Goal: Task Accomplishment & Management: Manage account settings

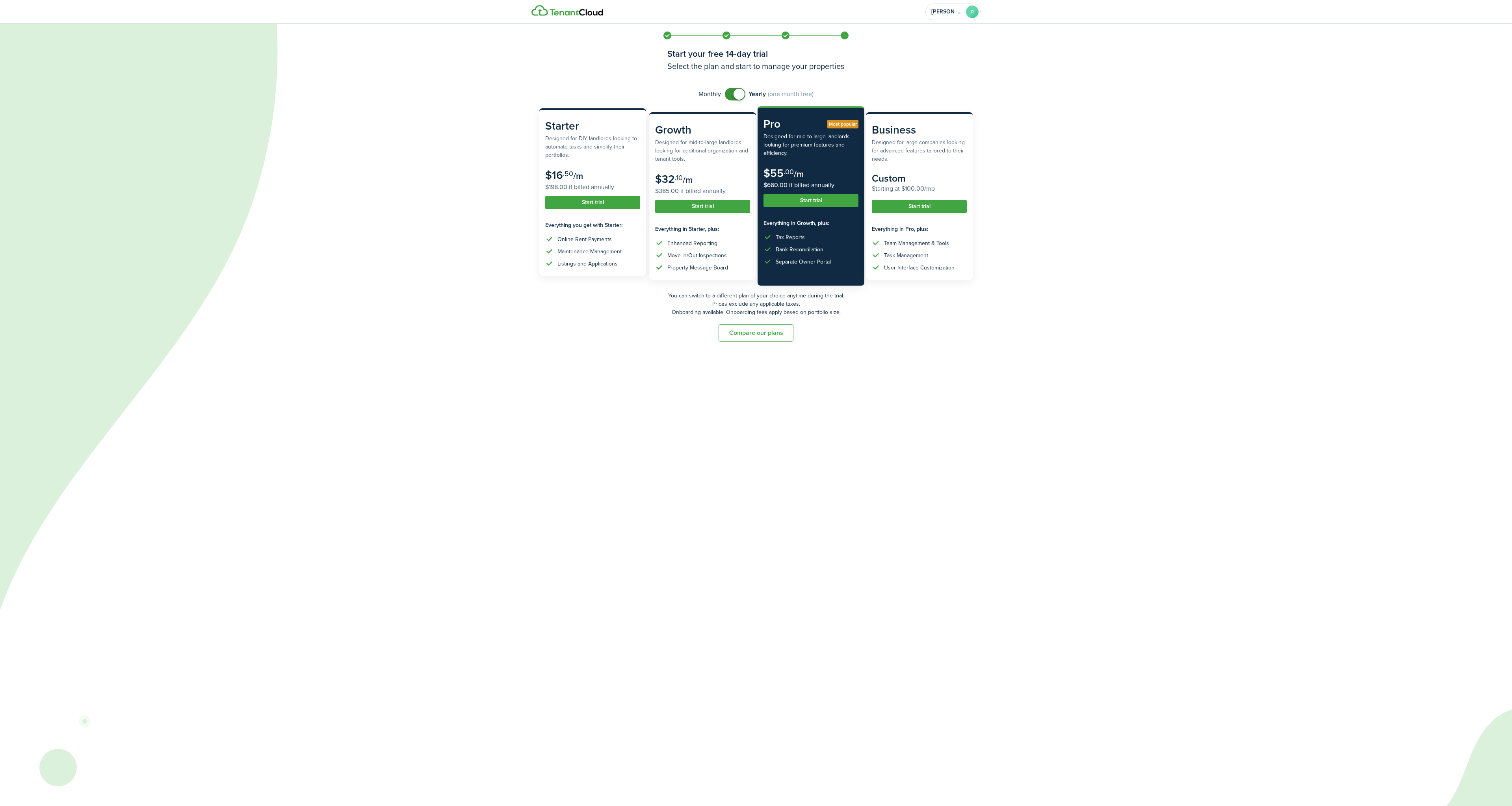
click at [594, 182] on subscription-pricing-price "$16 .50 /m $198.00 if billed annually" at bounding box center [593, 180] width 95 height 23
checkbox input "false"
click at [741, 92] on span at bounding box center [739, 94] width 11 height 11
click at [595, 205] on button "Start trial" at bounding box center [593, 202] width 95 height 13
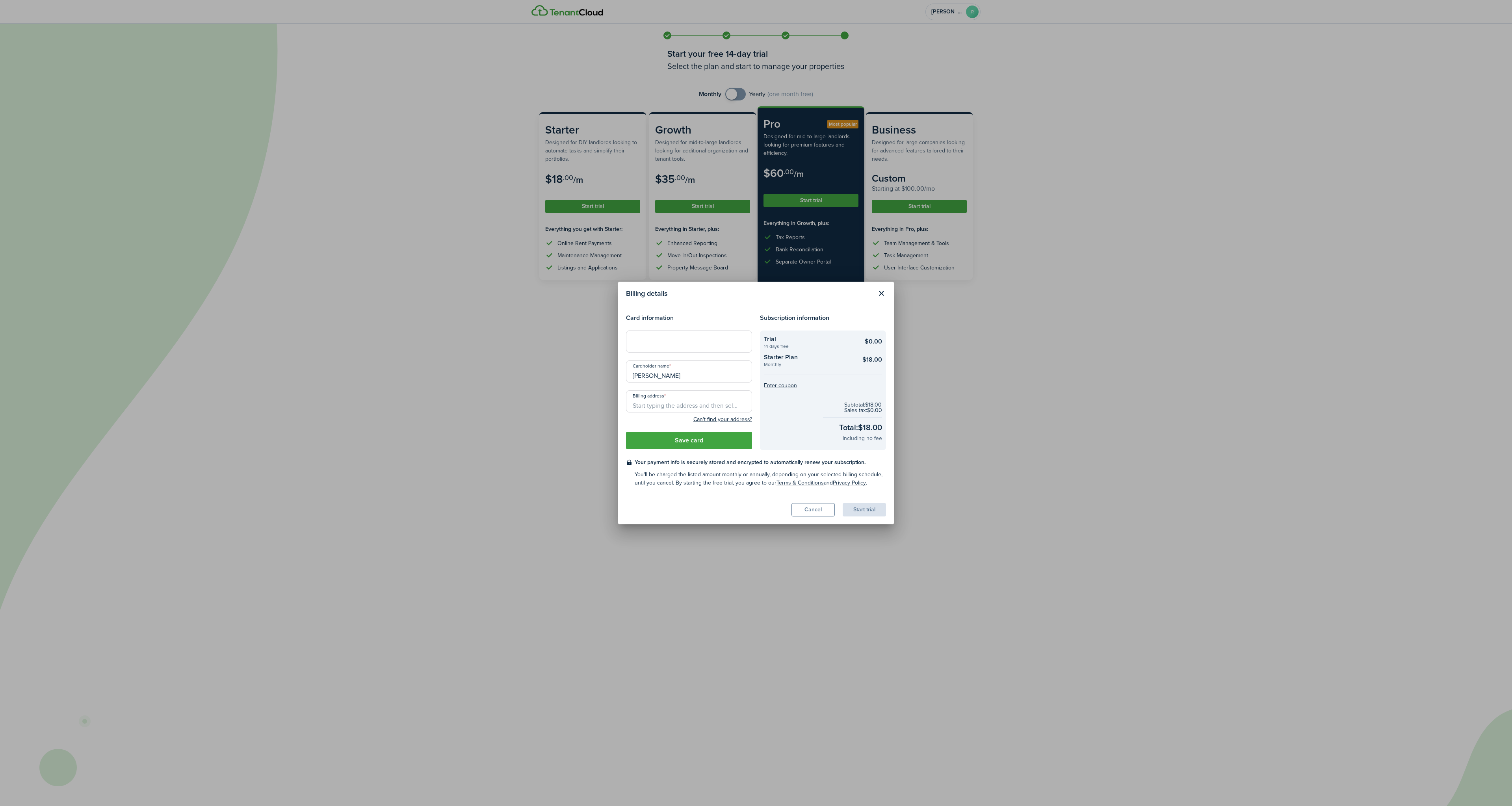
click at [663, 408] on input "Billing address" at bounding box center [689, 401] width 126 height 22
click at [689, 422] on span "[STREET_ADDRESS]" at bounding box center [664, 419] width 49 height 8
type input "[STREET_ADDRESS][PERSON_NAME]"
click at [702, 442] on button "Save card" at bounding box center [689, 440] width 126 height 17
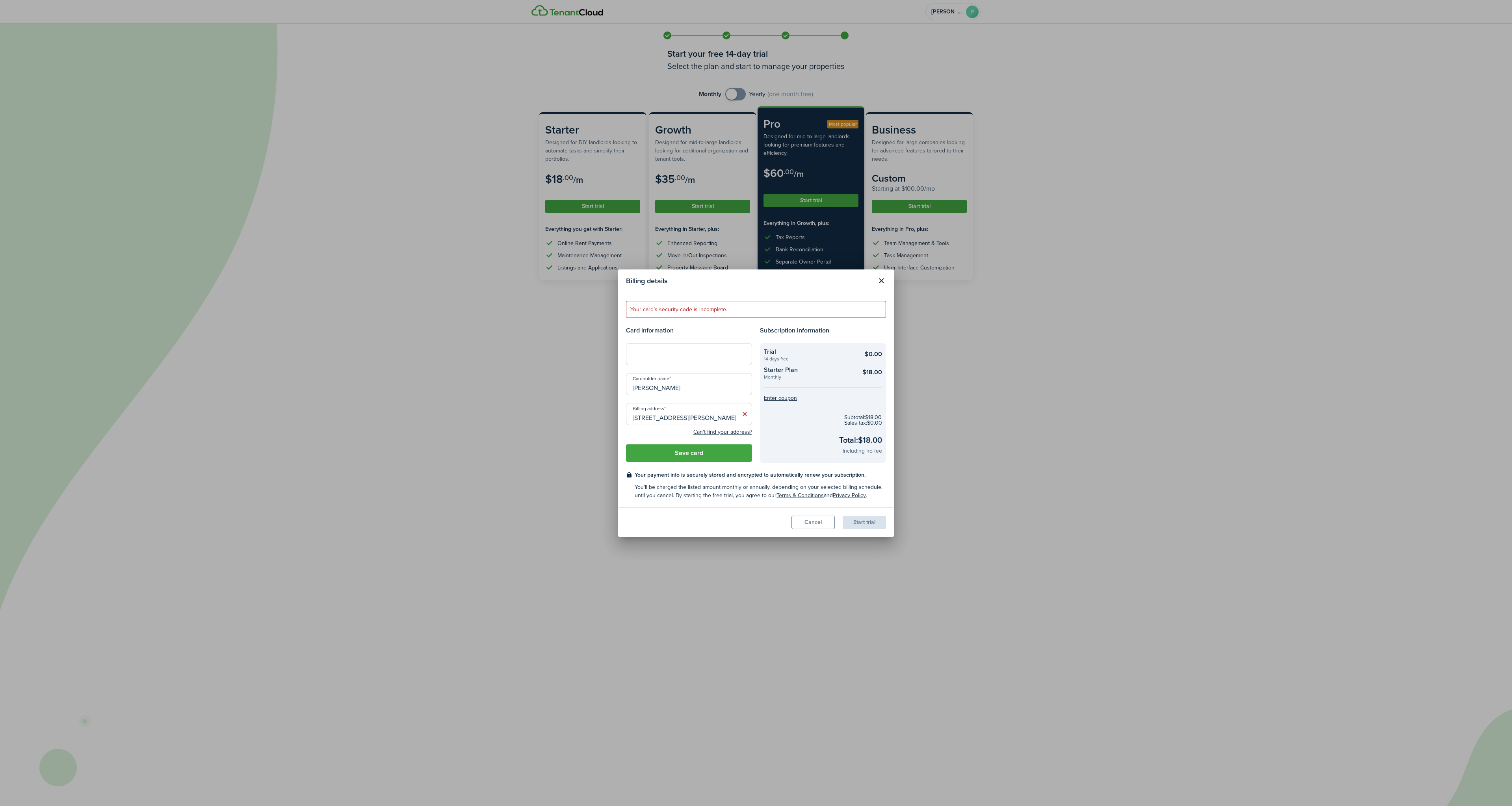
click at [684, 455] on button "Save card" at bounding box center [689, 453] width 126 height 17
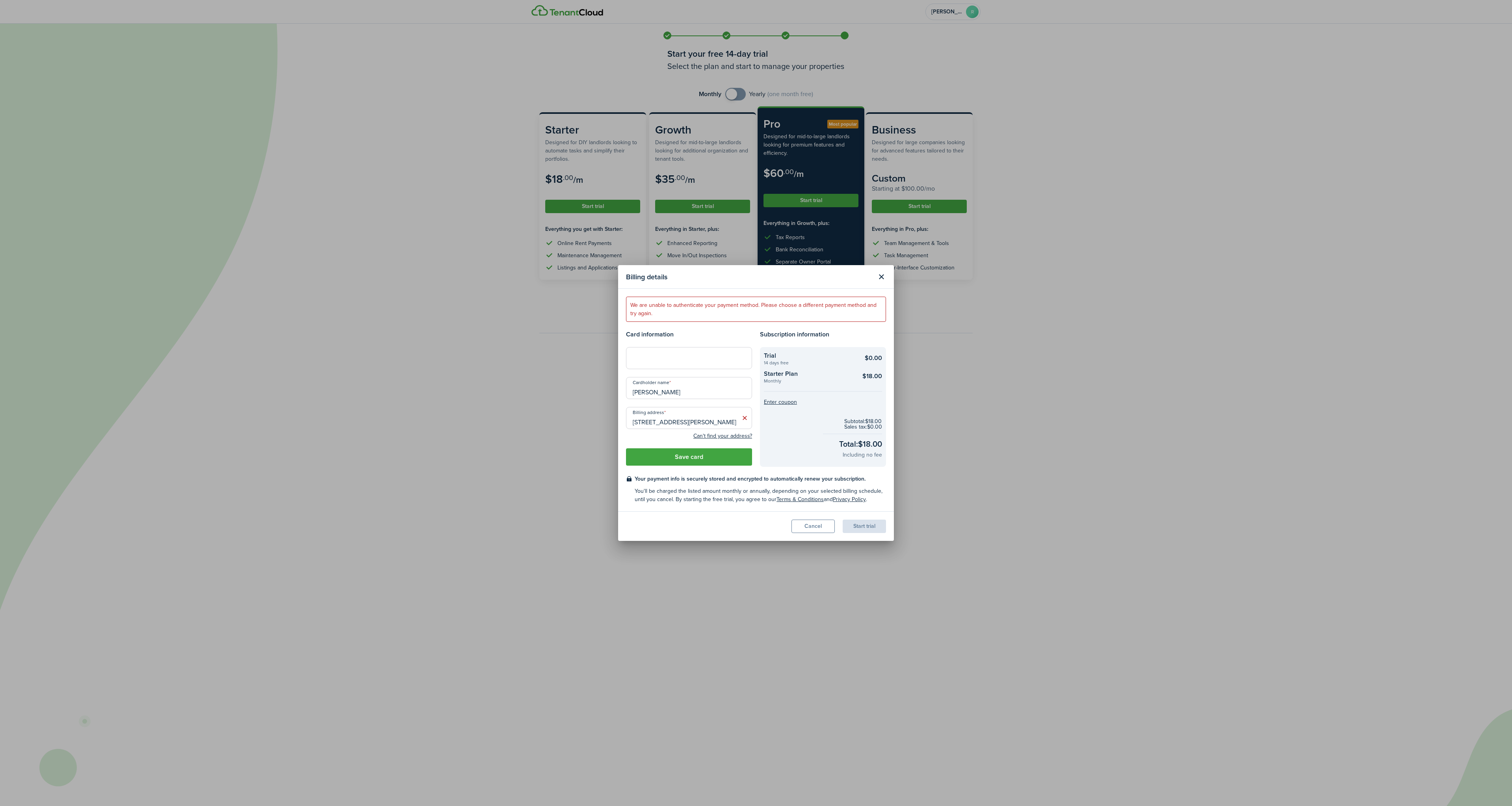
click at [698, 518] on modal-footer "Cancel Start trial" at bounding box center [755, 525] width 276 height 29
click at [707, 458] on button "Save card" at bounding box center [689, 457] width 126 height 17
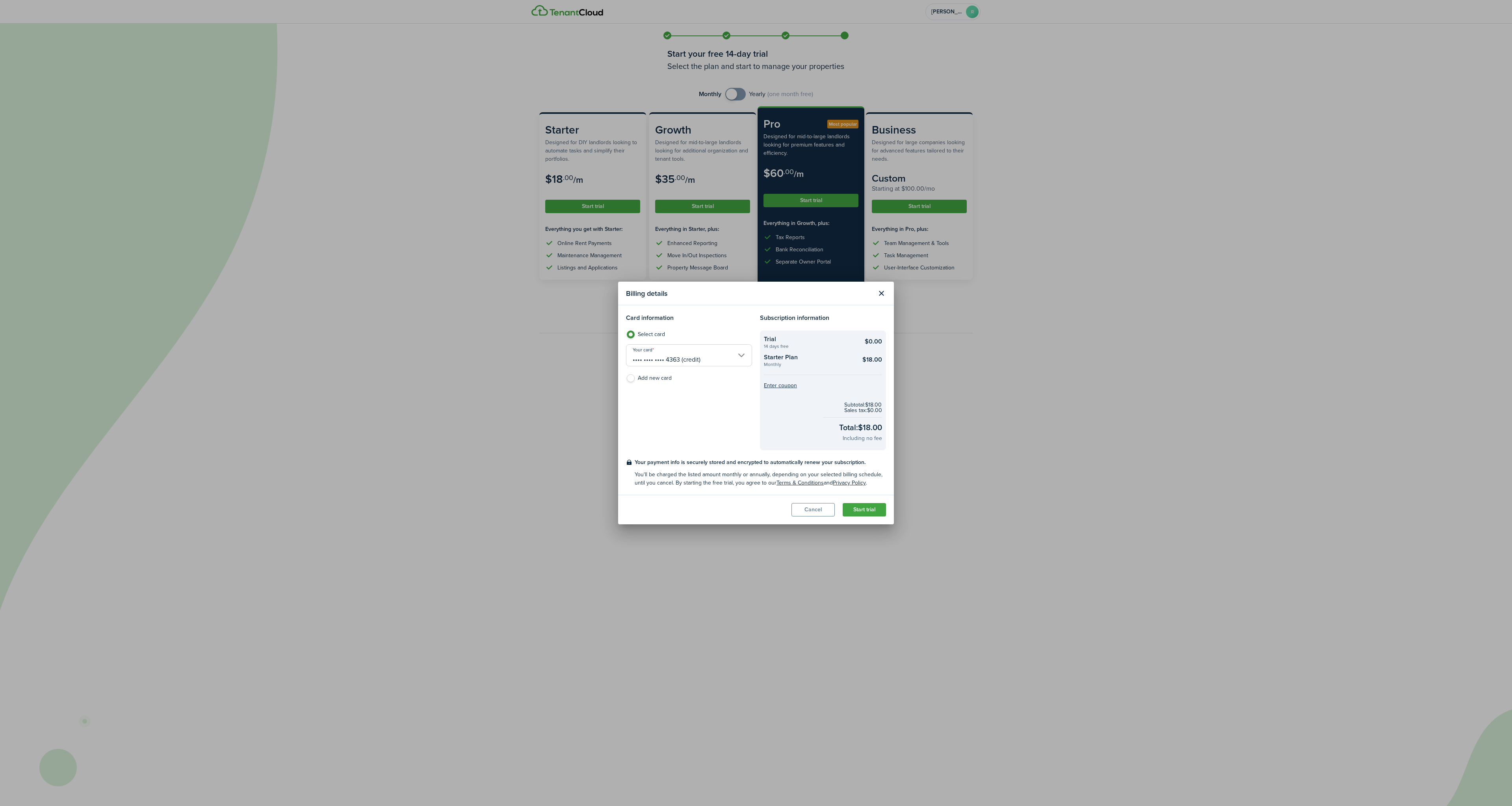
click at [858, 510] on button "Start trial" at bounding box center [864, 509] width 43 height 13
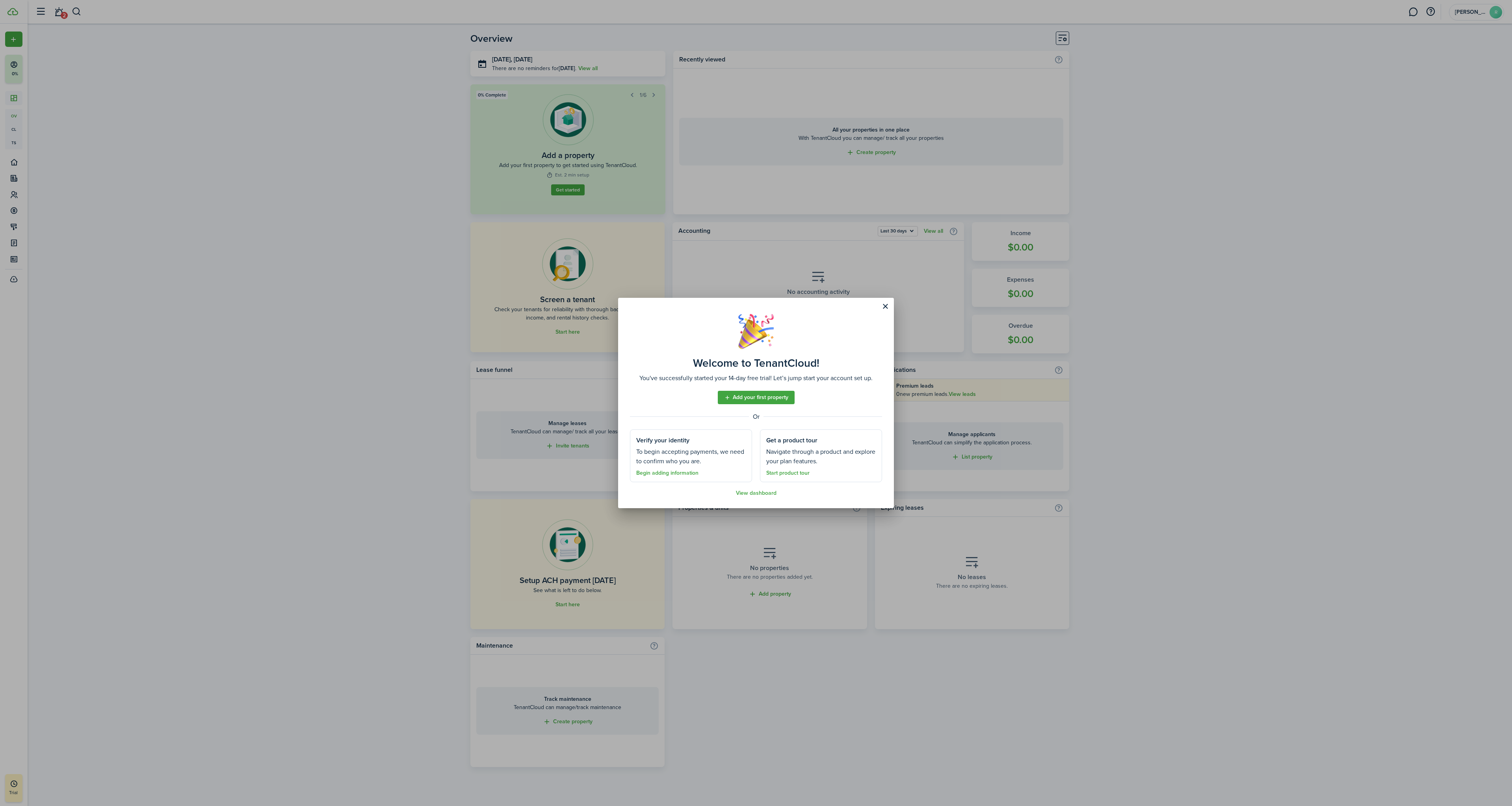
click at [754, 400] on link "Add your first property" at bounding box center [756, 397] width 77 height 13
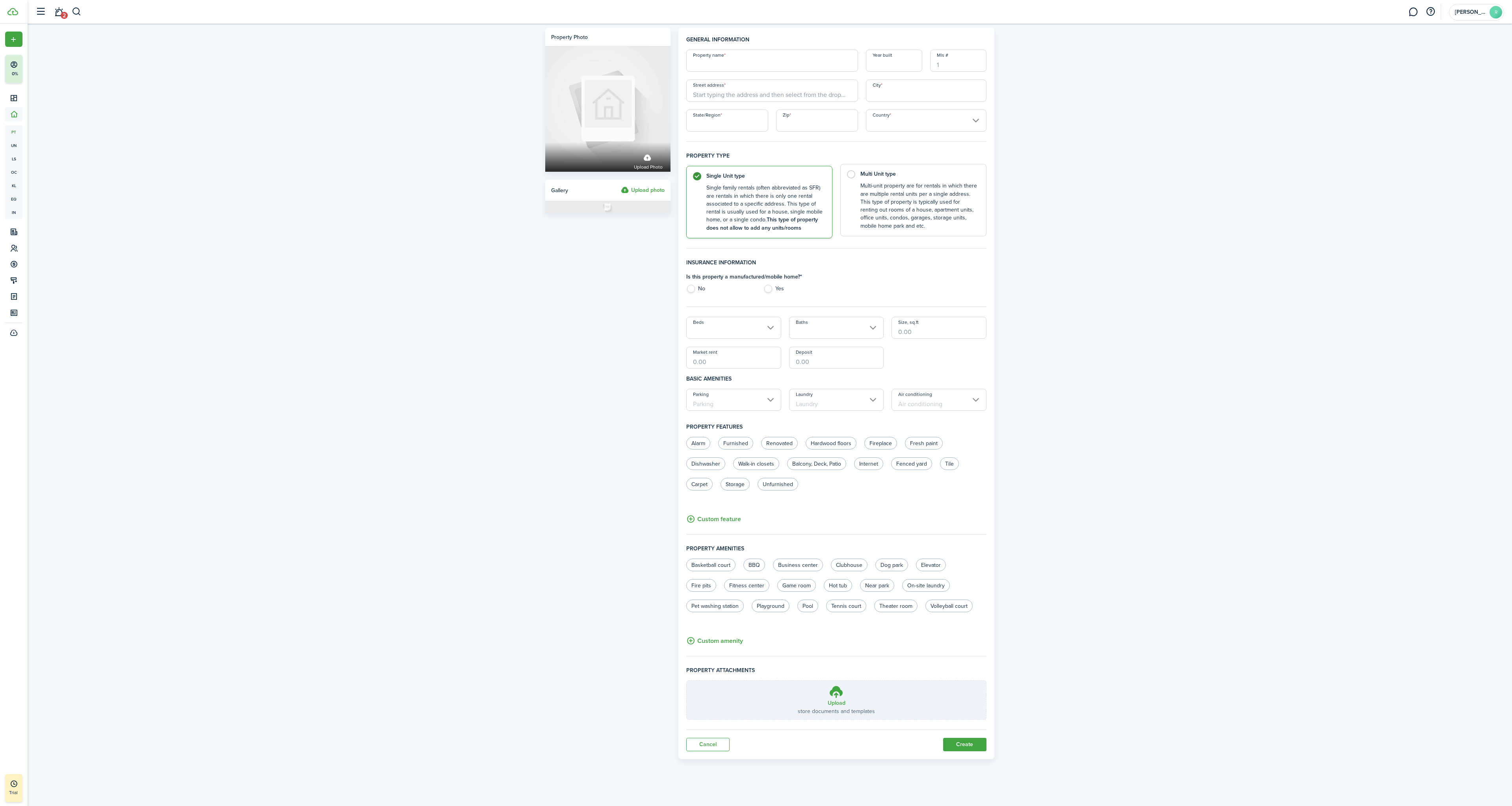
click at [887, 217] on control-radio-card-description "Multi-unit property are for rentals in which there are multiple rental units pe…" at bounding box center [919, 206] width 118 height 48
radio input "false"
radio input "true"
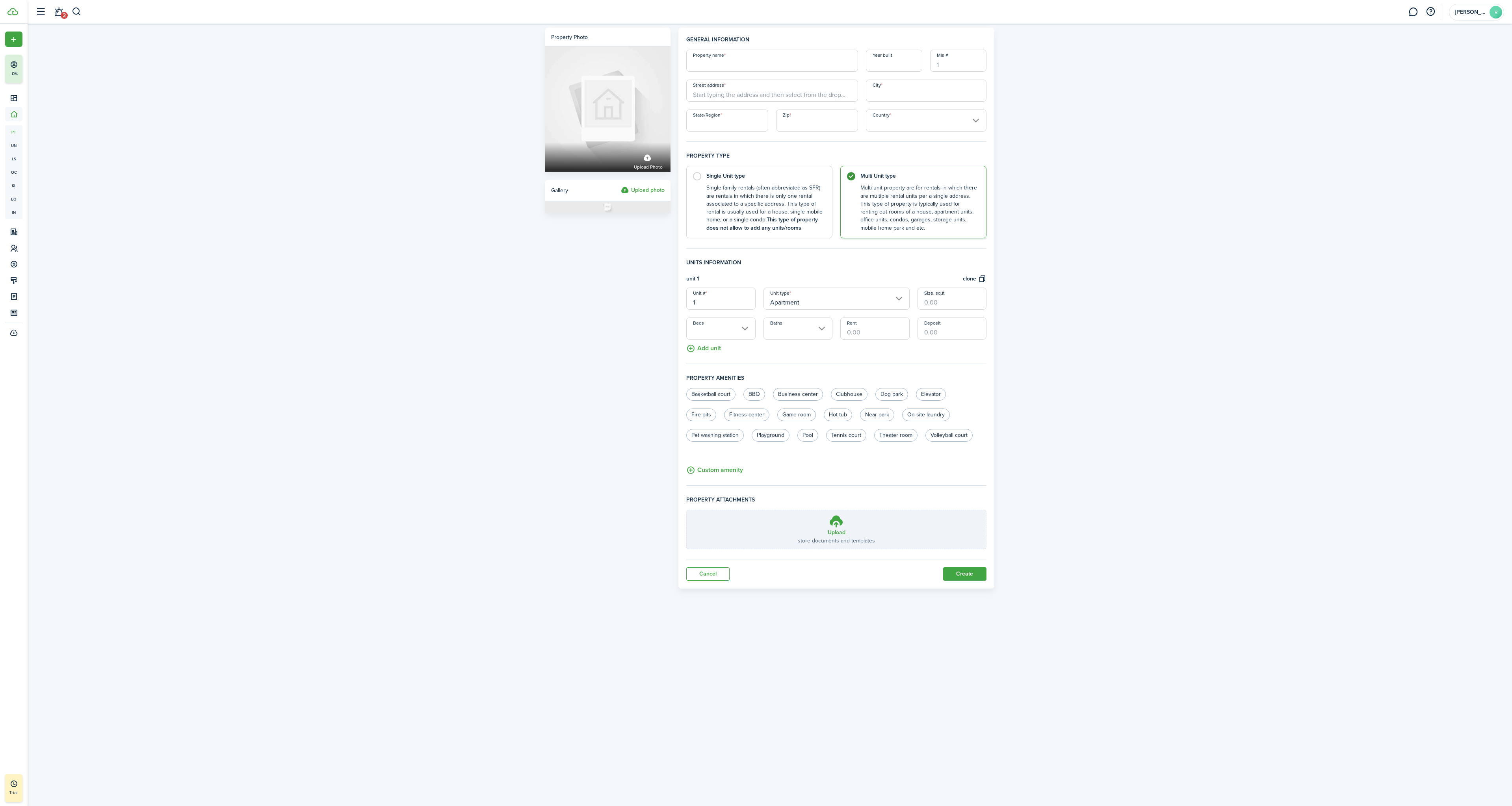
click at [727, 61] on input "Property name" at bounding box center [772, 60] width 172 height 22
type input "320 [PERSON_NAME]"
click at [740, 99] on input "Street address" at bounding box center [772, 90] width 172 height 22
click at [739, 107] on span "[STREET_ADDRESS][PERSON_NAME]" at bounding box center [745, 107] width 91 height 8
type input "[STREET_ADDRESS][PERSON_NAME]"
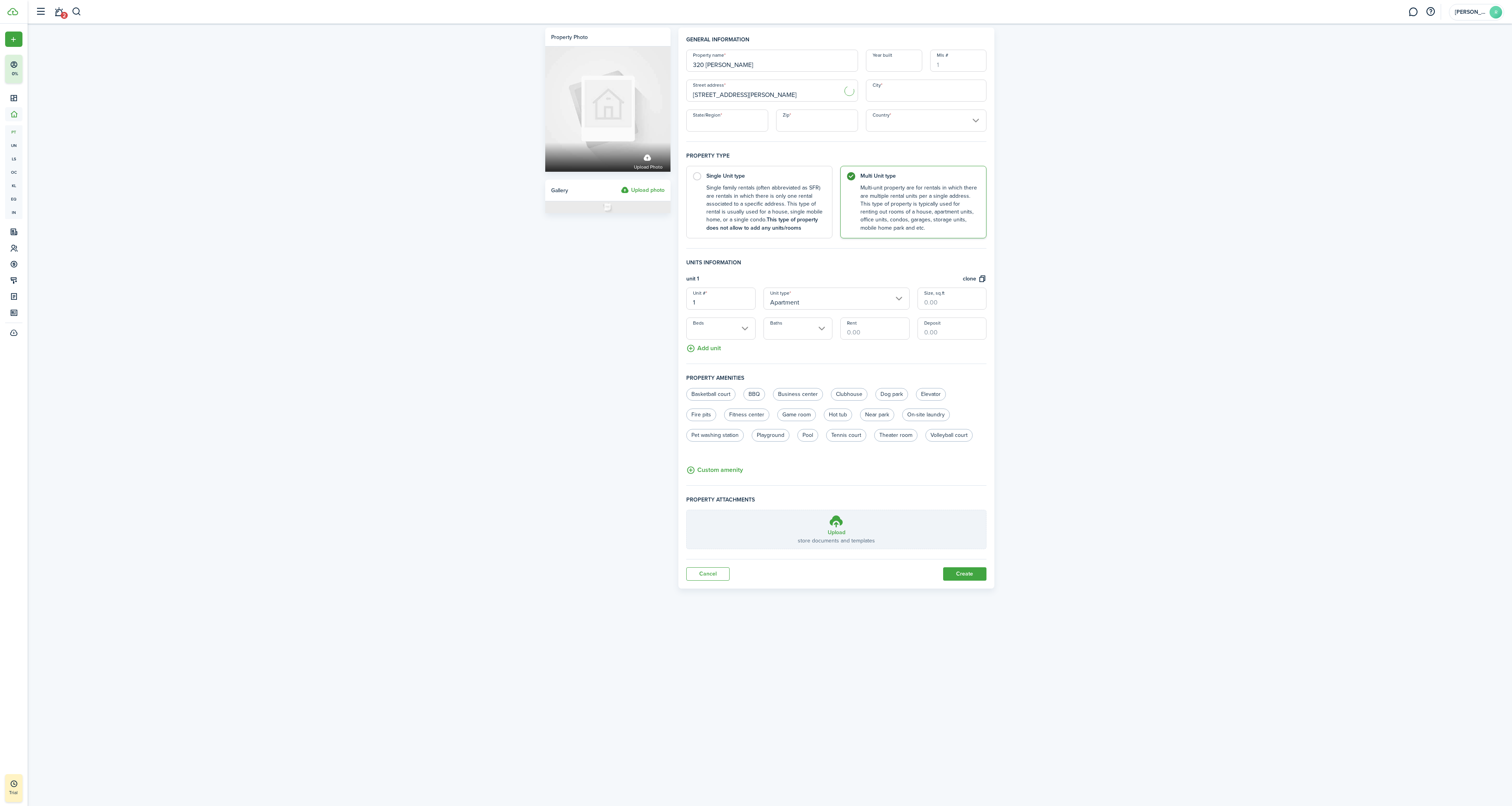
type input "Attleboro"
type input "MA"
type input "02703"
type input "[GEOGRAPHIC_DATA]"
click at [714, 304] on input "1" at bounding box center [720, 298] width 69 height 22
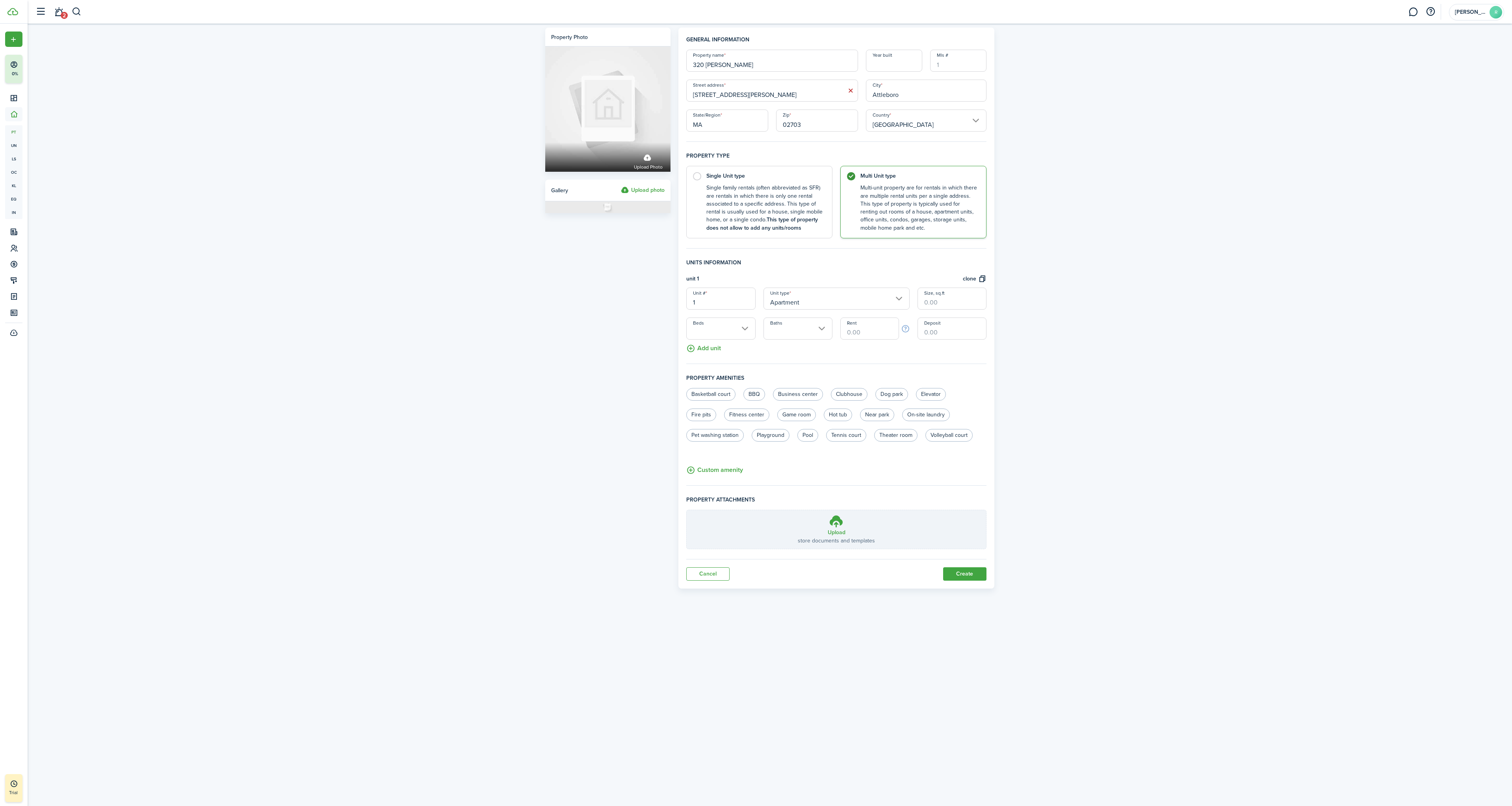
click at [793, 296] on input "Apartment" at bounding box center [837, 298] width 146 height 22
click at [786, 337] on div "Room" at bounding box center [845, 339] width 139 height 13
type input "Room"
click at [717, 327] on input "Beds" at bounding box center [720, 328] width 69 height 22
click at [704, 379] on div "1" at bounding box center [768, 382] width 139 height 13
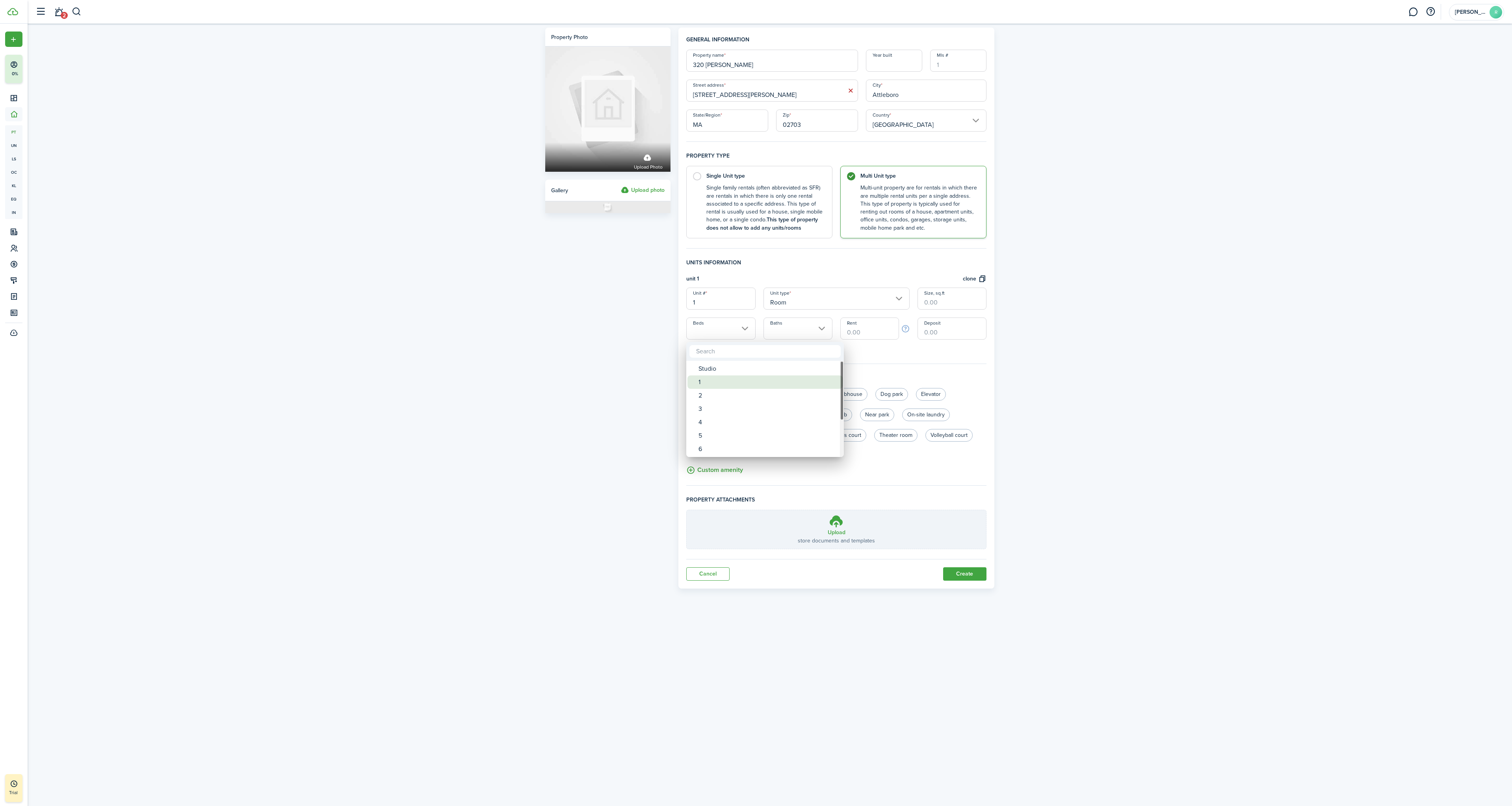
type input "1"
click at [690, 300] on input "1" at bounding box center [720, 298] width 69 height 22
click at [716, 306] on input "1" at bounding box center [720, 298] width 69 height 22
type input "U-A"
click at [983, 281] on button "clone" at bounding box center [975, 279] width 24 height 9
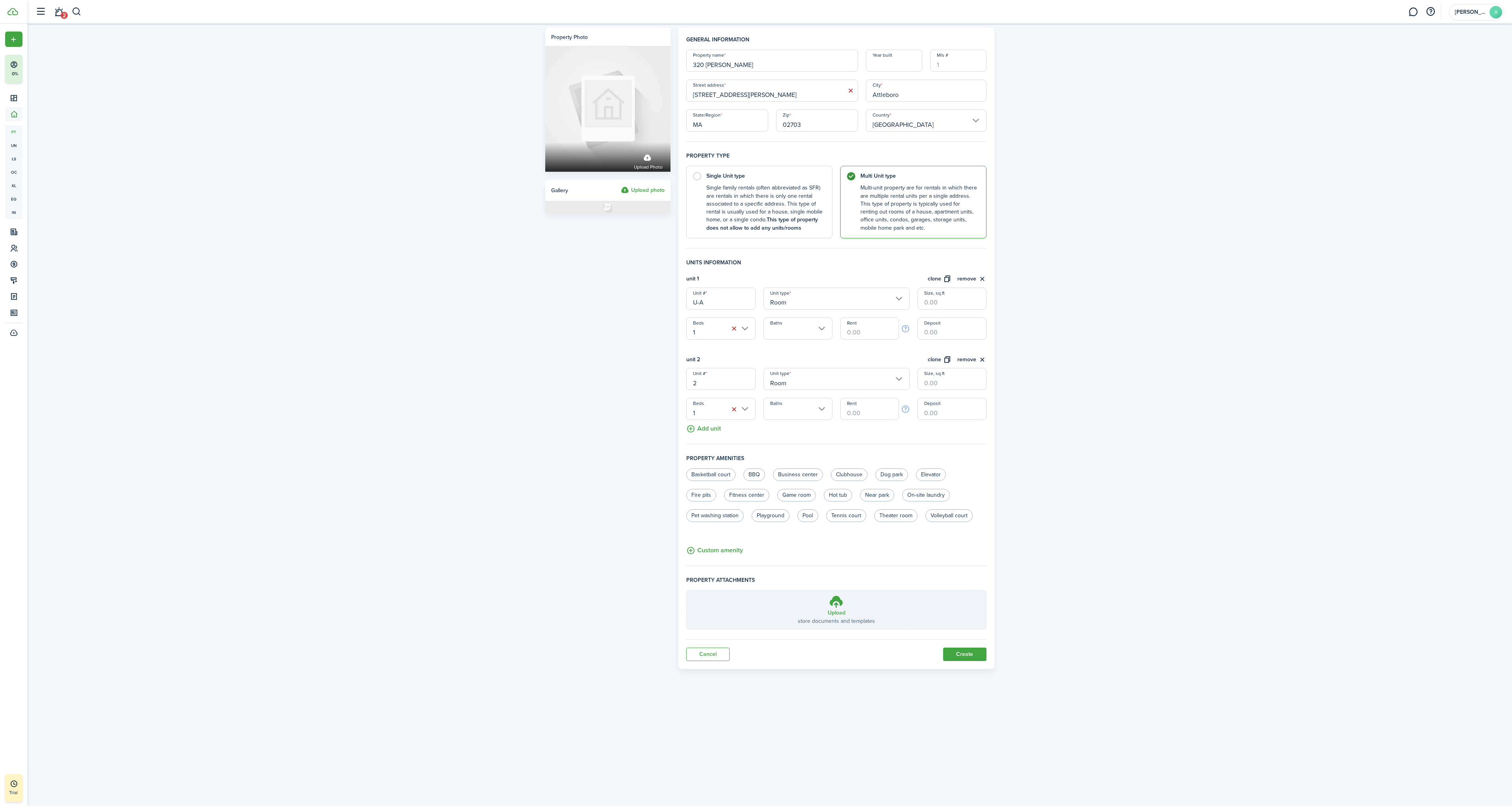
click at [704, 386] on input "2" at bounding box center [720, 379] width 69 height 22
type input "U-B"
click at [935, 358] on button "clone" at bounding box center [940, 360] width 24 height 9
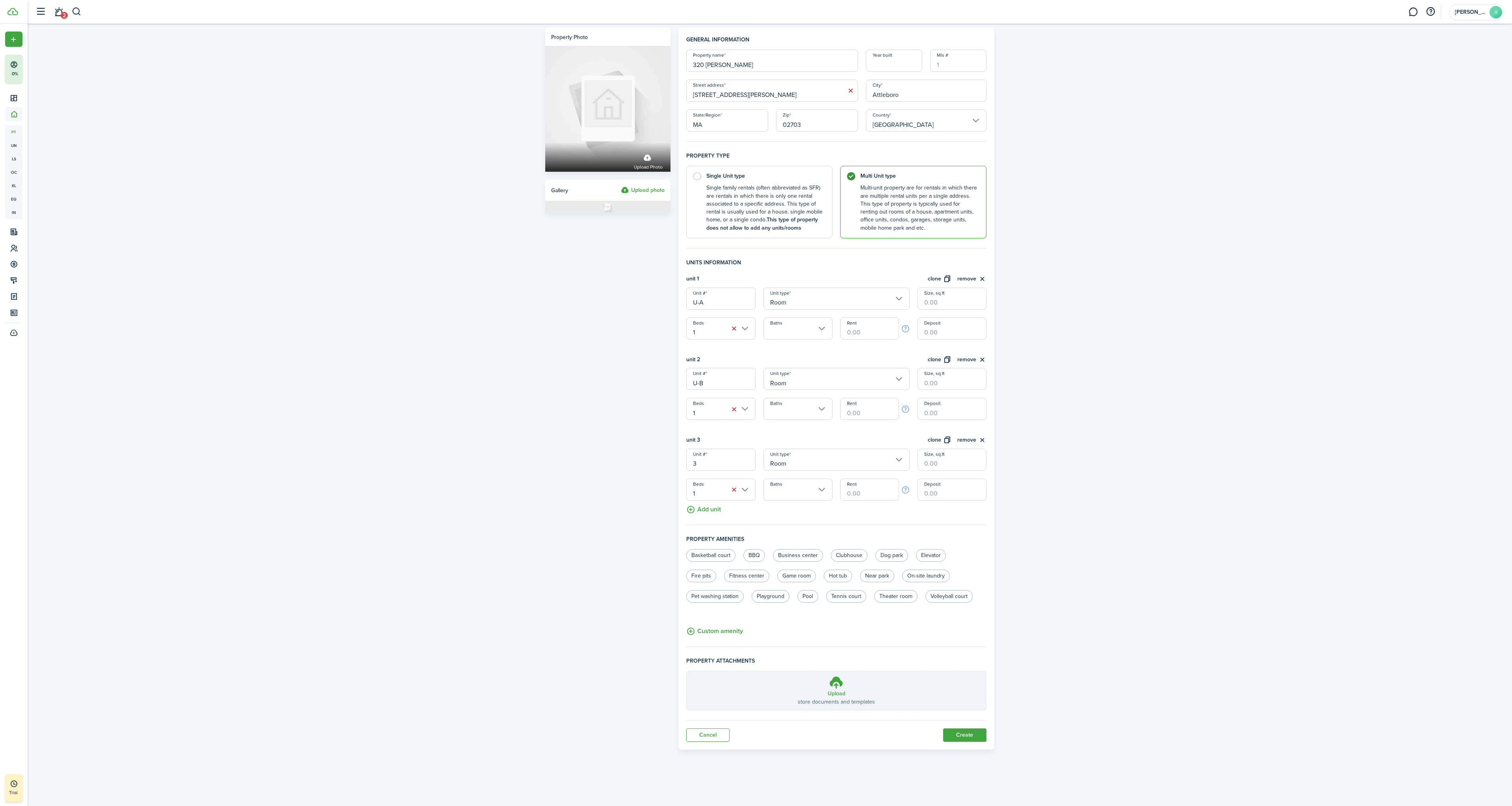
click at [714, 466] on input "3" at bounding box center [720, 459] width 69 height 22
type input "U-C"
click at [694, 303] on input "U-A" at bounding box center [720, 298] width 69 height 22
type input "U"
type input "1"
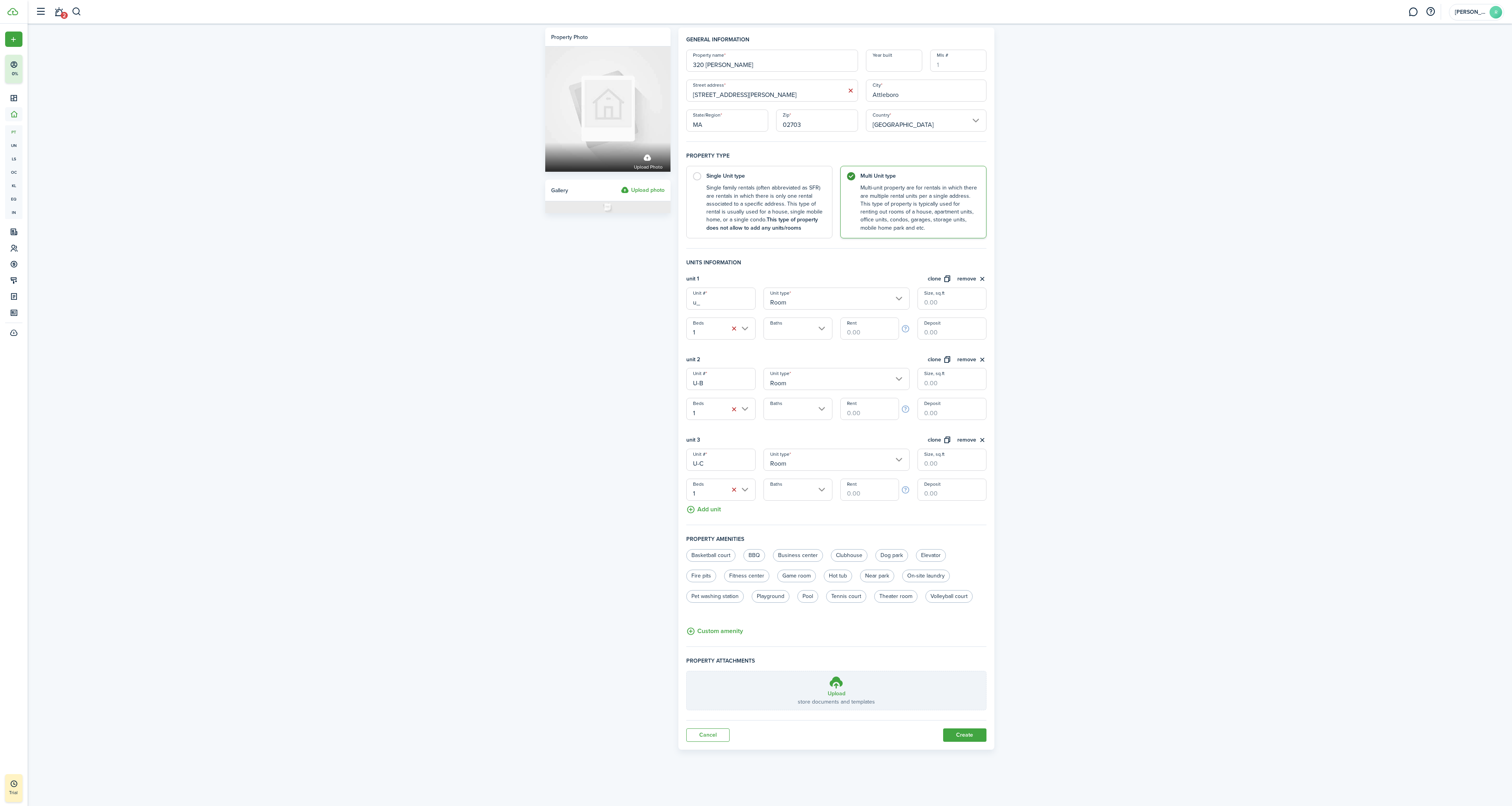
type input "u"
type input "U"
type input "F-A"
click at [697, 381] on input "U-B" at bounding box center [720, 379] width 69 height 22
type input "F-B"
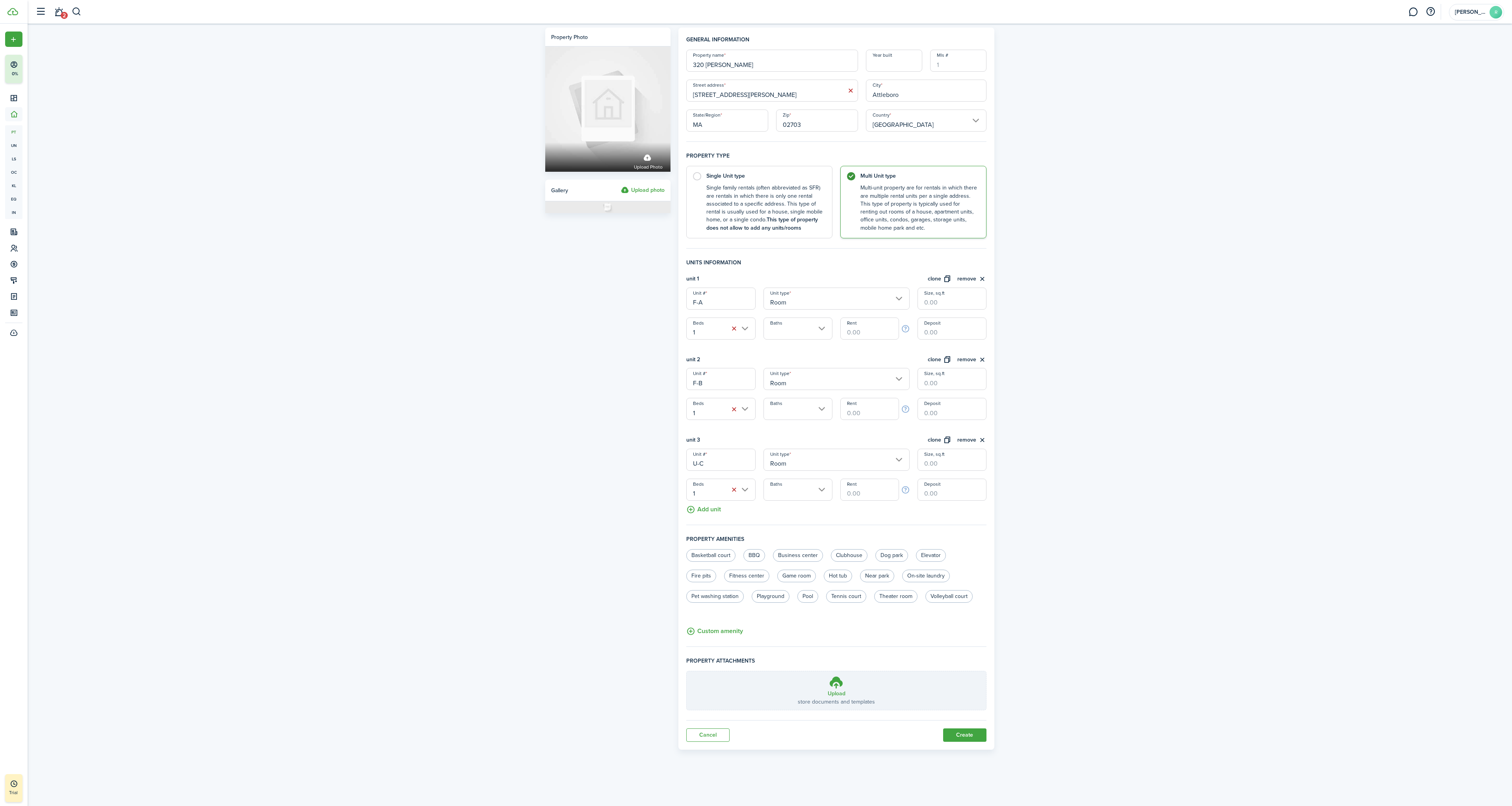
click at [697, 467] on input "U-C" at bounding box center [720, 459] width 69 height 22
type input "F-C"
click at [939, 442] on button "clone" at bounding box center [940, 440] width 24 height 9
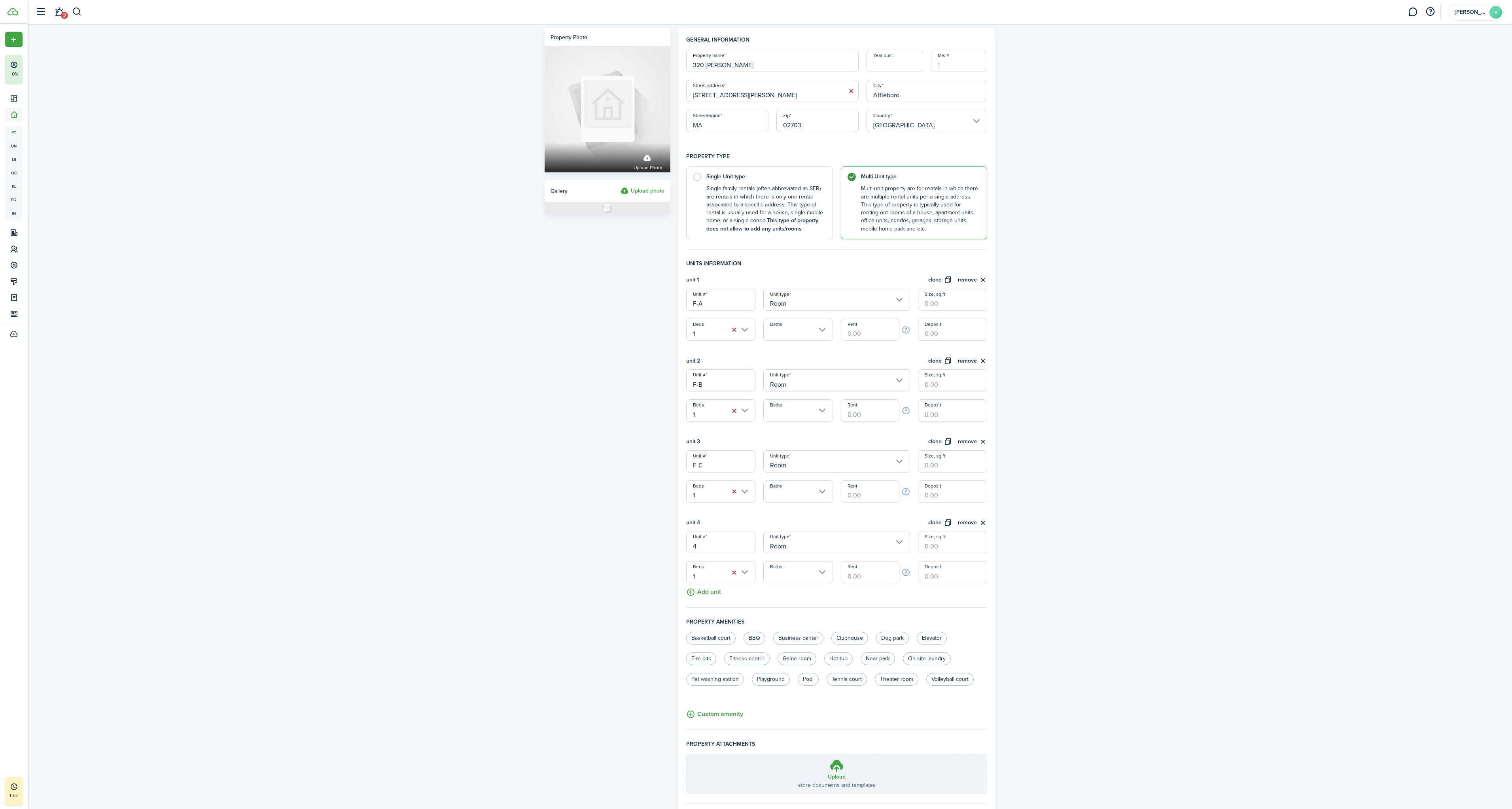
click at [702, 546] on input "4" at bounding box center [721, 542] width 69 height 22
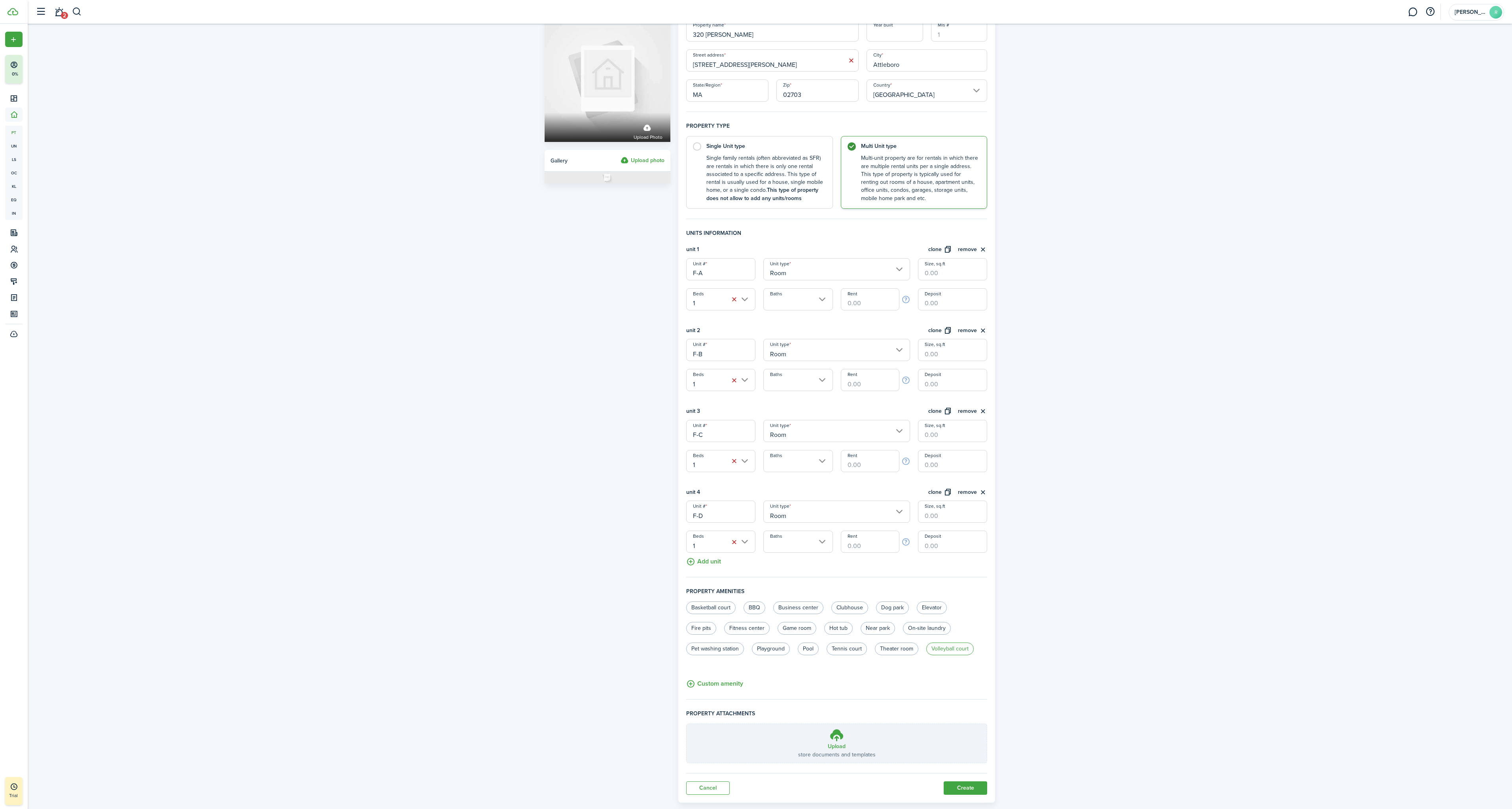
scroll to position [46, 0]
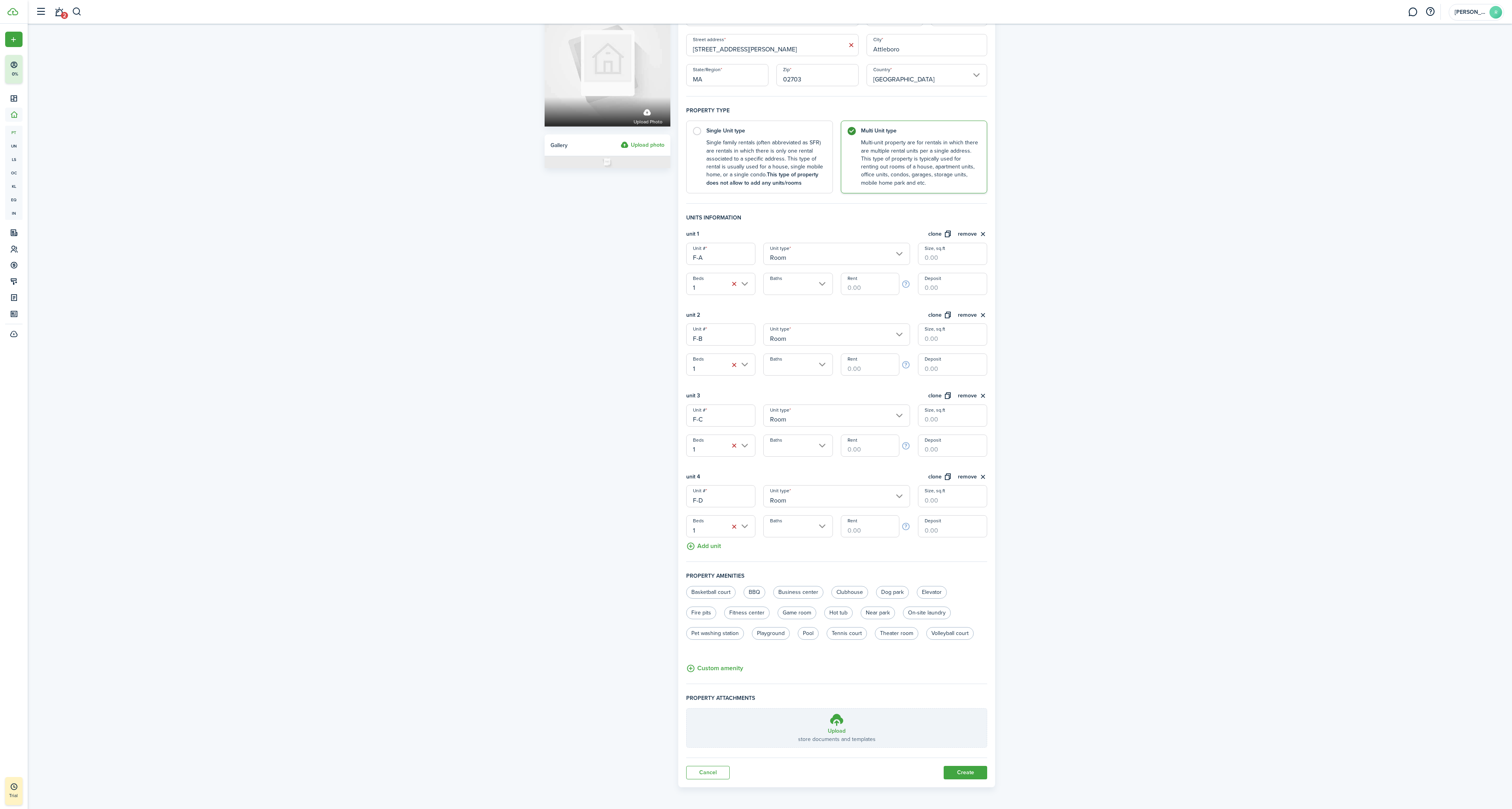
type input "F-D"
click at [965, 778] on button "Create" at bounding box center [965, 772] width 43 height 13
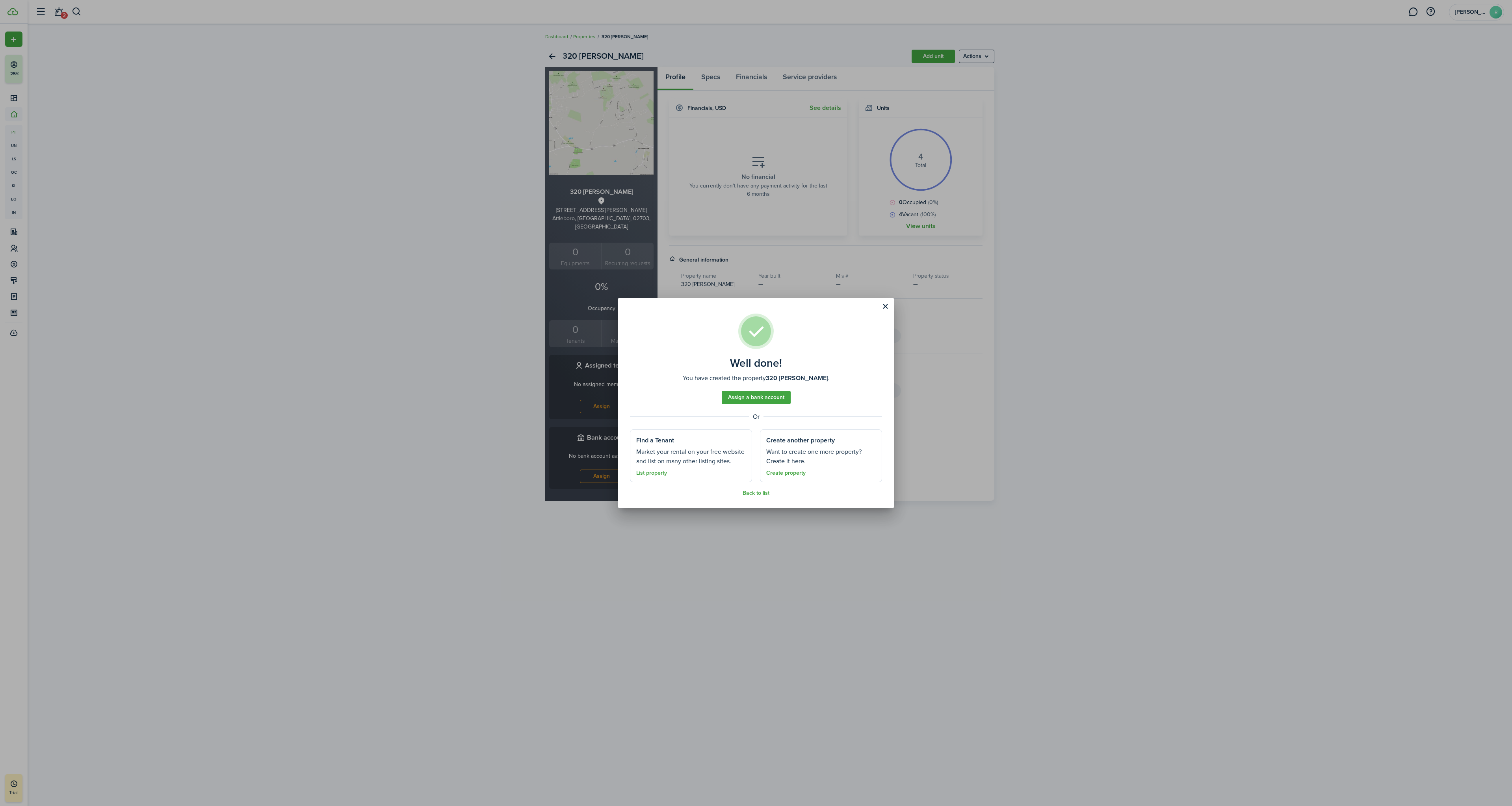
click at [885, 307] on button "Close modal" at bounding box center [885, 306] width 13 height 13
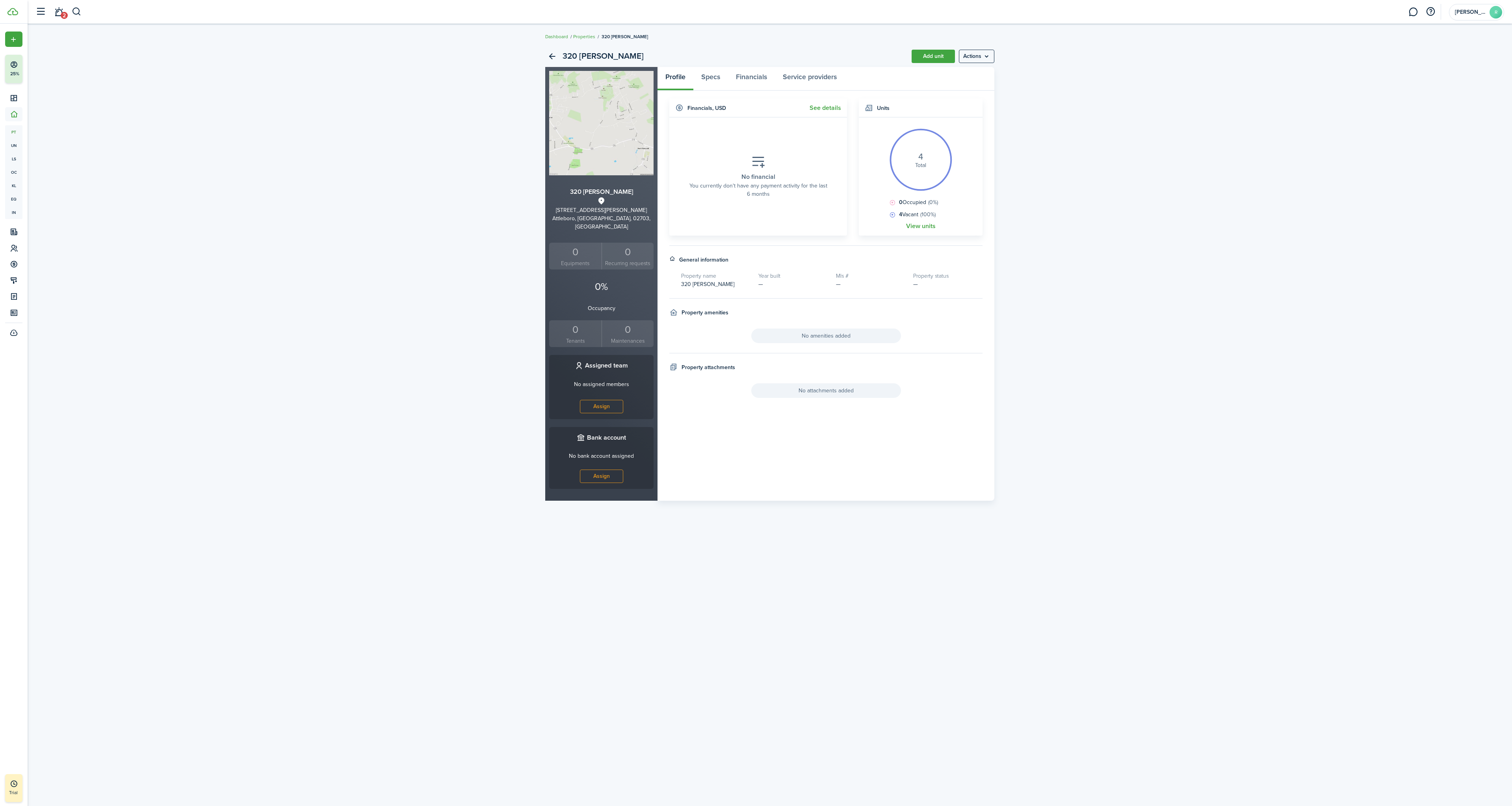
click at [976, 57] on menu-btn "Actions" at bounding box center [977, 56] width 36 height 13
click at [1133, 103] on div "320 [PERSON_NAME] Add unit Actions 320 [PERSON_NAME] [STREET_ADDRESS][PERSON_NA…" at bounding box center [770, 273] width 1485 height 463
click at [585, 337] on small "Tenants" at bounding box center [575, 341] width 49 height 8
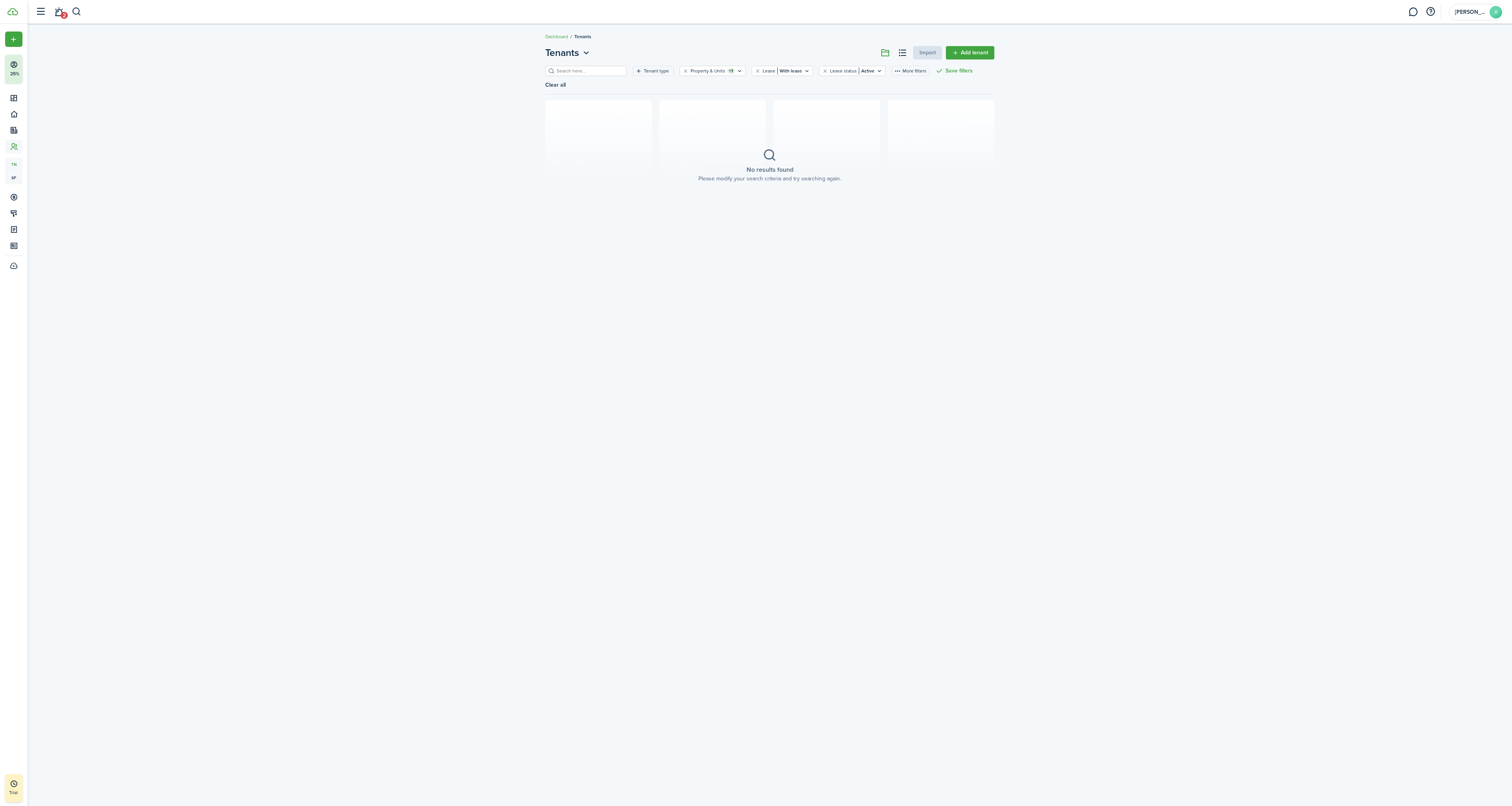
click at [969, 52] on link "Add tenant" at bounding box center [970, 52] width 49 height 13
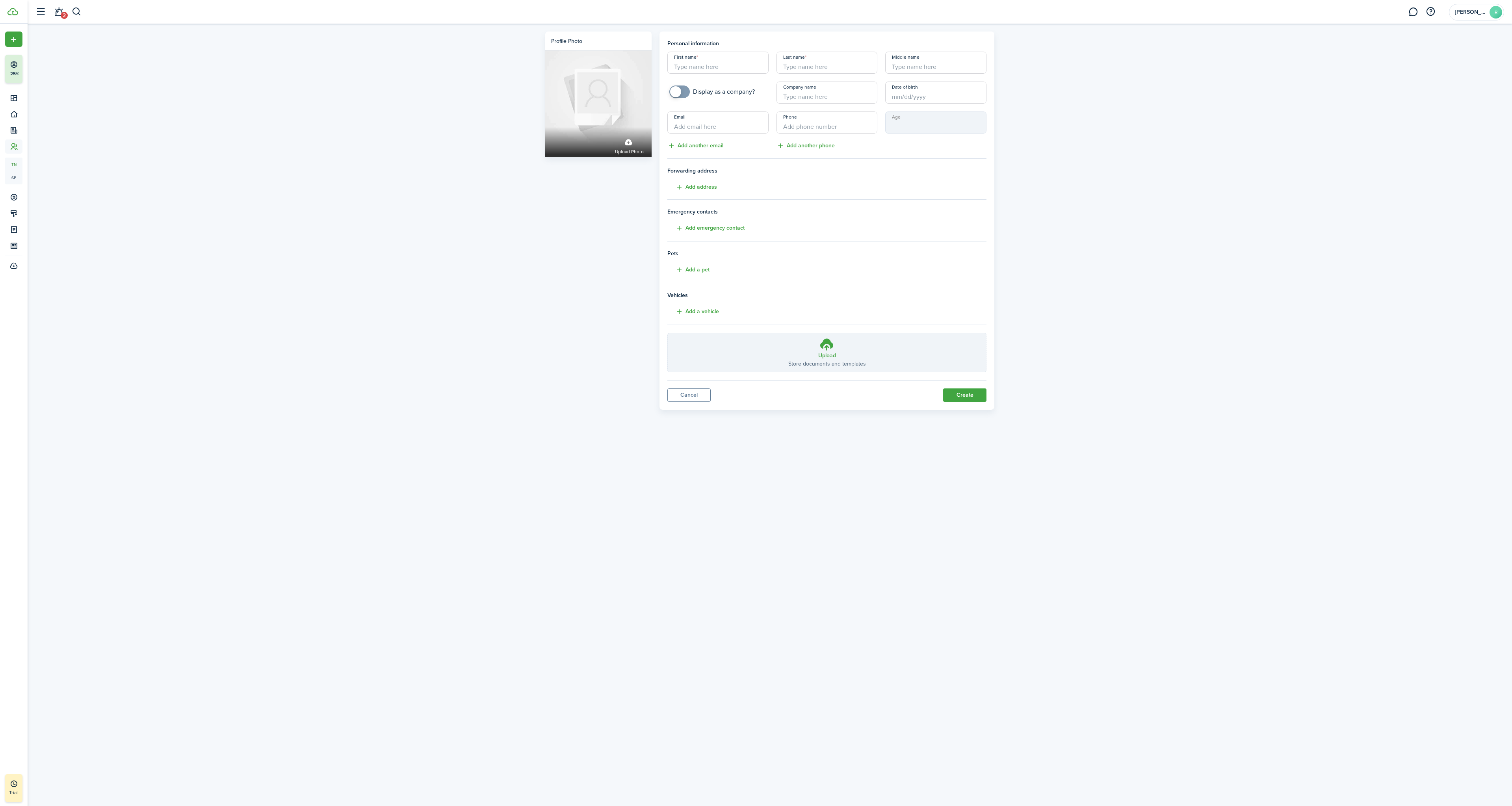
click at [727, 64] on input "First name" at bounding box center [718, 62] width 101 height 22
type input "[PERSON_NAME]"
click at [808, 74] on div "First name [PERSON_NAME] Last name Middle name Display as a company? Company na…" at bounding box center [827, 101] width 327 height 99
click at [808, 64] on input "Last name" at bounding box center [827, 62] width 101 height 22
type input "[PERSON_NAME]"
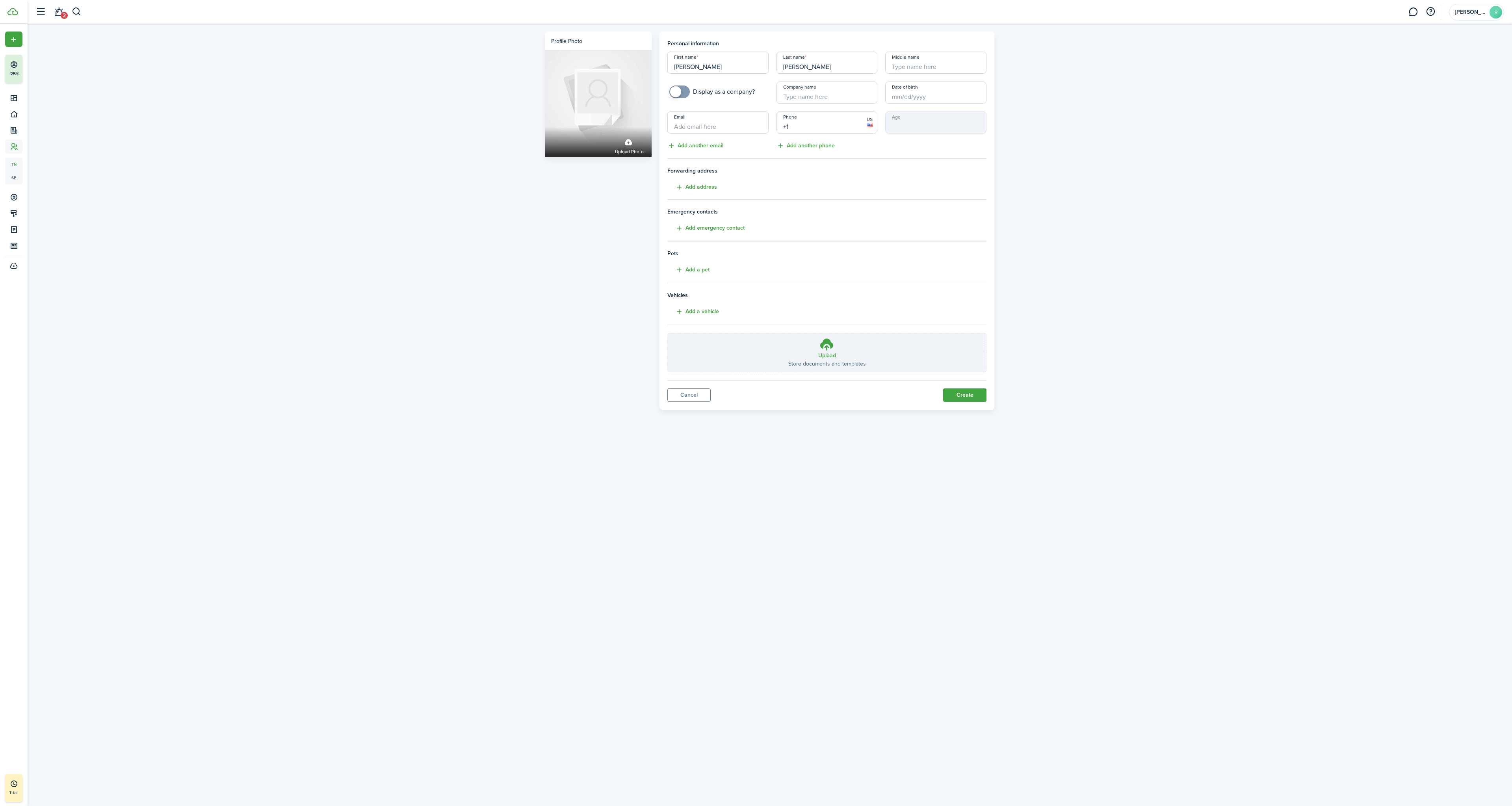
click at [800, 127] on input "+1" at bounding box center [827, 122] width 101 height 22
type input "[PHONE_NUMBER]"
click at [710, 227] on button "Add emergency contact" at bounding box center [706, 228] width 77 height 9
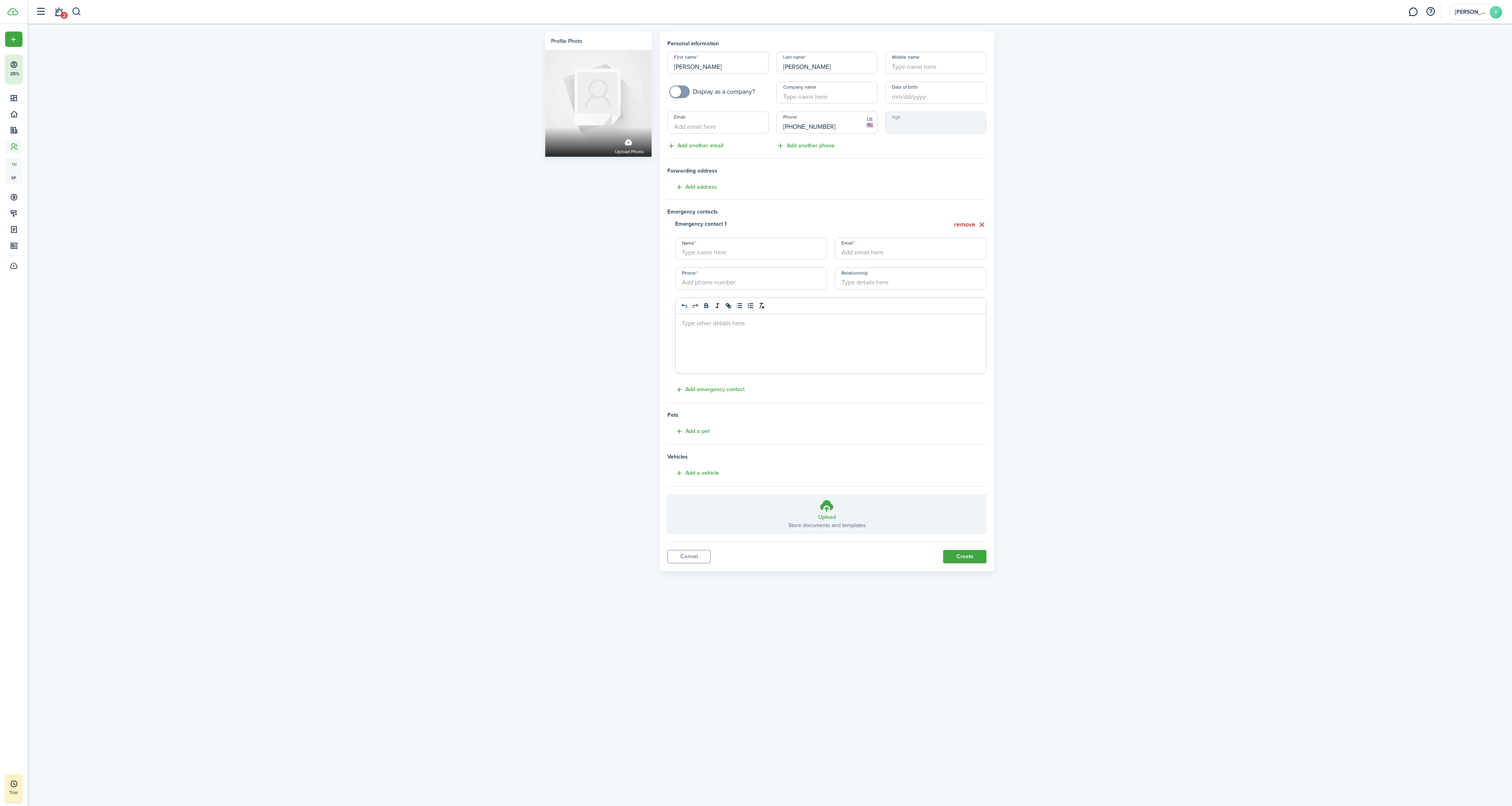
click at [741, 253] on input "Name" at bounding box center [751, 248] width 152 height 22
type input "S"
type input "[PERSON_NAME]"
click at [897, 286] on input "Relationship" at bounding box center [910, 278] width 152 height 22
type input "Sister"
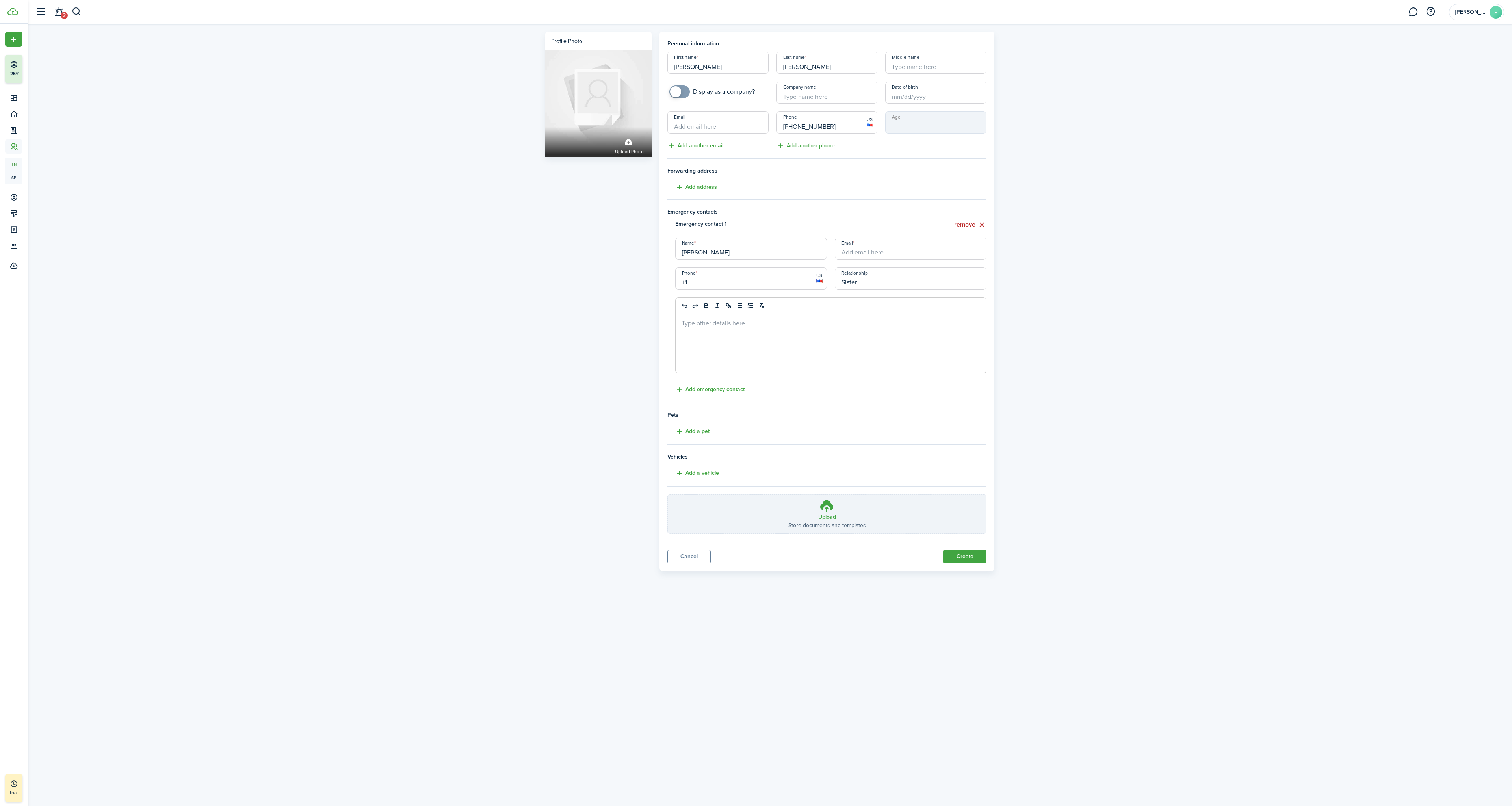
click at [751, 282] on input "+1" at bounding box center [751, 278] width 152 height 22
type input "[PHONE_NUMBER]"
click at [957, 557] on button "Create" at bounding box center [964, 556] width 43 height 13
click at [870, 251] on input "Email" at bounding box center [910, 248] width 152 height 22
type input "[EMAIL_ADDRESS][DOMAIN_NAME]"
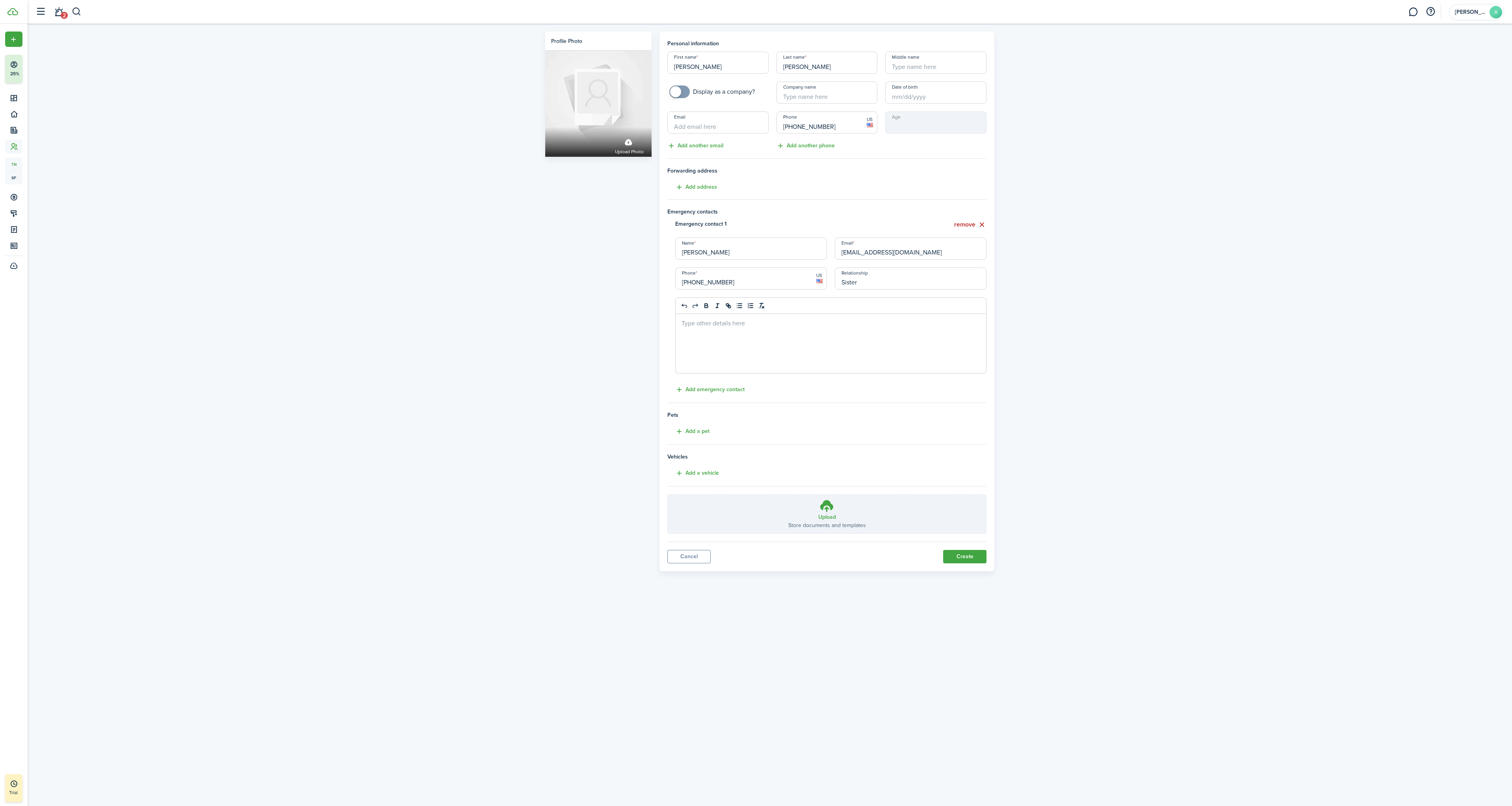
click at [972, 555] on button "Create" at bounding box center [964, 556] width 43 height 13
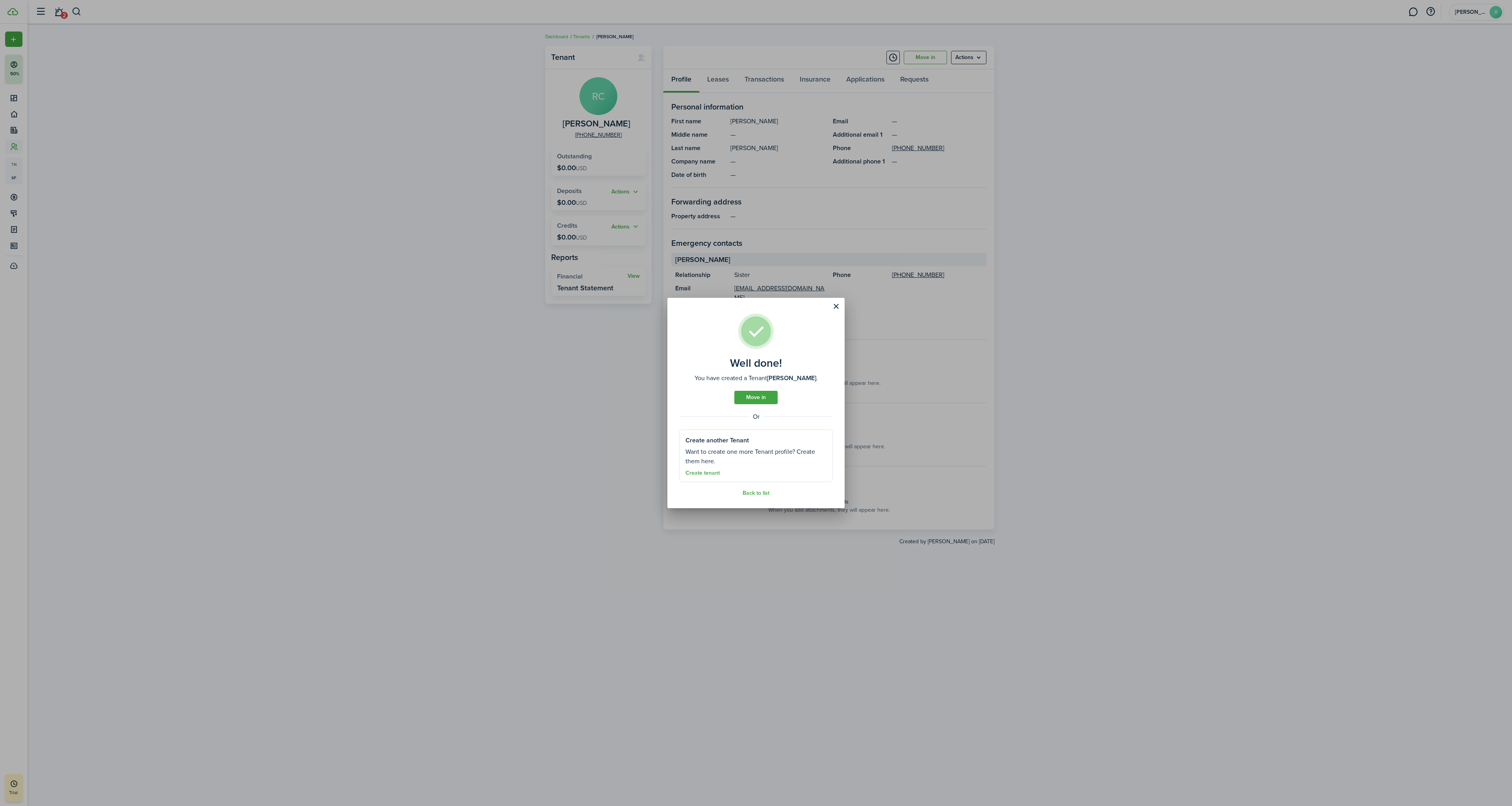
click at [762, 401] on link "Move in" at bounding box center [755, 397] width 43 height 13
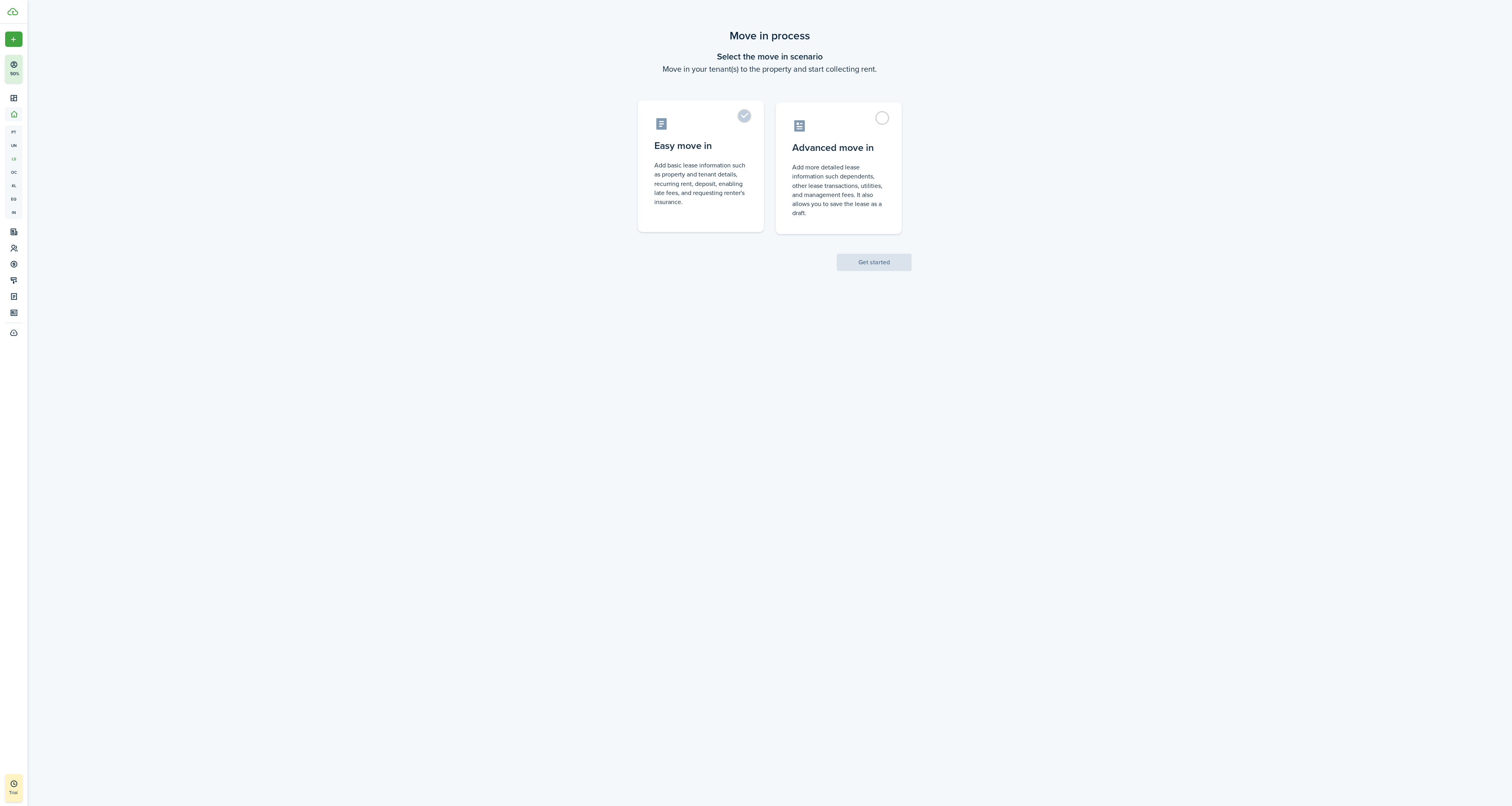
click at [751, 123] on label "Easy move in Add basic lease information such as property and tenant details, r…" at bounding box center [701, 166] width 126 height 132
radio input "true"
click at [890, 259] on button "Get started" at bounding box center [874, 262] width 75 height 17
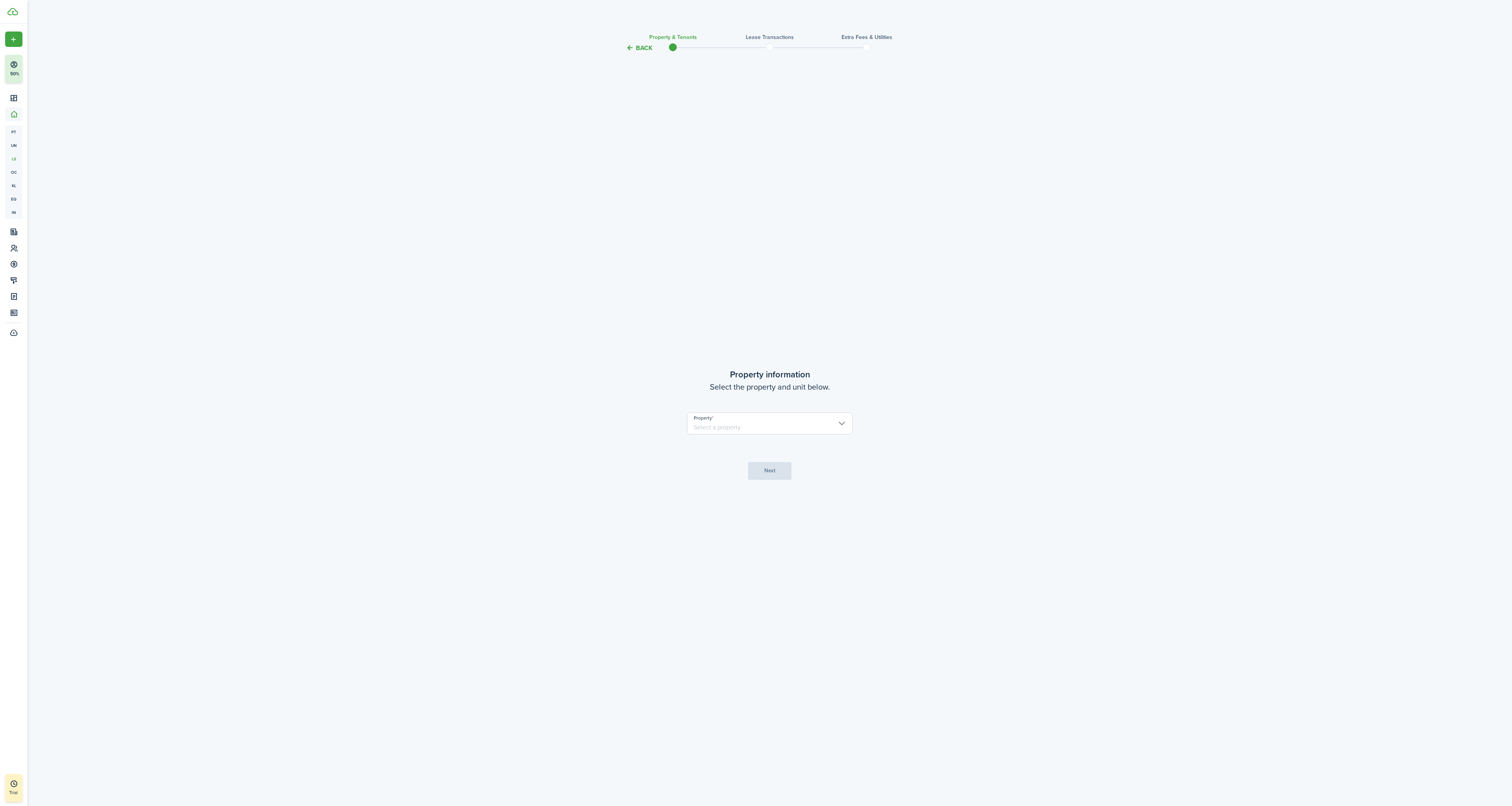
click at [782, 427] on input "Property" at bounding box center [770, 423] width 166 height 22
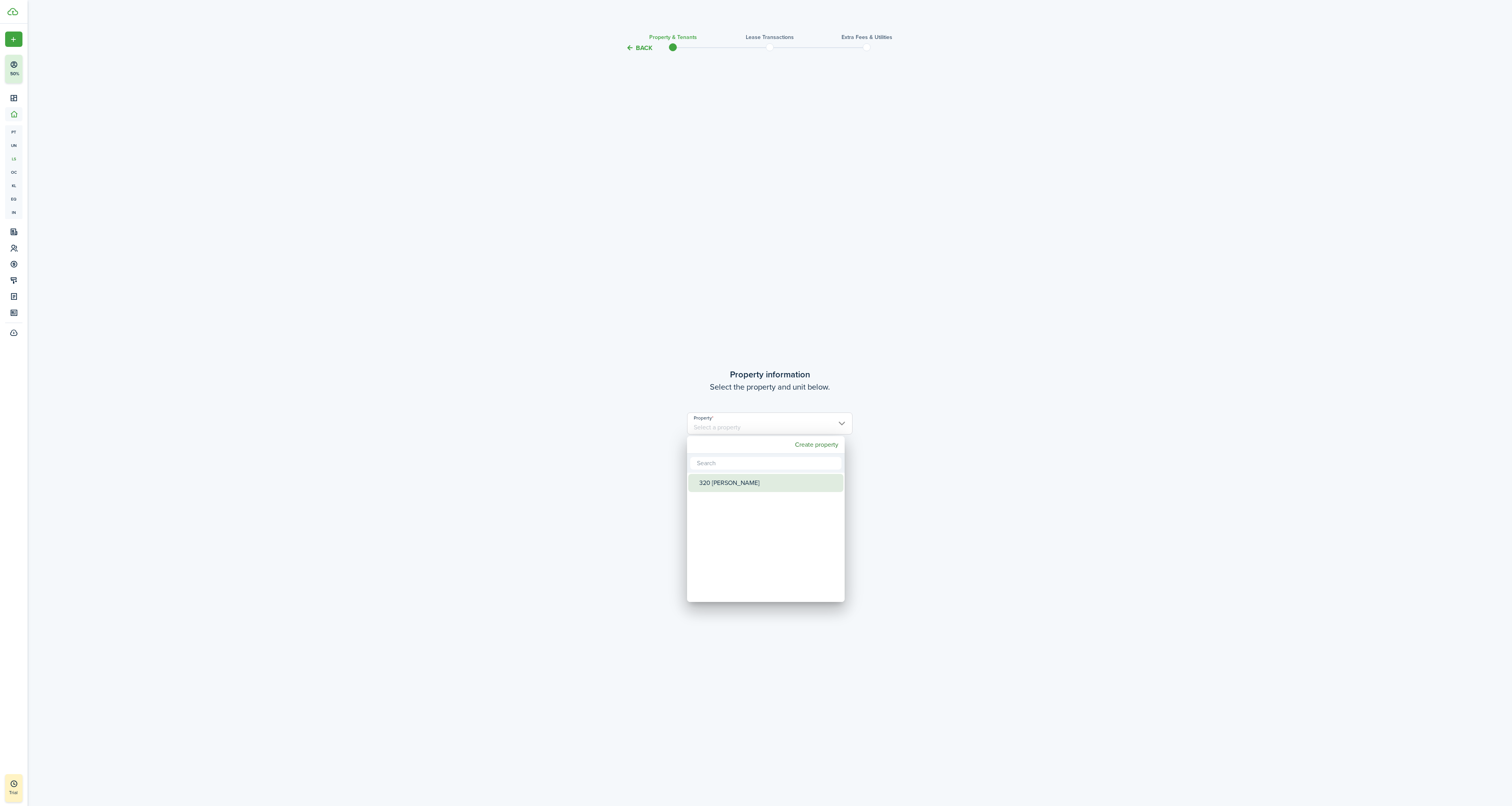
click at [737, 484] on div "320 [PERSON_NAME]" at bounding box center [768, 483] width 139 height 18
type input "320 [PERSON_NAME]"
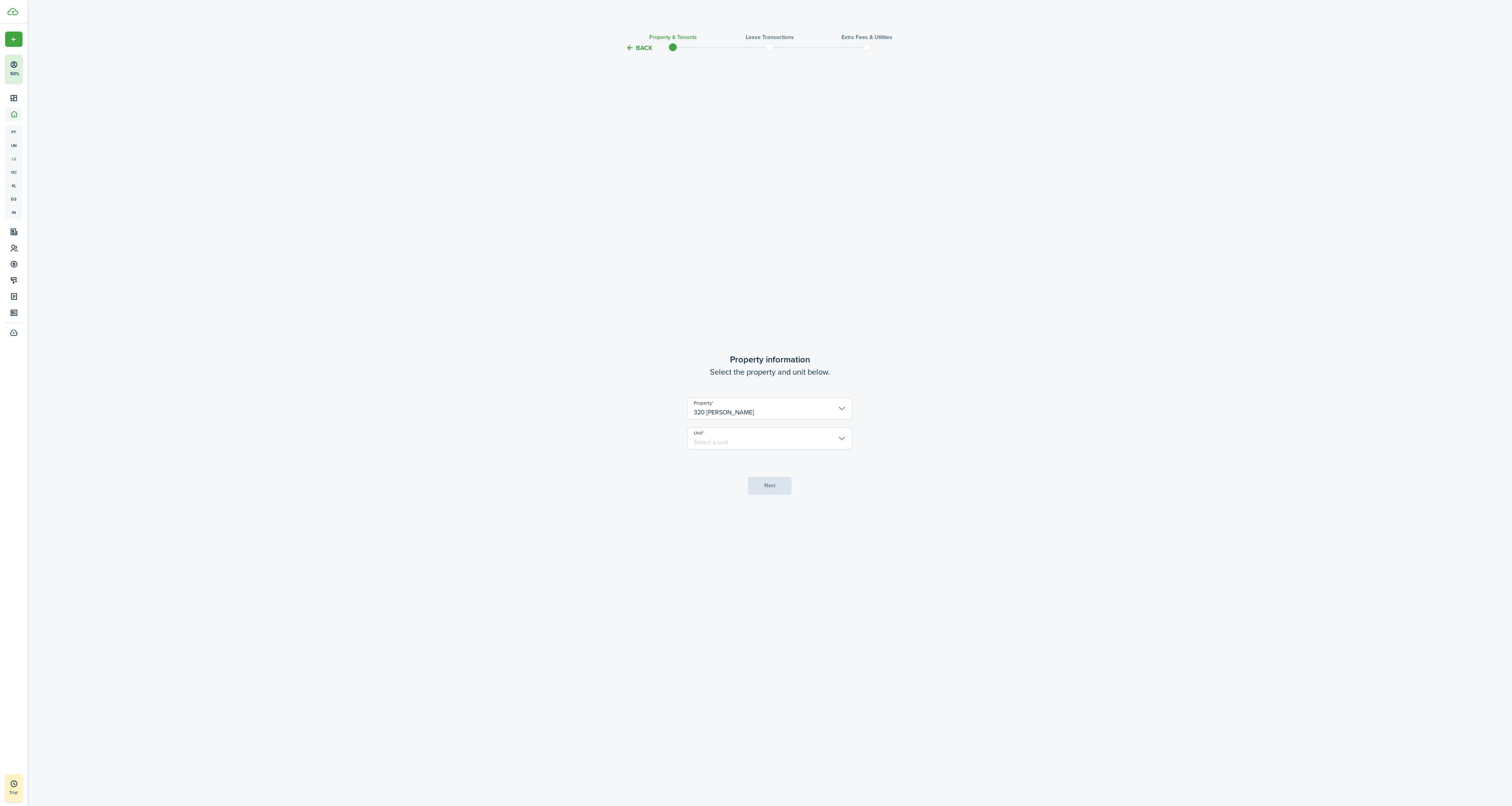
click at [770, 435] on input "Unit" at bounding box center [770, 438] width 166 height 22
click at [730, 479] on div "F-A" at bounding box center [768, 477] width 139 height 13
type input "F-A"
click at [762, 480] on button "Next" at bounding box center [769, 486] width 43 height 17
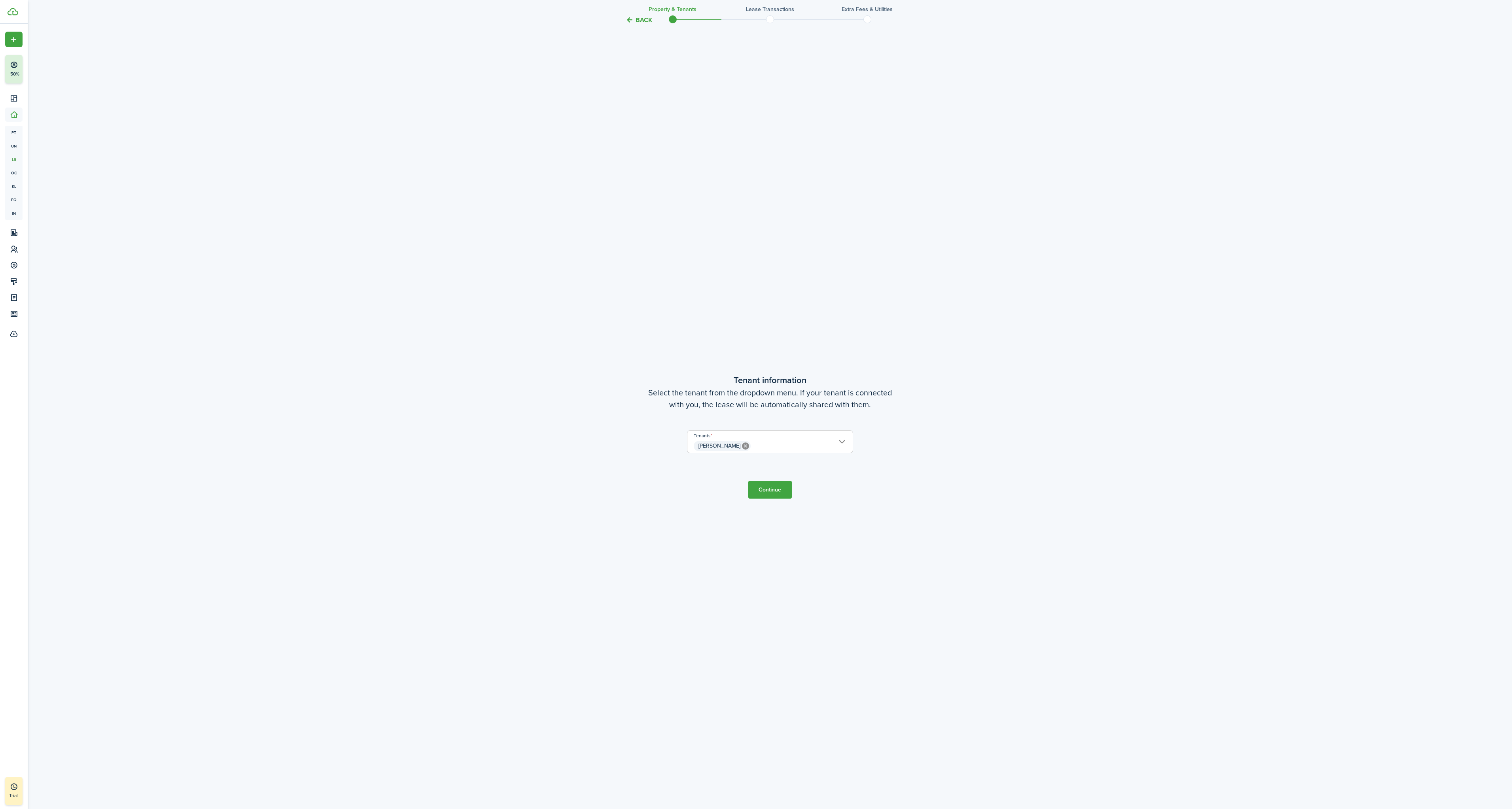
scroll to position [756, 0]
click at [814, 436] on input "[PERSON_NAME]" at bounding box center [770, 435] width 166 height 9
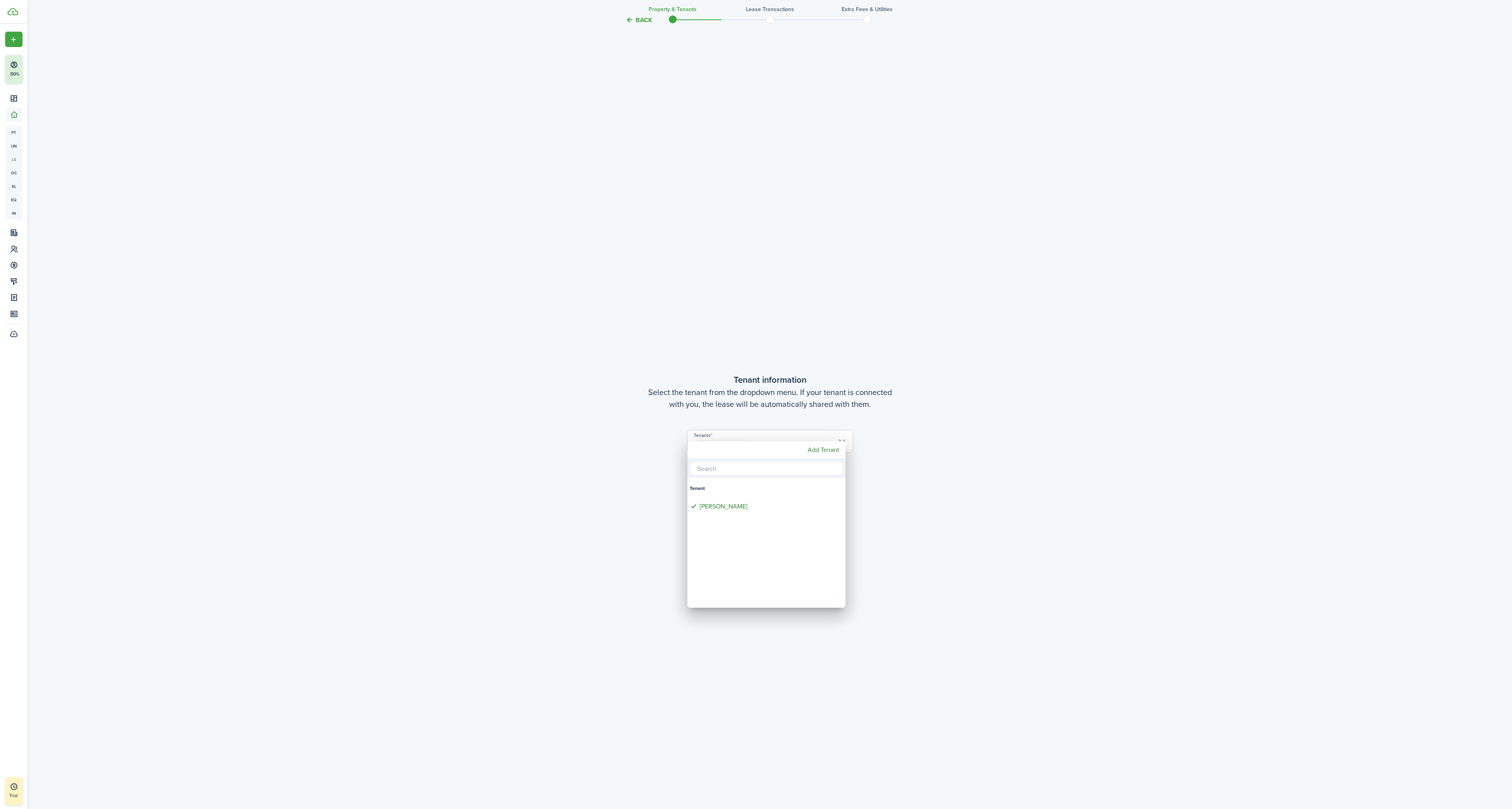
click at [1033, 426] on div at bounding box center [756, 404] width 1639 height 936
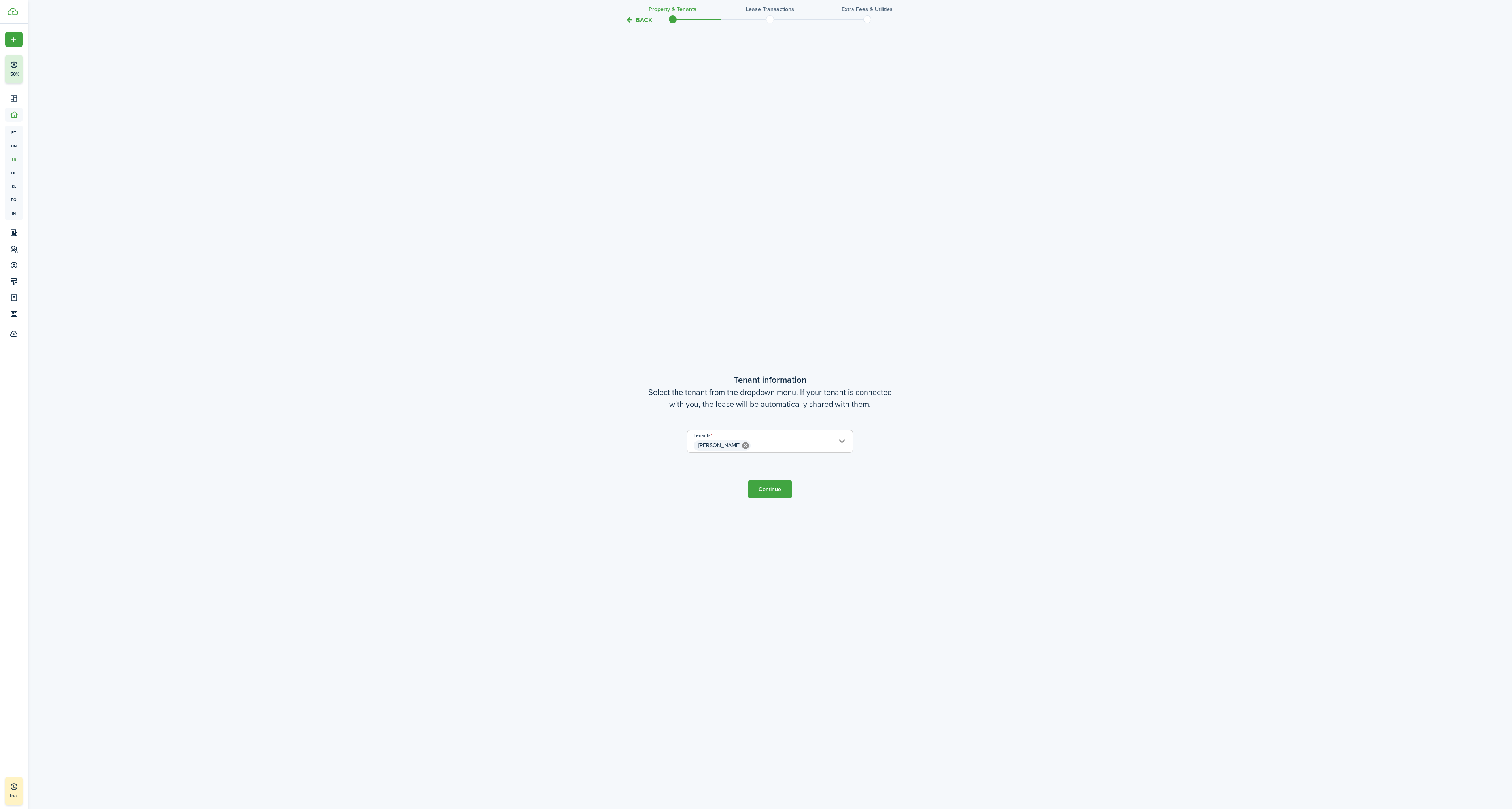
click at [788, 489] on button "Continue" at bounding box center [770, 489] width 43 height 18
click at [771, 485] on button "Continue" at bounding box center [770, 485] width 43 height 18
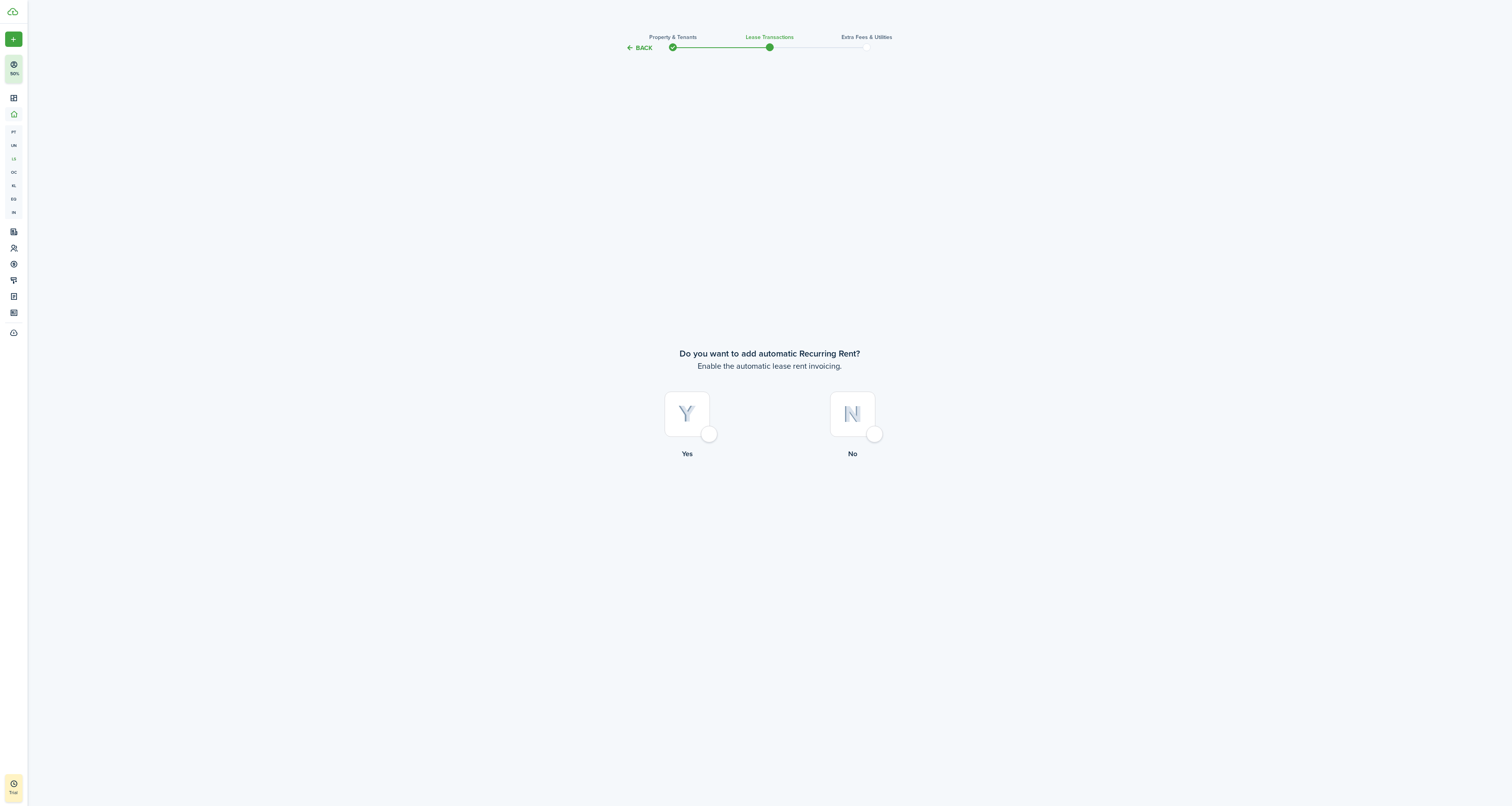
click at [705, 433] on div at bounding box center [687, 414] width 46 height 46
radio input "true"
click at [641, 415] on input "Amount" at bounding box center [682, 408] width 162 height 22
click at [819, 414] on input "Monthly" at bounding box center [852, 408] width 162 height 22
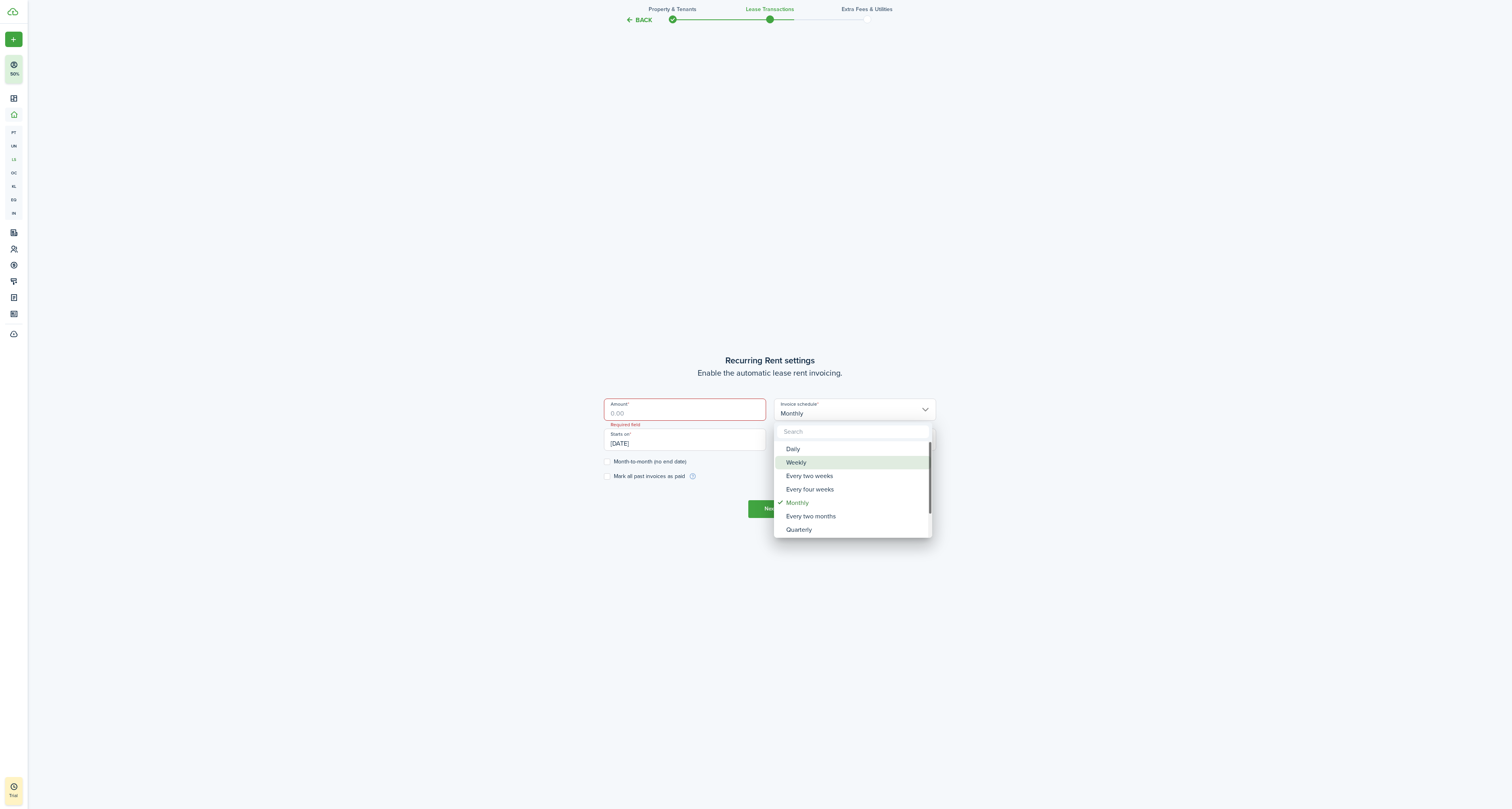
click at [808, 465] on div "Weekly" at bounding box center [856, 462] width 140 height 13
type input "Weekly"
click at [658, 414] on input "Amount" at bounding box center [685, 410] width 162 height 22
click at [611, 462] on label "Month-to-month (no end date)" at bounding box center [645, 462] width 82 height 6
click at [604, 462] on input "Month-to-month (no end date)" at bounding box center [604, 462] width 1 height 1
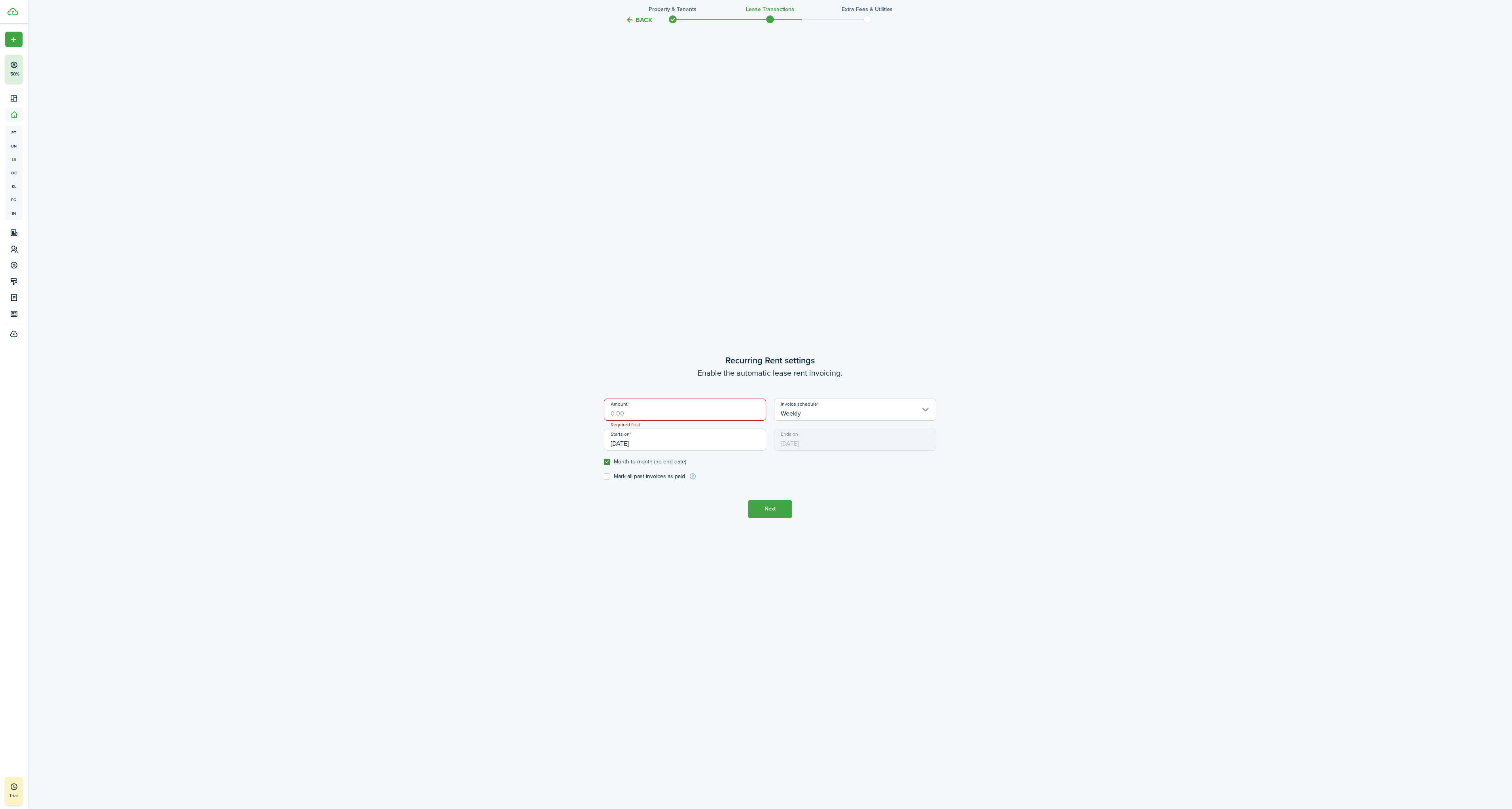
click at [611, 462] on label "Month-to-month (no end date)" at bounding box center [645, 462] width 82 height 6
click at [604, 462] on input "Month-to-month (no end date)" at bounding box center [604, 462] width 1 height 1
checkbox input "false"
click at [636, 413] on input "Amount" at bounding box center [685, 410] width 162 height 22
click at [700, 448] on input "[DATE]" at bounding box center [685, 439] width 162 height 22
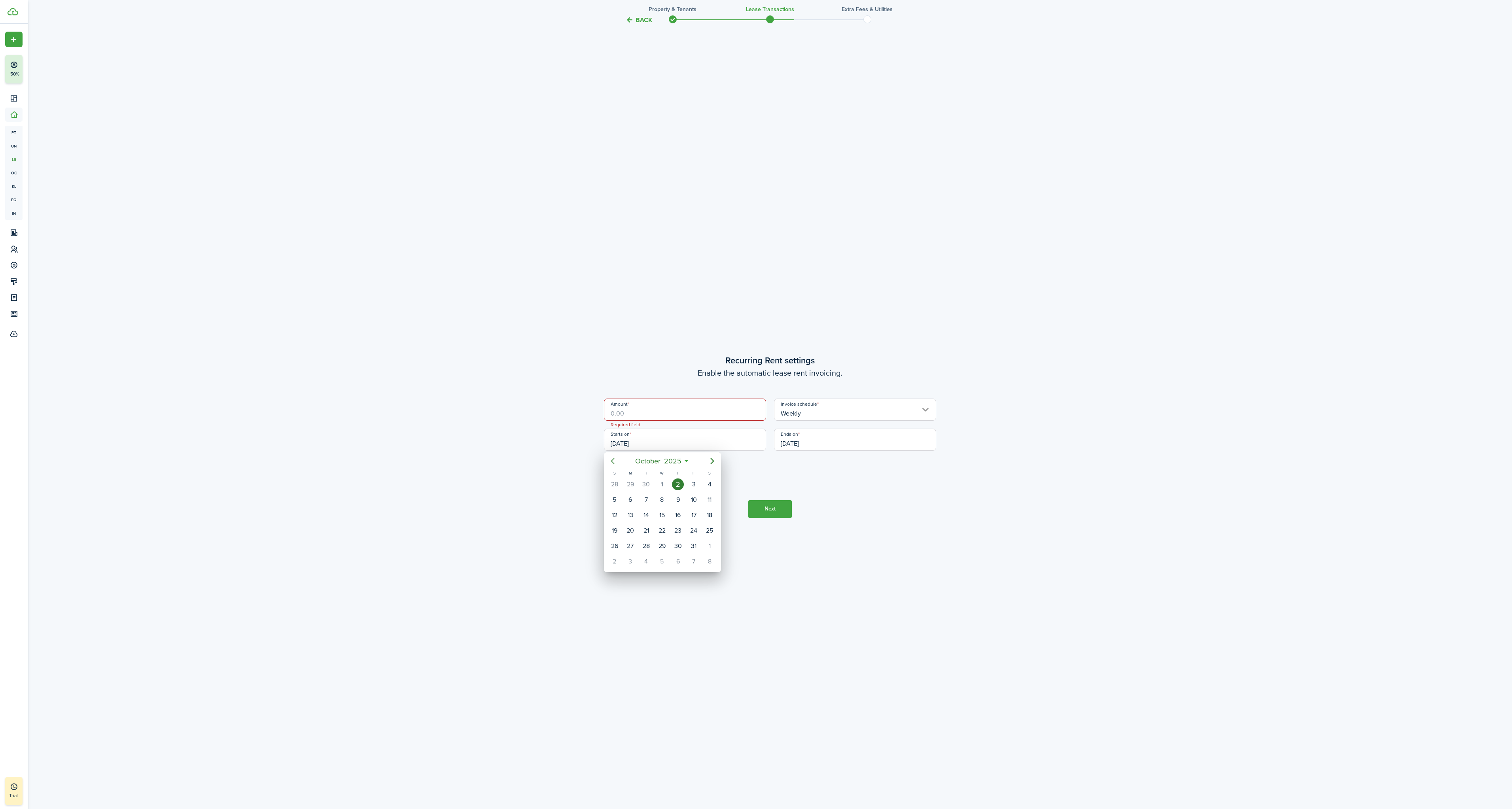
click at [616, 463] on icon "Previous page" at bounding box center [612, 461] width 9 height 9
click at [675, 461] on span "2025" at bounding box center [668, 461] width 21 height 14
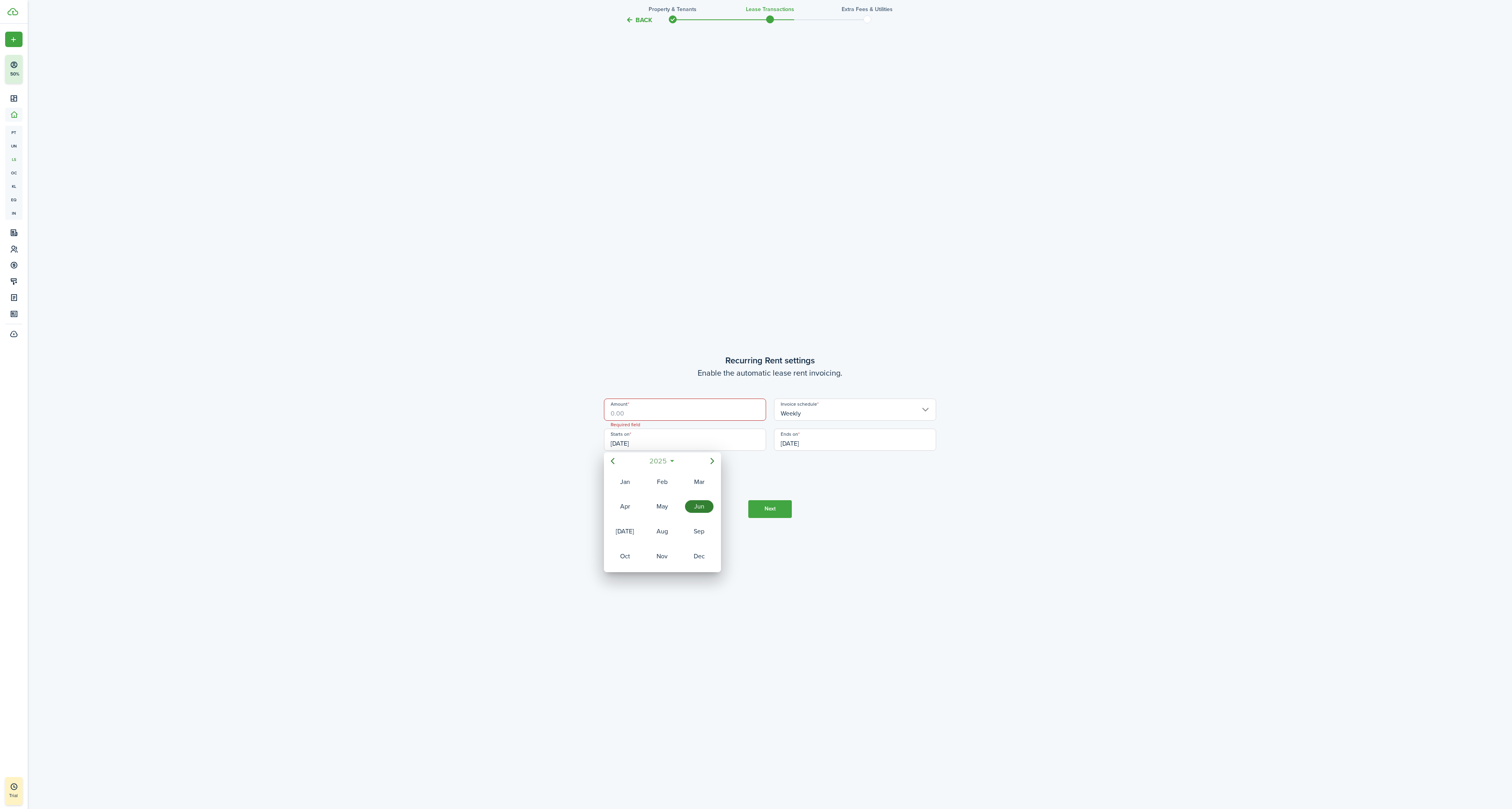
click at [657, 456] on span "2025" at bounding box center [658, 461] width 21 height 14
click at [693, 508] on div "2023" at bounding box center [699, 507] width 28 height 13
click at [737, 593] on div at bounding box center [756, 404] width 1639 height 936
click at [666, 407] on input "Amount" at bounding box center [685, 410] width 162 height 22
click at [645, 440] on input "[DATE]" at bounding box center [685, 439] width 162 height 22
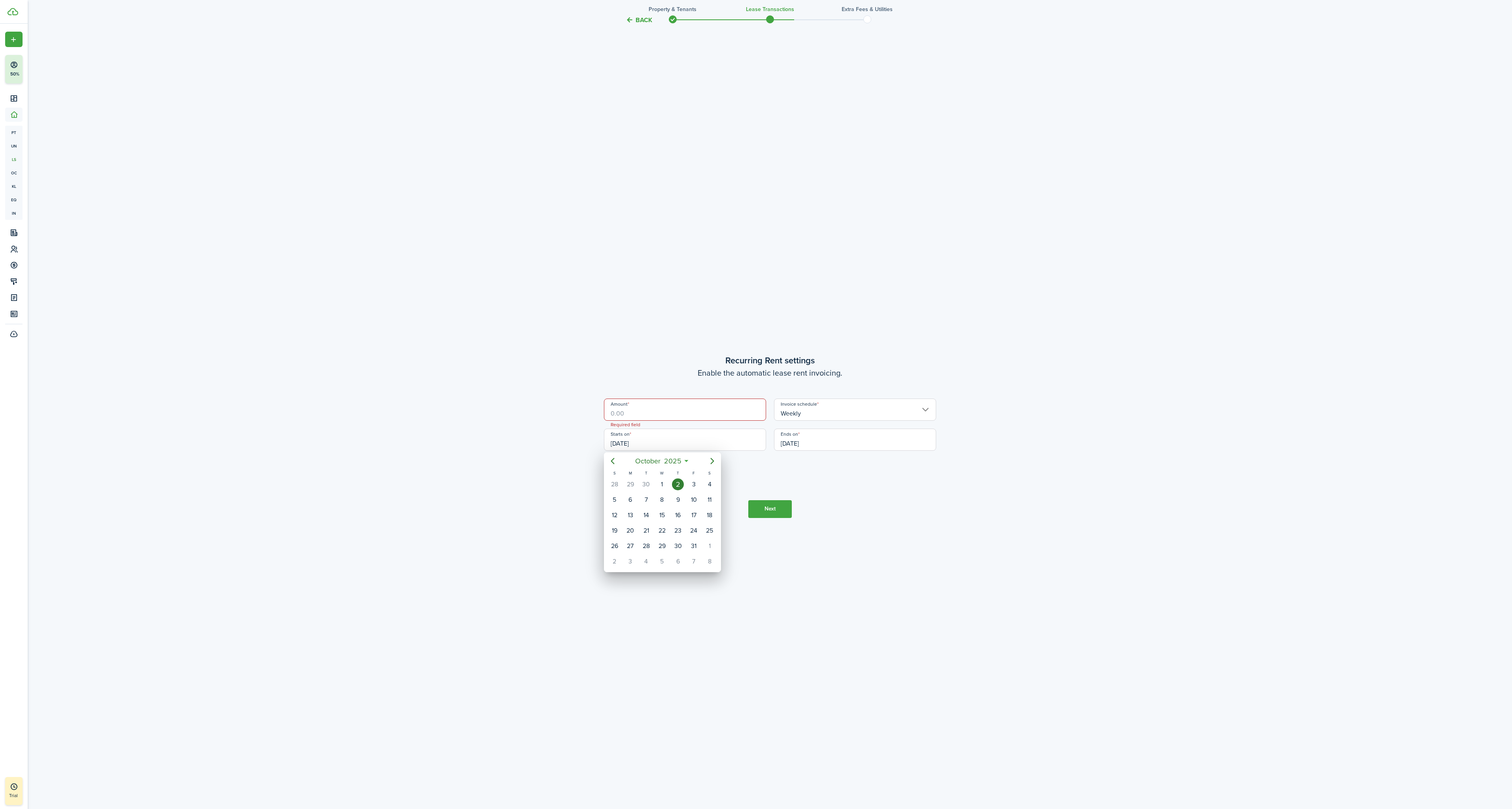
click at [710, 694] on div at bounding box center [756, 404] width 1639 height 936
click at [651, 414] on input "Amount" at bounding box center [685, 410] width 162 height 22
click at [660, 438] on input "[DATE]" at bounding box center [685, 439] width 162 height 22
click at [736, 290] on div at bounding box center [756, 404] width 1639 height 936
click at [644, 23] on button "Back" at bounding box center [639, 19] width 26 height 8
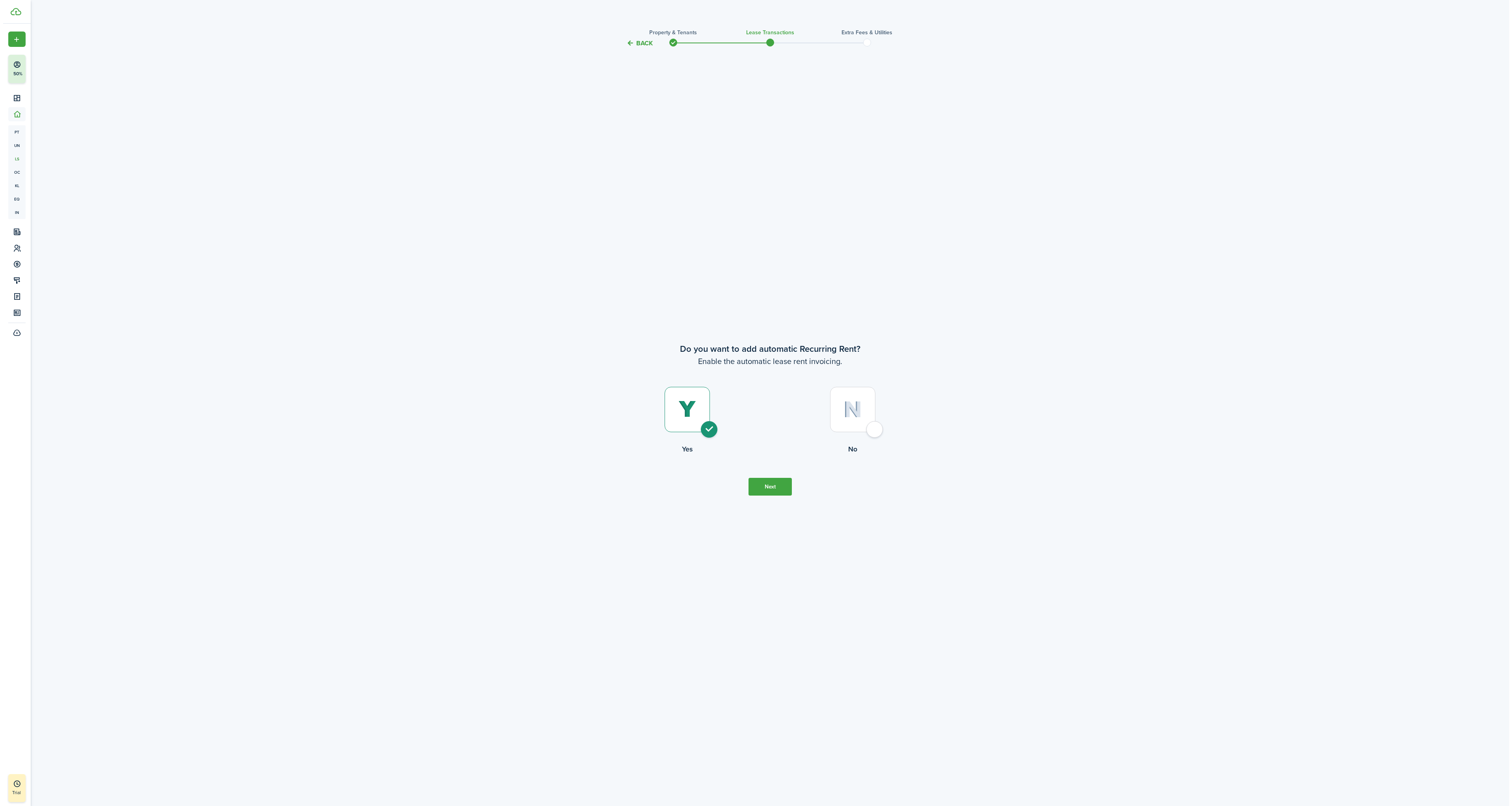
scroll to position [0, 0]
click at [867, 424] on div at bounding box center [852, 414] width 46 height 46
radio input "false"
radio input "true"
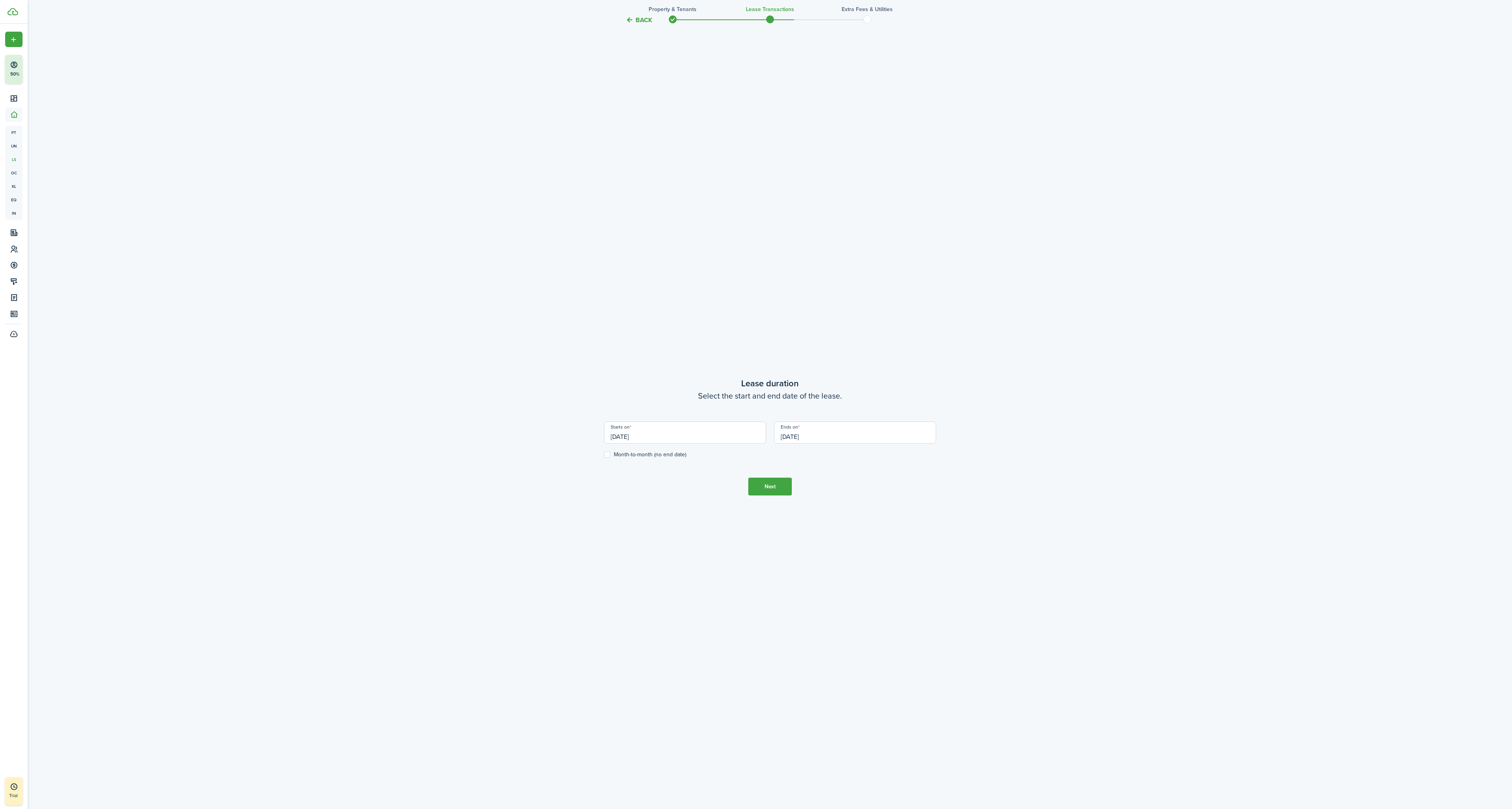
scroll to position [756, 0]
click at [625, 451] on label "Month-to-month (no end date)" at bounding box center [645, 454] width 82 height 6
click at [604, 454] on input "Month-to-month (no end date)" at bounding box center [604, 454] width 1 height 1
checkbox input "true"
click at [772, 487] on button "Next" at bounding box center [770, 486] width 43 height 18
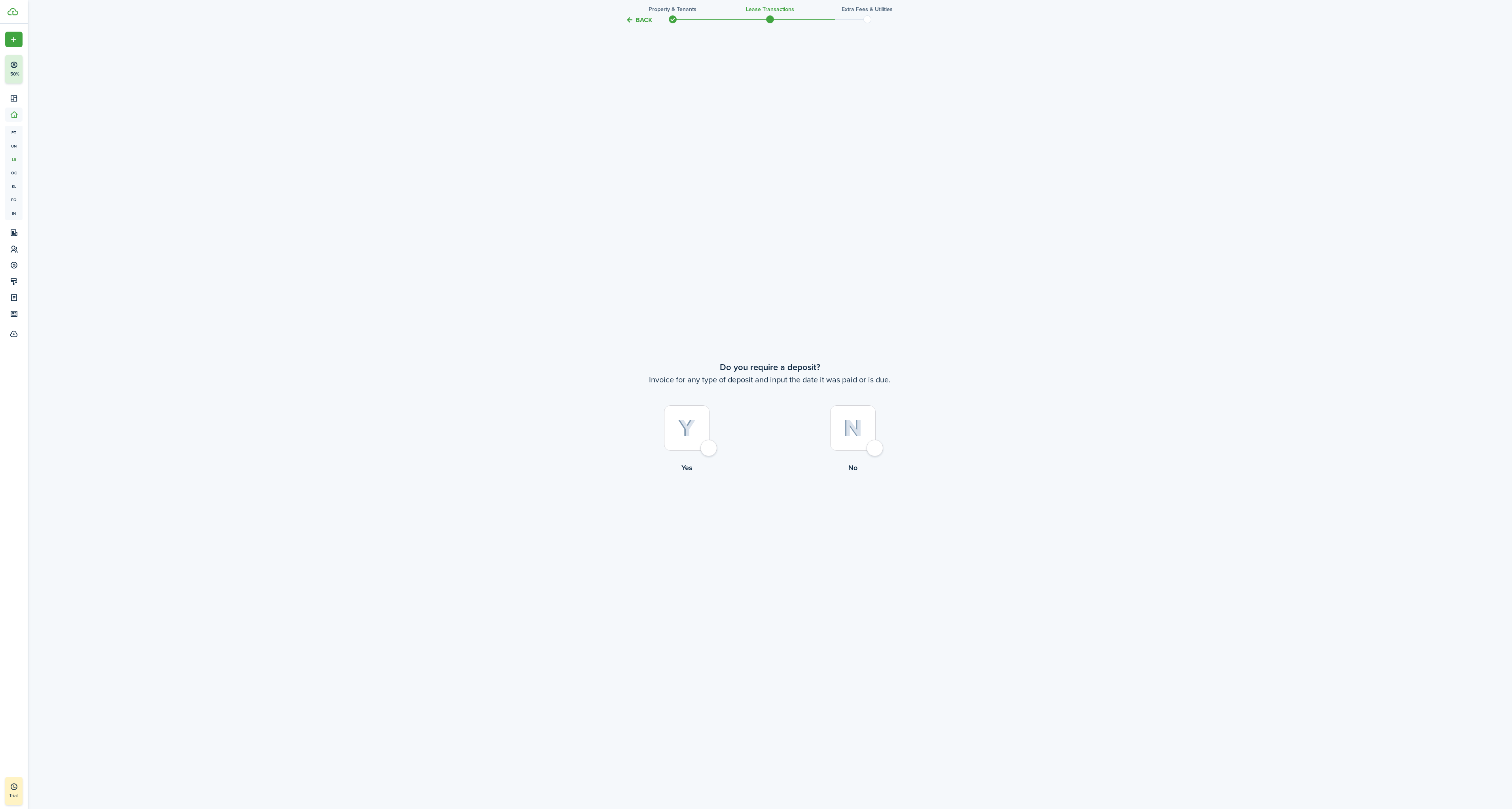
scroll to position [1565, 0]
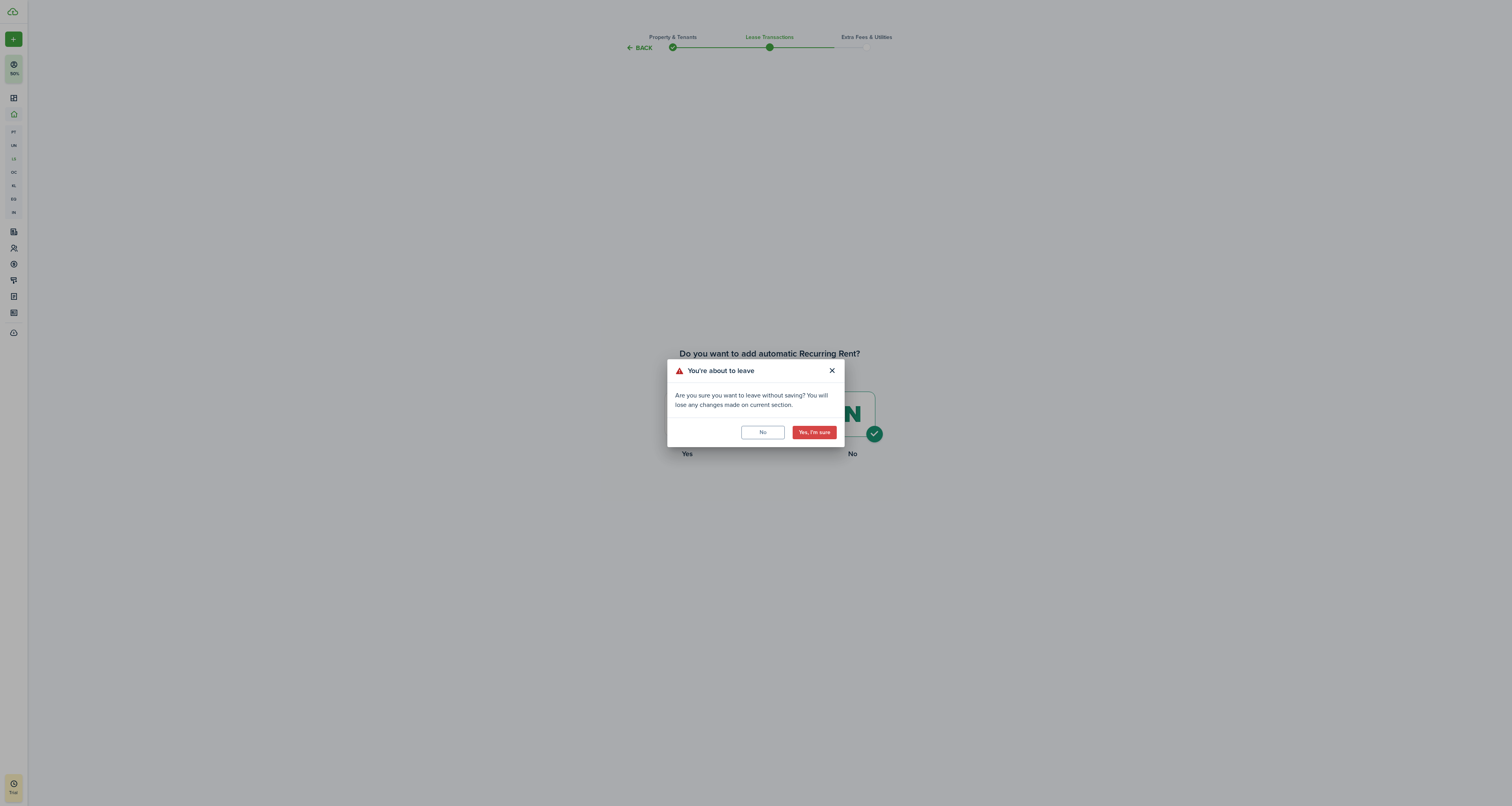
click at [836, 371] on button "Close modal" at bounding box center [832, 371] width 13 height 13
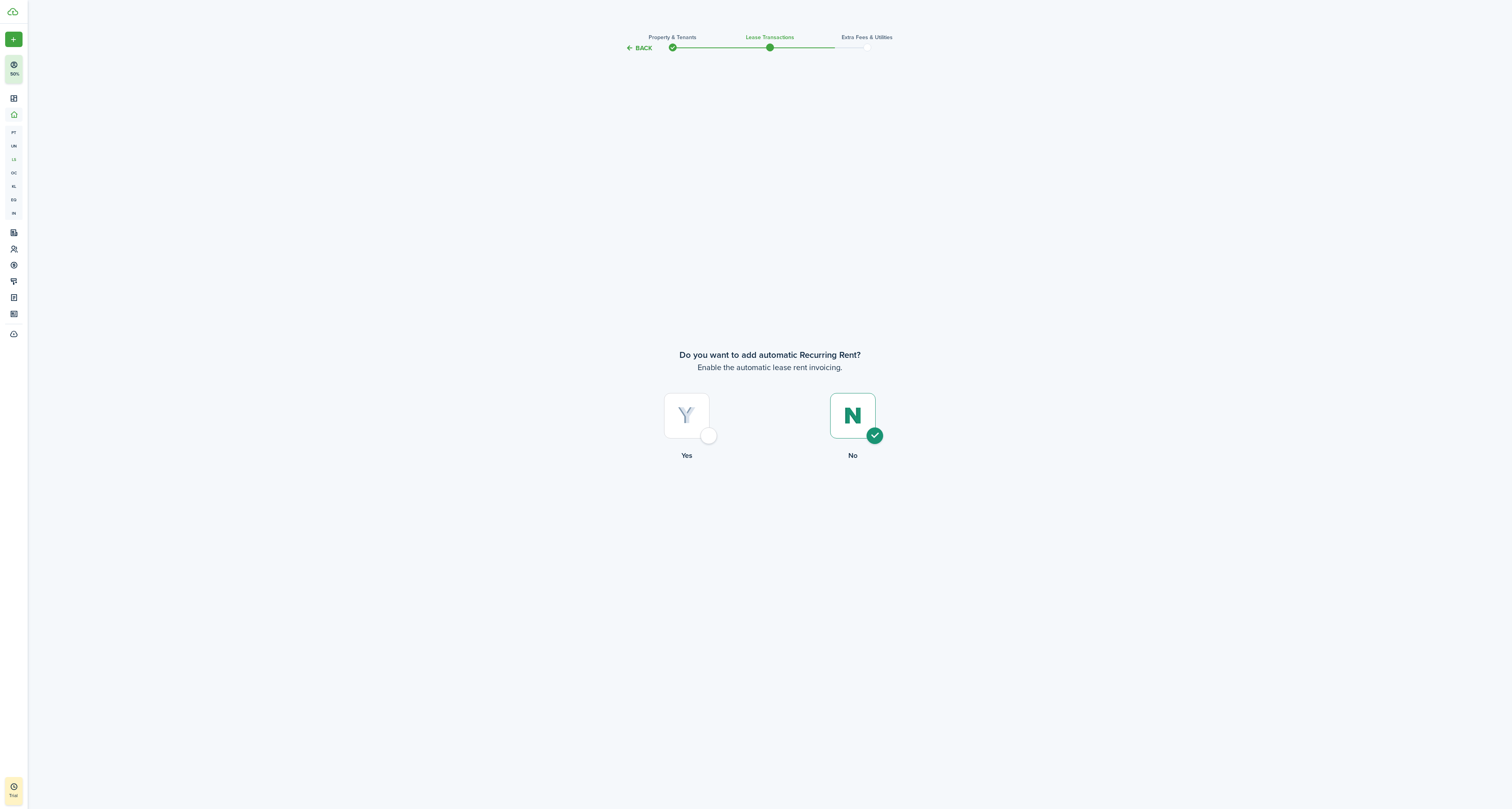
click at [640, 44] on button "Back" at bounding box center [639, 48] width 26 height 8
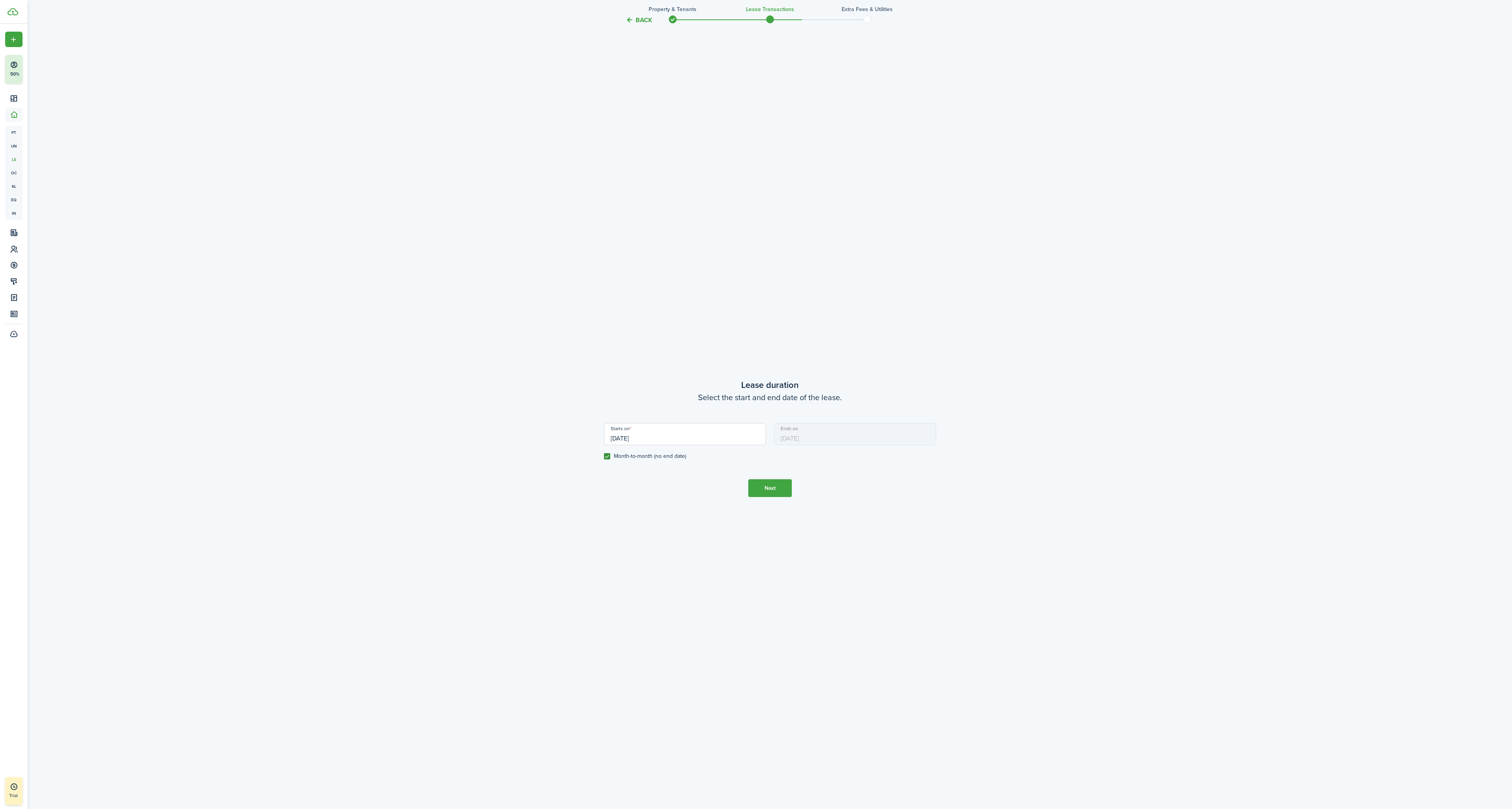
scroll to position [756, 0]
click at [646, 435] on input "[DATE]" at bounding box center [685, 431] width 162 height 22
click at [669, 454] on span "2025" at bounding box center [672, 453] width 21 height 14
click at [630, 477] on div "Jan" at bounding box center [625, 475] width 28 height 13
click at [629, 475] on div "30" at bounding box center [631, 477] width 12 height 12
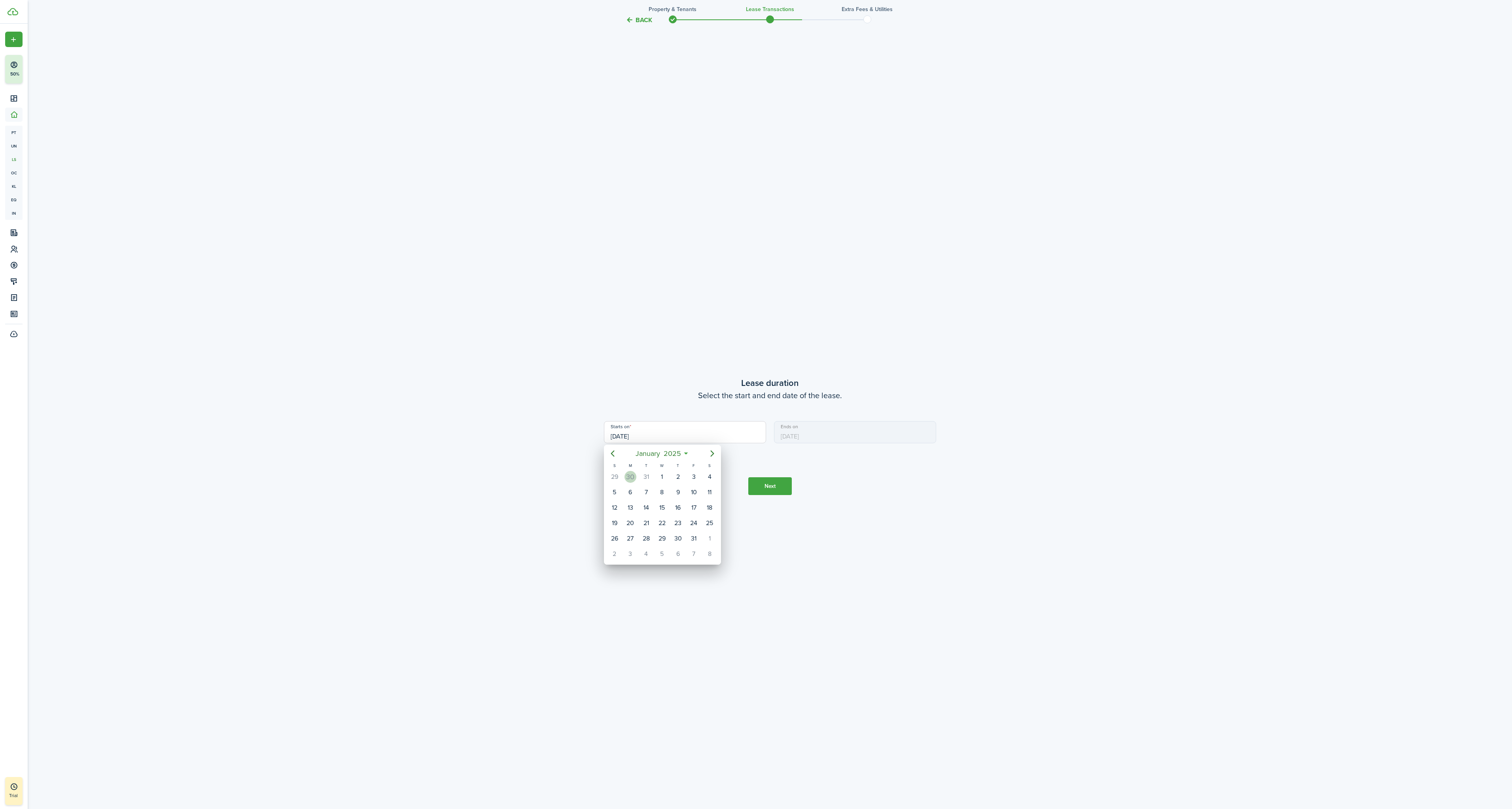
type input "[DATE]"
click at [770, 489] on button "Next" at bounding box center [770, 486] width 43 height 18
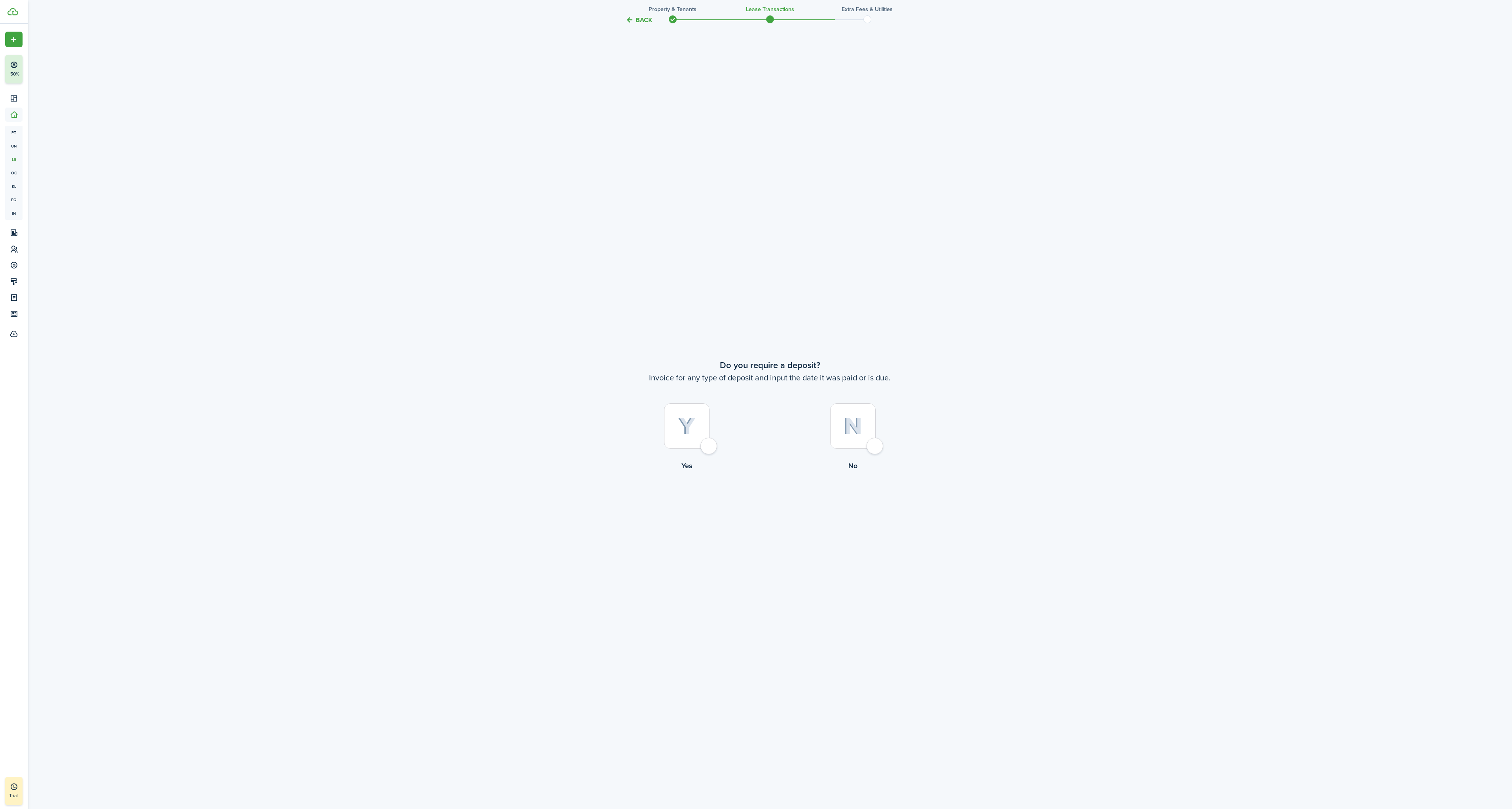
click at [861, 428] on img at bounding box center [853, 426] width 19 height 17
radio input "true"
click at [760, 505] on button "Continue" at bounding box center [770, 504] width 43 height 18
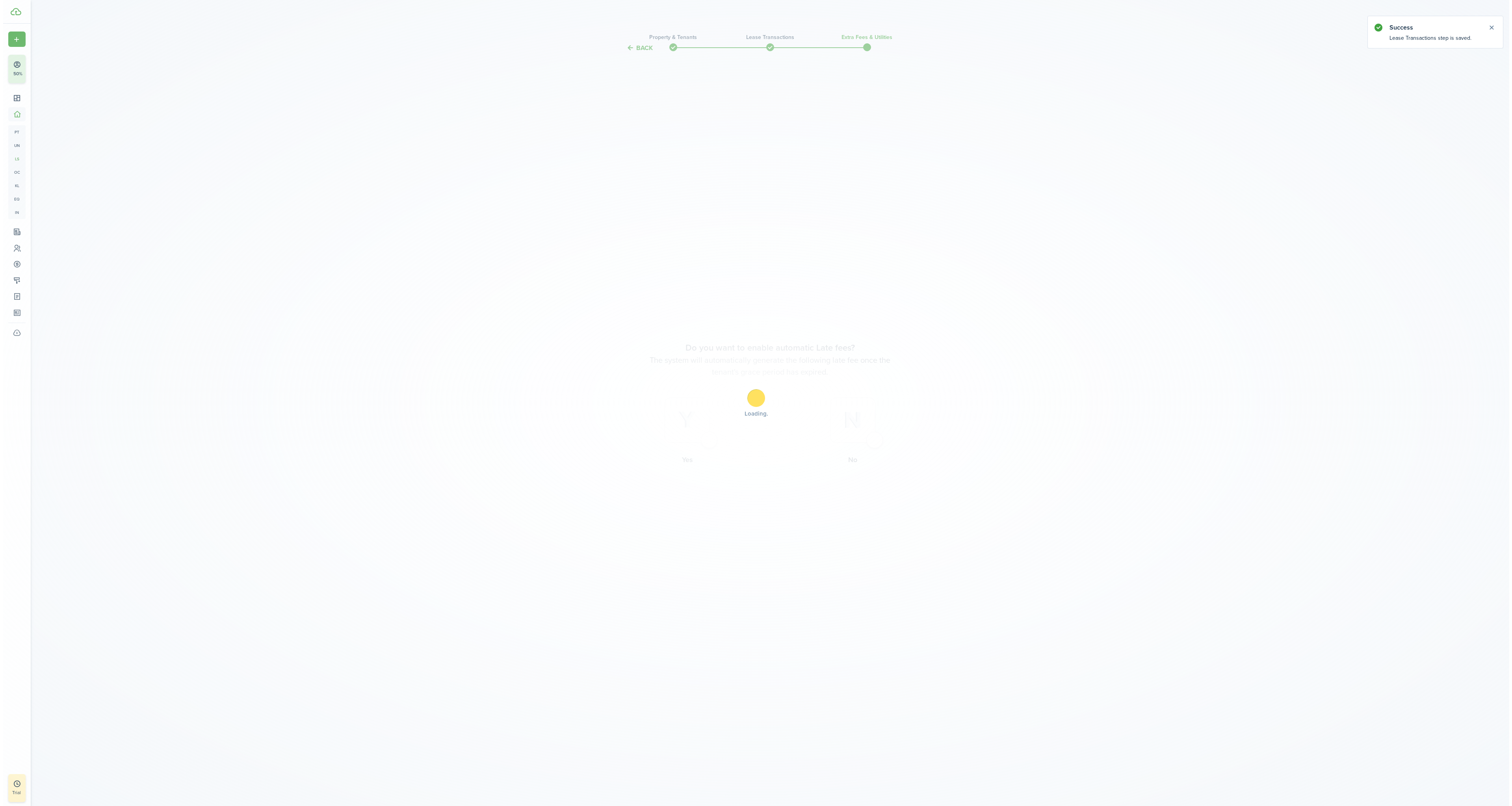
scroll to position [0, 0]
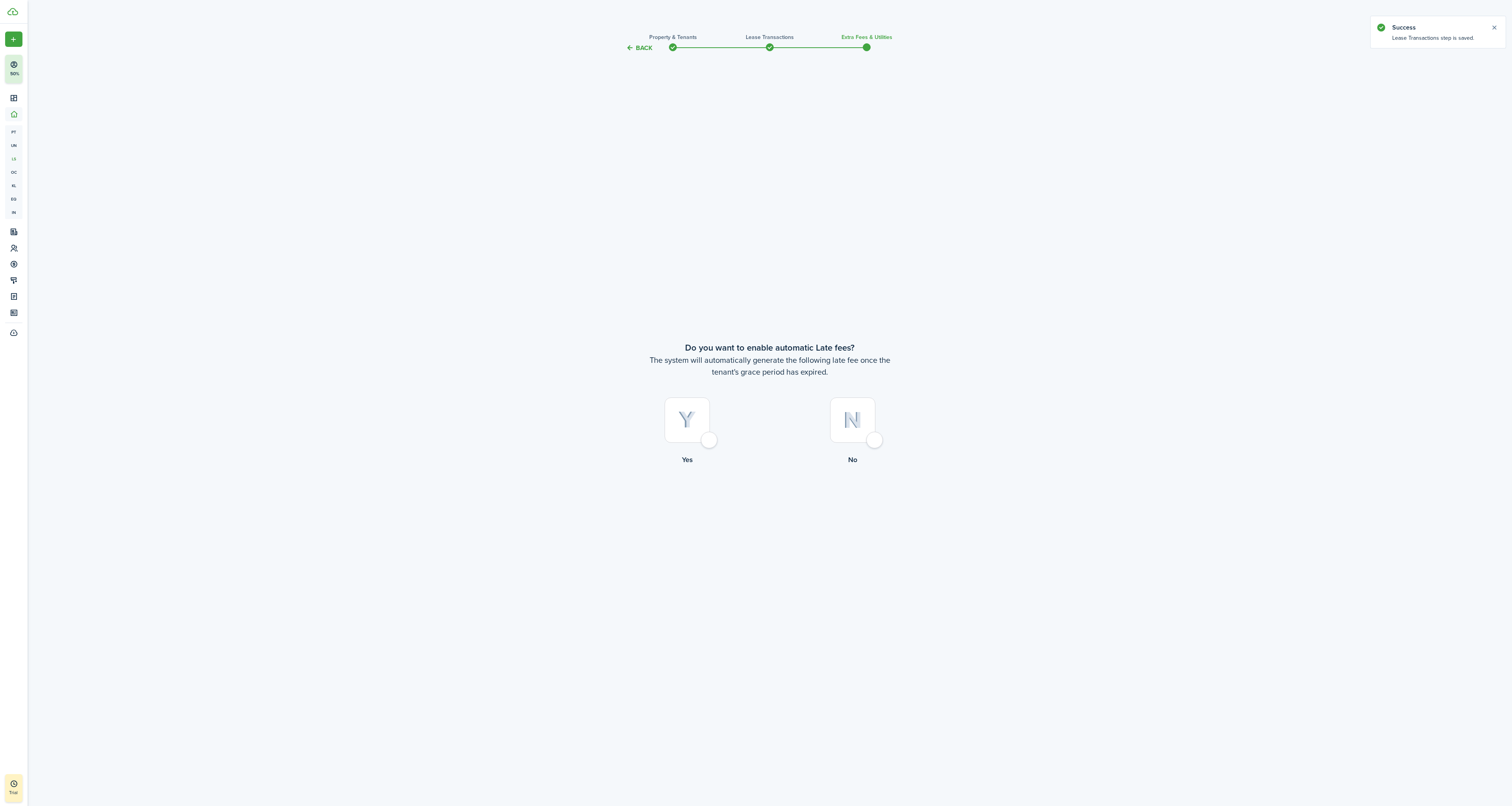
click at [857, 429] on div at bounding box center [852, 420] width 46 height 46
radio input "true"
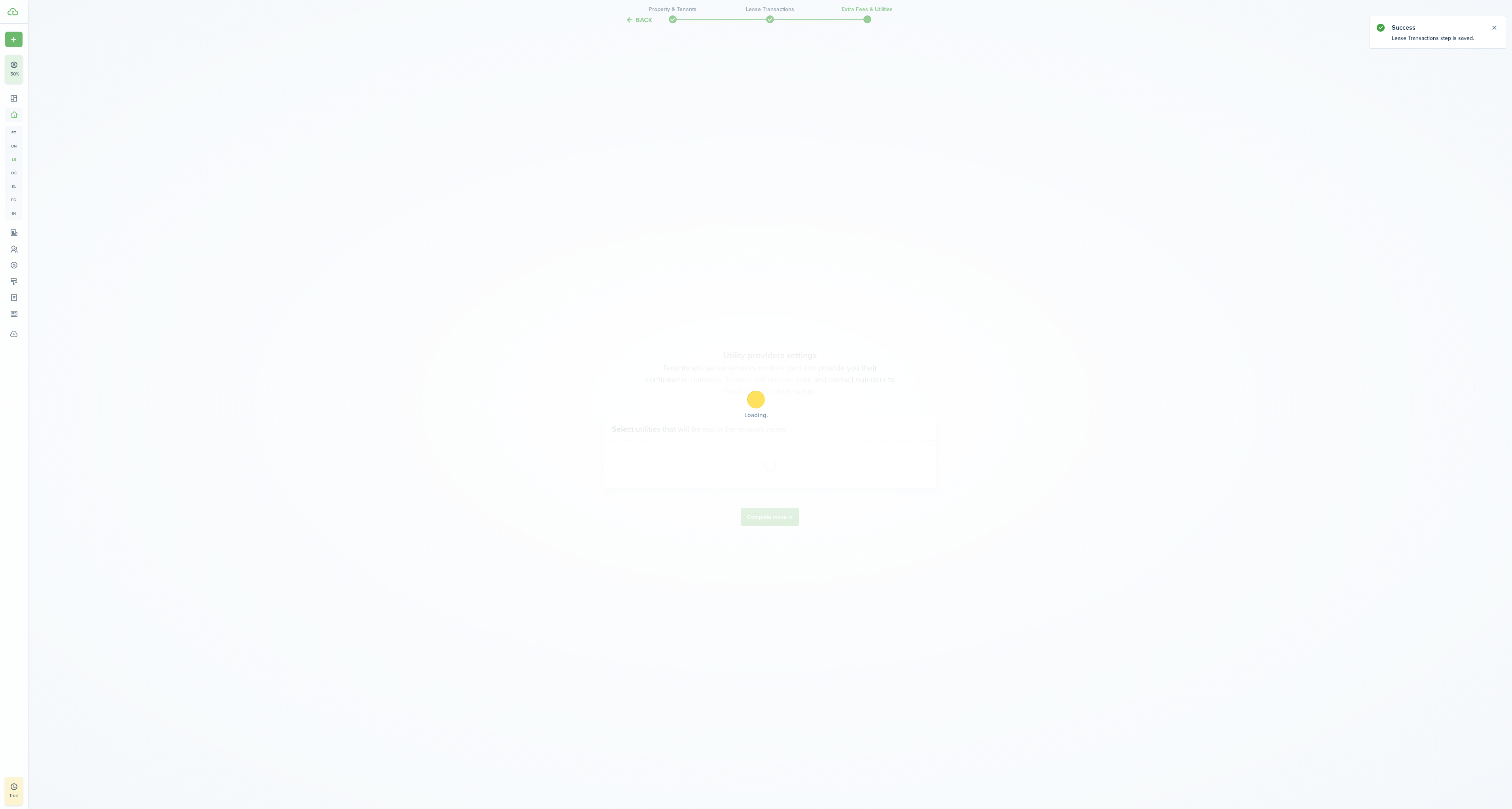
scroll to position [756, 0]
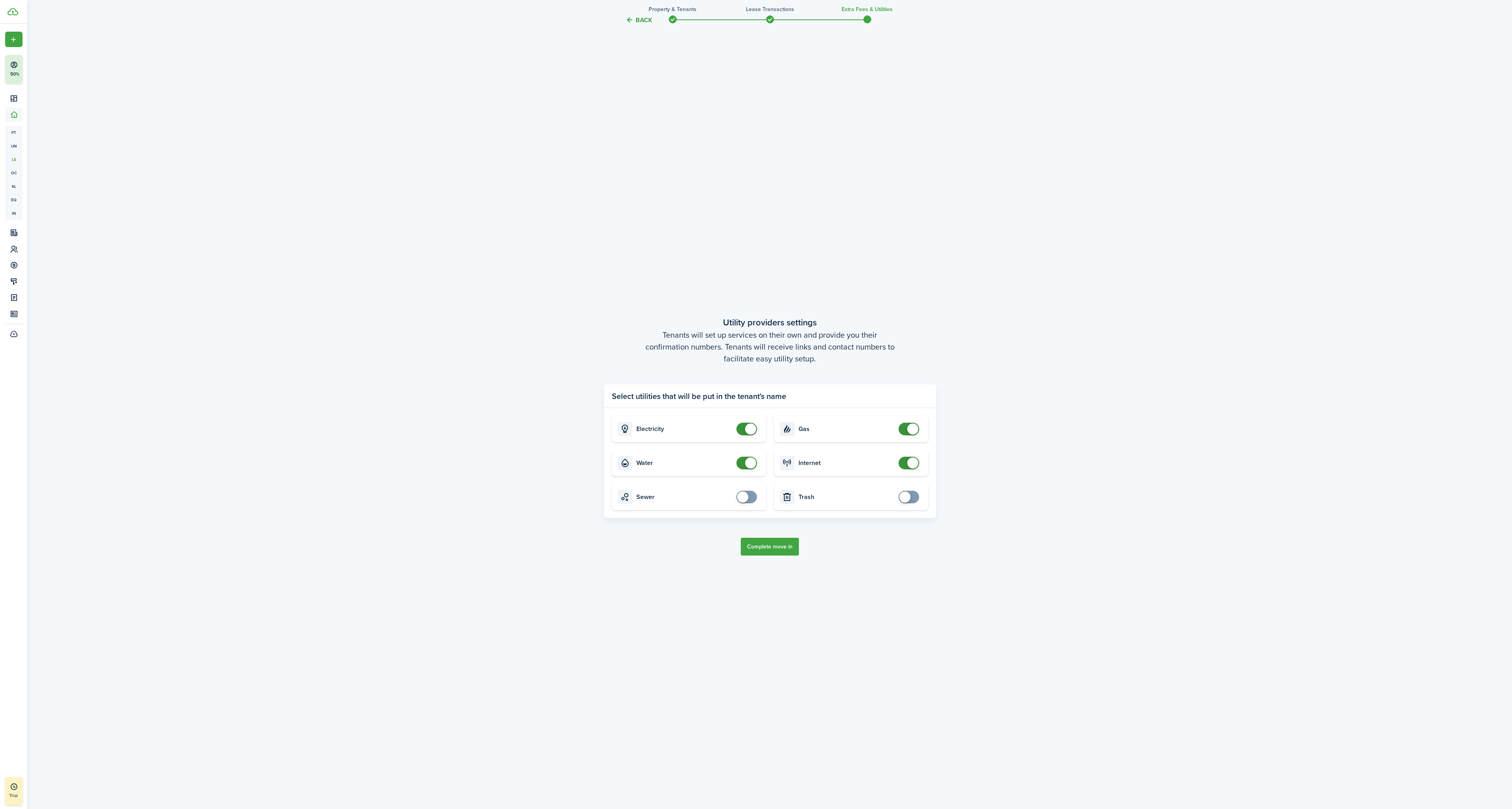
checkbox input "false"
click at [745, 429] on span at bounding box center [751, 429] width 11 height 11
checkbox input "false"
click at [746, 466] on span at bounding box center [751, 463] width 11 height 11
checkbox input "false"
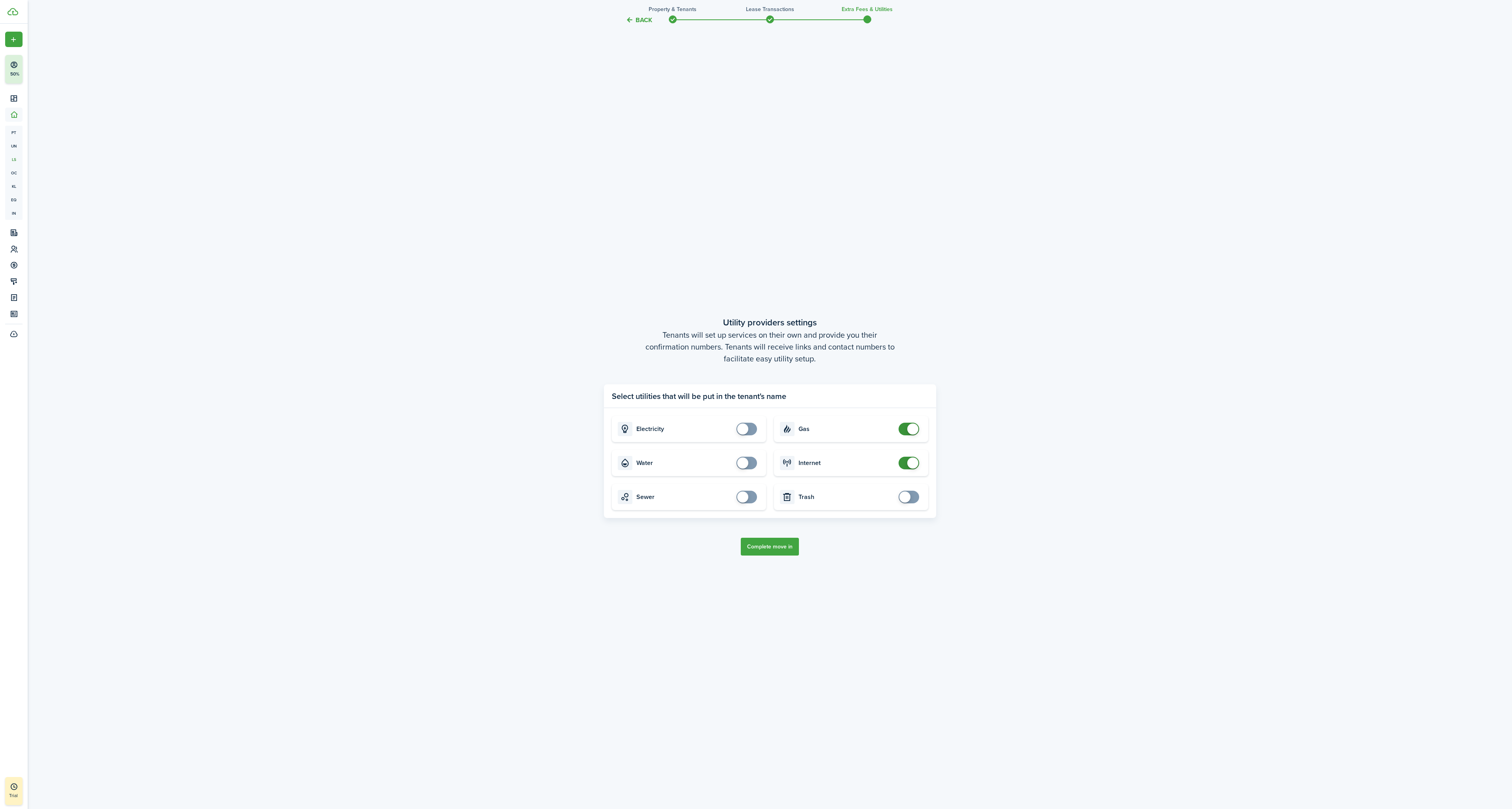
click at [908, 427] on span at bounding box center [913, 429] width 11 height 11
click at [917, 462] on span at bounding box center [913, 463] width 11 height 11
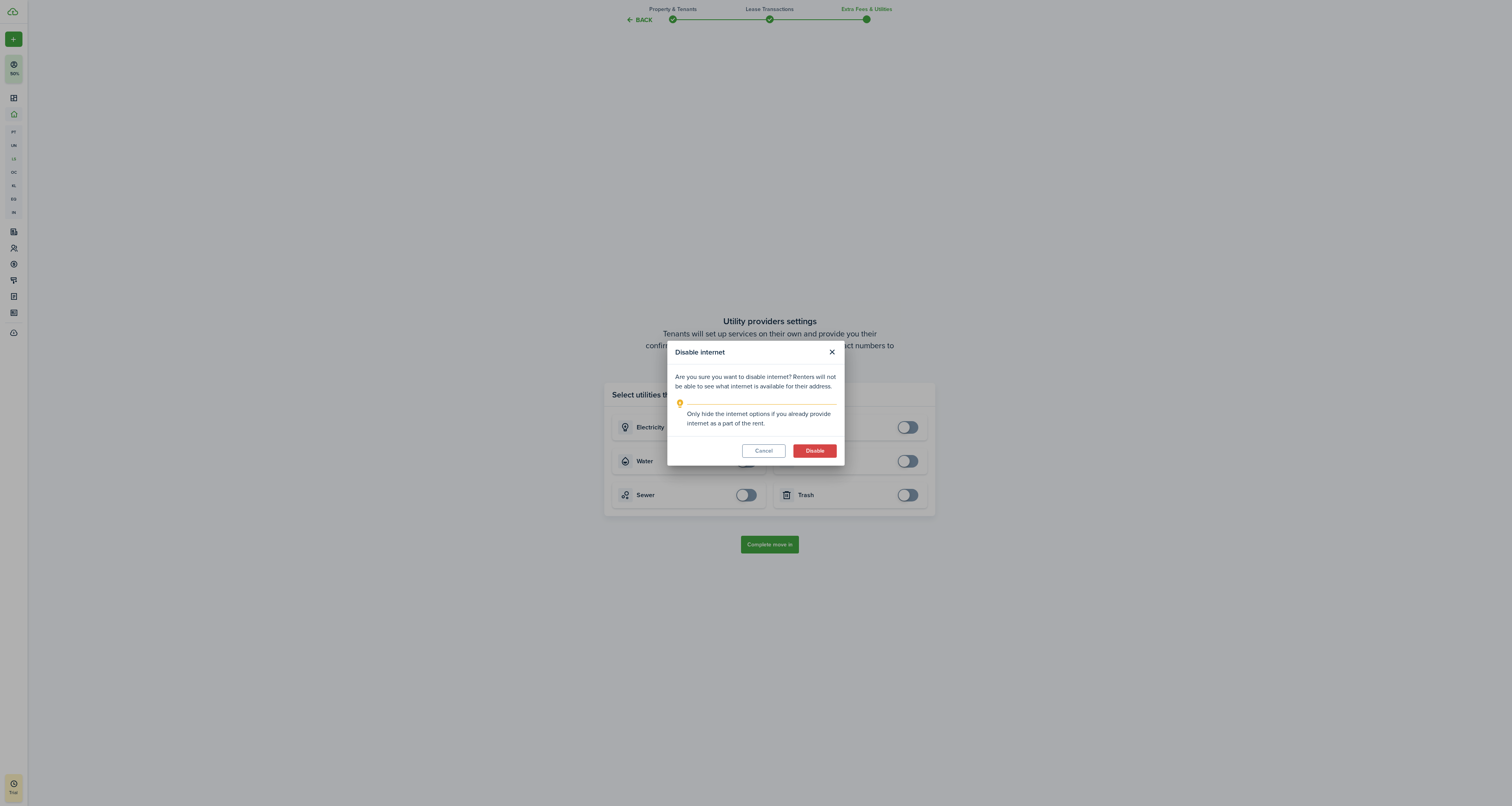
click at [780, 452] on button "Cancel" at bounding box center [763, 450] width 43 height 13
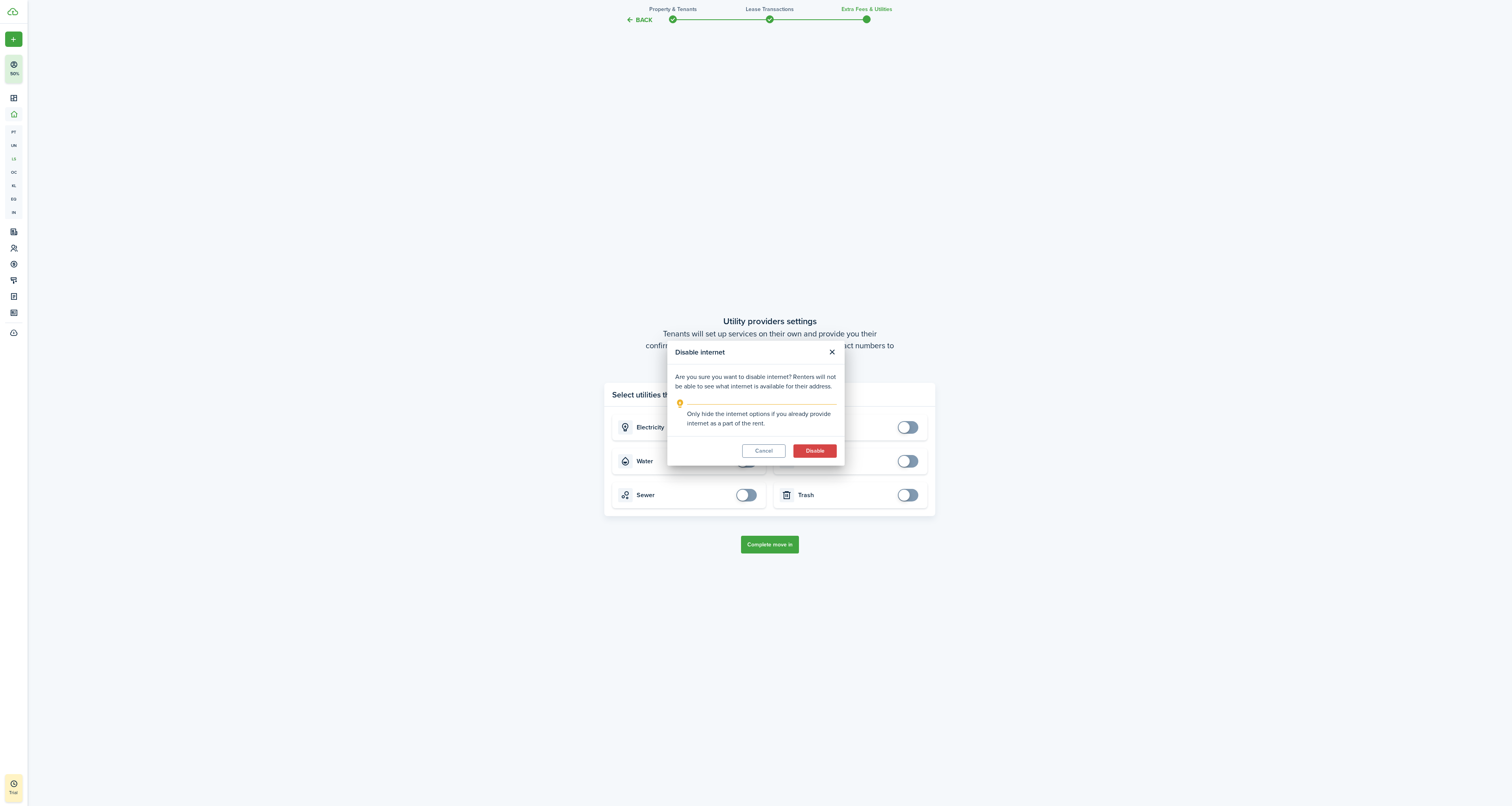
checkbox input "true"
click at [777, 544] on button "Complete move in" at bounding box center [767, 544] width 58 height 17
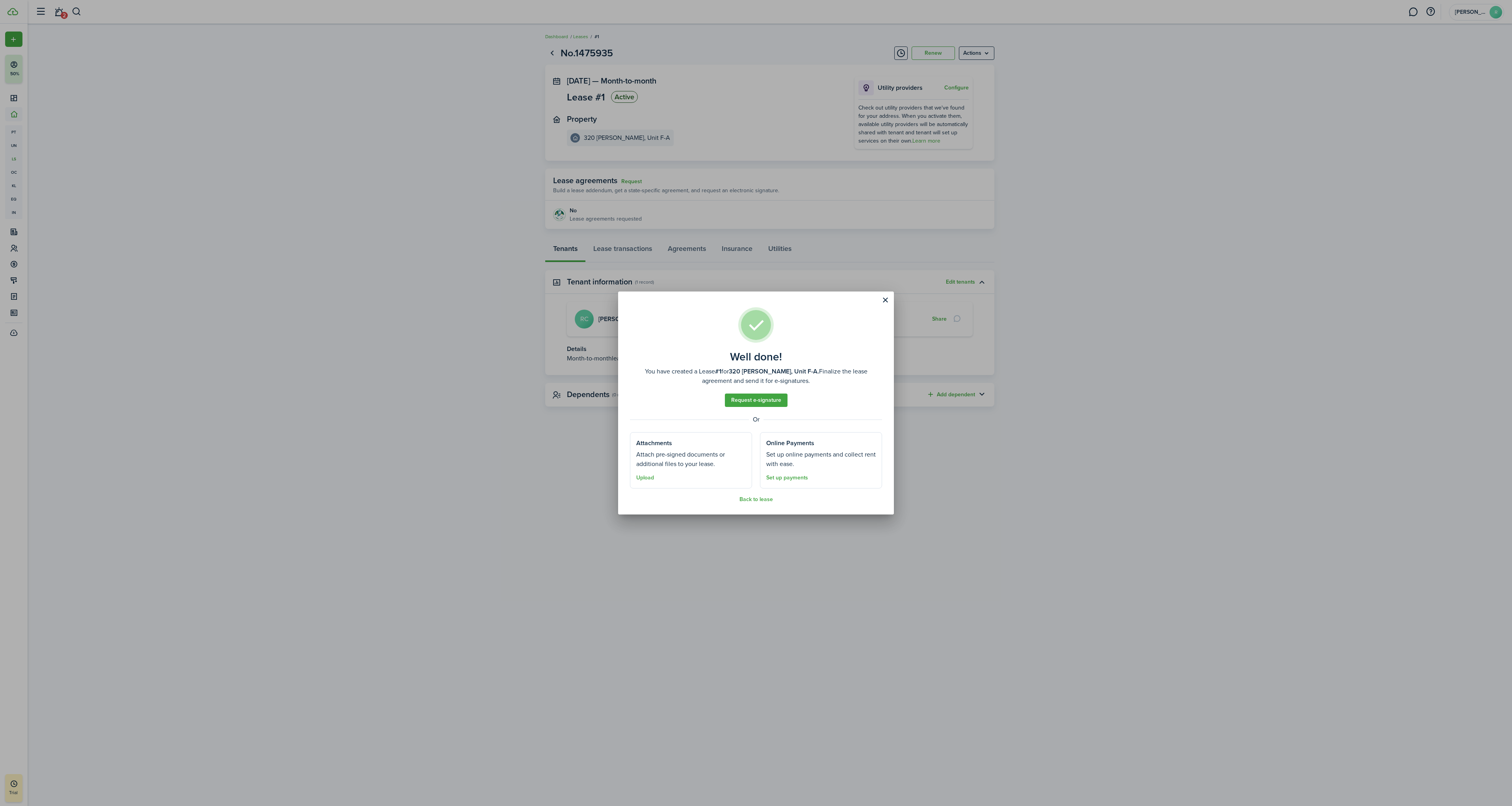
click at [764, 501] on button "Back to lease" at bounding box center [756, 499] width 34 height 6
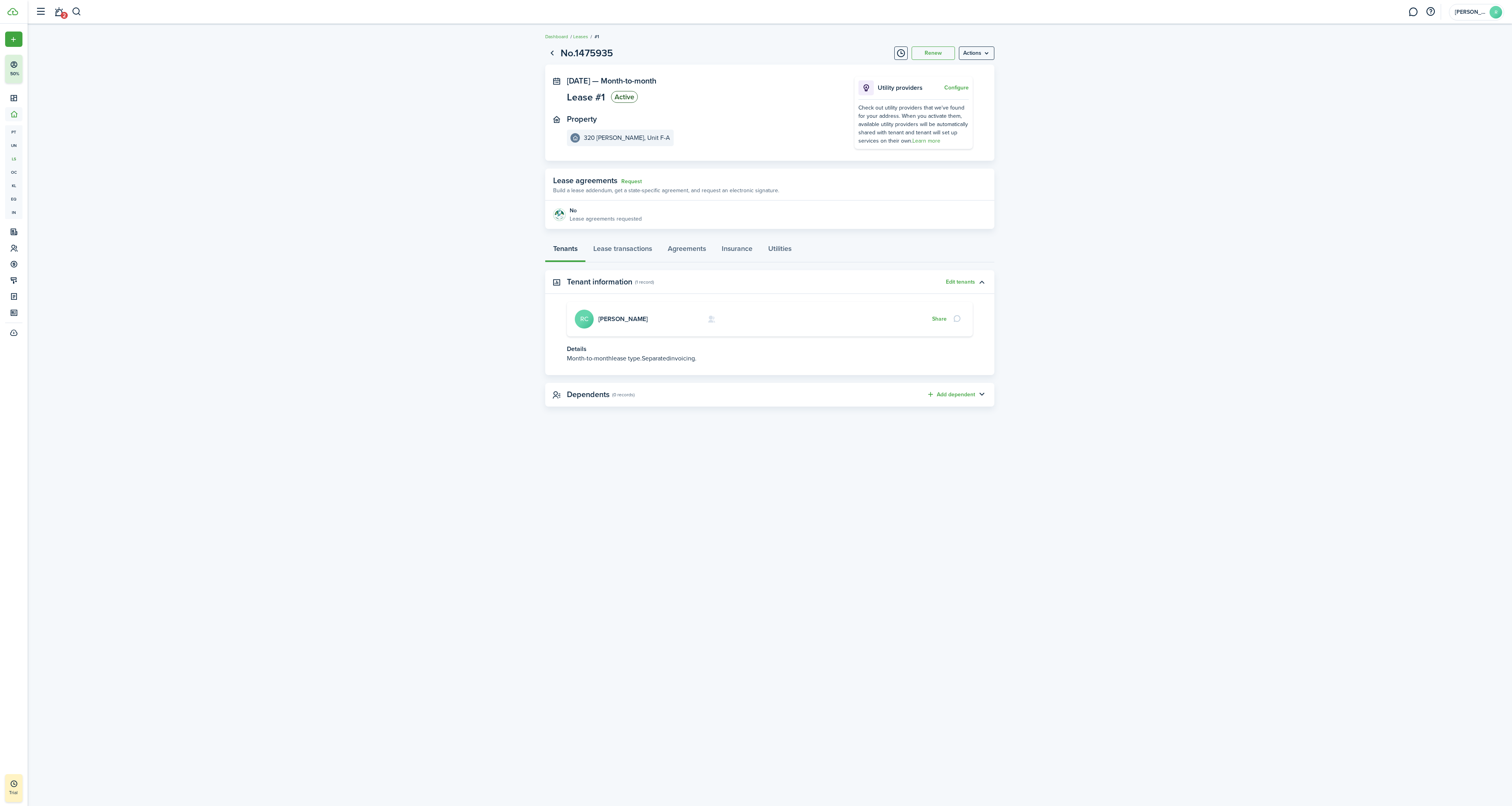
click at [722, 576] on div "No.1475935 Renew Actions [DATE] — Month-to-month Lease #1 Active Property 320 […" at bounding box center [770, 415] width 1485 height 747
click at [628, 250] on link "Lease transactions" at bounding box center [622, 251] width 74 height 24
click at [671, 283] on panel-main-header "Recurring rent (0 records) Add recurring rent" at bounding box center [770, 282] width 449 height 24
click at [979, 53] on menu-btn "Actions" at bounding box center [977, 52] width 36 height 13
click at [1059, 109] on lease-view "No.1475935 Renew Actions [DATE] — Month-to-month Lease #1 Active Property 320 […" at bounding box center [770, 201] width 1485 height 319
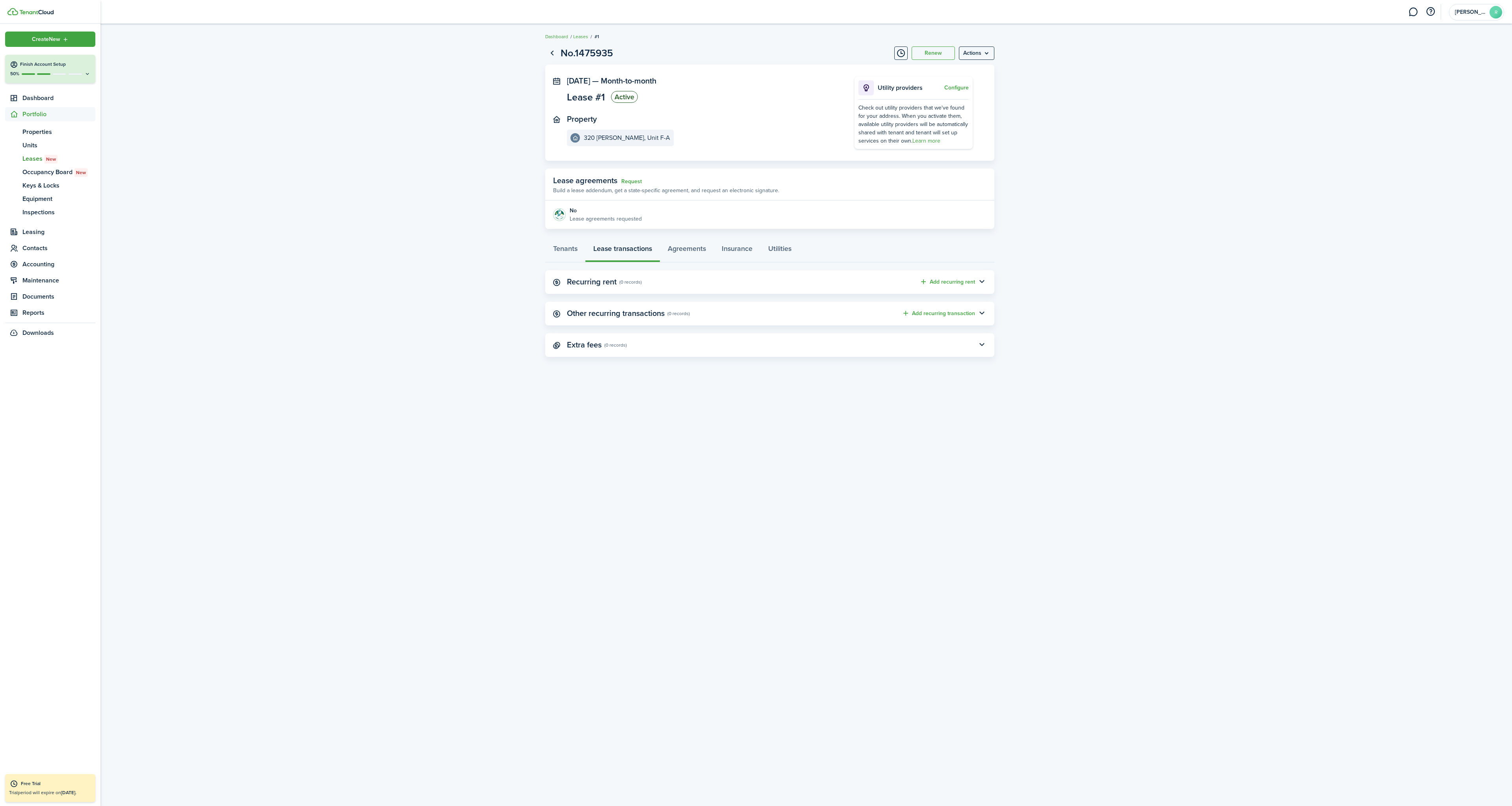
click at [34, 160] on span "Leases New" at bounding box center [59, 159] width 73 height 9
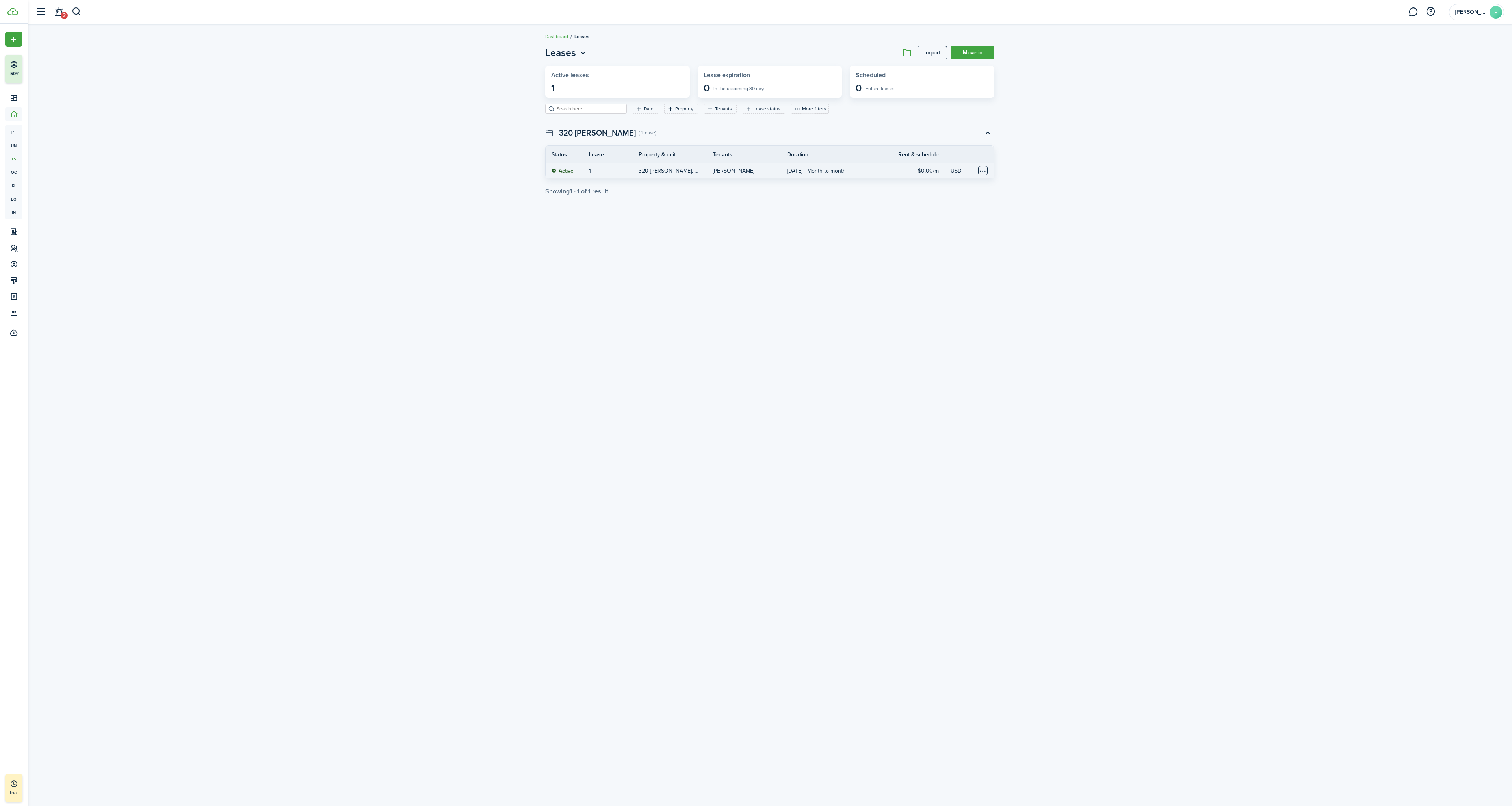
click at [985, 170] on table-menu-btn-icon at bounding box center [983, 170] width 9 height 9
click at [935, 196] on button "Edit" at bounding box center [953, 199] width 69 height 13
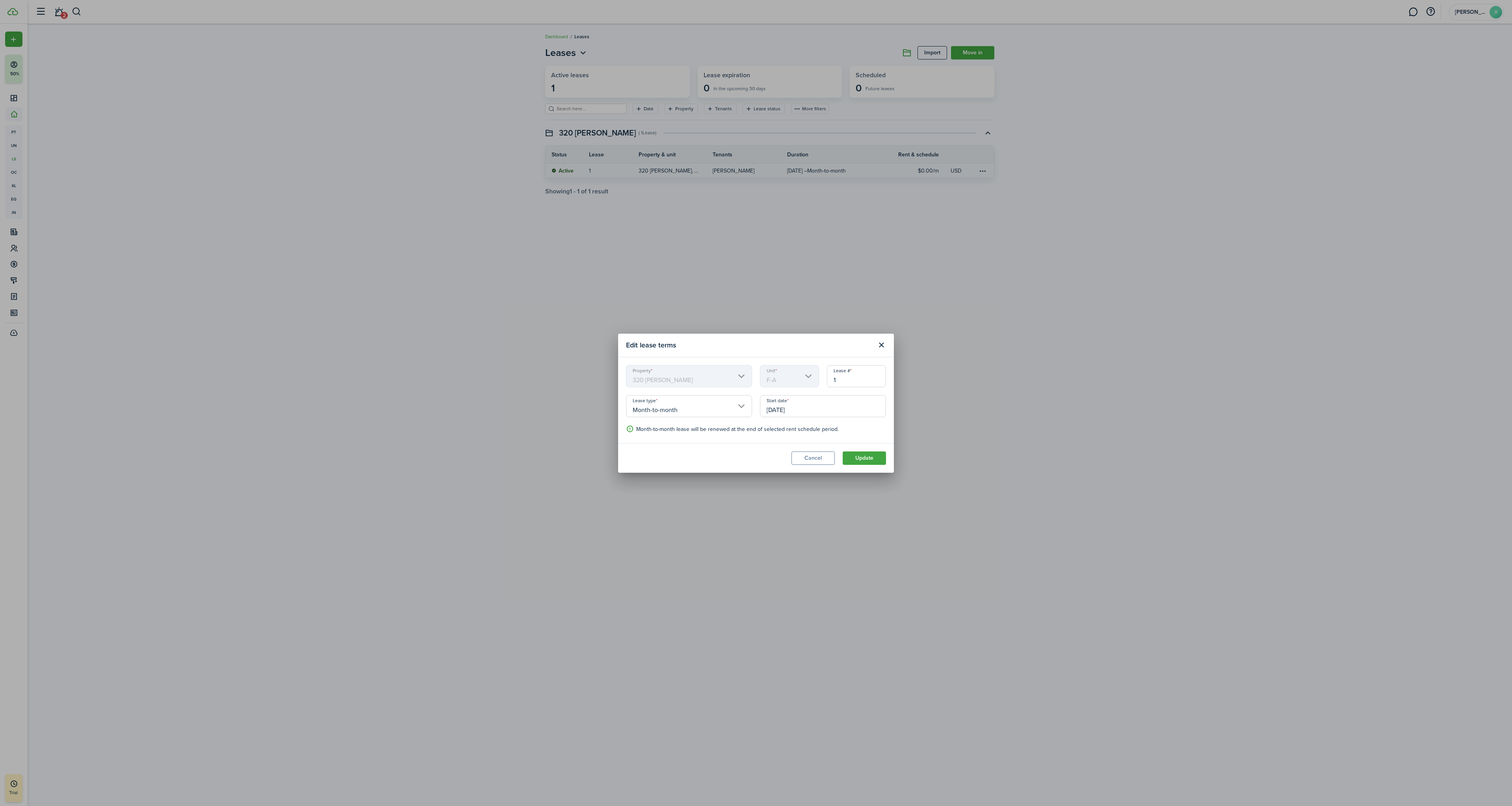
click at [819, 459] on button "Cancel" at bounding box center [813, 458] width 43 height 13
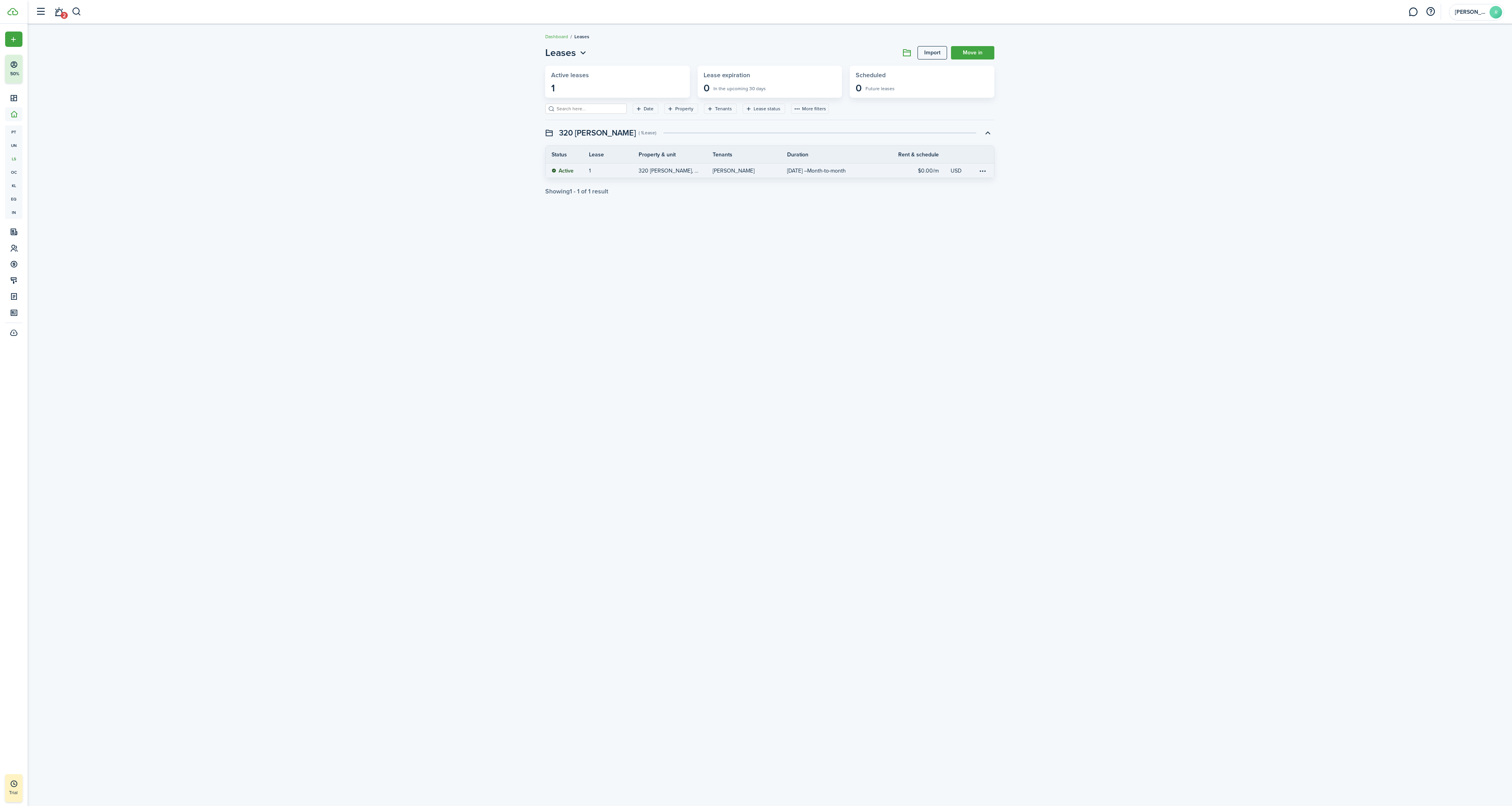
click at [635, 174] on link "1" at bounding box center [614, 171] width 49 height 14
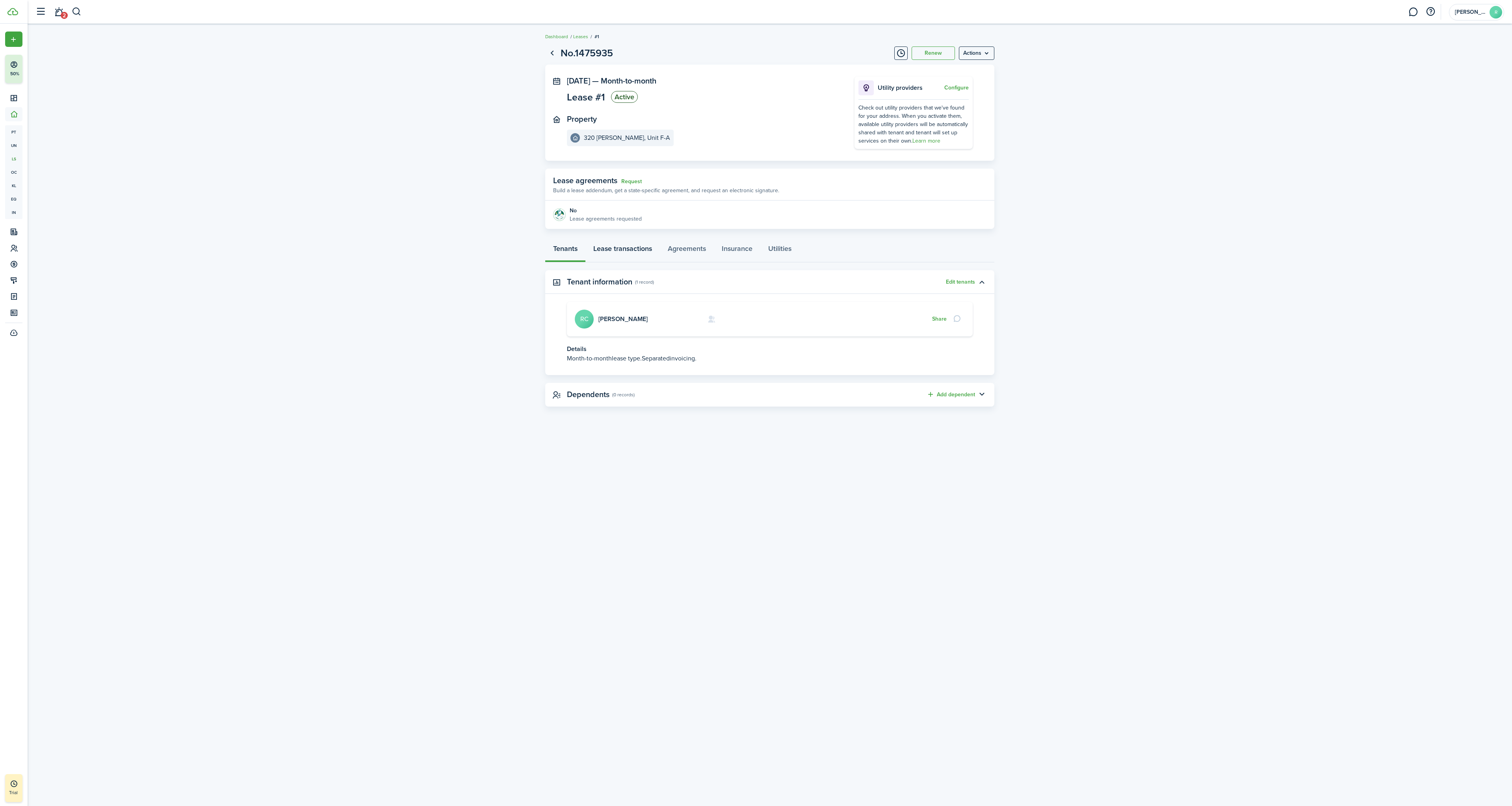
click at [637, 257] on link "Lease transactions" at bounding box center [622, 251] width 74 height 24
click at [965, 55] on menu-btn "Actions" at bounding box center [977, 52] width 36 height 13
click at [943, 67] on button "Edit" at bounding box center [960, 70] width 69 height 13
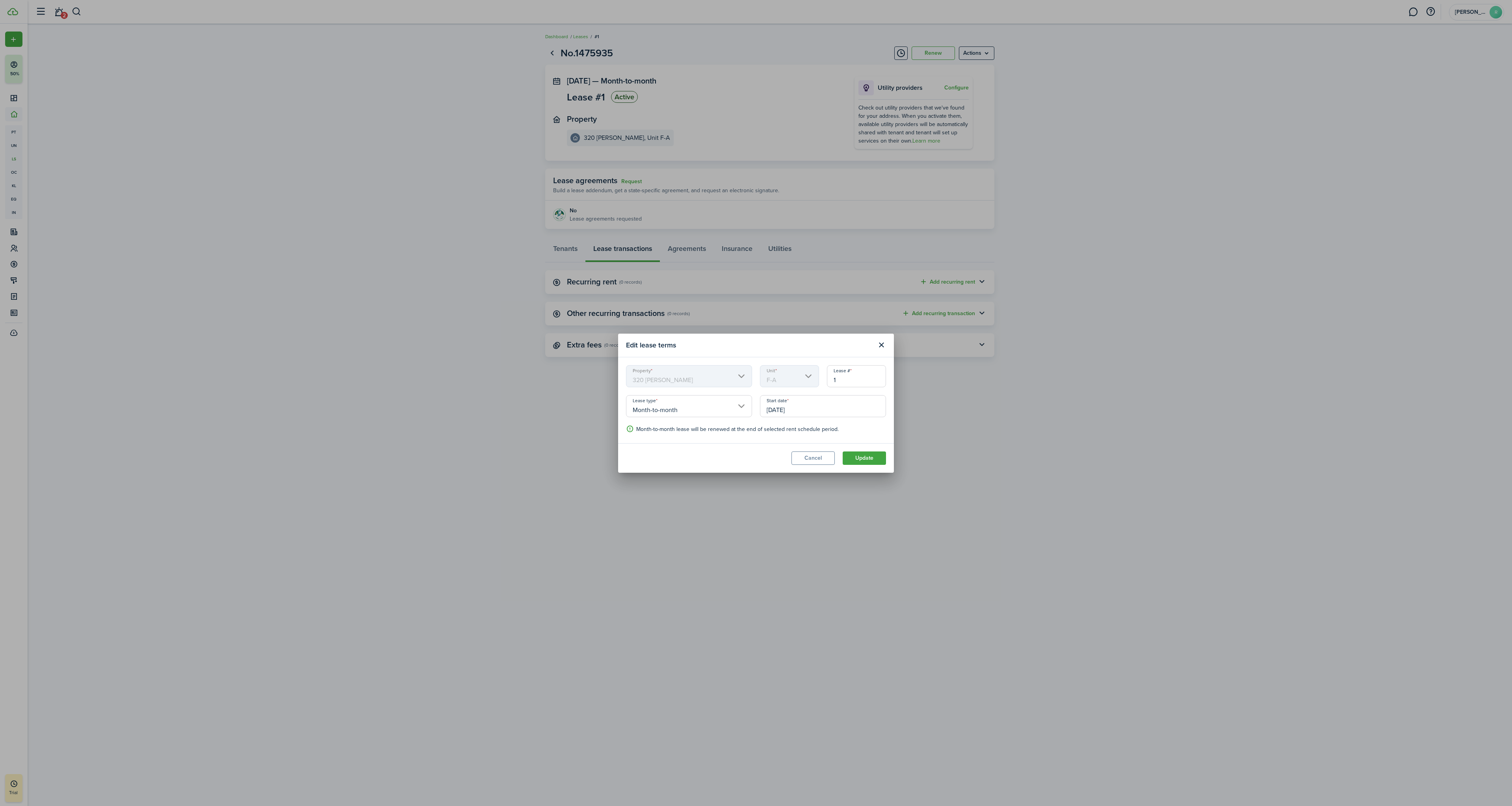
click at [768, 407] on input "[DATE]" at bounding box center [823, 405] width 126 height 22
click at [782, 528] on div "6" at bounding box center [786, 527] width 12 height 12
type input "[DATE]"
click at [863, 462] on button "Update" at bounding box center [864, 458] width 43 height 13
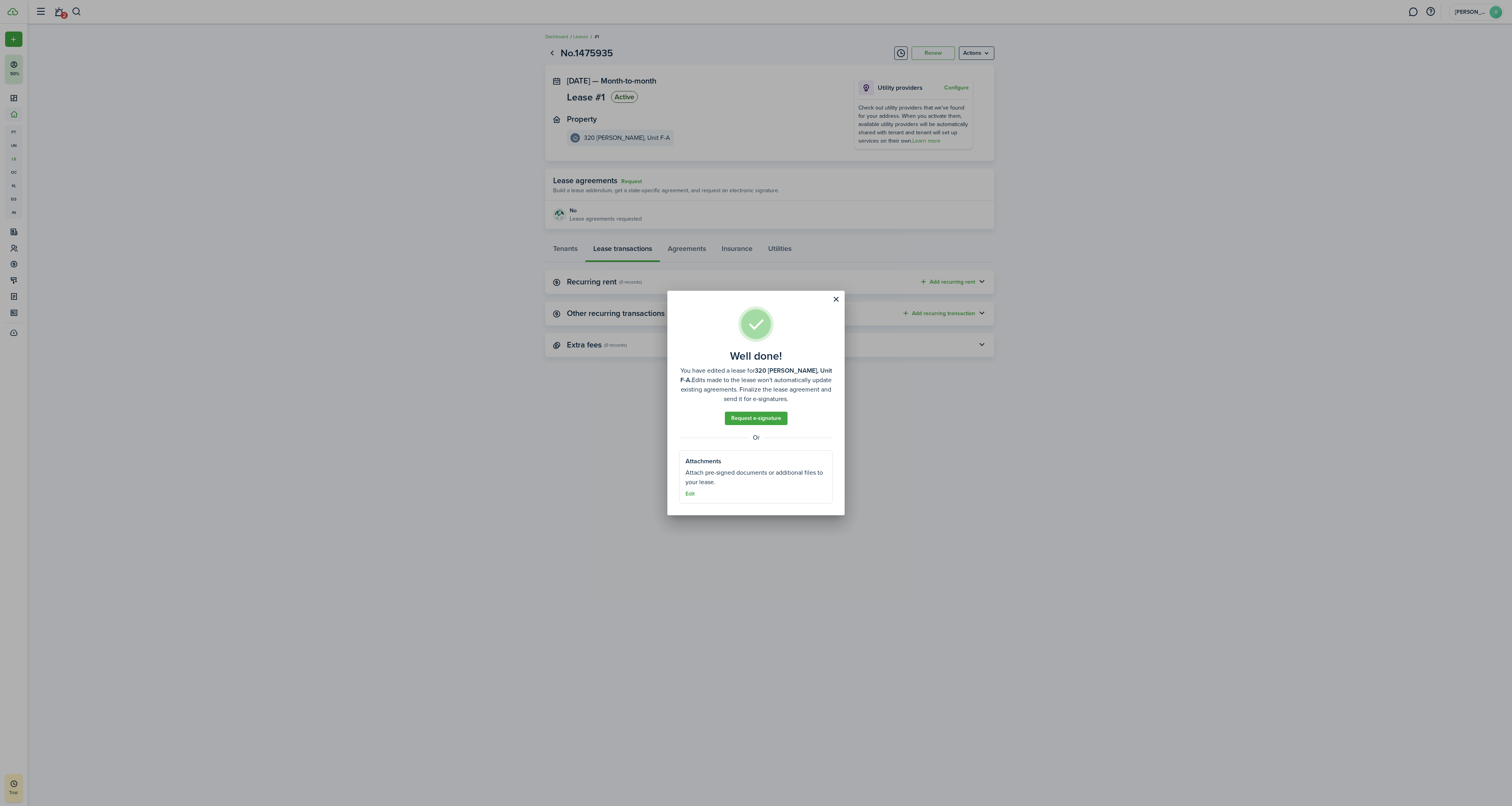
click at [840, 296] on button "Close modal" at bounding box center [835, 299] width 13 height 13
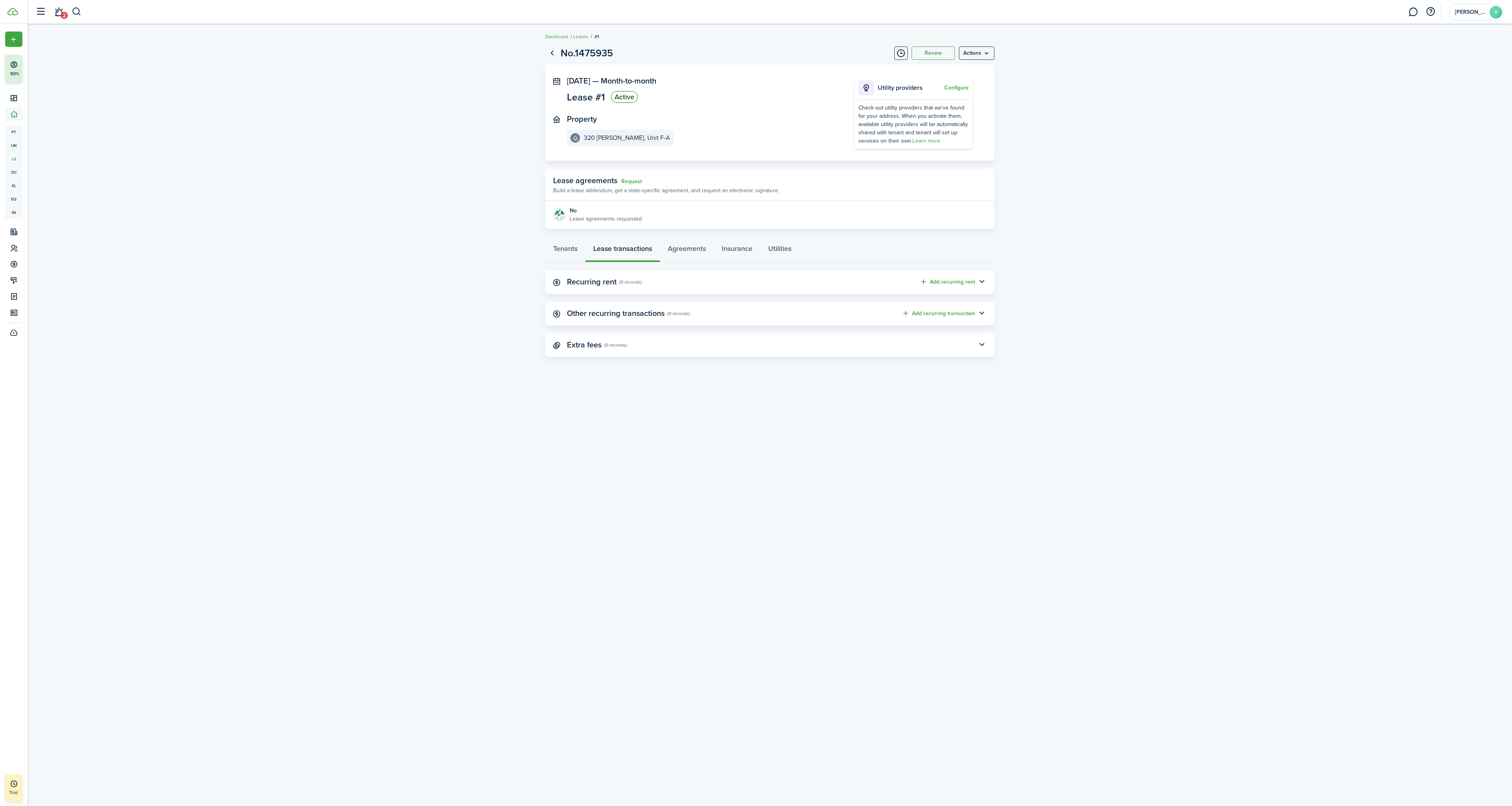
click at [937, 280] on button "Add recurring rent" at bounding box center [947, 282] width 56 height 9
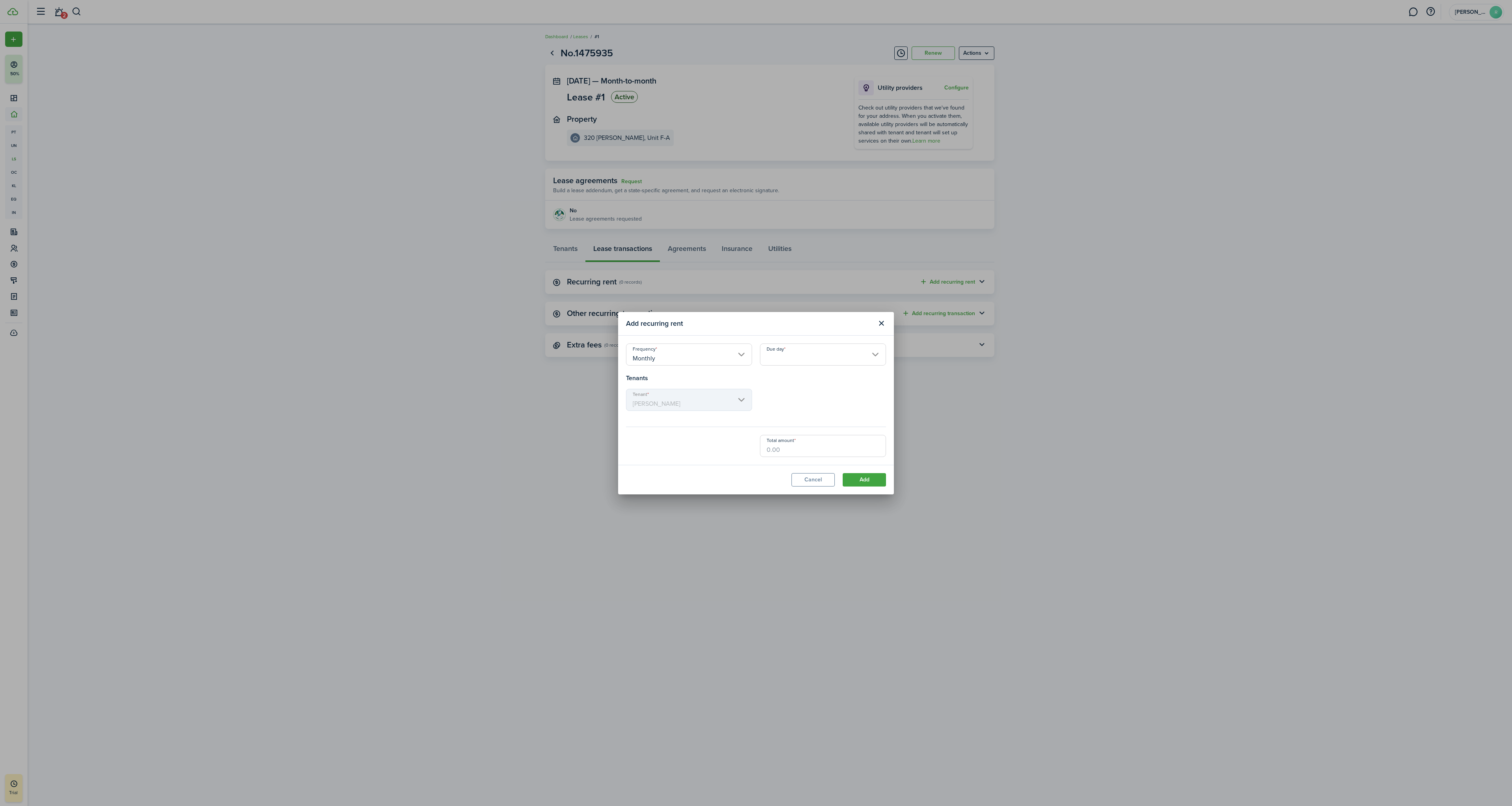
click at [792, 359] on input "Due day" at bounding box center [823, 354] width 126 height 22
click at [1049, 456] on div at bounding box center [756, 403] width 1638 height 932
click at [688, 363] on input "Monthly" at bounding box center [689, 354] width 126 height 22
click at [658, 405] on div "Weekly" at bounding box center [707, 407] width 139 height 13
type input "Weekly"
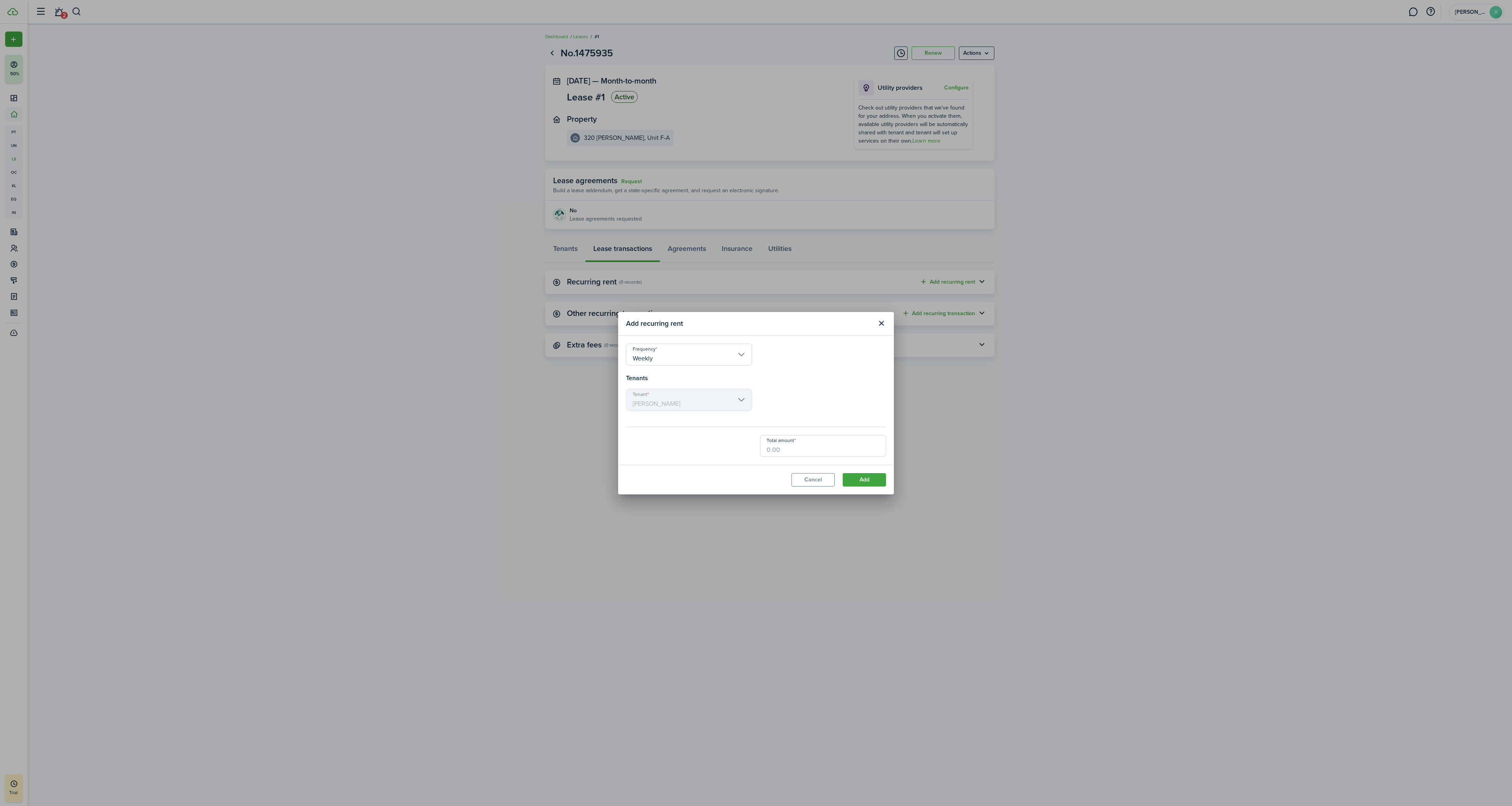
click at [788, 452] on input "Total amount" at bounding box center [823, 445] width 126 height 22
type input "$180.00"
click at [861, 481] on button "Add" at bounding box center [864, 479] width 43 height 13
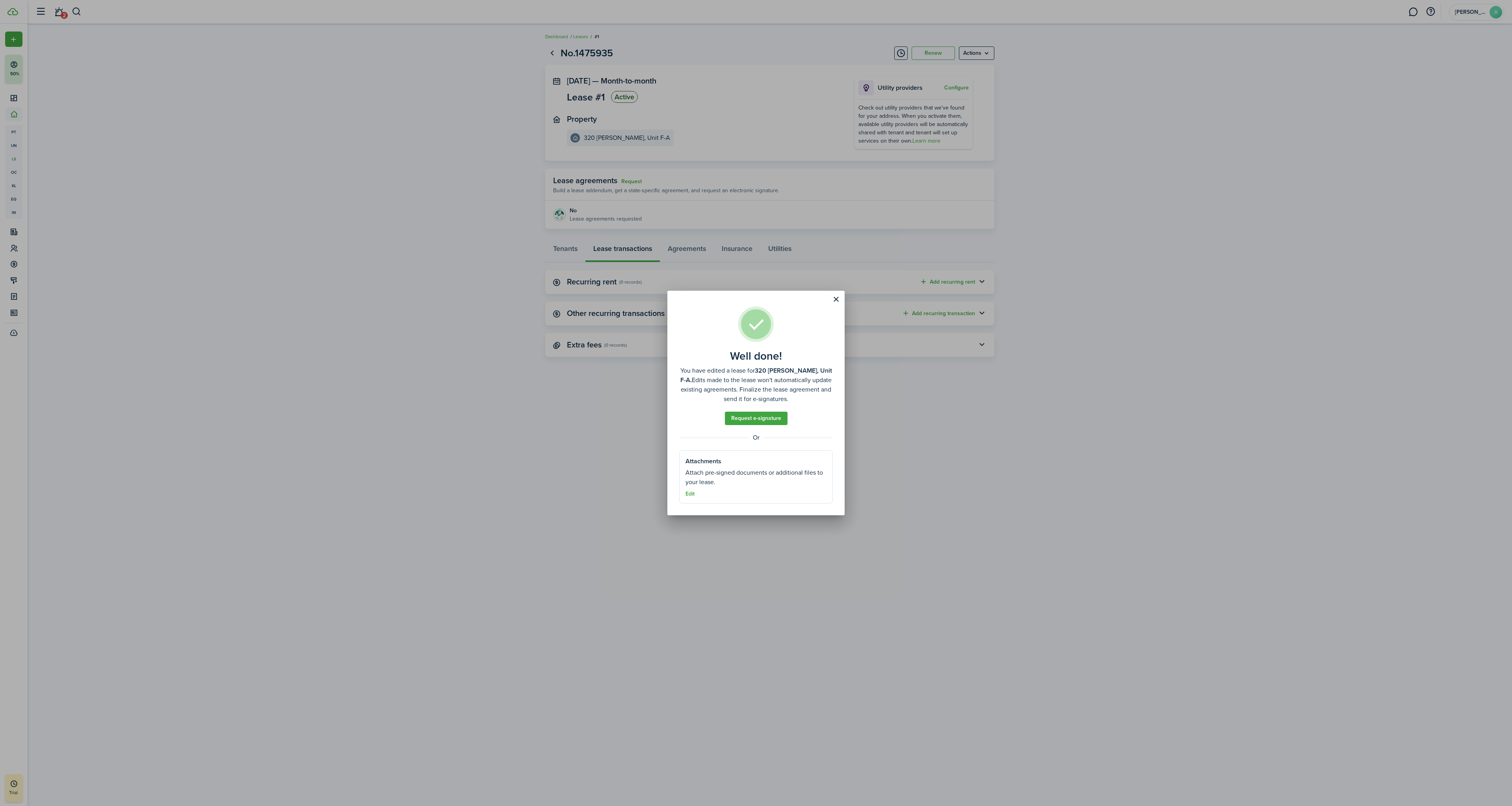
click at [837, 297] on button "Close modal" at bounding box center [835, 299] width 13 height 13
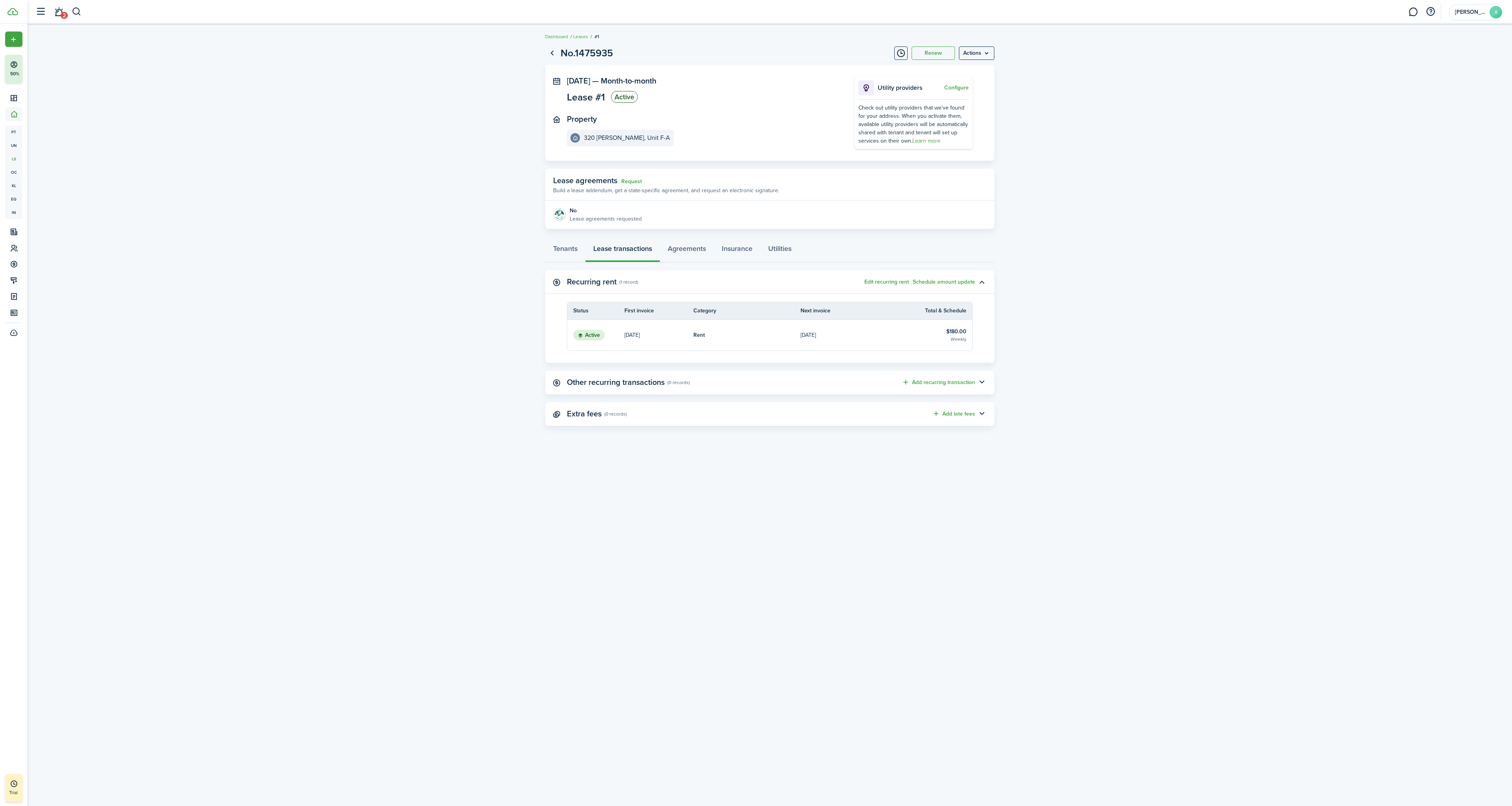
click at [654, 340] on link "[DATE]" at bounding box center [659, 335] width 69 height 31
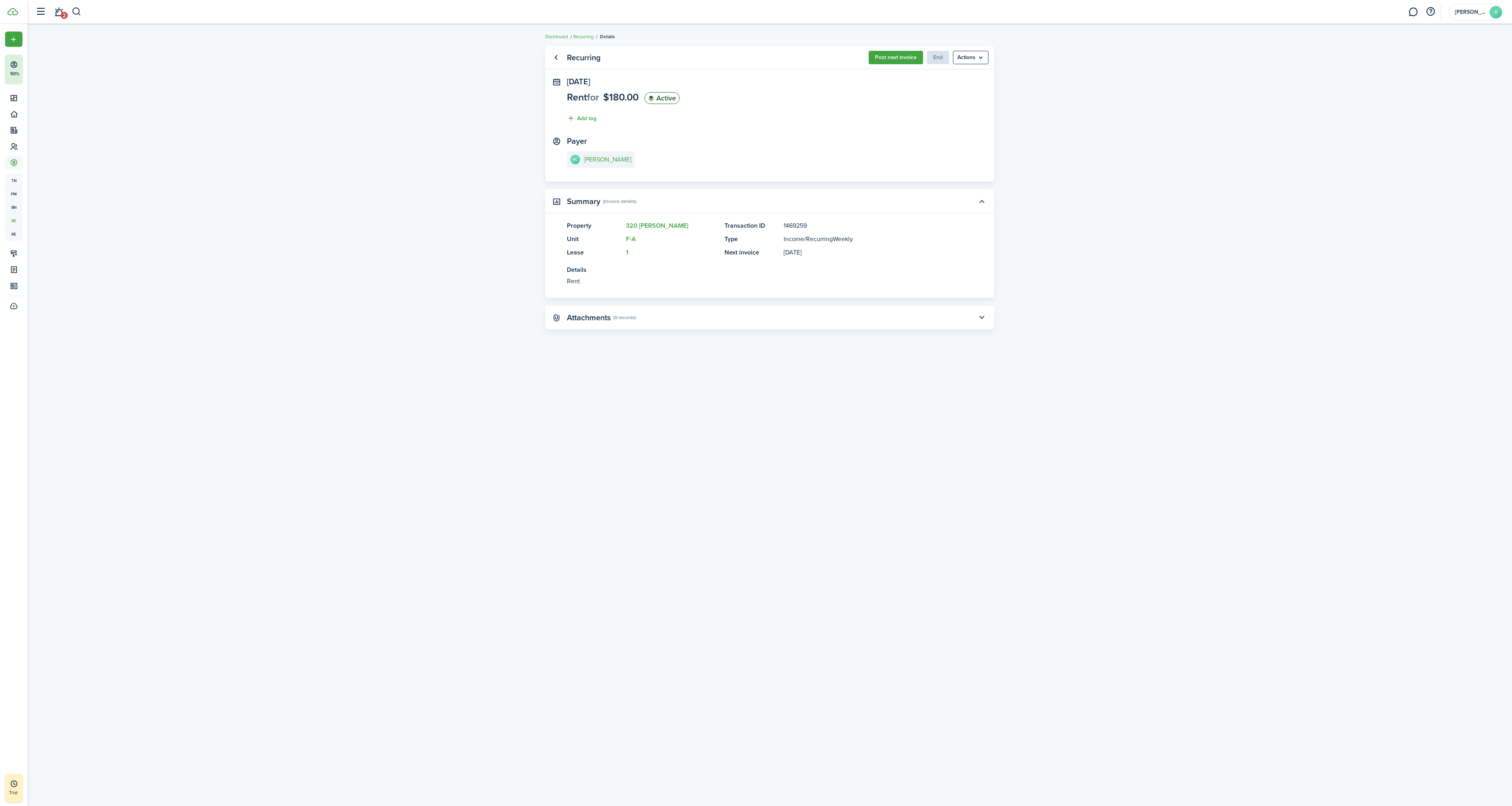
click at [972, 56] on menu-btn "Actions" at bounding box center [970, 57] width 36 height 13
click at [1058, 107] on recurring-view "Recurring Post next invoice End Actions [DATE] Rent for $180.00 Active Add tag …" at bounding box center [770, 415] width 1485 height 747
click at [558, 57] on link "Go back" at bounding box center [555, 57] width 13 height 13
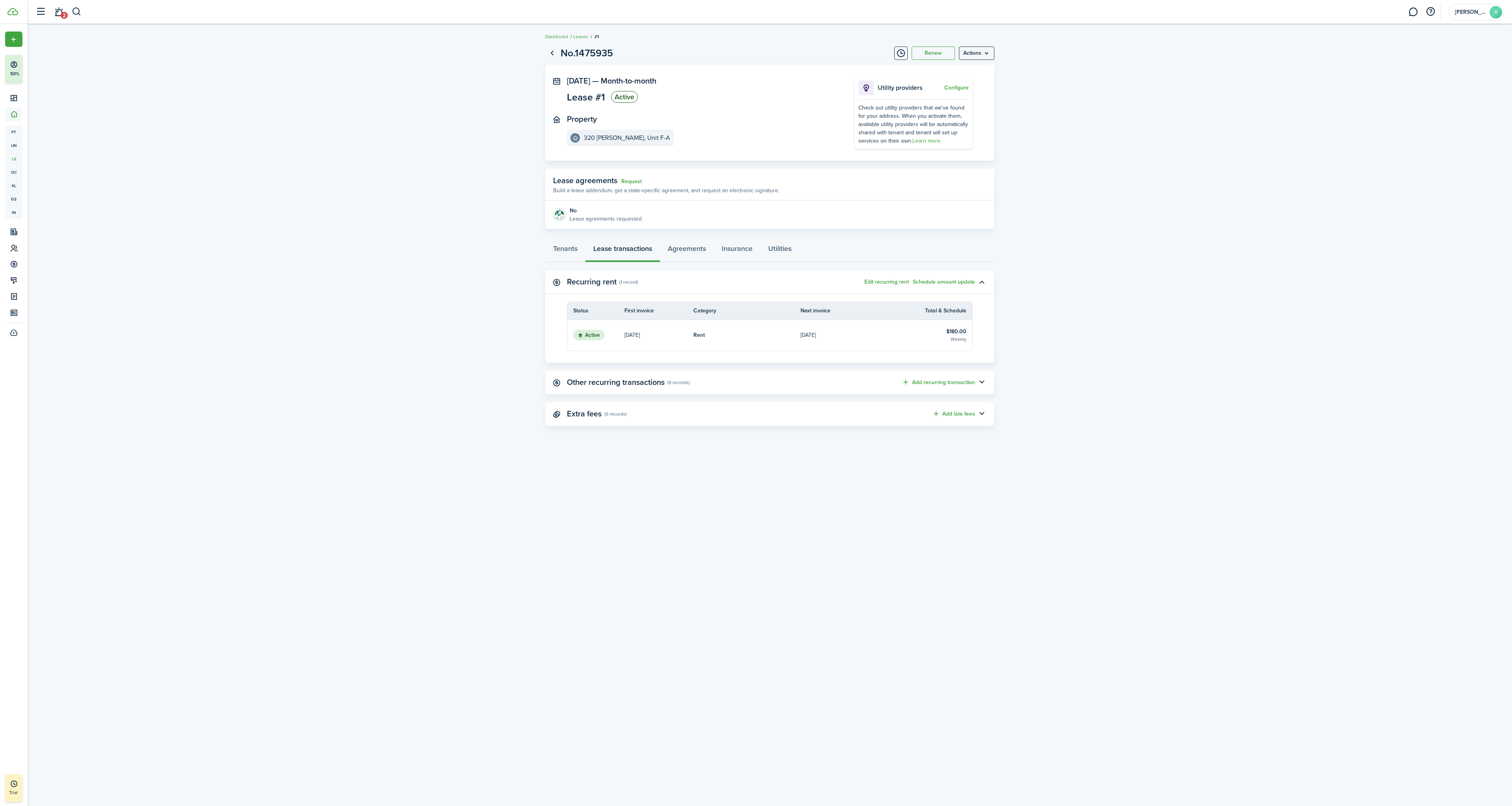
click at [841, 341] on link "[DATE]" at bounding box center [853, 335] width 107 height 31
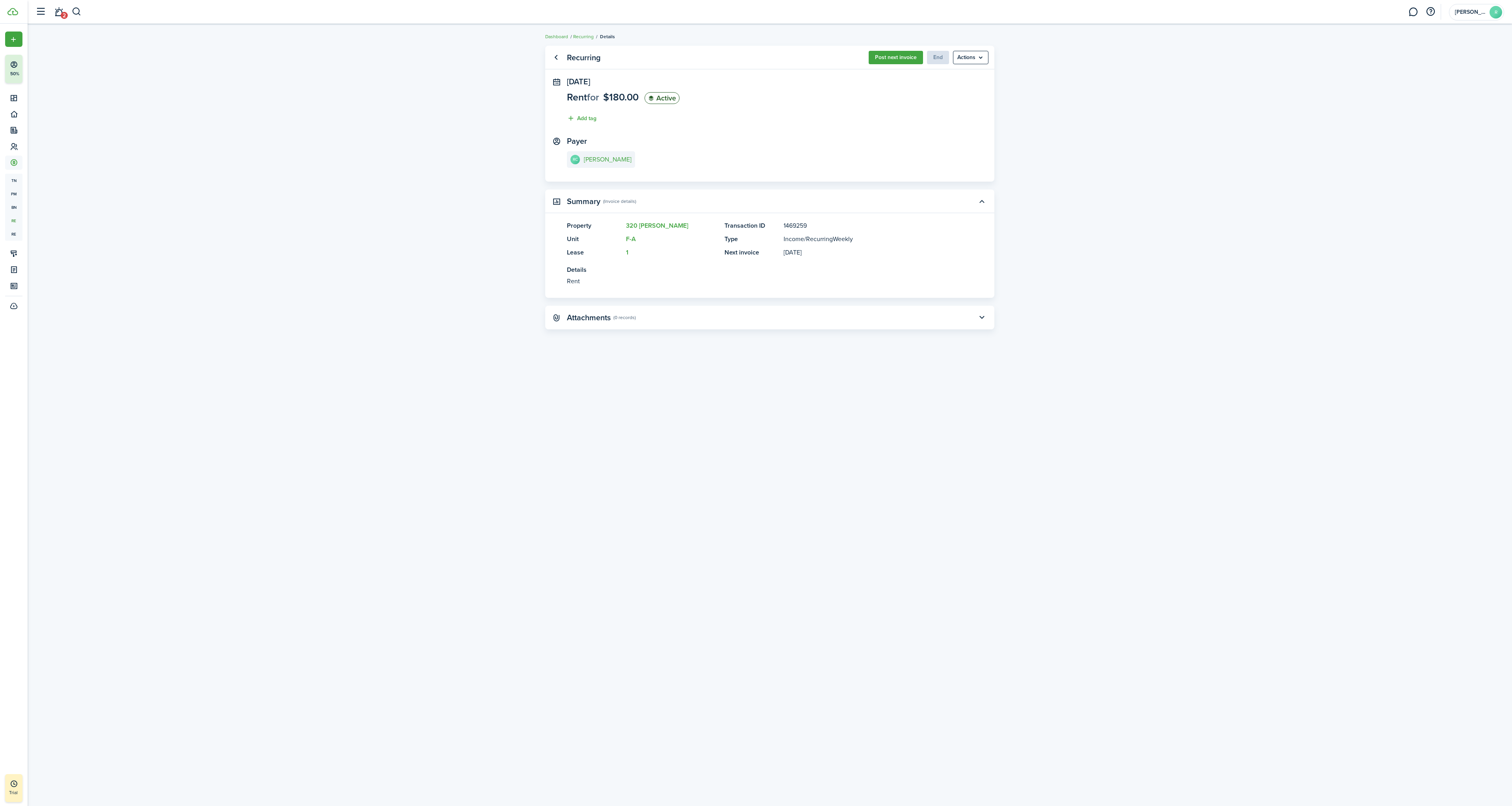
click at [971, 57] on menu-btn "Actions" at bounding box center [970, 57] width 36 height 13
click at [1080, 91] on recurring-view "Recurring Post next invoice End Actions [DATE] Rent for $180.00 Active Add tag …" at bounding box center [770, 415] width 1485 height 747
click at [555, 57] on link "Go back" at bounding box center [555, 57] width 13 height 13
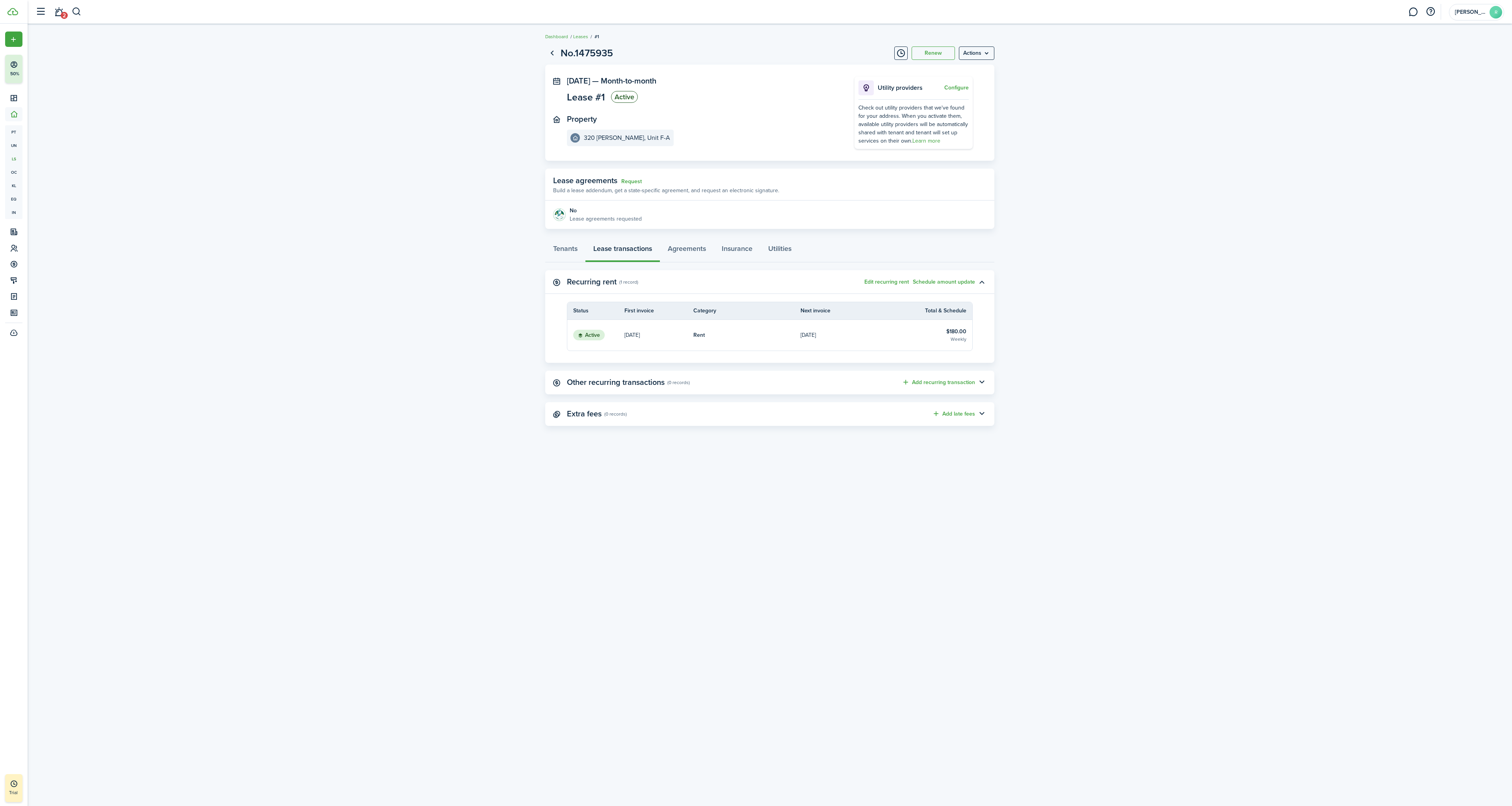
click at [811, 339] on p "[DATE]" at bounding box center [808, 335] width 16 height 8
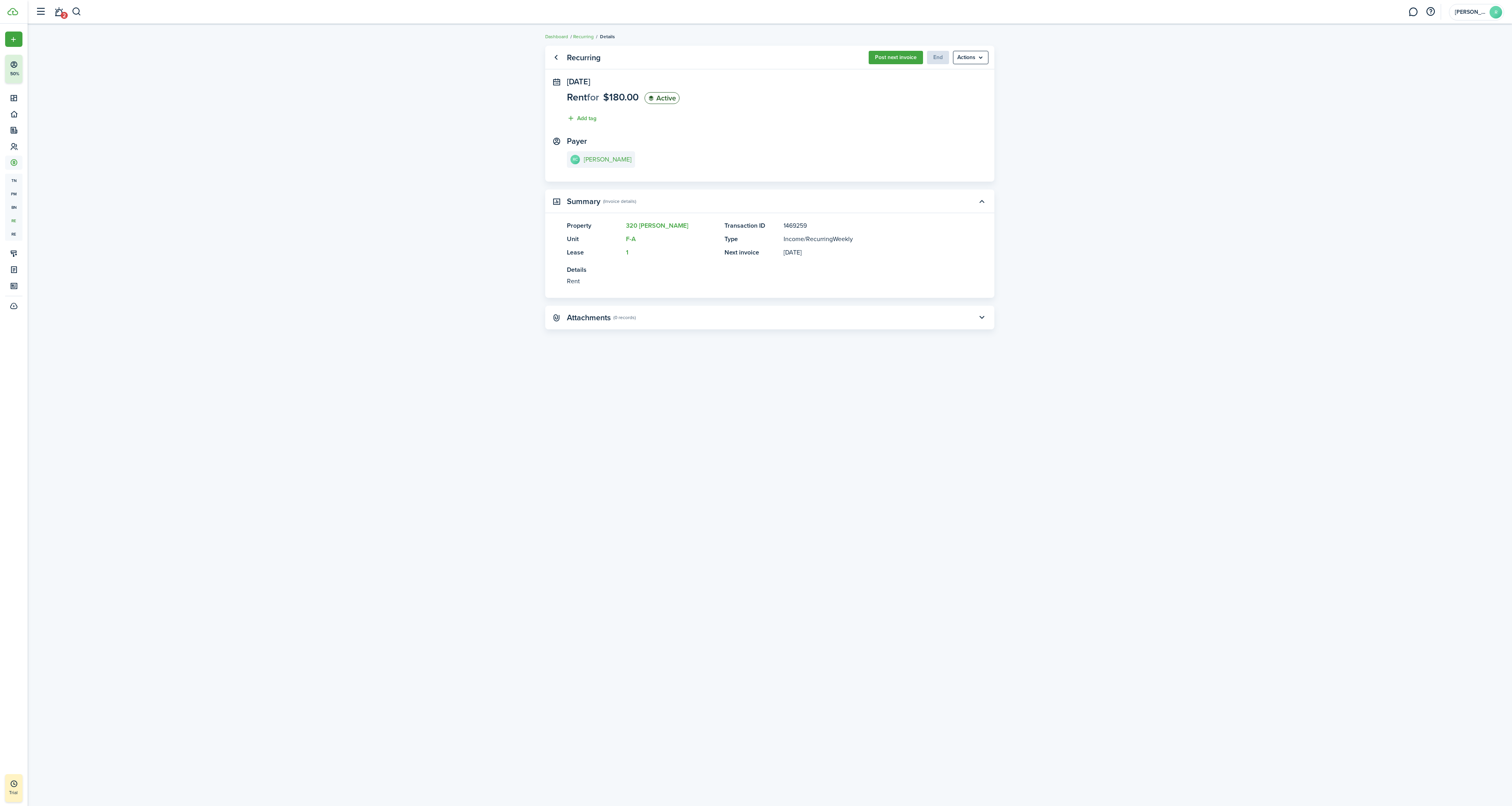
click at [977, 61] on menu-btn "Actions" at bounding box center [970, 57] width 36 height 13
click at [1082, 122] on recurring-view "Recurring Post next invoice End Actions [DATE] Rent for $180.00 Active Add tag …" at bounding box center [770, 415] width 1485 height 747
click at [556, 59] on link "Go back" at bounding box center [555, 57] width 13 height 13
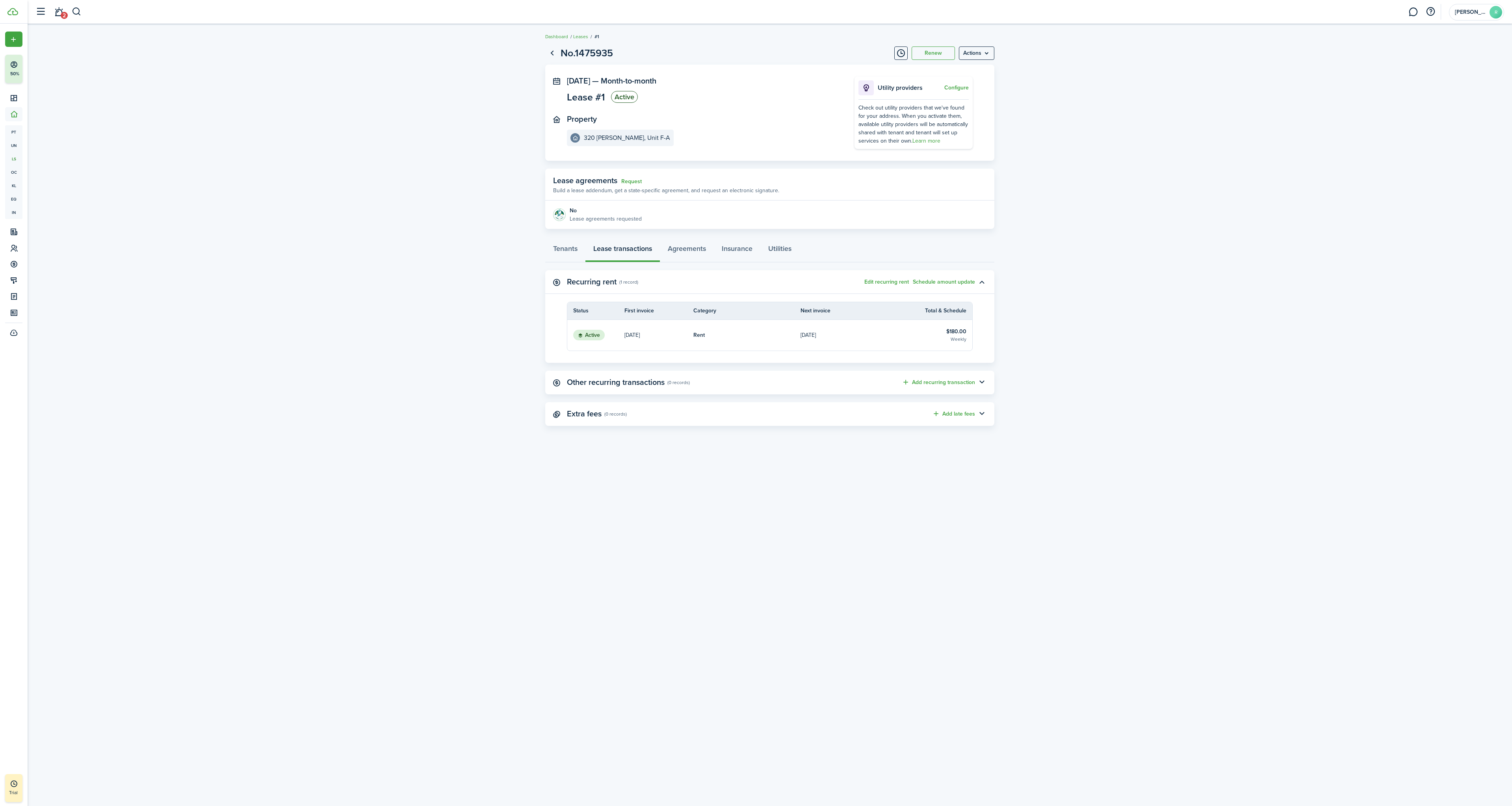
click at [883, 279] on button "Edit recurring rent" at bounding box center [886, 282] width 44 height 6
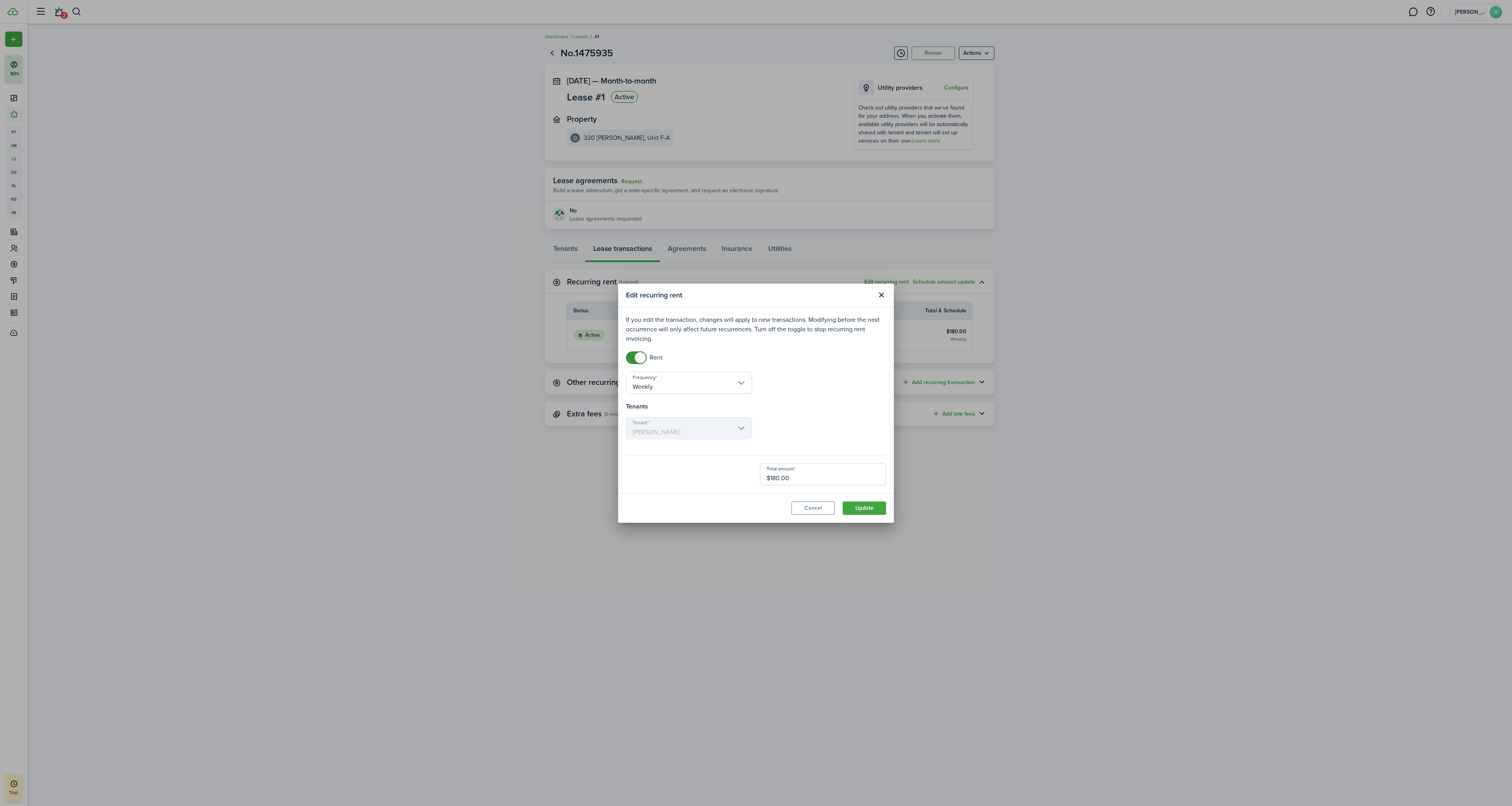
click at [888, 291] on button "Close modal" at bounding box center [881, 295] width 13 height 13
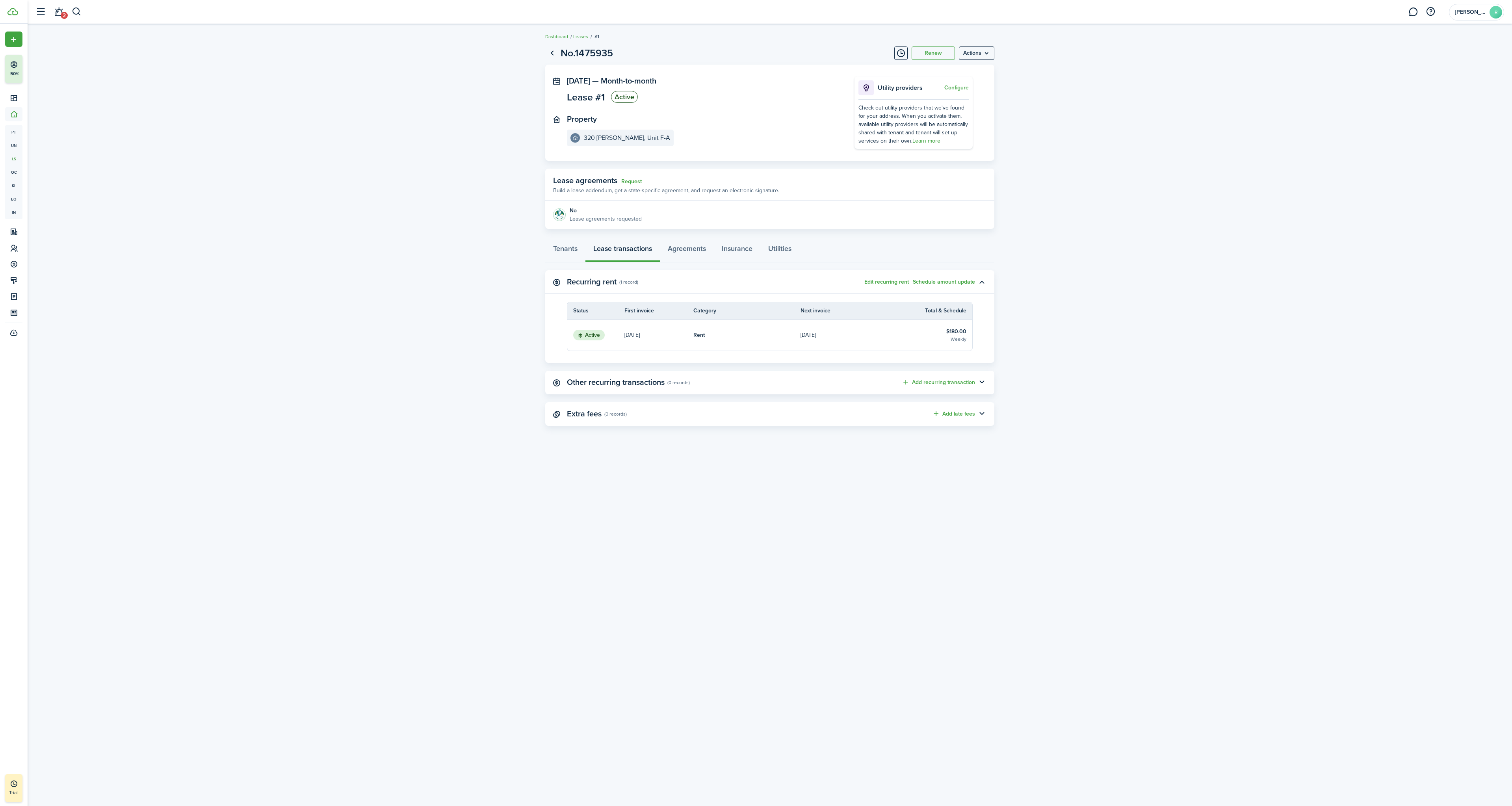
click at [893, 281] on button "Edit recurring rent" at bounding box center [886, 282] width 44 height 6
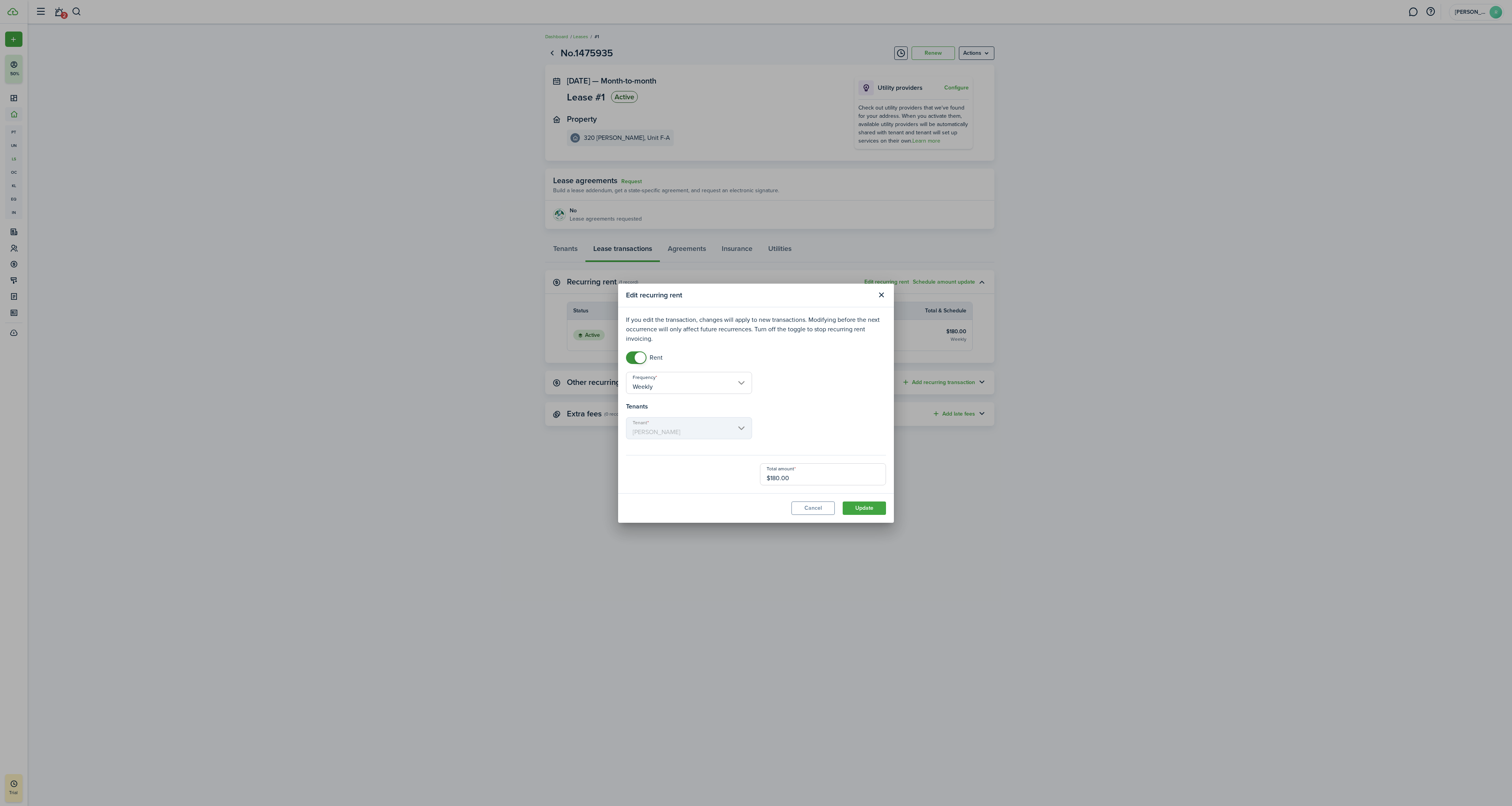
click at [816, 511] on button "Cancel" at bounding box center [813, 508] width 43 height 13
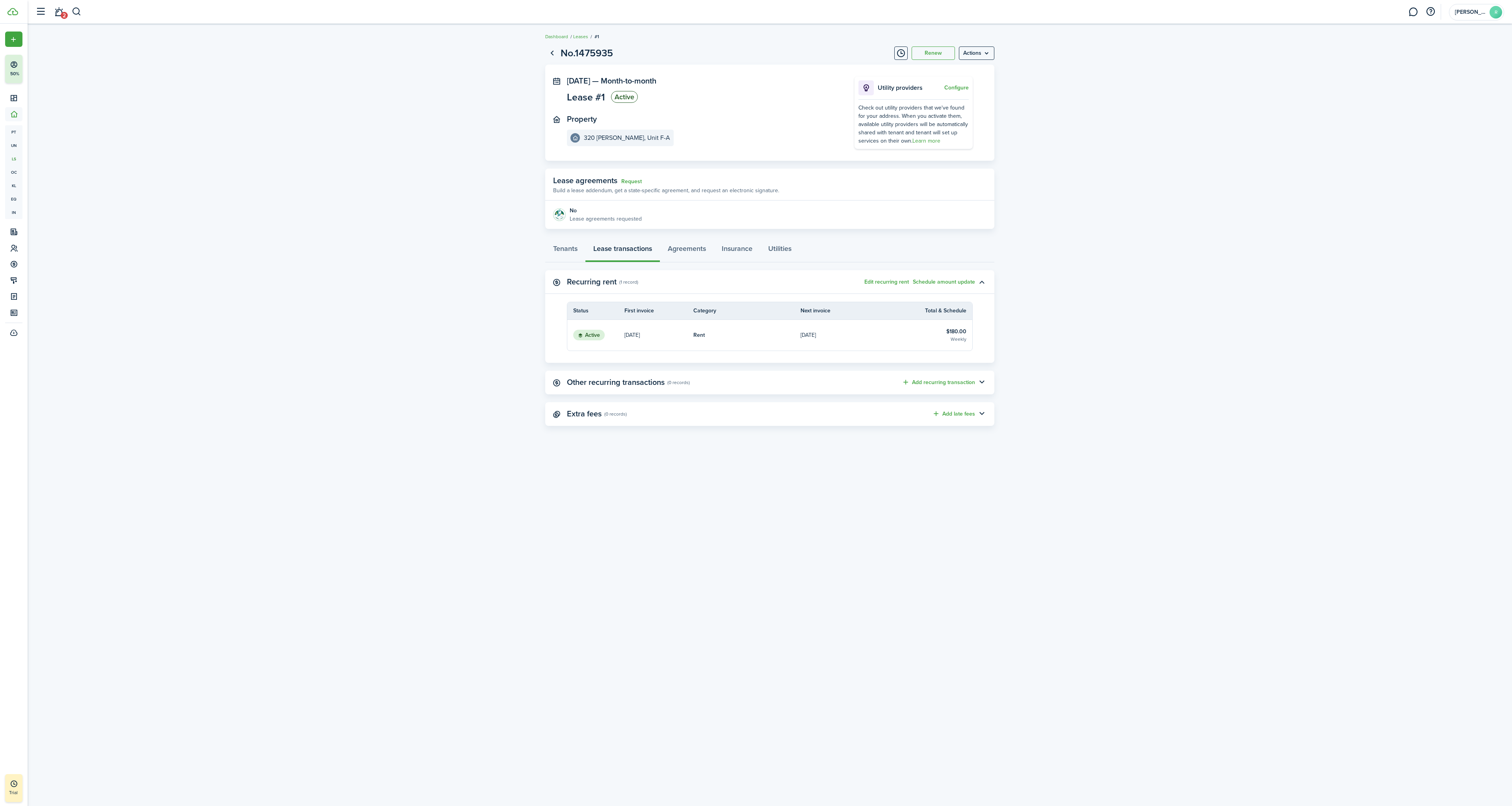
click at [899, 279] on button "Edit recurring rent" at bounding box center [886, 282] width 44 height 6
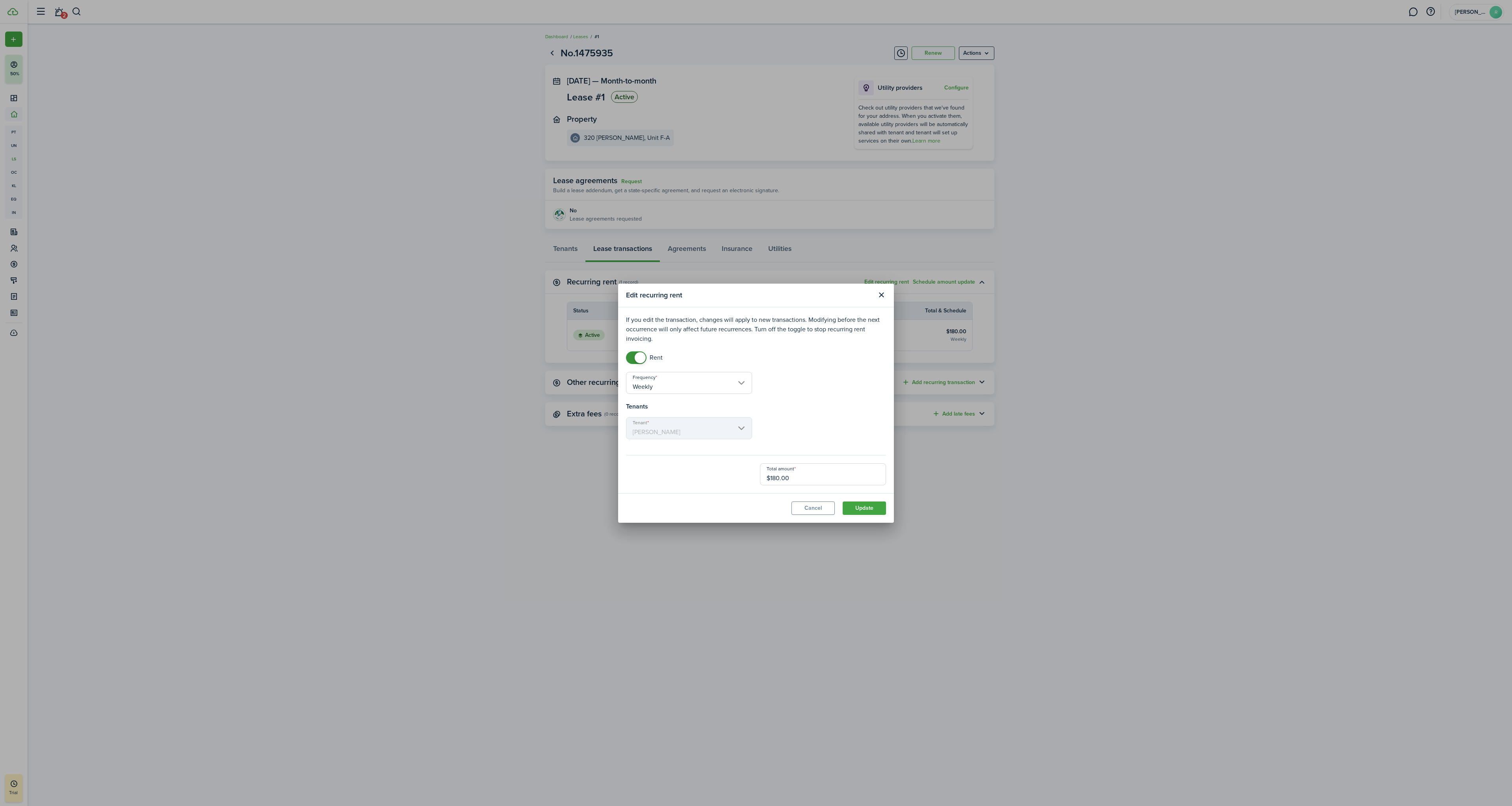
click at [780, 477] on input "$180.00" at bounding box center [823, 474] width 126 height 22
type input "$170.00"
click at [793, 509] on button "Cancel" at bounding box center [813, 508] width 43 height 13
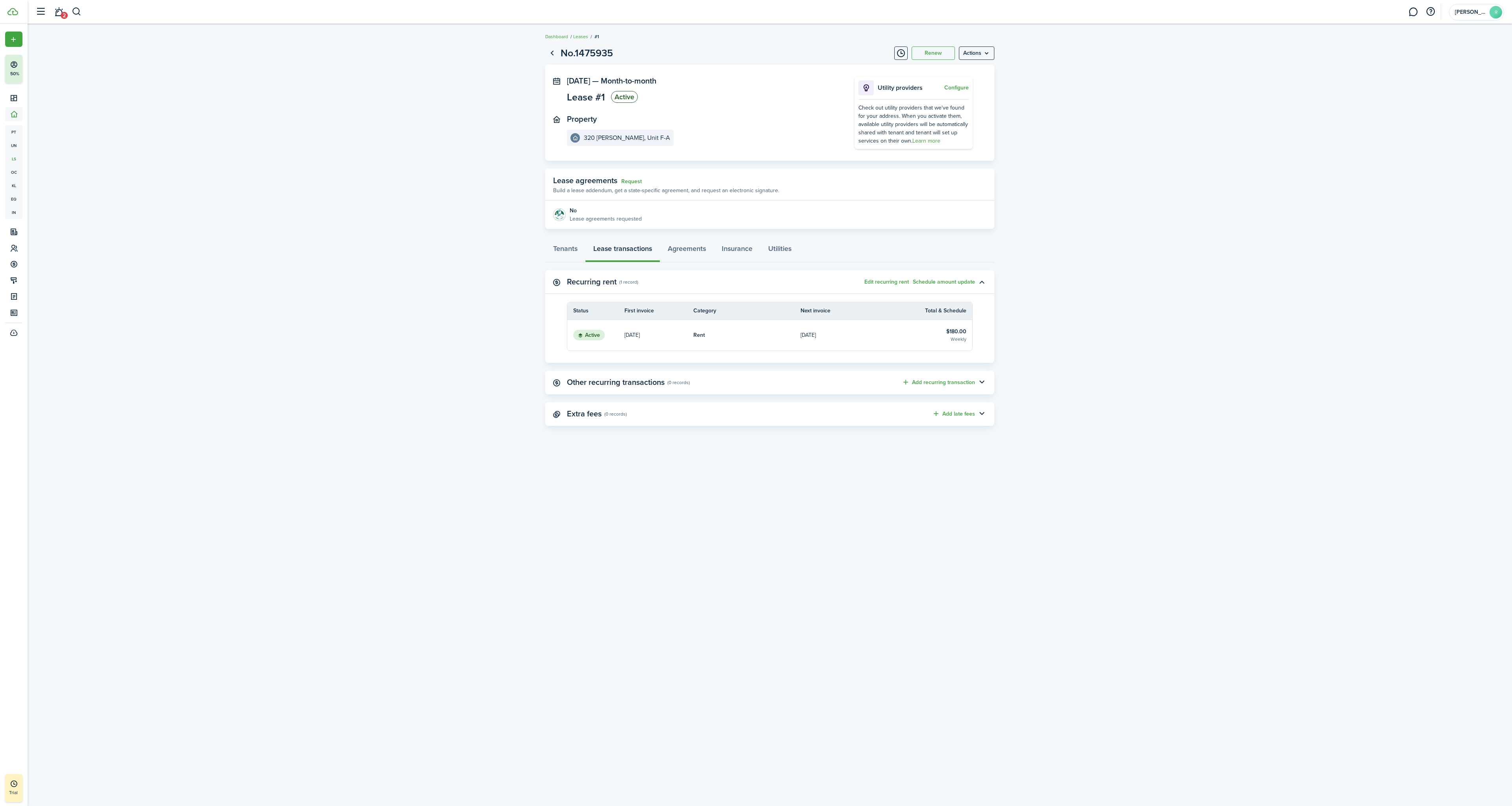
click at [975, 55] on menu-btn "Actions" at bounding box center [977, 52] width 36 height 13
click at [941, 112] on button "Delete" at bounding box center [960, 111] width 69 height 13
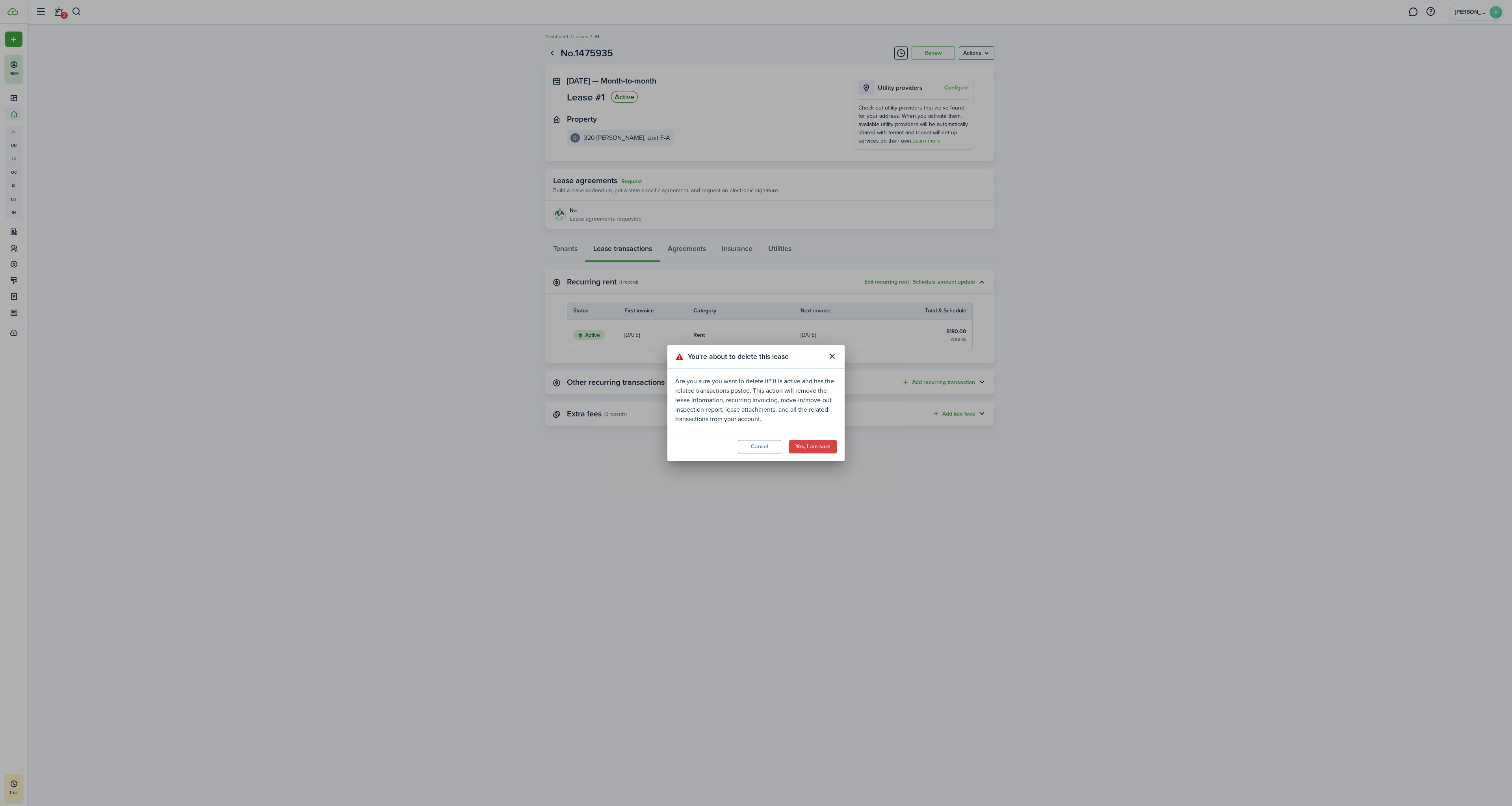
click at [817, 447] on button "Yes, I am sure" at bounding box center [813, 446] width 47 height 13
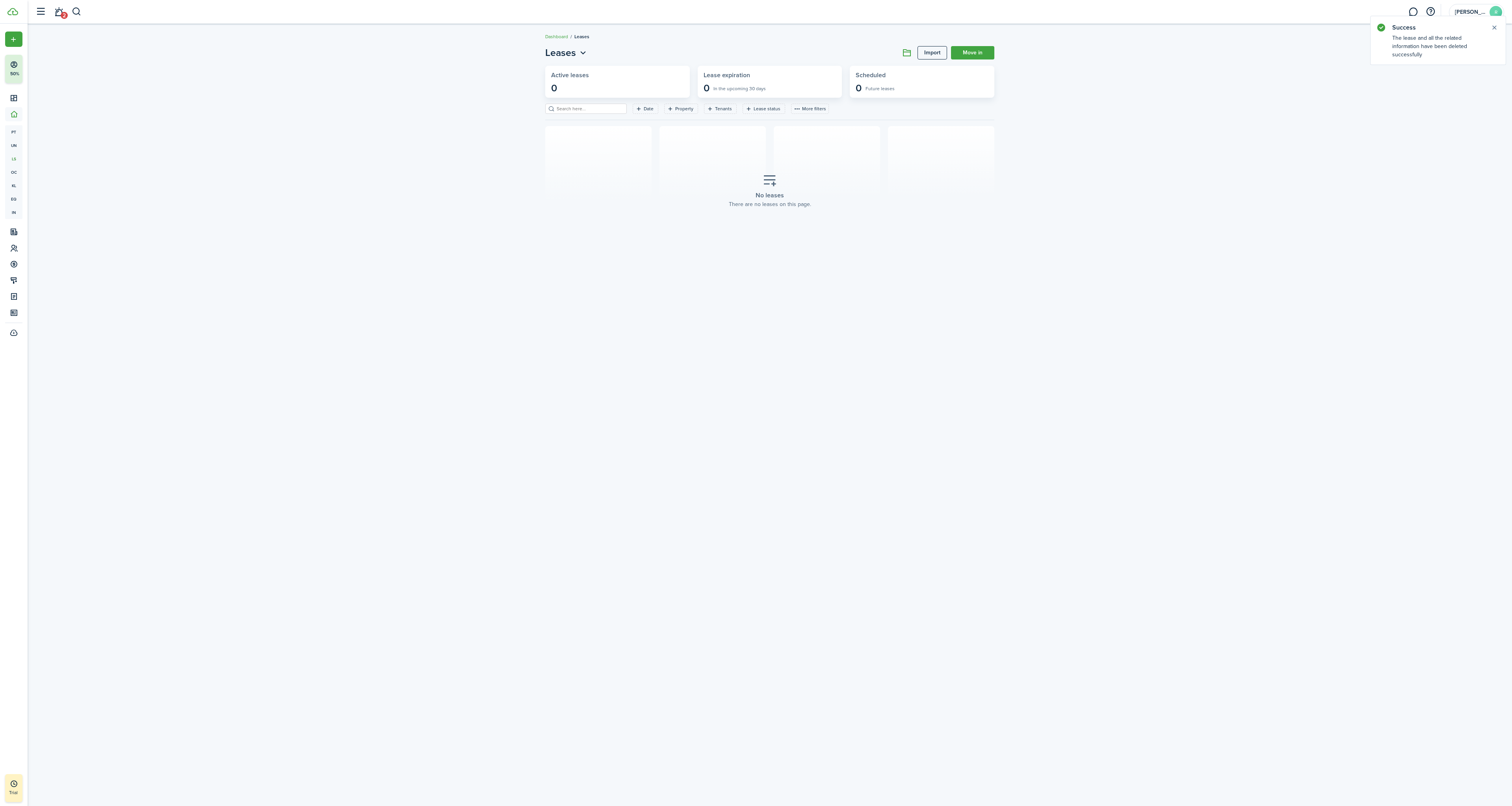
click at [968, 51] on link "Move in" at bounding box center [972, 52] width 43 height 13
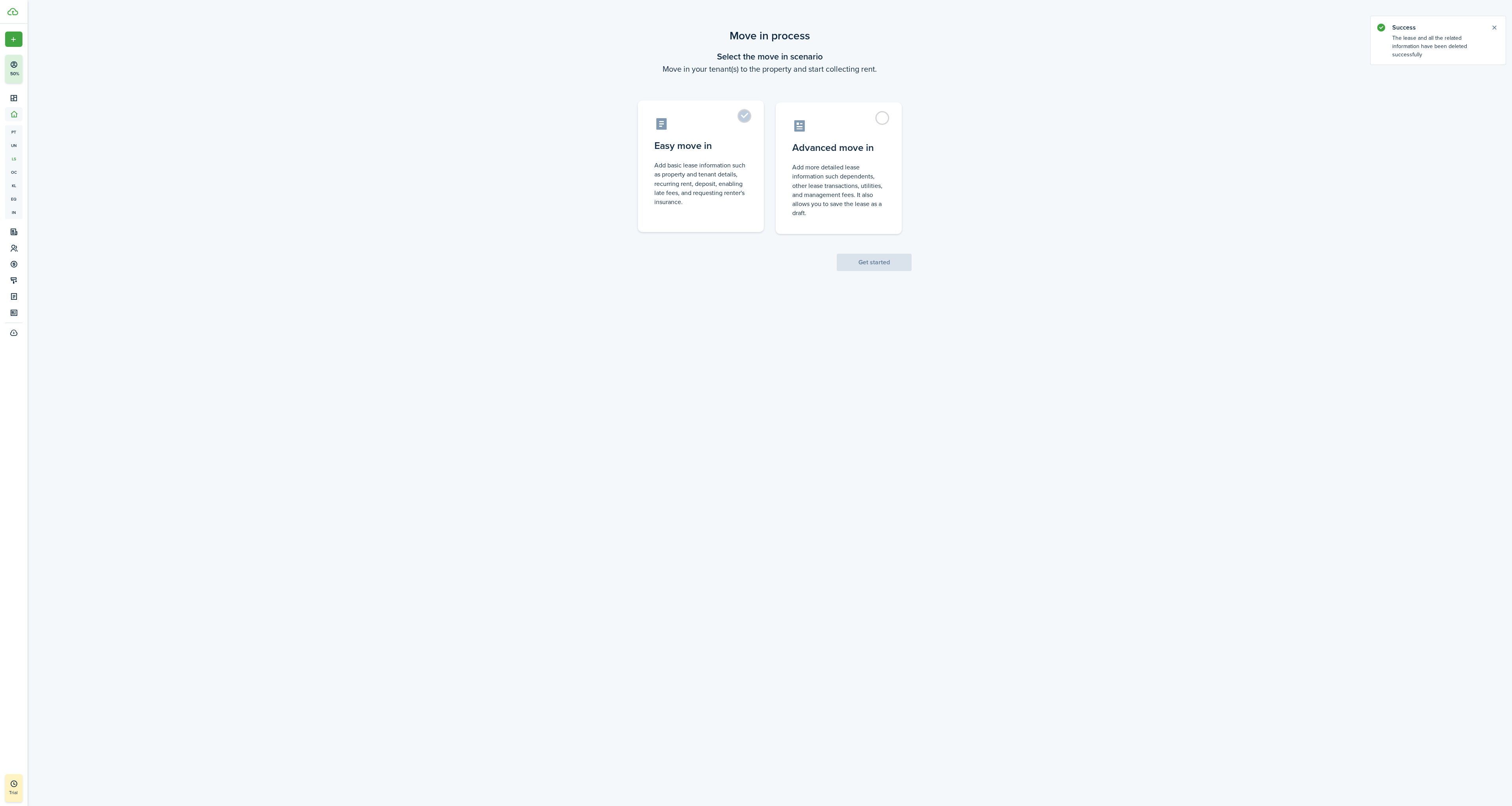
click at [750, 117] on label "Easy move in Add basic lease information such as property and tenant details, r…" at bounding box center [701, 166] width 126 height 132
radio input "true"
click at [877, 260] on button "Get started" at bounding box center [874, 262] width 75 height 17
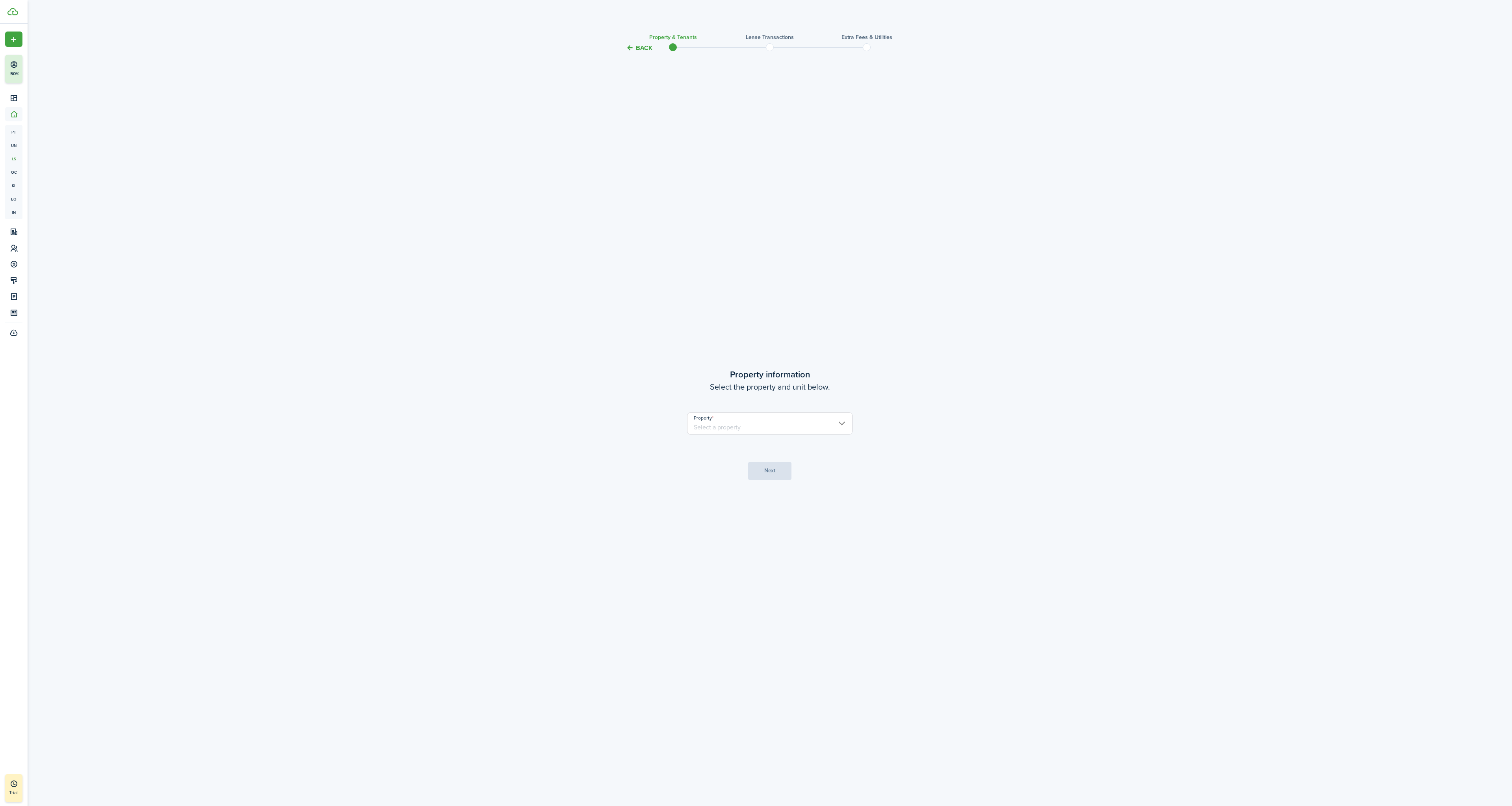
click at [773, 425] on input "Property" at bounding box center [770, 423] width 166 height 22
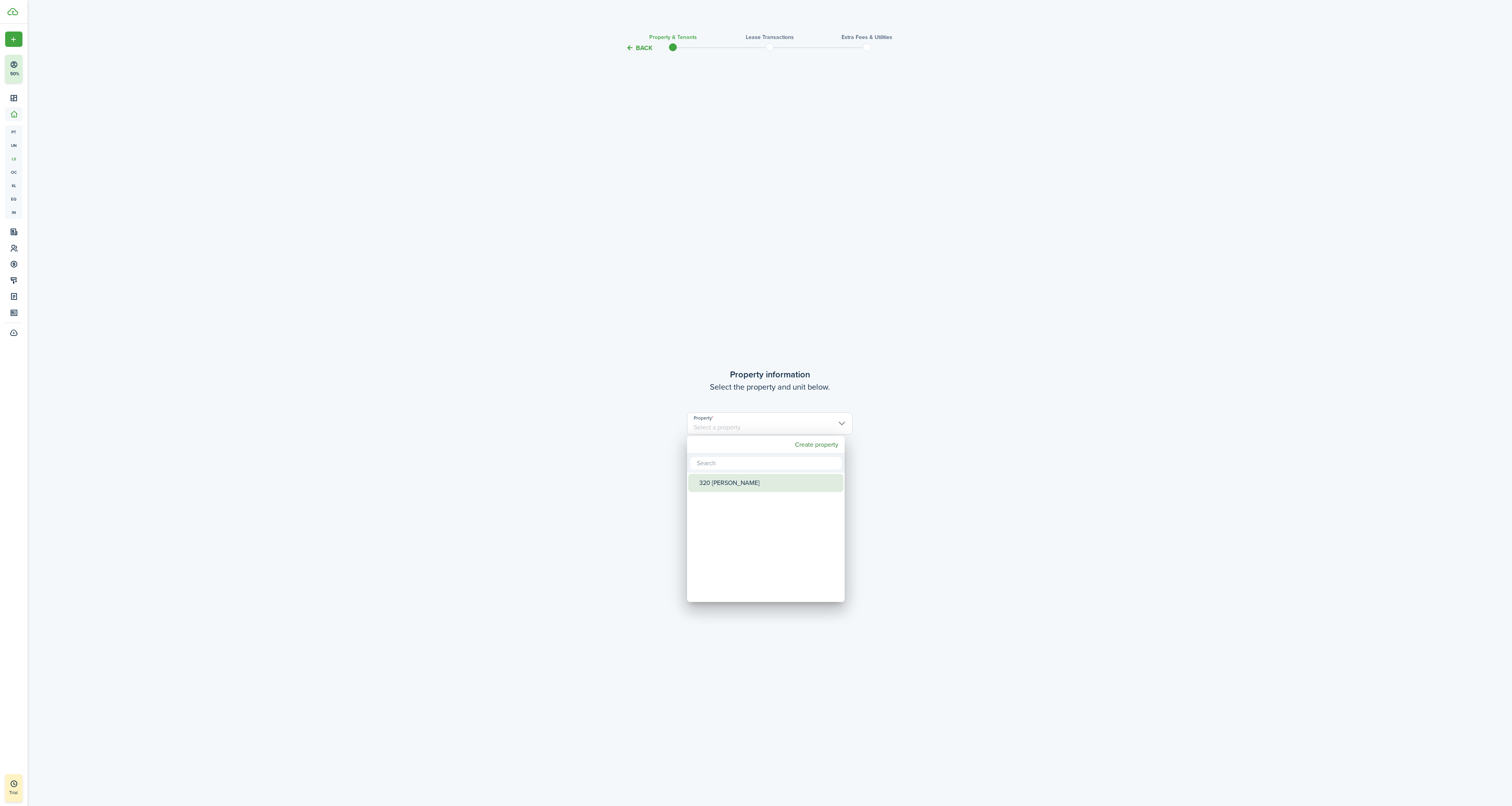
click at [725, 484] on div "320 [PERSON_NAME]" at bounding box center [768, 483] width 139 height 18
type input "320 [PERSON_NAME]"
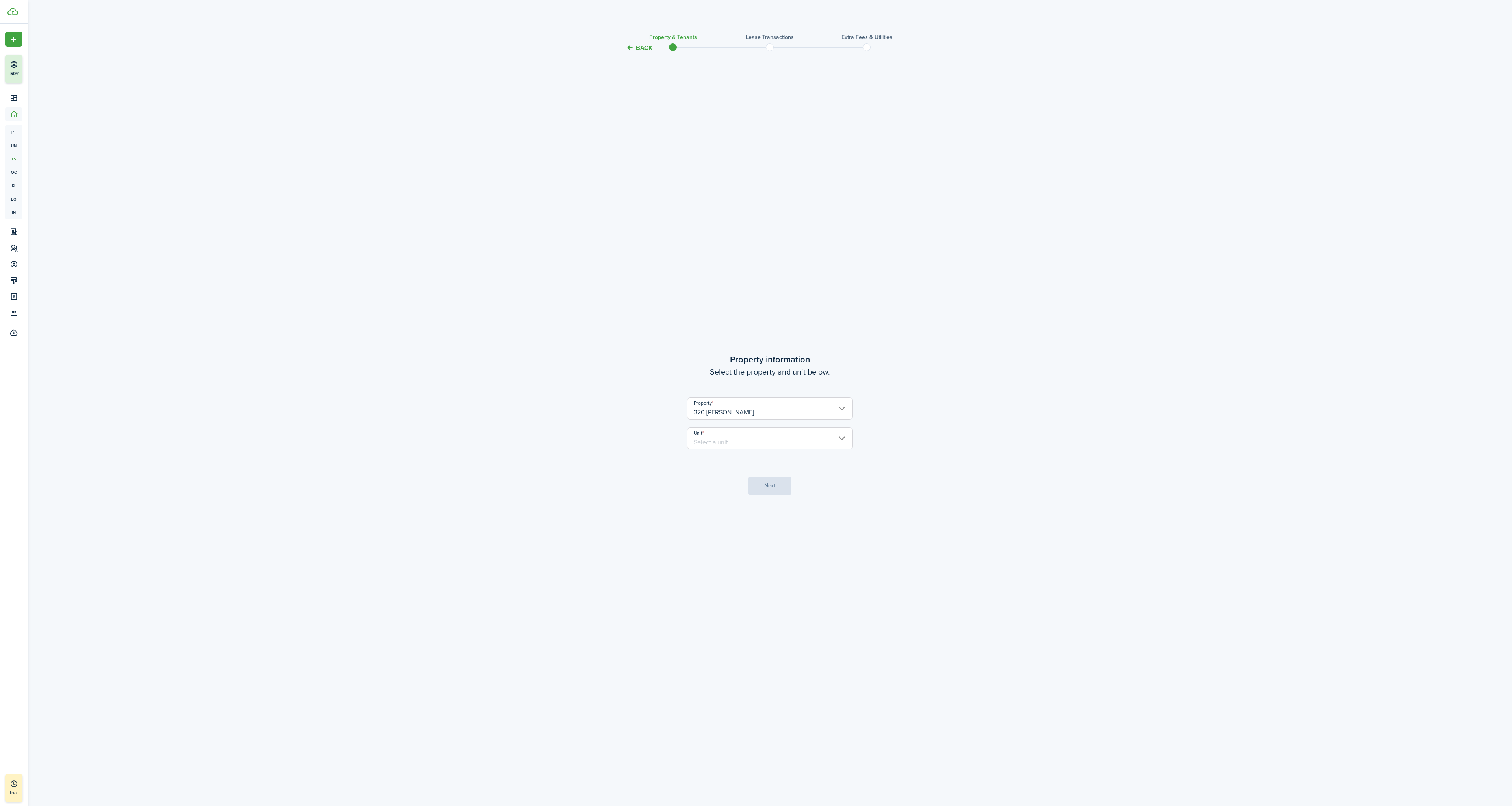
click at [772, 432] on input "Unit" at bounding box center [770, 438] width 166 height 22
click at [721, 479] on div "F-A" at bounding box center [768, 477] width 139 height 13
type input "F-A"
click at [762, 491] on button "Next" at bounding box center [769, 486] width 43 height 17
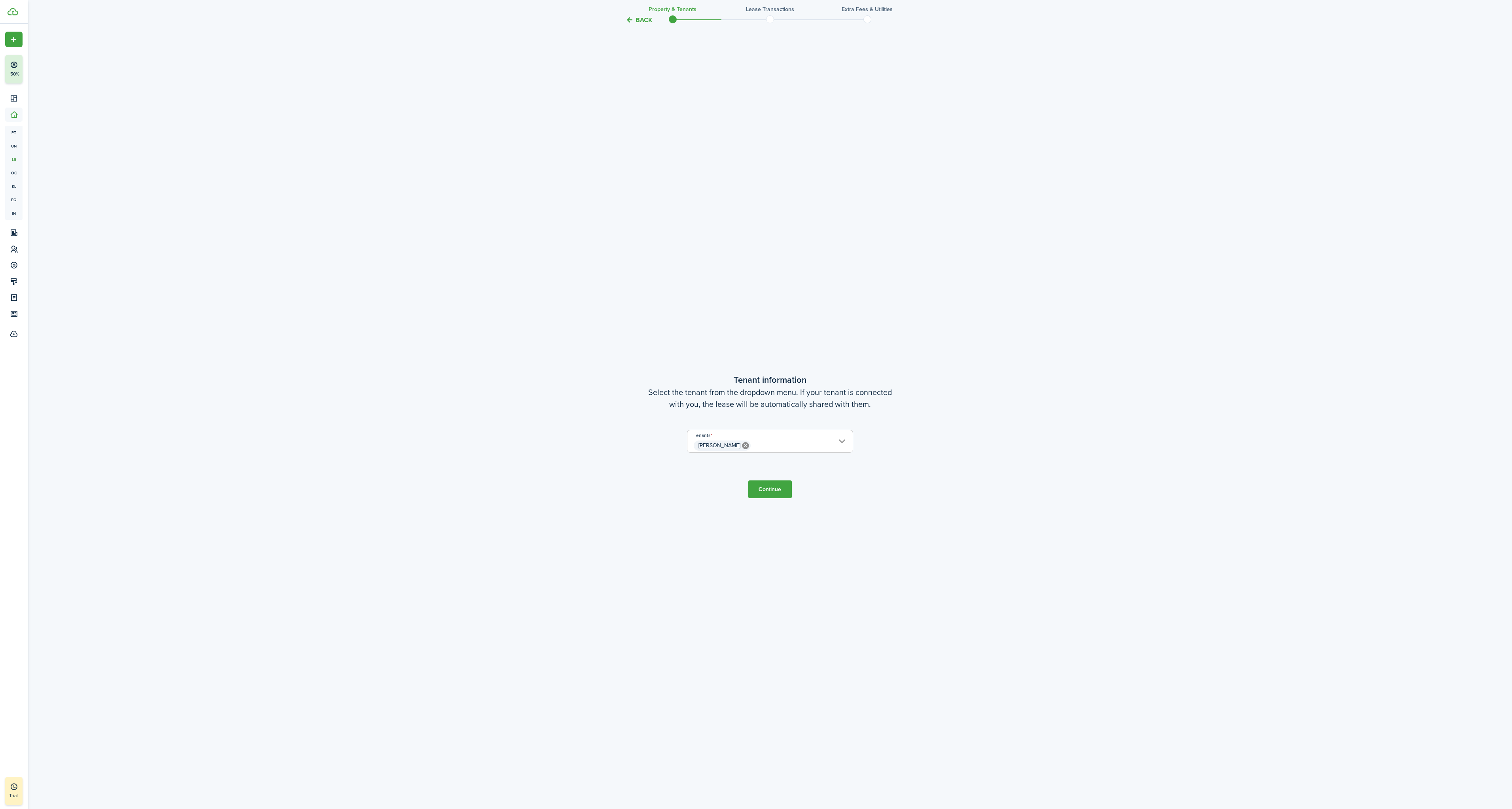
click at [753, 484] on button "Continue" at bounding box center [770, 489] width 43 height 18
click at [775, 480] on button "Continue" at bounding box center [770, 485] width 43 height 18
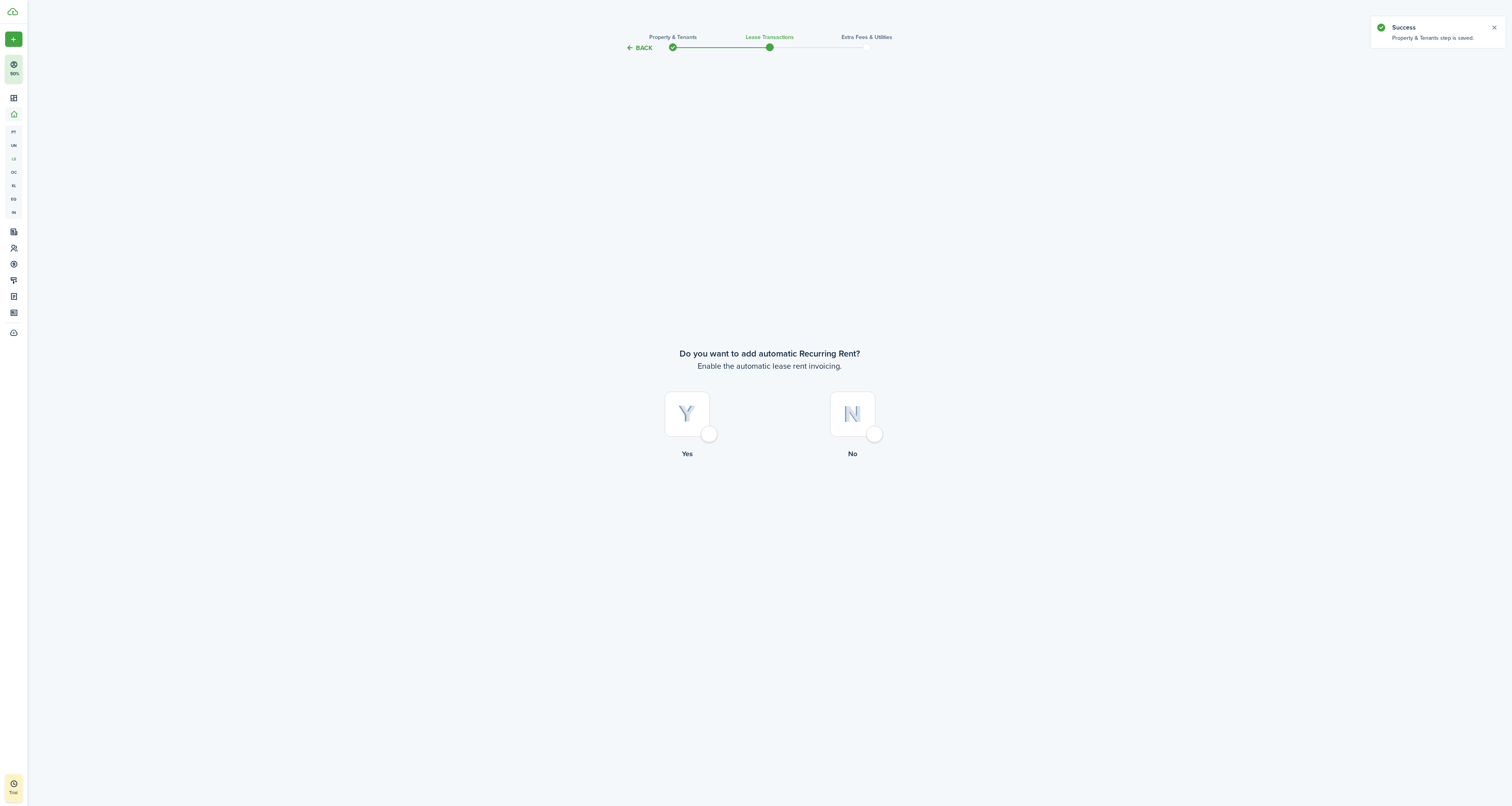
click at [682, 424] on div at bounding box center [687, 414] width 46 height 46
radio input "true"
click at [656, 440] on input "[DATE]" at bounding box center [682, 437] width 162 height 22
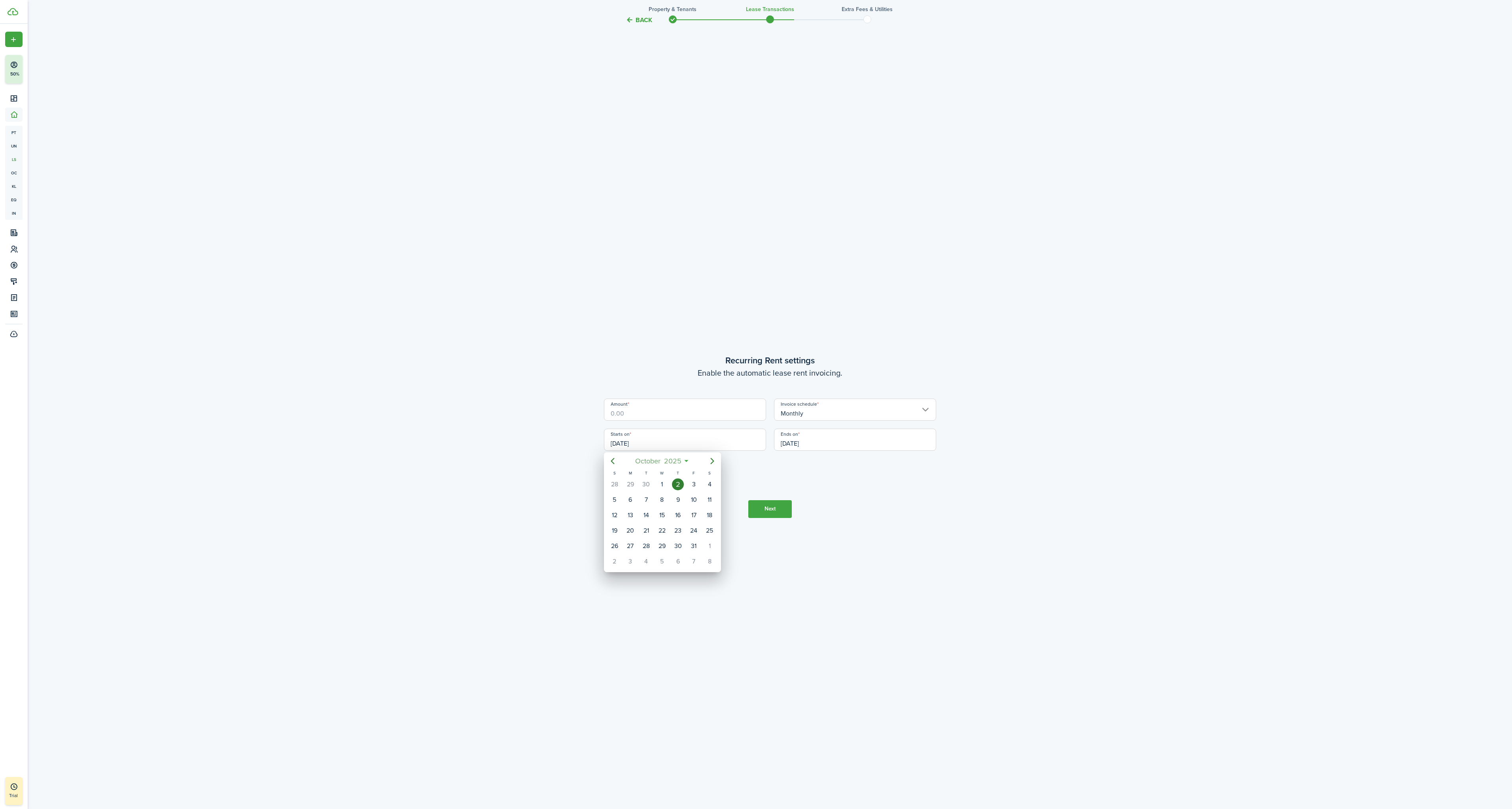
click at [668, 462] on span "2025" at bounding box center [672, 461] width 21 height 14
click at [625, 489] on div "Jan" at bounding box center [625, 482] width 31 height 24
click at [713, 462] on icon "Next page" at bounding box center [712, 461] width 4 height 6
click at [629, 499] on div "3" at bounding box center [631, 500] width 12 height 12
type input "[DATE]"
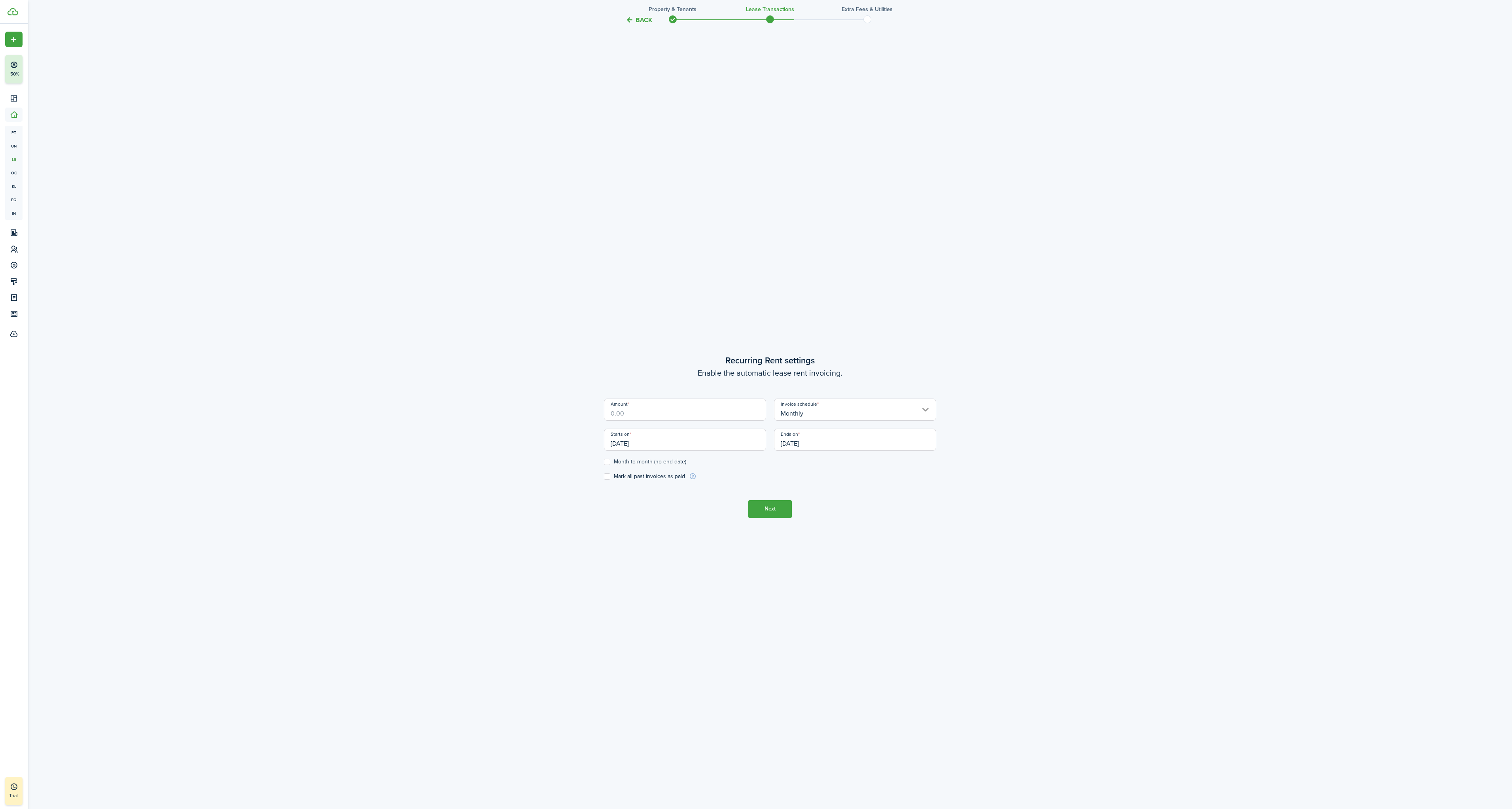
click at [609, 464] on label "Month-to-month (no end date)" at bounding box center [645, 462] width 82 height 6
click at [604, 462] on input "Month-to-month (no end date)" at bounding box center [604, 462] width 1 height 1
checkbox input "true"
click at [627, 416] on input "Amount" at bounding box center [685, 410] width 162 height 22
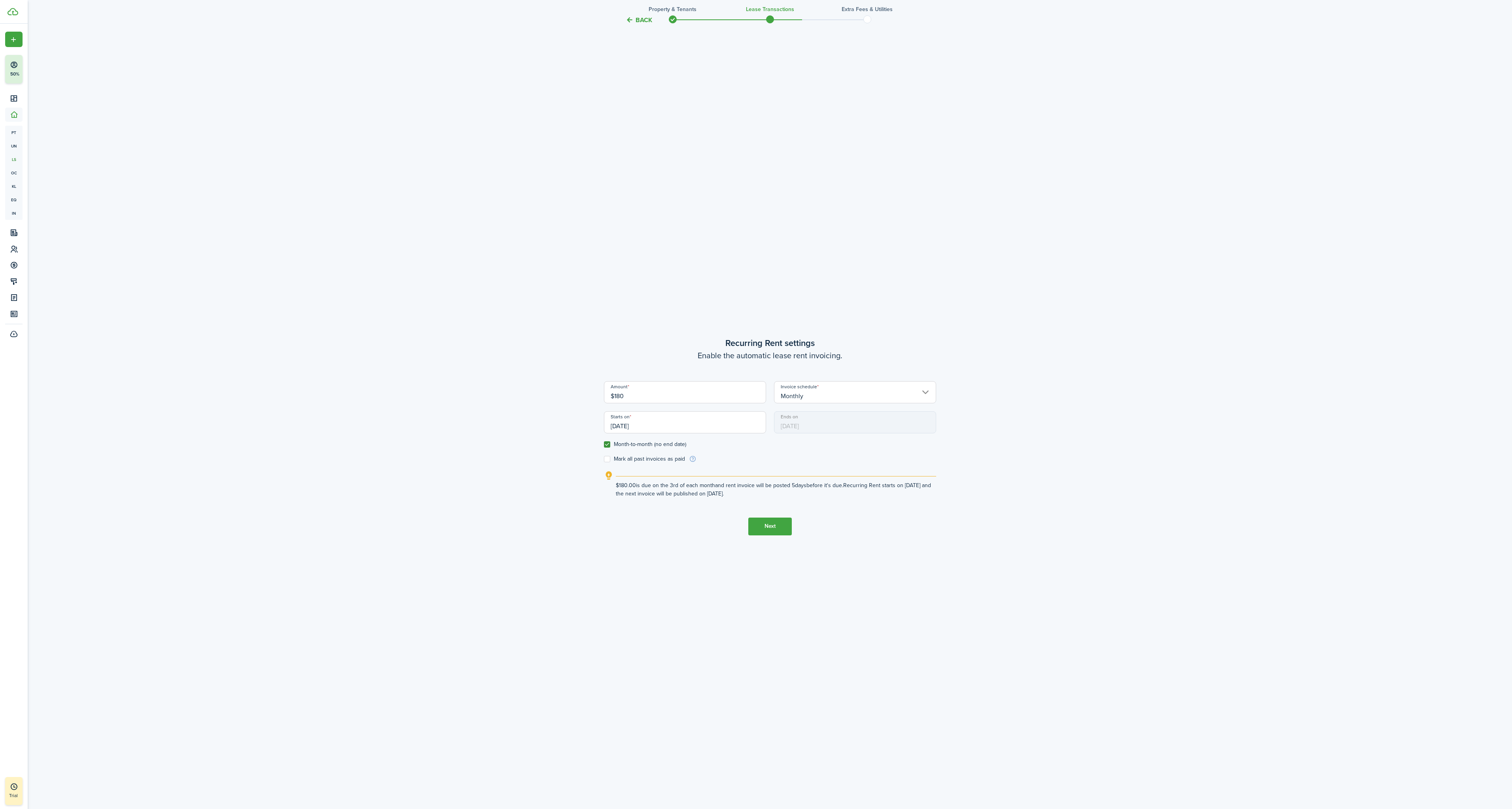
type input "$180.00"
click at [590, 615] on div "Back Property & Tenants Lease Transactions Extra fees & Utilities Do you want t…" at bounding box center [770, 56] width 459 height 1568
click at [836, 398] on input "Monthly" at bounding box center [855, 392] width 162 height 22
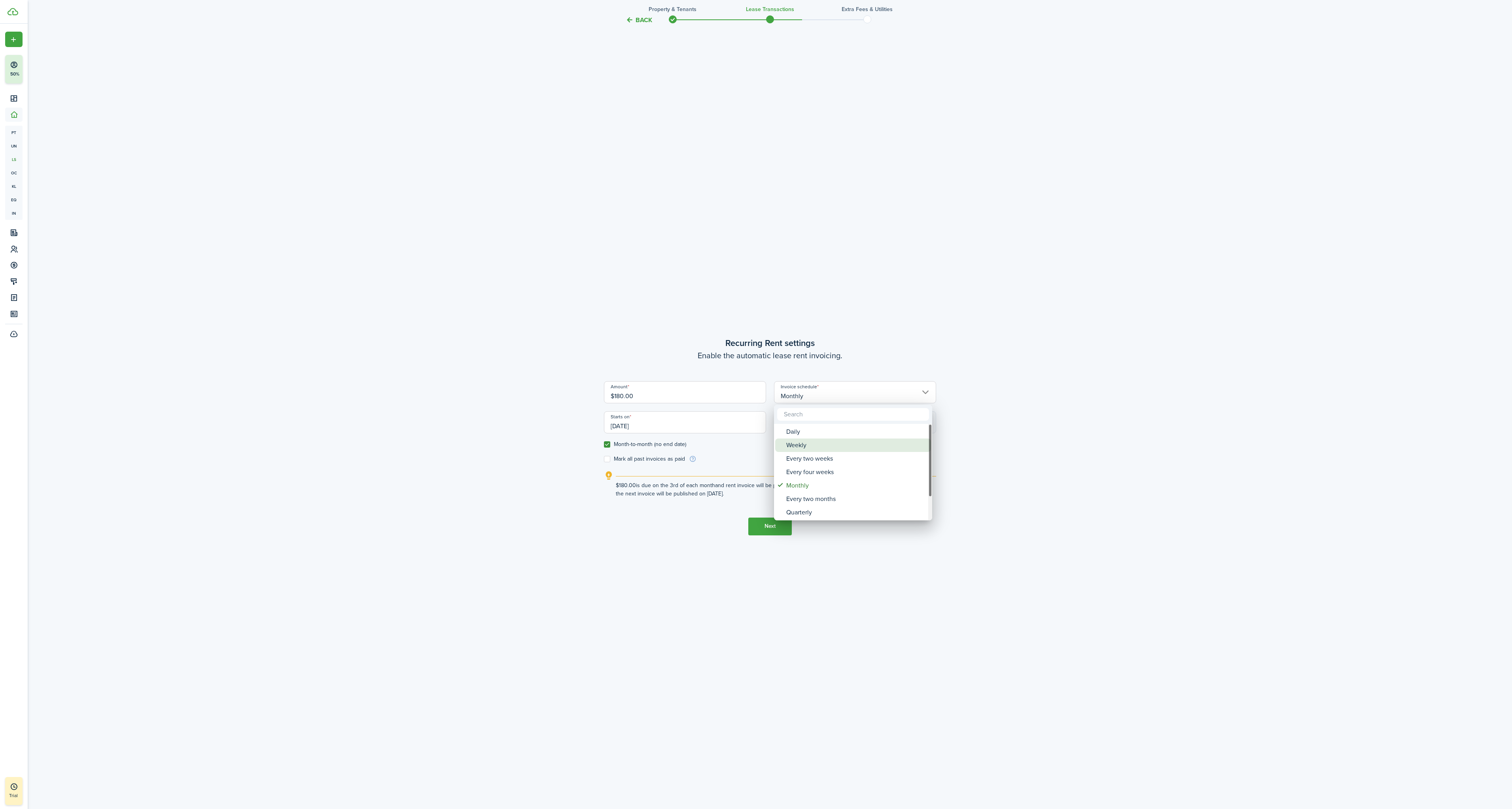
click at [818, 450] on div "Weekly" at bounding box center [856, 445] width 140 height 13
type input "Weekly"
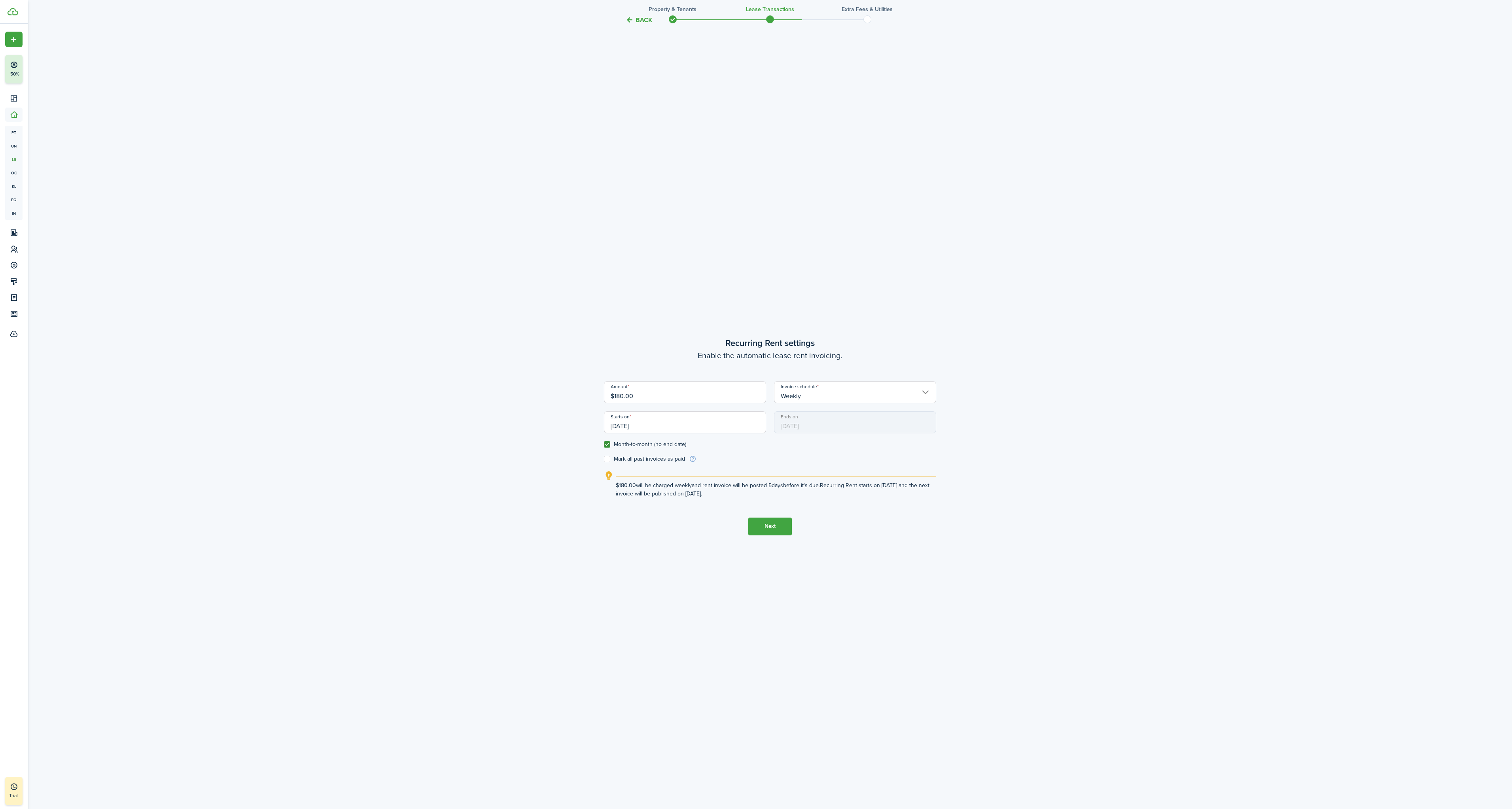
click at [610, 458] on label "Mark all past invoices as paid" at bounding box center [644, 459] width 81 height 6
click at [604, 458] on input "Mark all past invoices as paid" at bounding box center [604, 458] width 1 height 1
checkbox input "true"
click at [763, 526] on button "Next" at bounding box center [770, 526] width 43 height 18
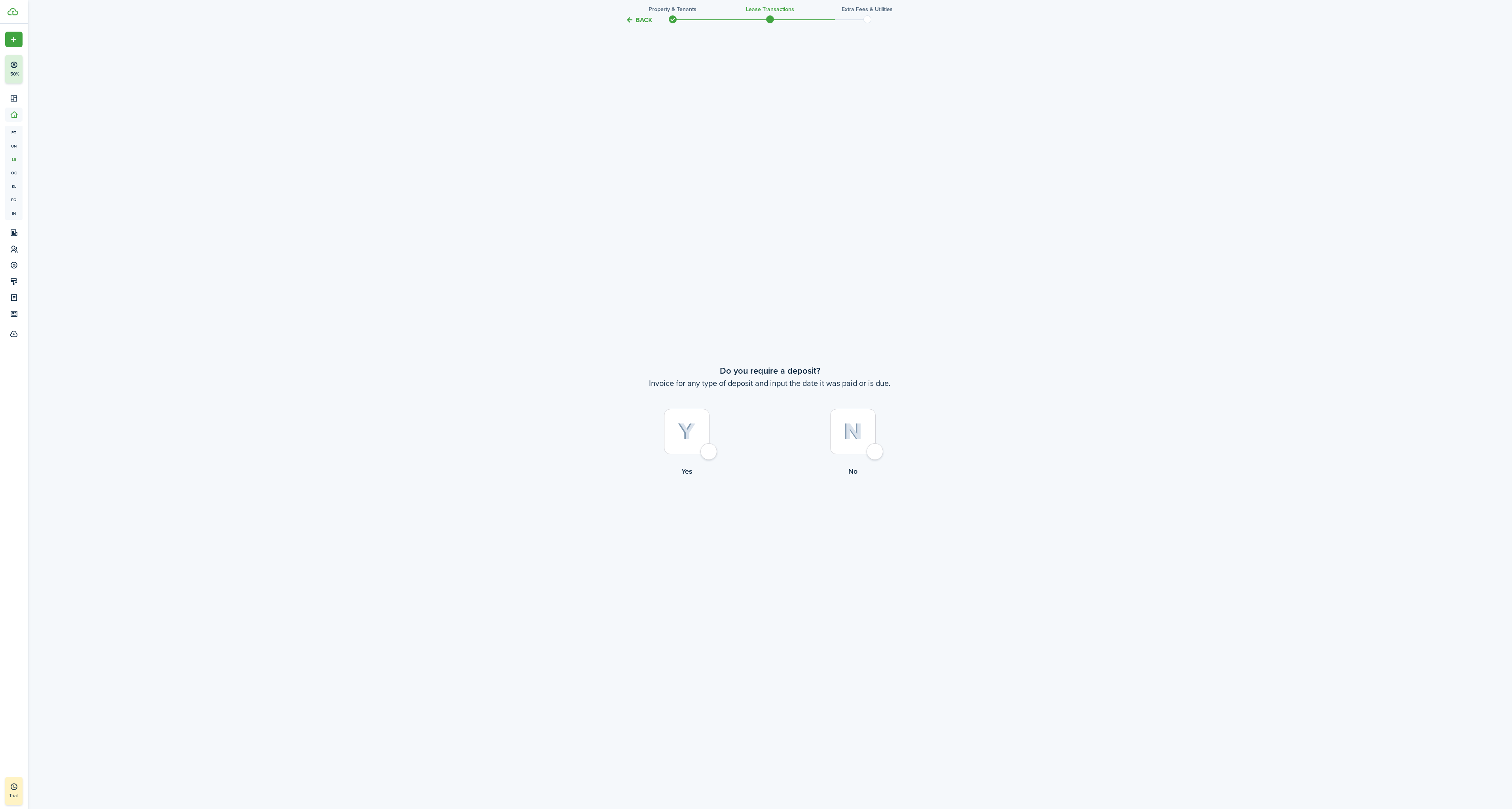
scroll to position [1565, 0]
click at [843, 441] on div at bounding box center [853, 426] width 46 height 46
radio input "true"
click at [764, 500] on button "Continue" at bounding box center [770, 504] width 43 height 18
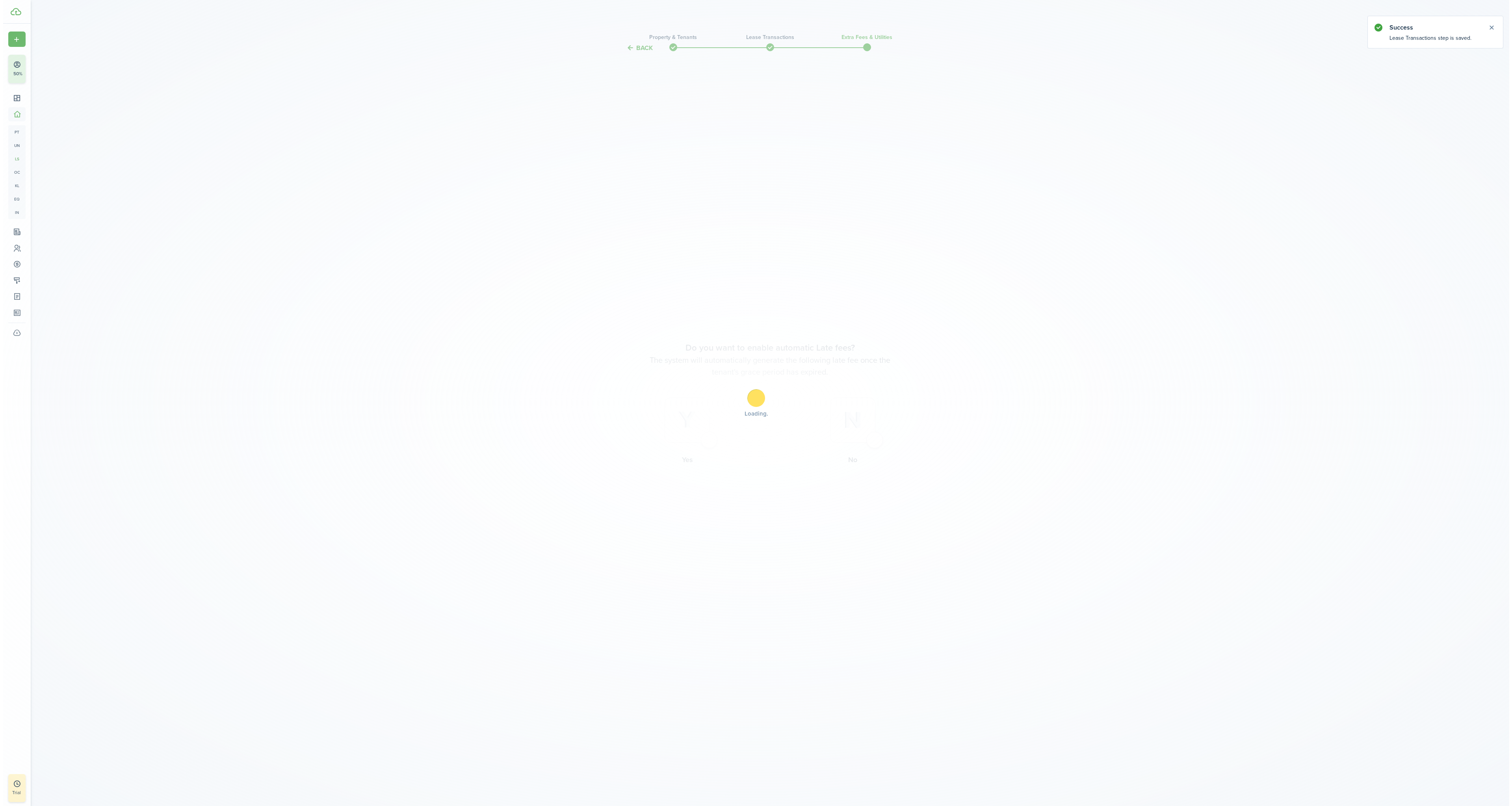
scroll to position [0, 0]
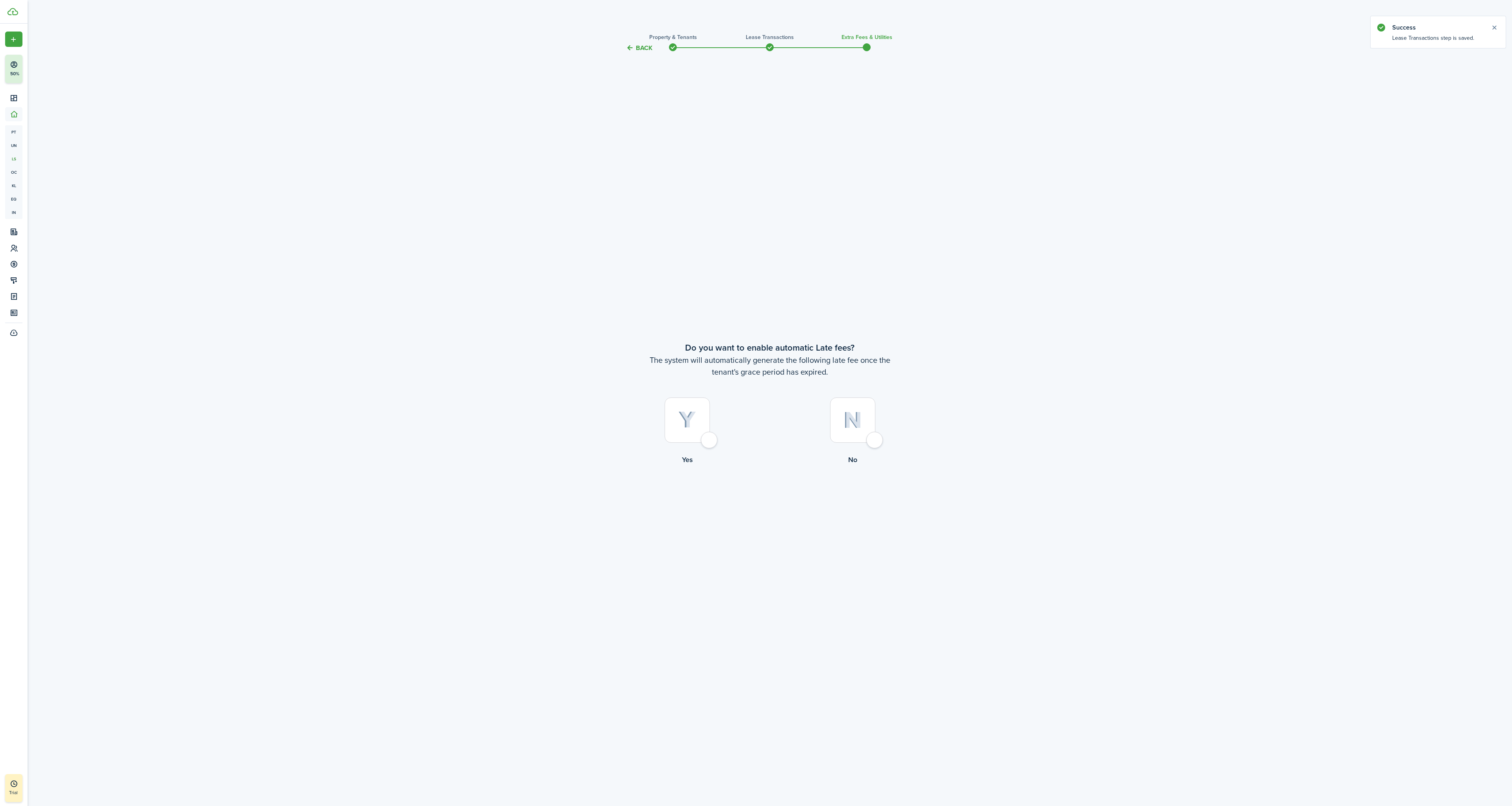
click at [866, 439] on div at bounding box center [852, 420] width 46 height 46
radio input "true"
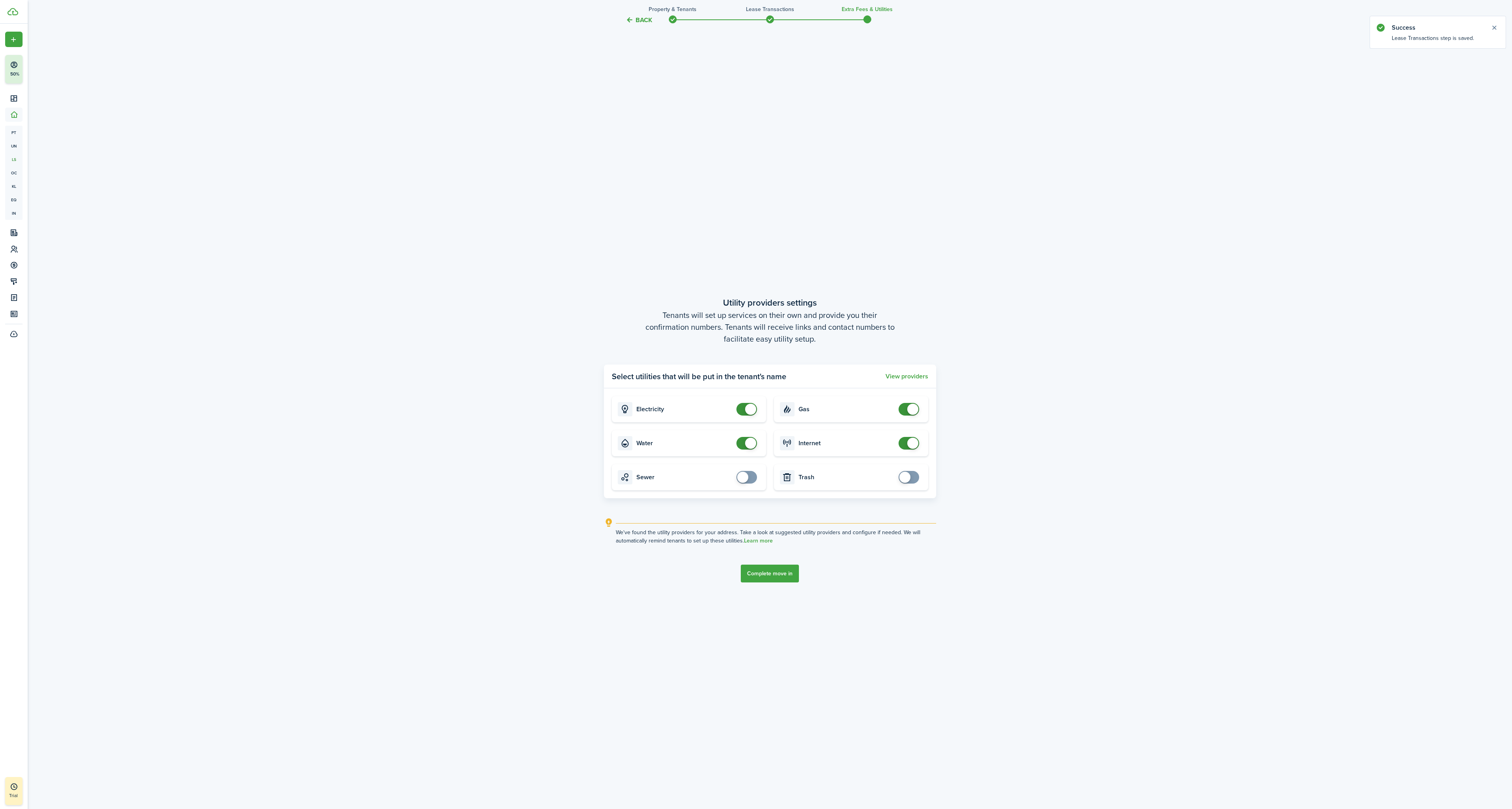
scroll to position [756, 0]
checkbox input "false"
click at [743, 406] on span at bounding box center [747, 406] width 8 height 13
checkbox input "false"
click at [743, 437] on span at bounding box center [747, 440] width 8 height 13
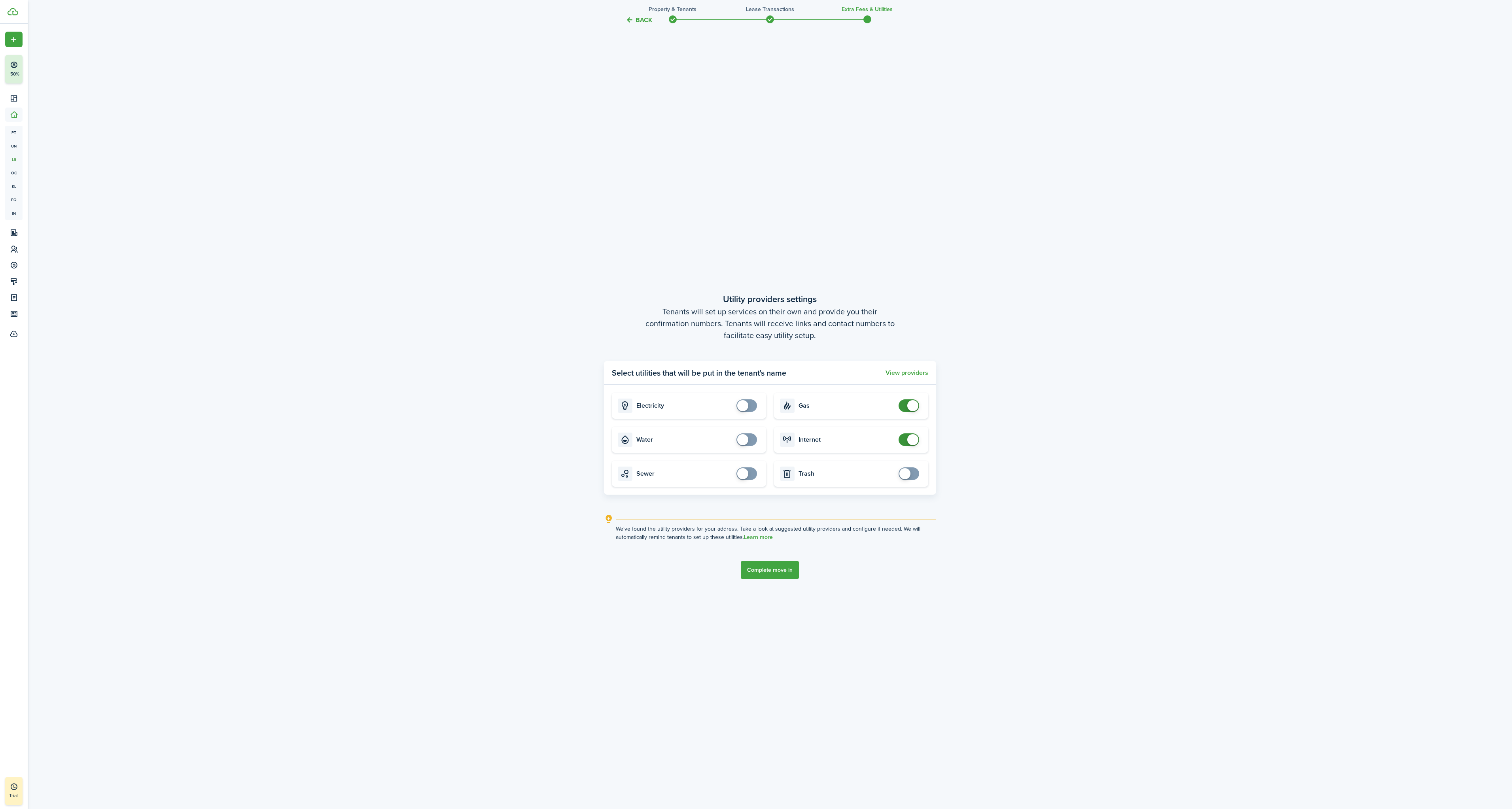
checkbox input "false"
click at [907, 401] on span at bounding box center [909, 406] width 8 height 13
click at [770, 571] on button "Complete move in" at bounding box center [770, 570] width 58 height 18
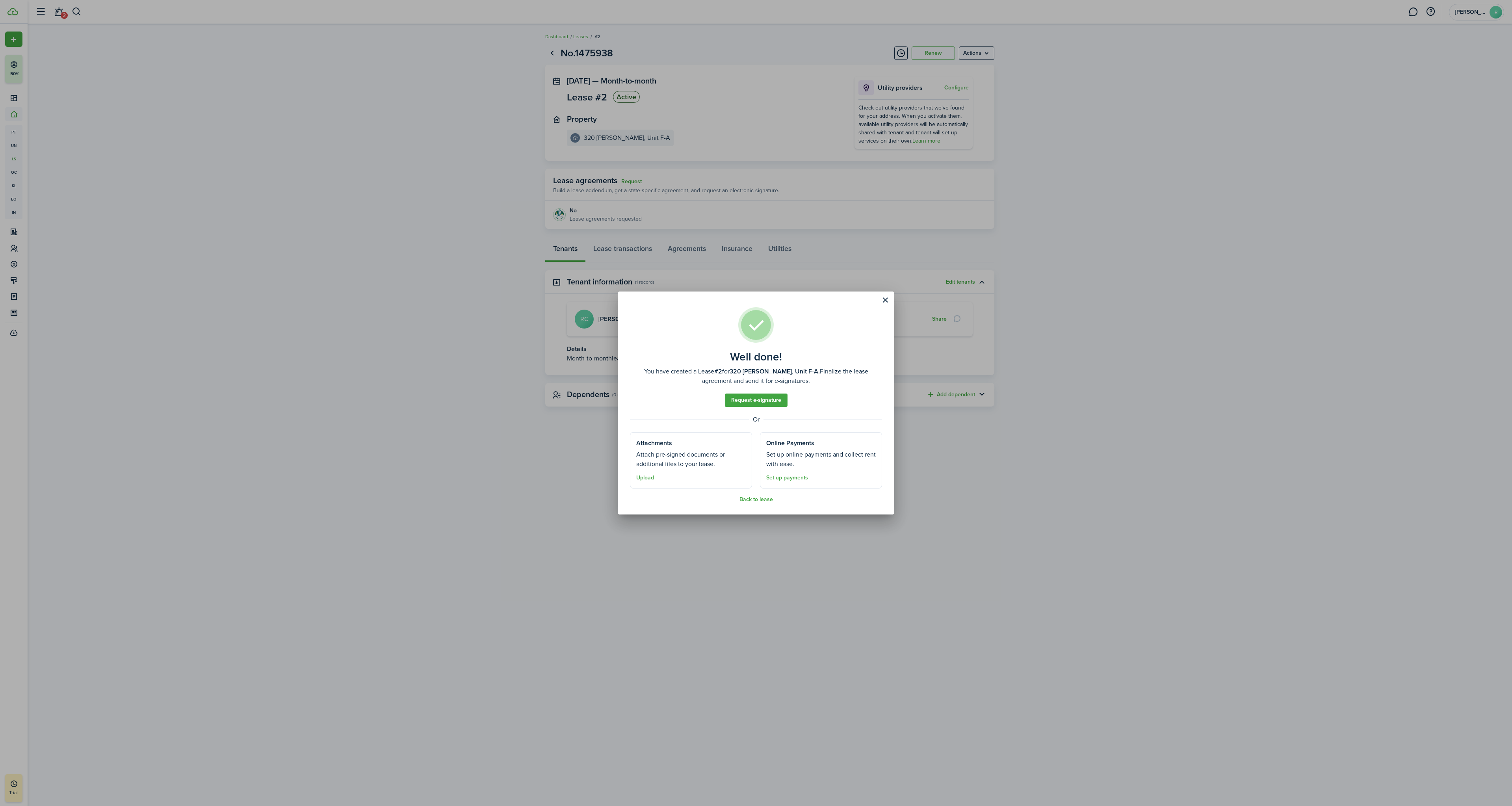
click at [883, 303] on button "Close modal" at bounding box center [885, 300] width 13 height 13
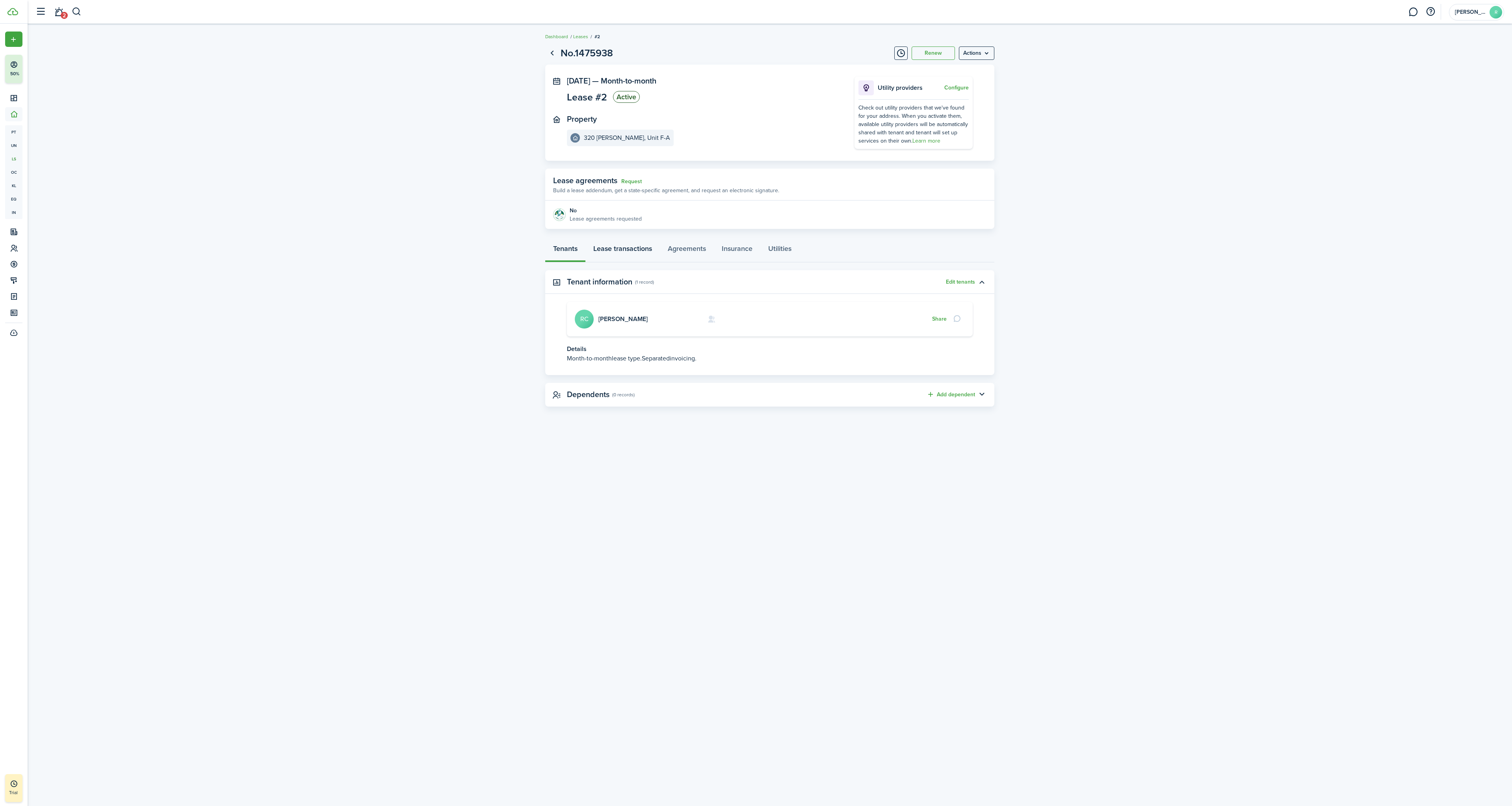
click at [619, 252] on link "Lease transactions" at bounding box center [622, 251] width 74 height 24
click at [640, 334] on p "[DATE]" at bounding box center [632, 335] width 16 height 8
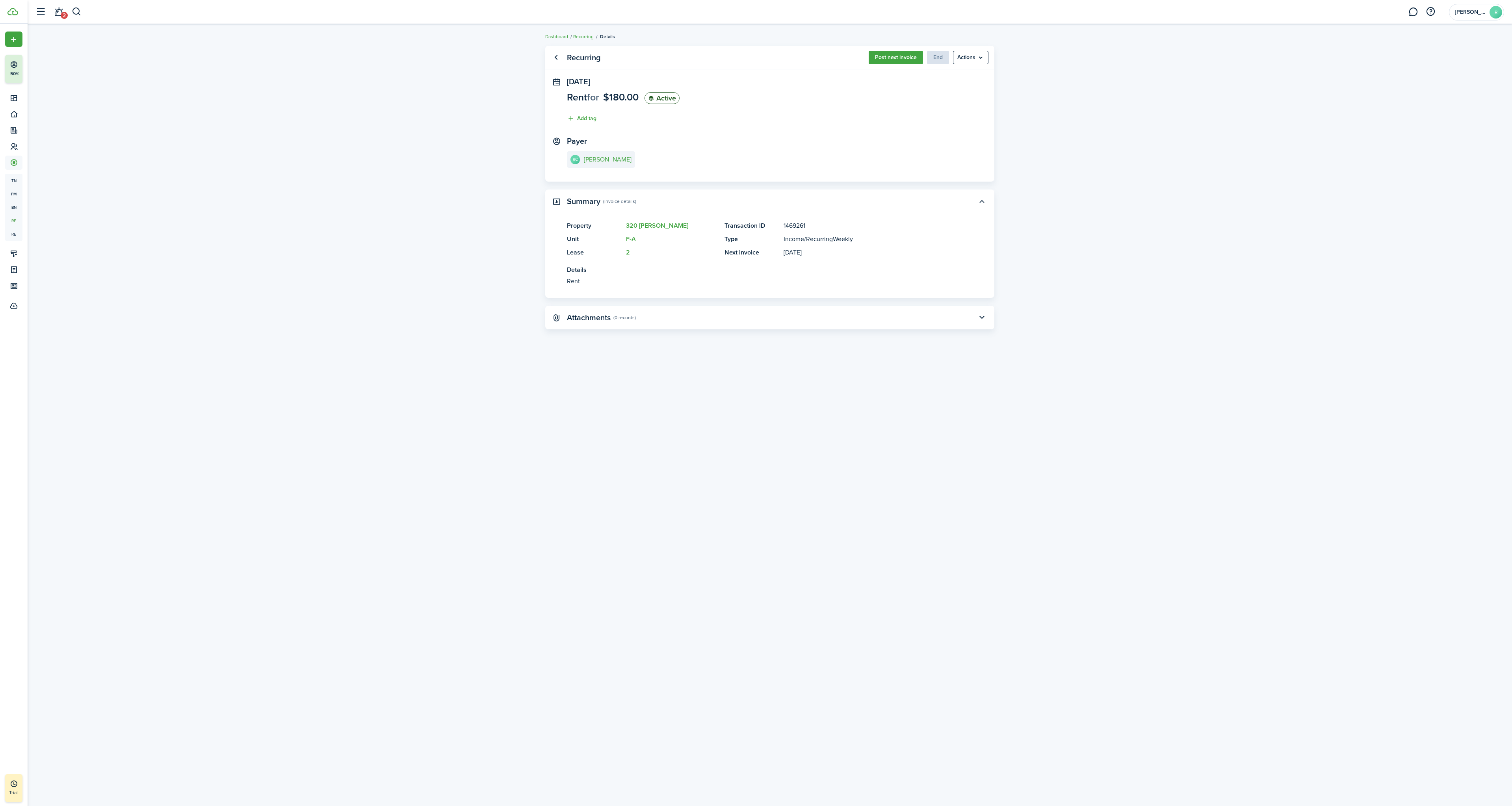
click at [554, 59] on link "Go back" at bounding box center [555, 57] width 13 height 13
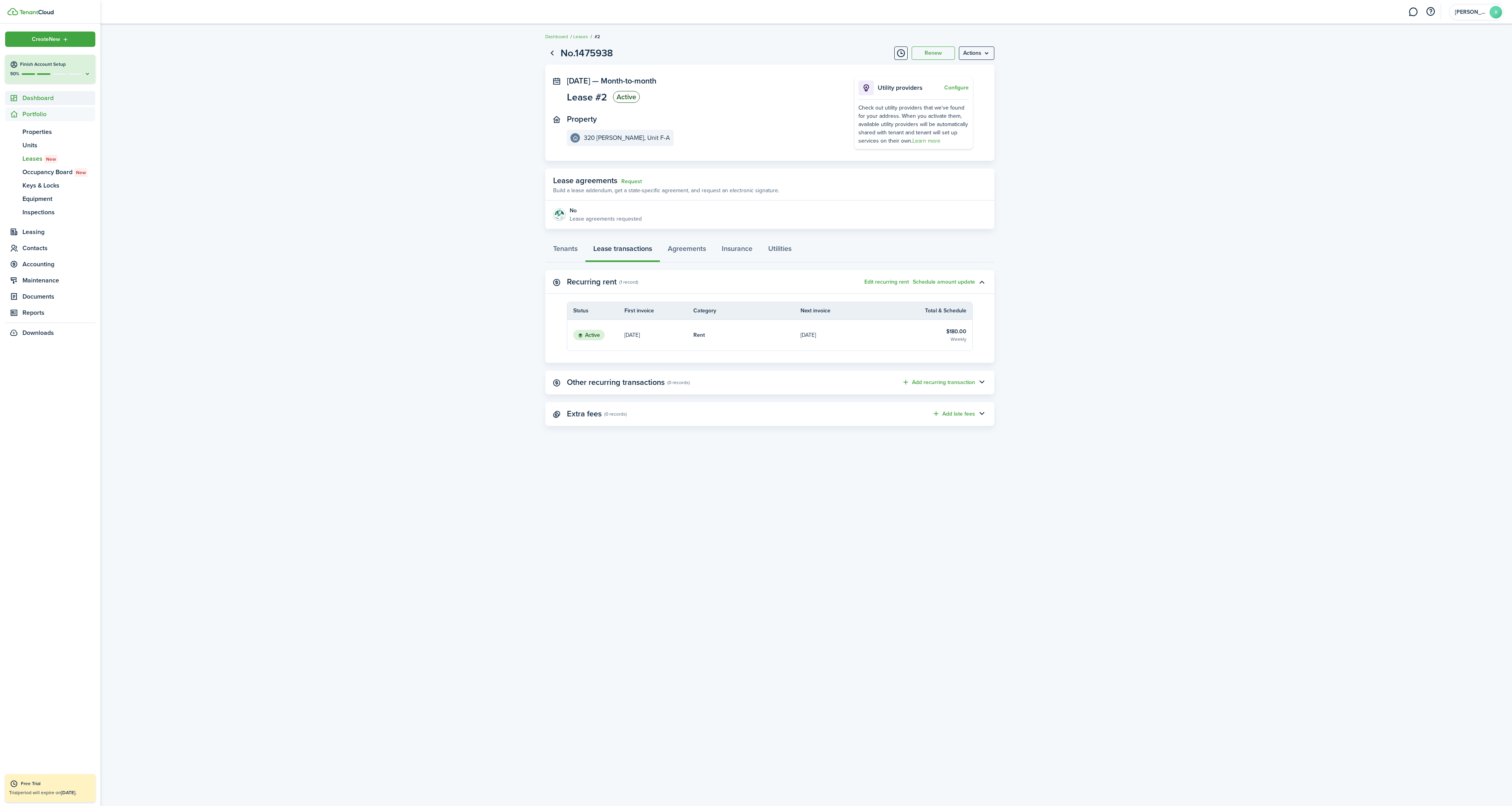
click at [43, 97] on span "Dashboard" at bounding box center [59, 97] width 73 height 9
click at [49, 118] on span "Overview" at bounding box center [59, 116] width 73 height 9
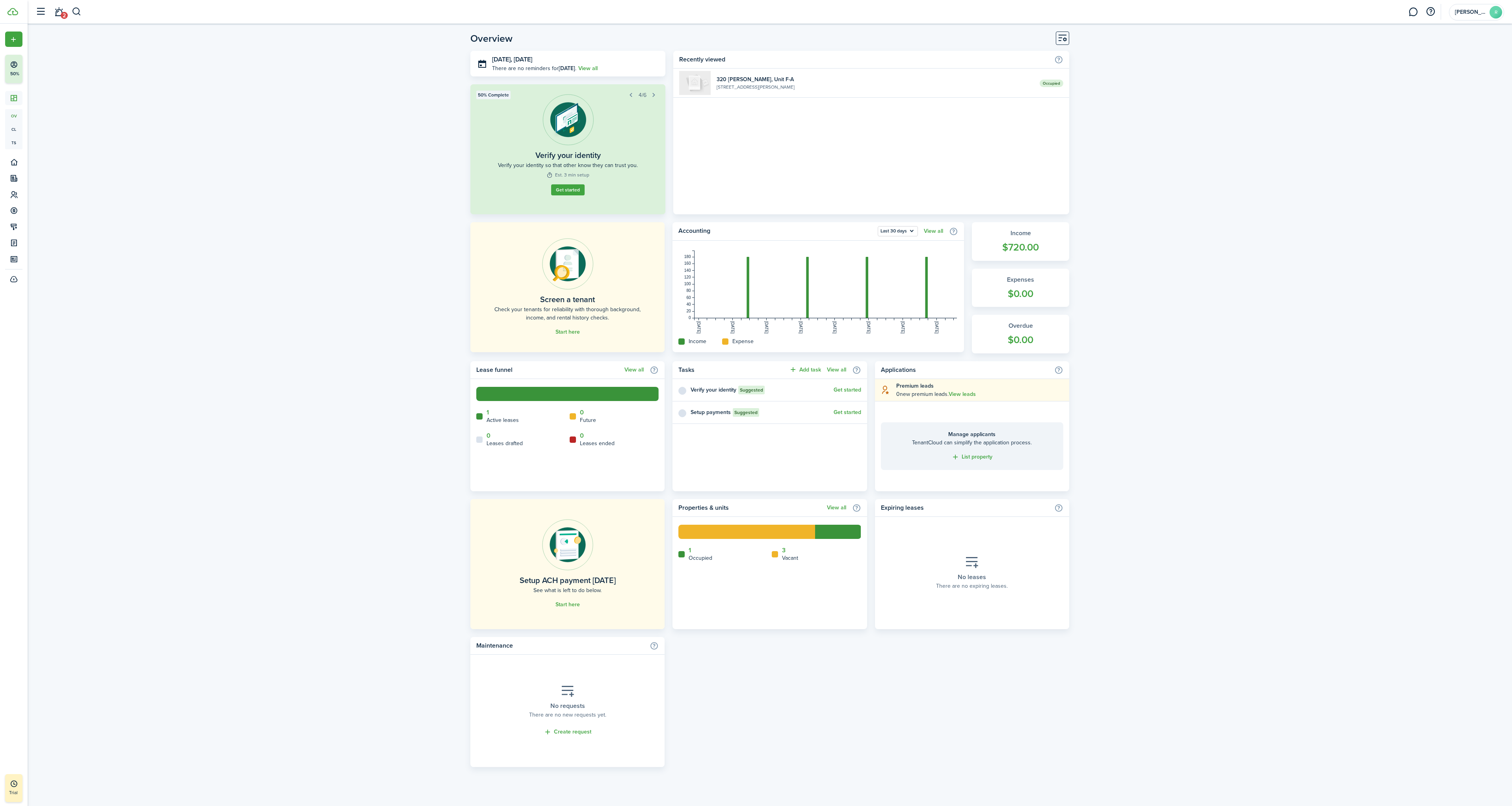
click at [813, 86] on widget-list-item-description "[STREET_ADDRESS][PERSON_NAME]" at bounding box center [875, 87] width 317 height 7
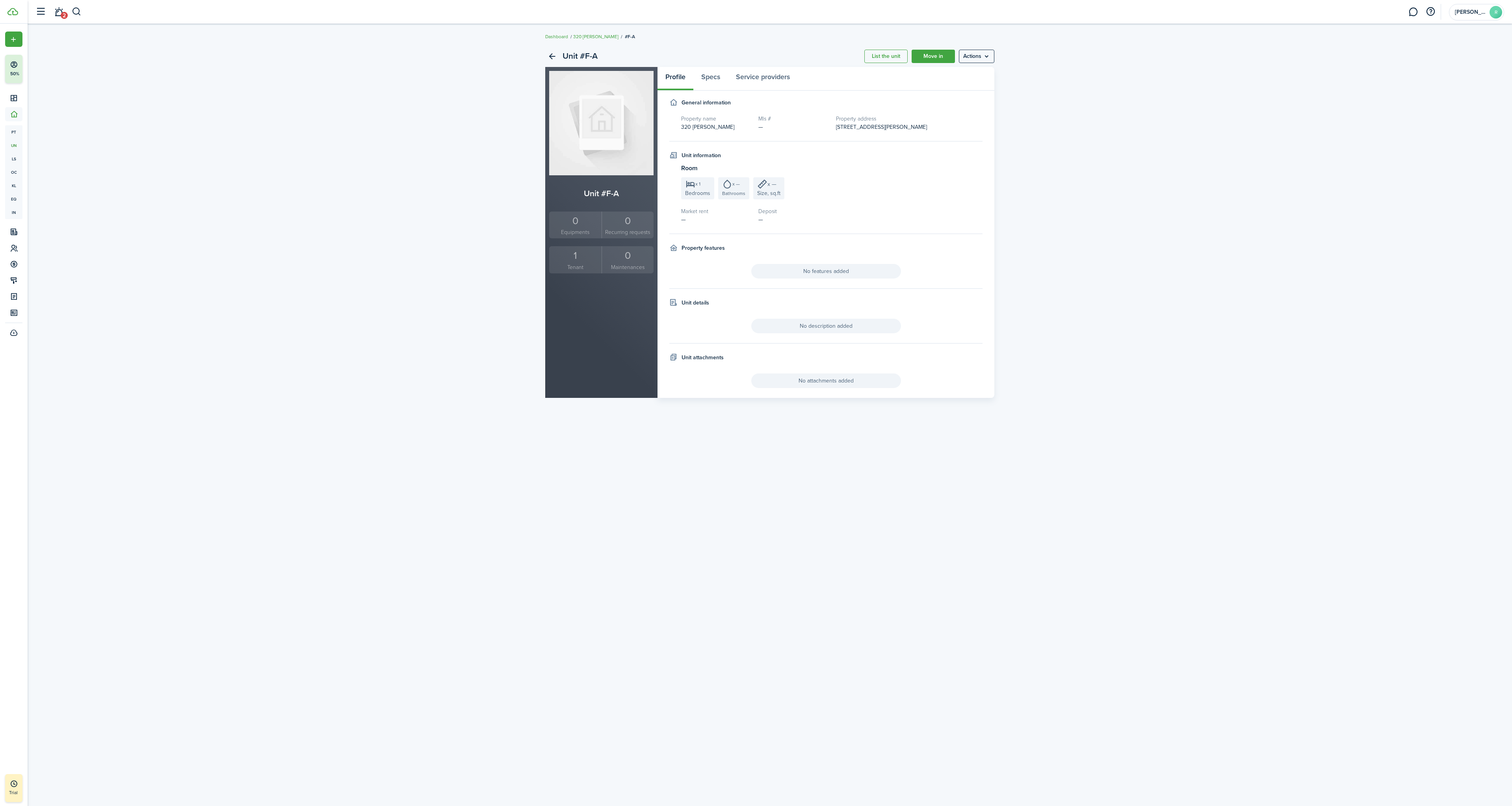
click at [975, 55] on menu-btn "Actions" at bounding box center [977, 56] width 36 height 13
click at [994, 81] on div "Unit #F-A List the unit Move in Actions Unit #F-A 0 Equipments 0 Recurring requ…" at bounding box center [769, 222] width 457 height 352
click at [577, 260] on div "1" at bounding box center [575, 256] width 49 height 15
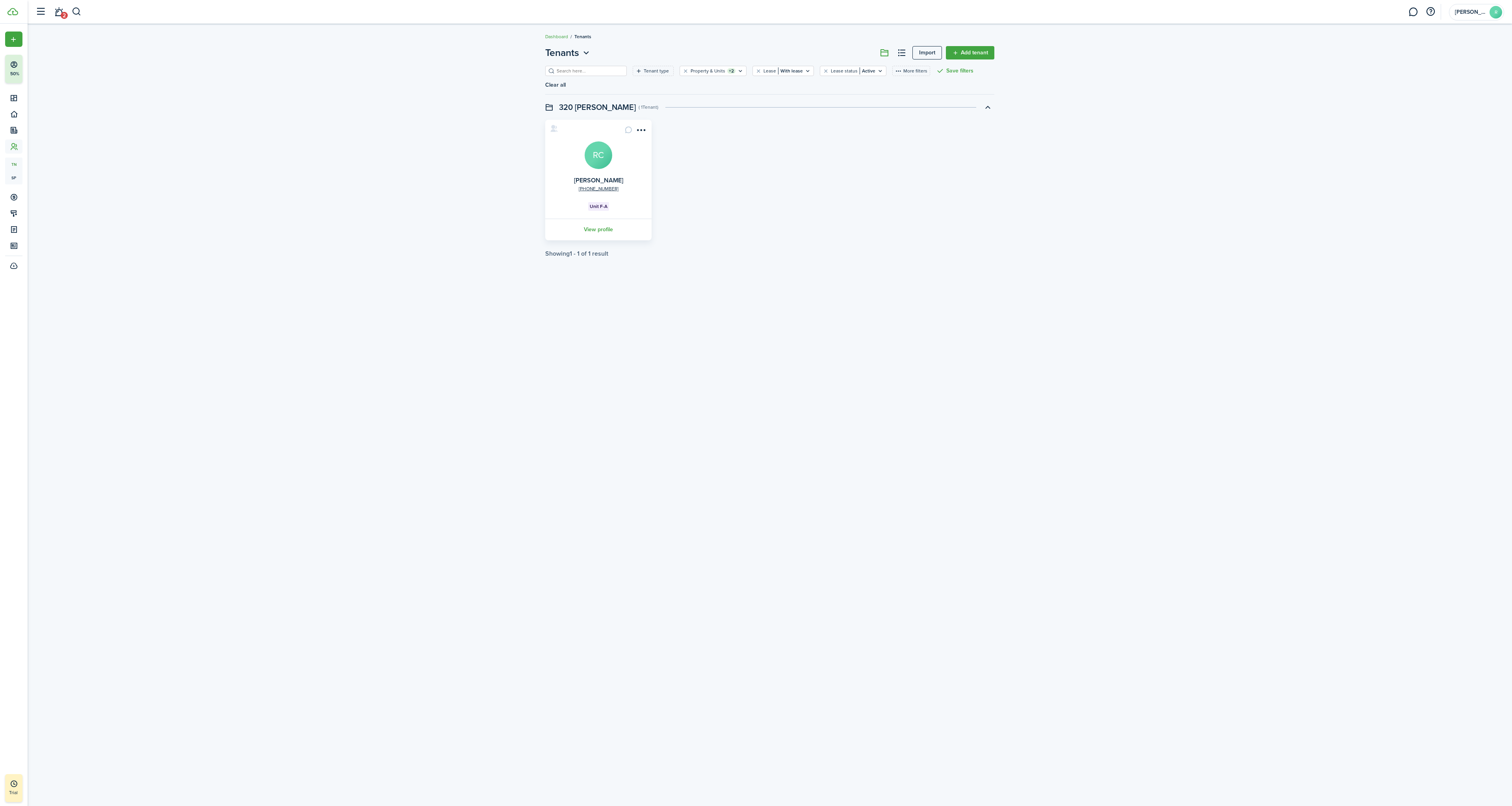
click at [580, 155] on card "[PHONE_NUMBER] [PERSON_NAME] RC Unit F-A View profile" at bounding box center [599, 180] width 106 height 121
click at [599, 167] on avatar-text "RC" at bounding box center [599, 155] width 27 height 27
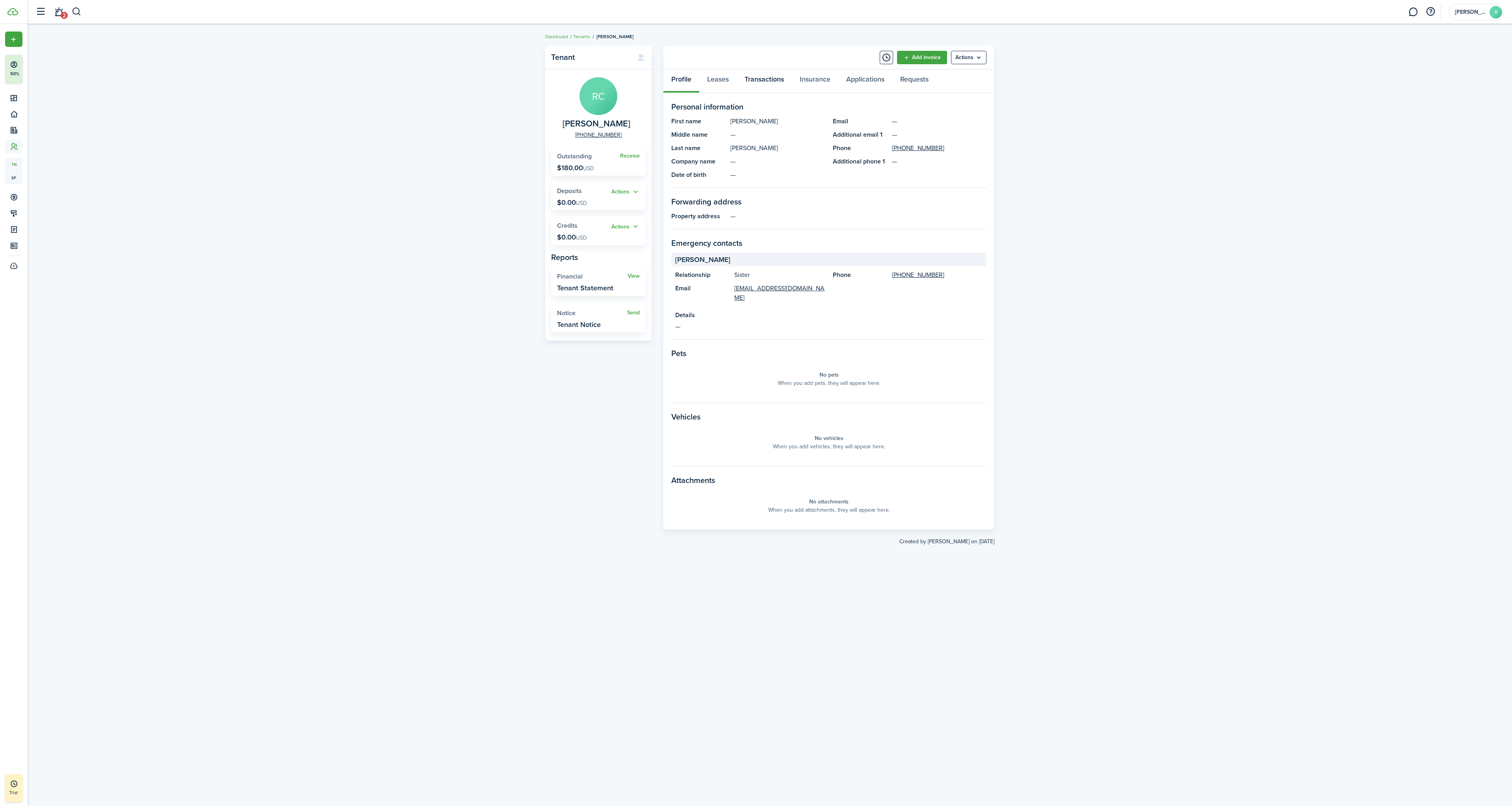
click at [761, 76] on link "Transactions" at bounding box center [764, 81] width 55 height 24
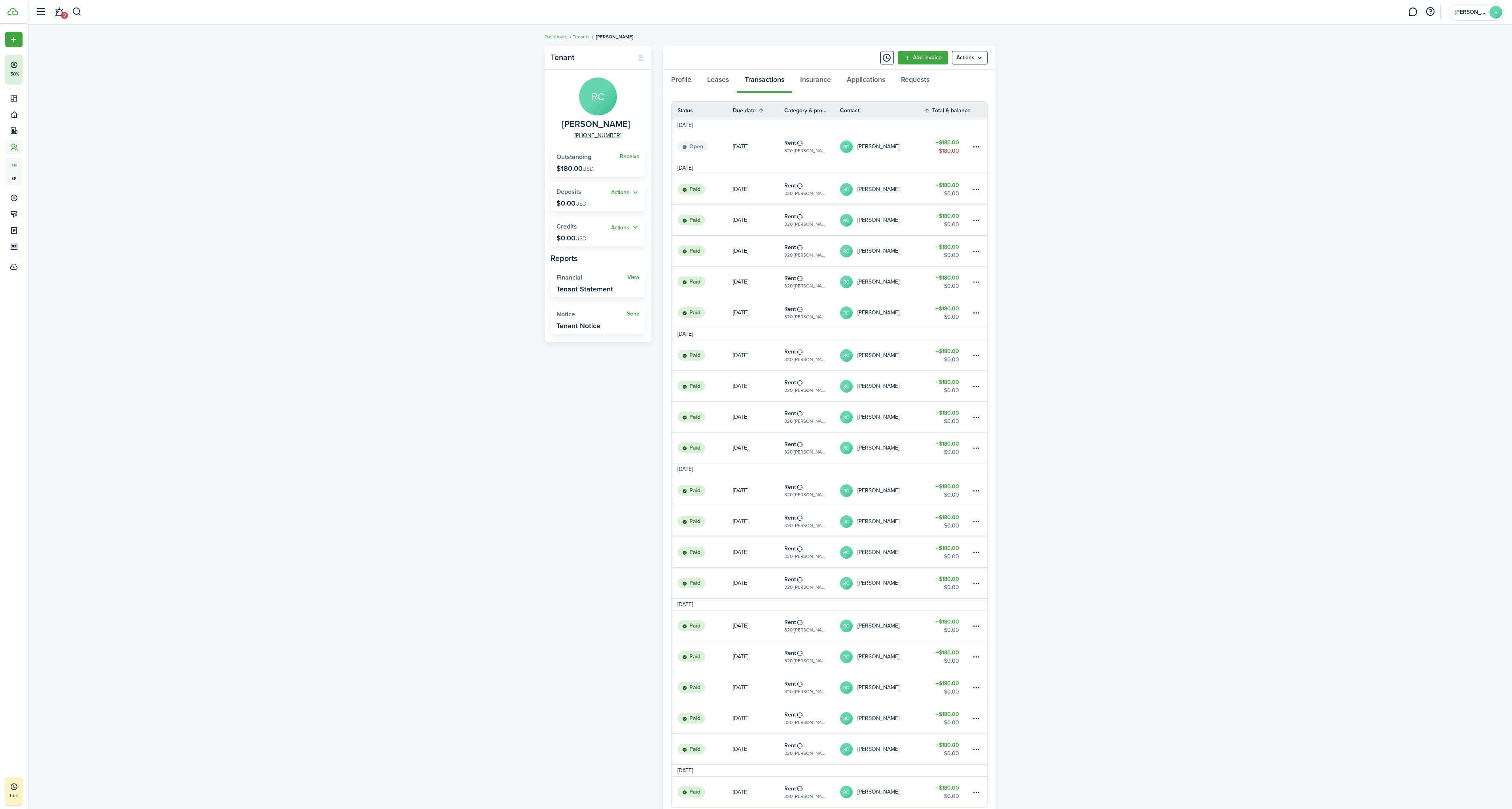
click at [753, 198] on link "[DATE]" at bounding box center [759, 189] width 51 height 31
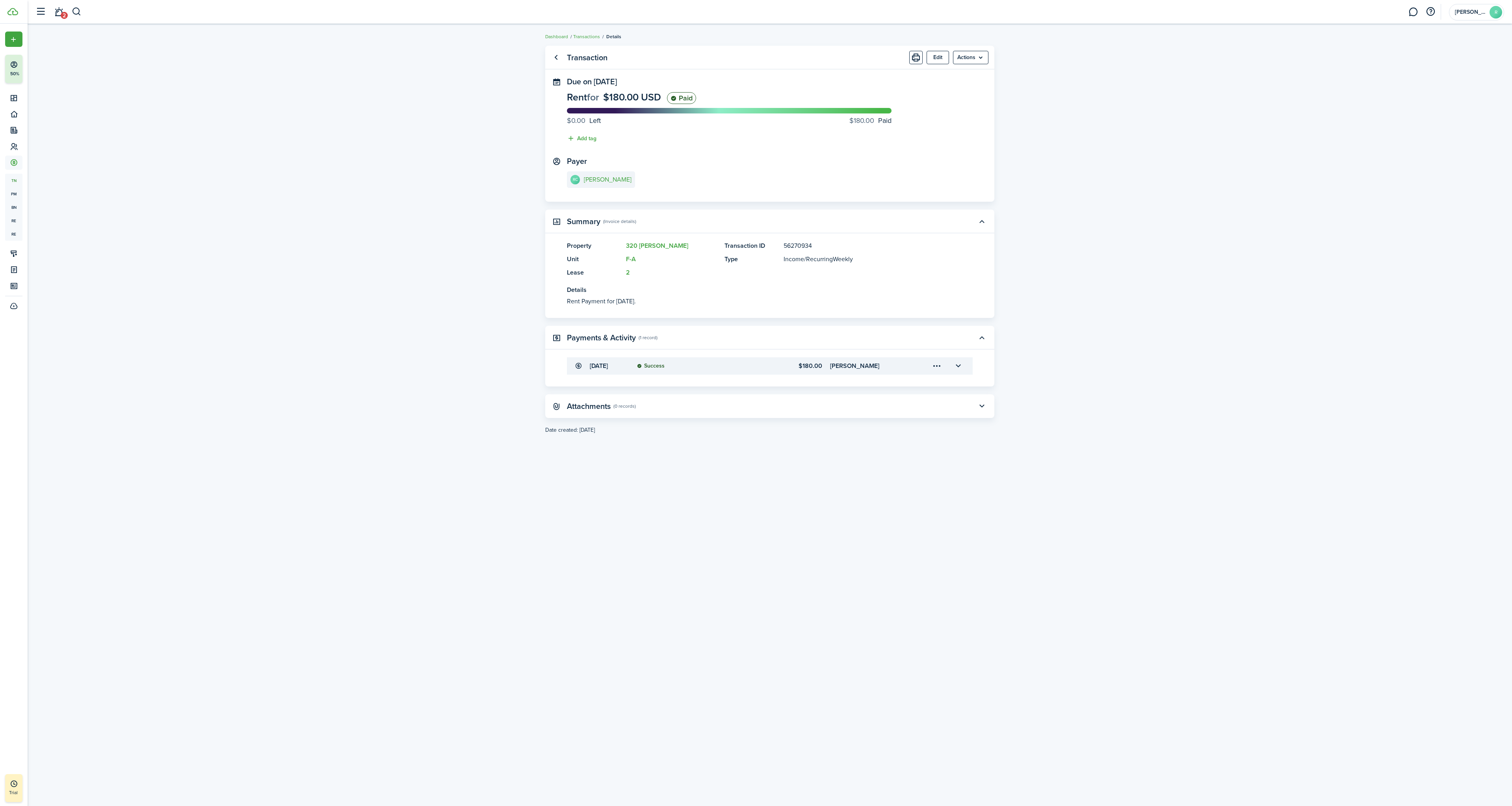
click at [935, 367] on menu-trigger-card "Open menu" at bounding box center [937, 366] width 13 height 13
click at [1055, 412] on transaction-view "Transaction Edit Actions Due on [DATE] Rent for $180.00 USD Paid $0.00 Left $18…" at bounding box center [770, 415] width 1485 height 747
click at [960, 366] on button "button" at bounding box center [958, 366] width 13 height 13
click at [725, 401] on panel-main-header "Attachments (0 records)" at bounding box center [770, 406] width 449 height 24
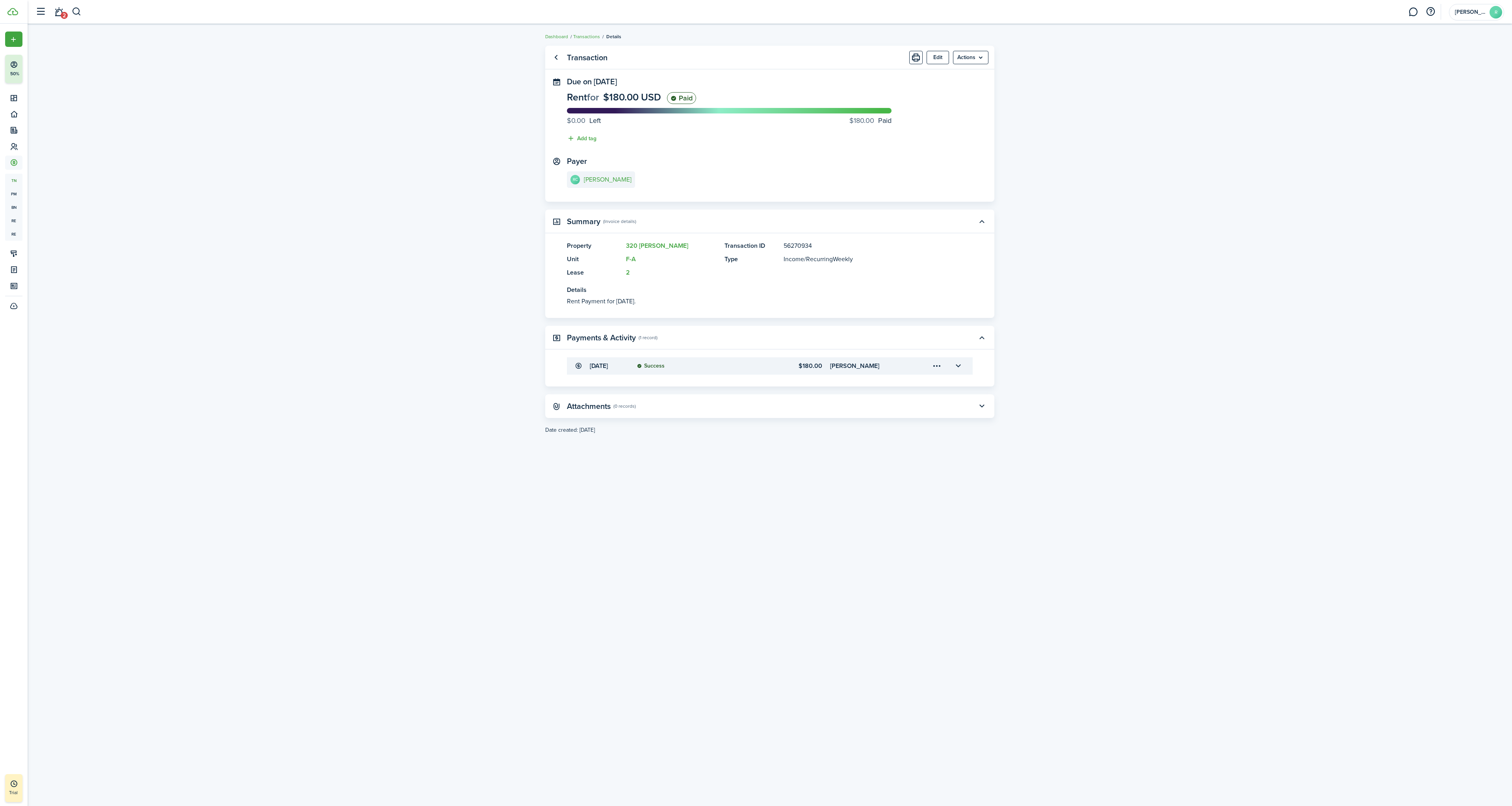
click at [980, 401] on button "button" at bounding box center [982, 405] width 13 height 13
click at [978, 54] on menu-btn "Actions" at bounding box center [970, 57] width 36 height 13
click at [1022, 91] on transaction-view "Transaction Edit Actions Due on [DATE] Rent for $180.00 USD Paid $0.00 Left $18…" at bounding box center [770, 415] width 1485 height 747
click at [942, 59] on button "Edit" at bounding box center [938, 57] width 22 height 13
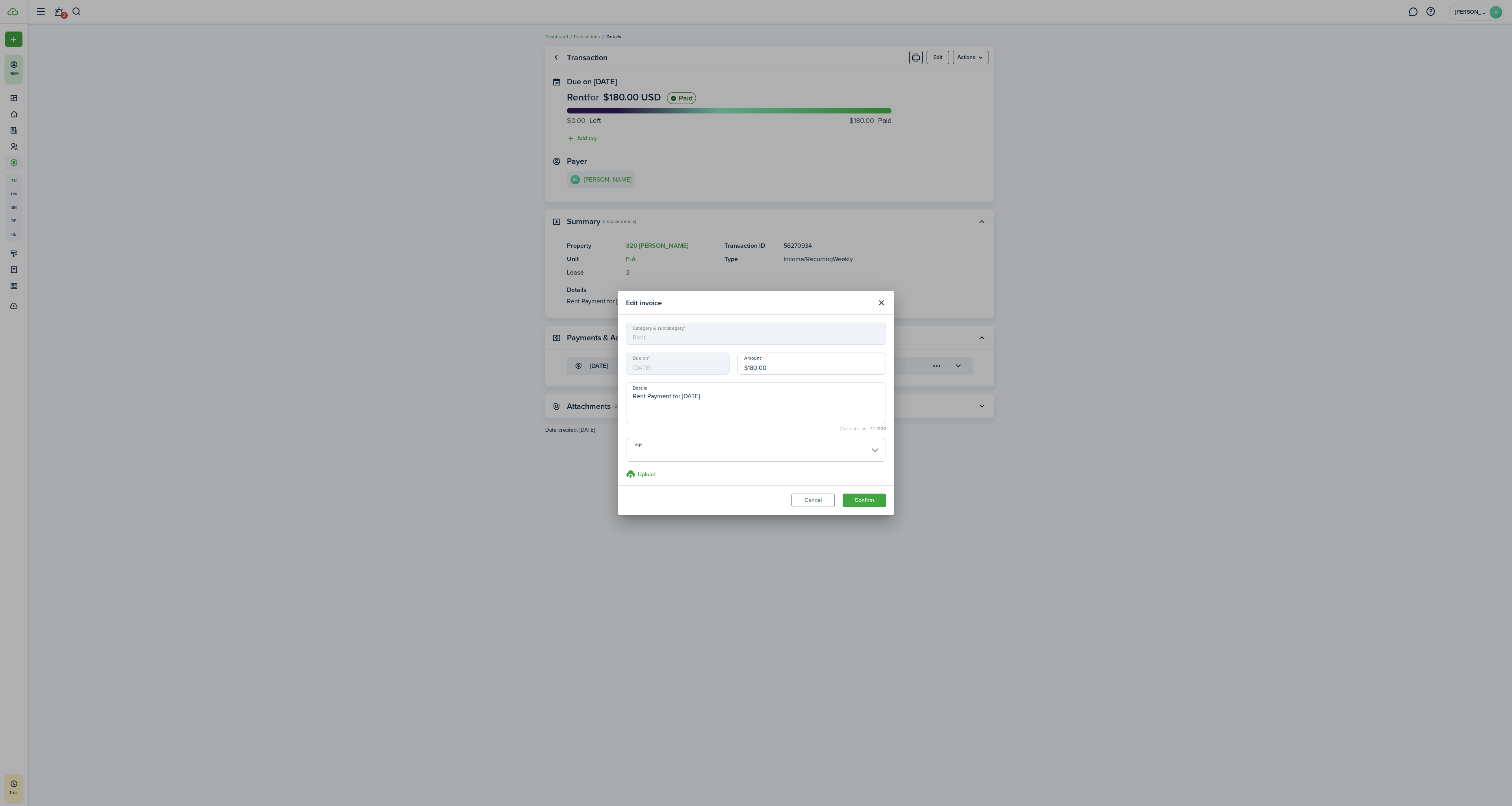
click at [882, 303] on button "Close modal" at bounding box center [881, 302] width 13 height 13
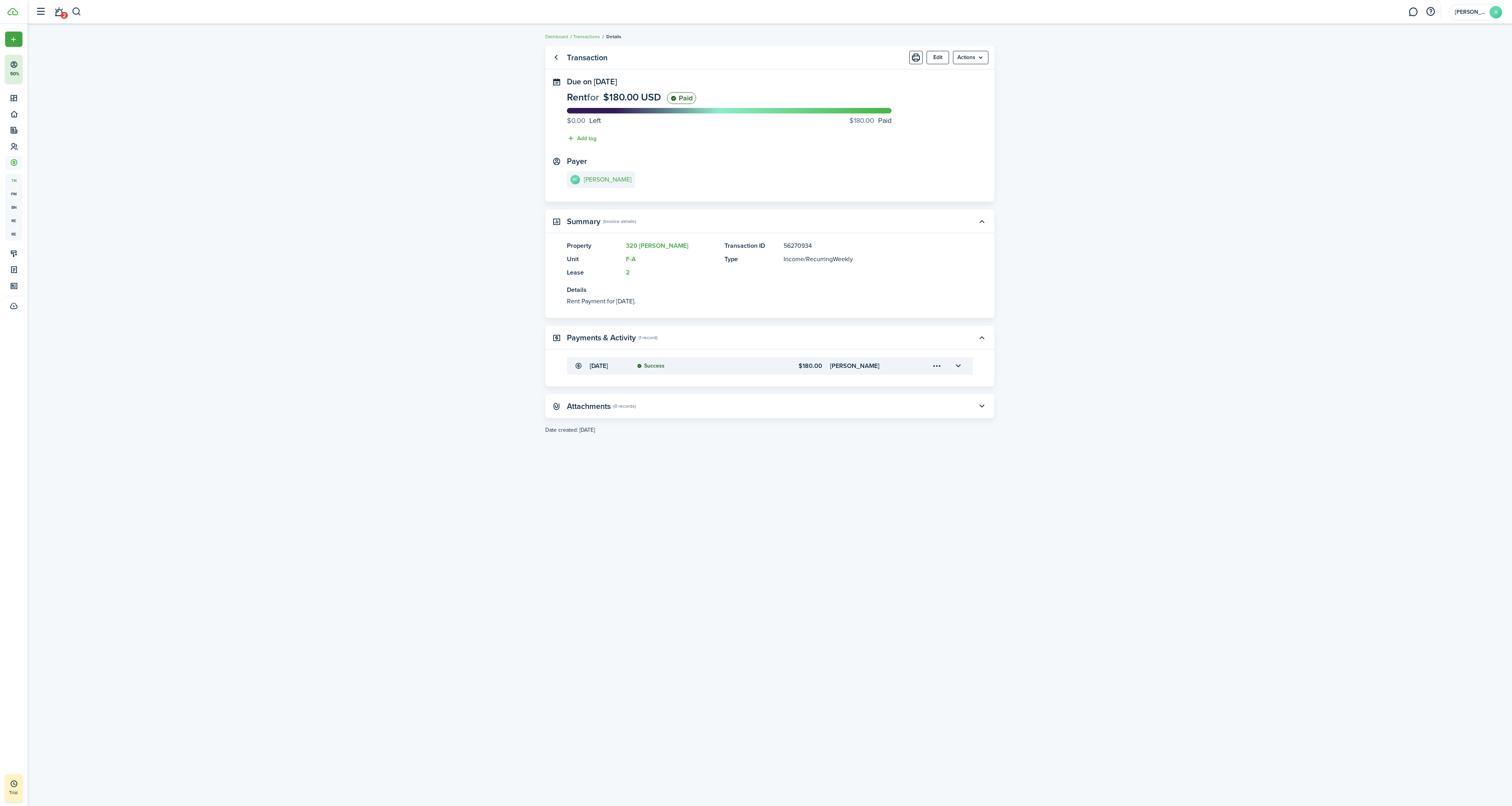
click at [1132, 266] on transaction-view "Transaction Edit Actions Due on [DATE] Rent for $180.00 USD Paid $0.00 Left $18…" at bounding box center [770, 415] width 1485 height 747
click at [577, 33] on link "Transactions" at bounding box center [586, 36] width 27 height 7
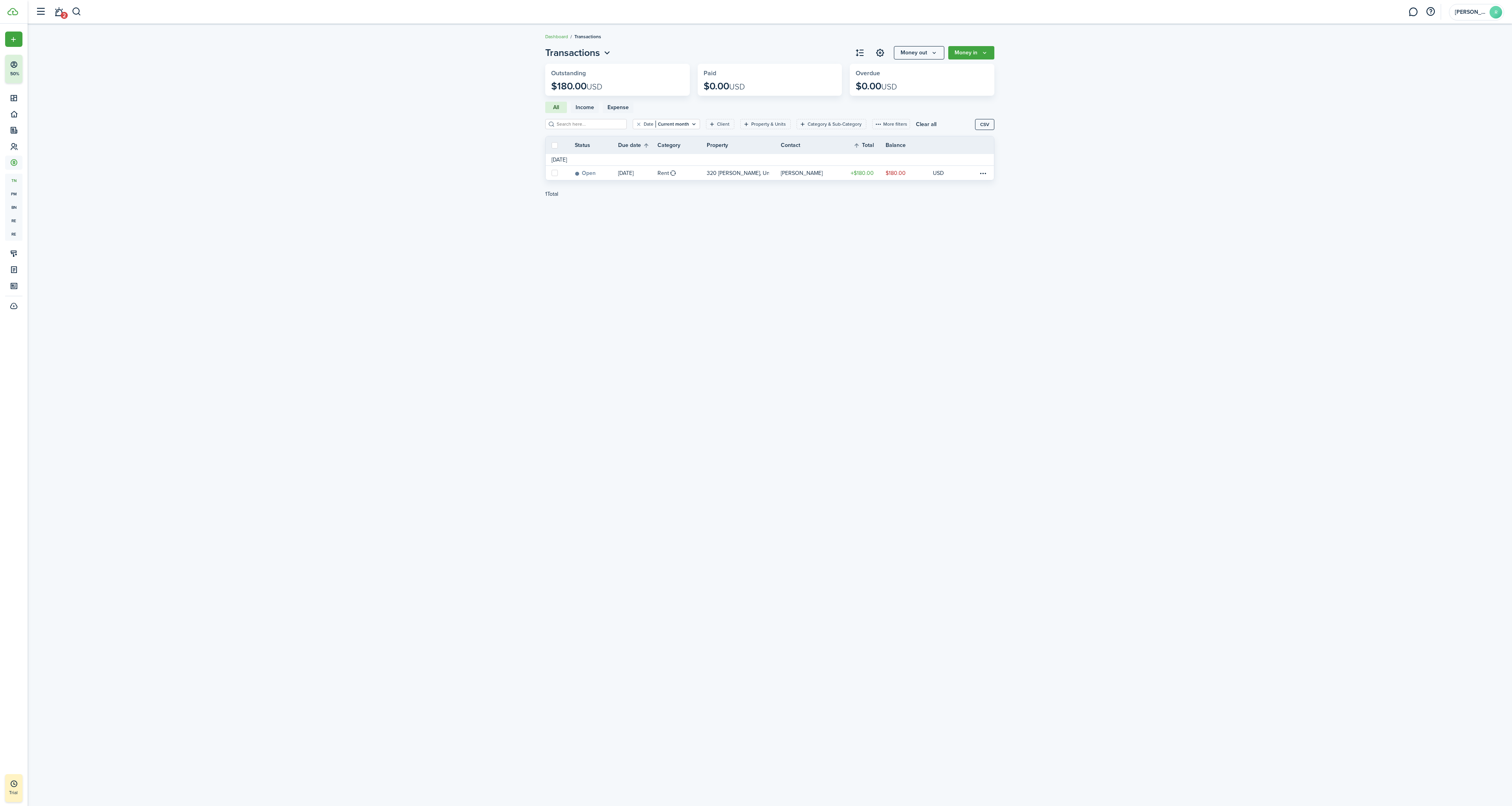
click at [587, 106] on span "Income" at bounding box center [585, 107] width 19 height 8
click at [560, 107] on button "All" at bounding box center [556, 107] width 22 height 11
click at [762, 176] on link "320 [PERSON_NAME], Unit F-A" at bounding box center [744, 172] width 74 height 14
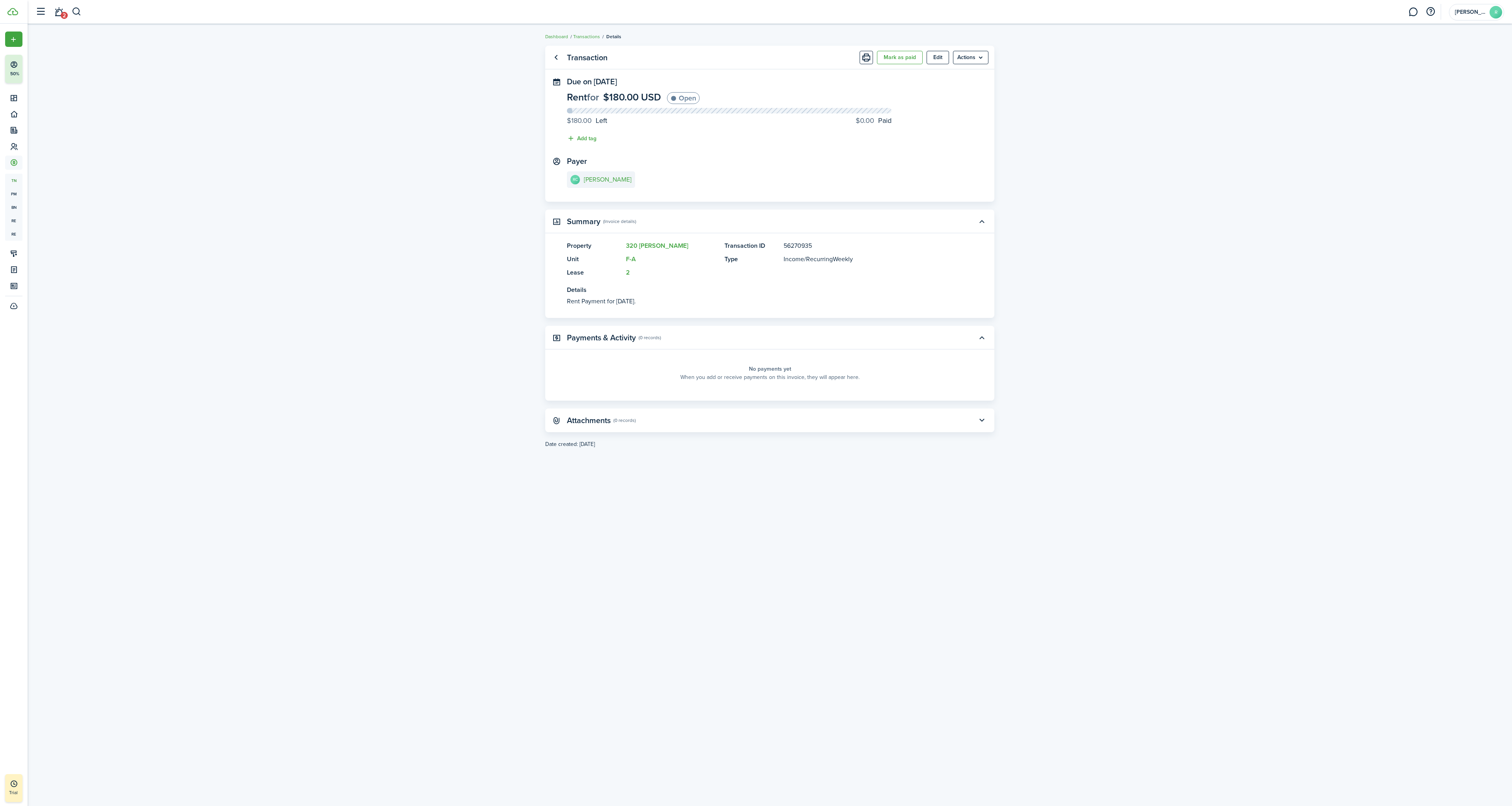
click at [604, 183] on e-details-info-title "[PERSON_NAME]" at bounding box center [607, 179] width 47 height 7
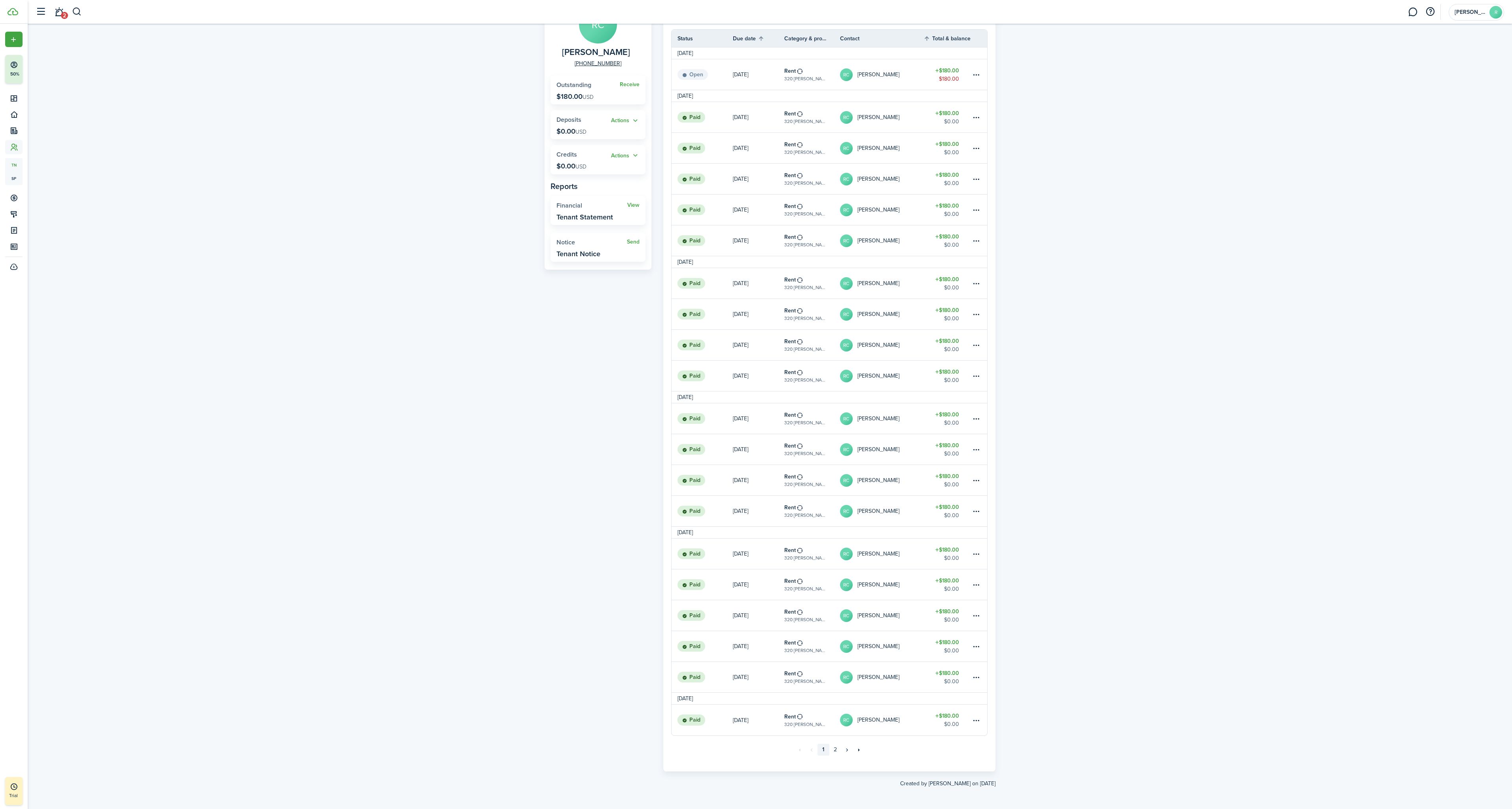
scroll to position [72, 0]
click at [848, 752] on link "»" at bounding box center [847, 749] width 12 height 12
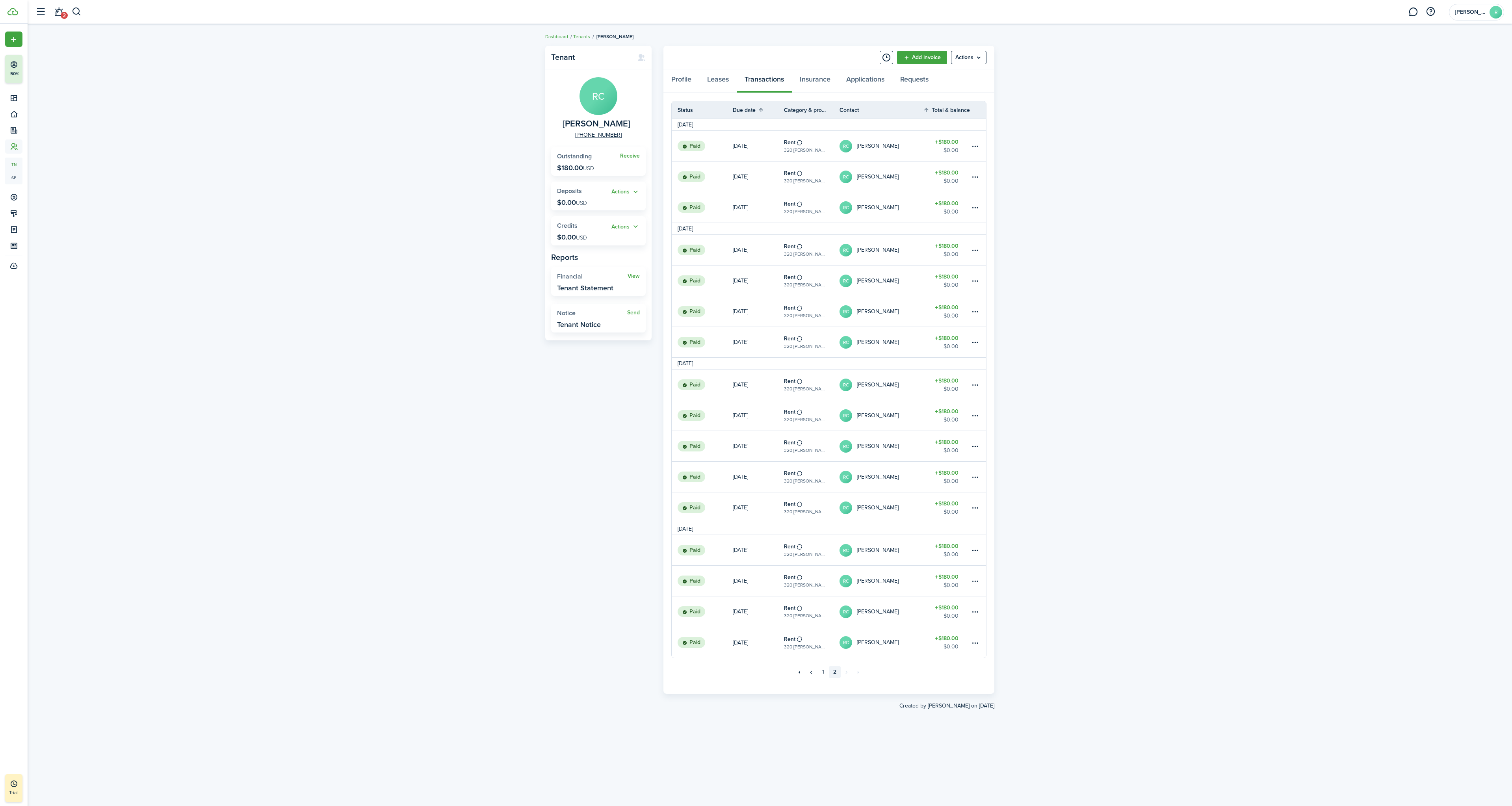
click at [965, 52] on menu-btn "Actions" at bounding box center [968, 57] width 36 height 13
click at [1075, 117] on div "Tenant RC [PERSON_NAME] [PHONE_NUMBER] Receive Outstanding $180.00 USD Actions …" at bounding box center [770, 415] width 1485 height 747
click at [963, 61] on menu-btn "Actions" at bounding box center [968, 57] width 36 height 13
click at [950, 119] on link "Manage bulk invoices" at bounding box center [952, 116] width 69 height 13
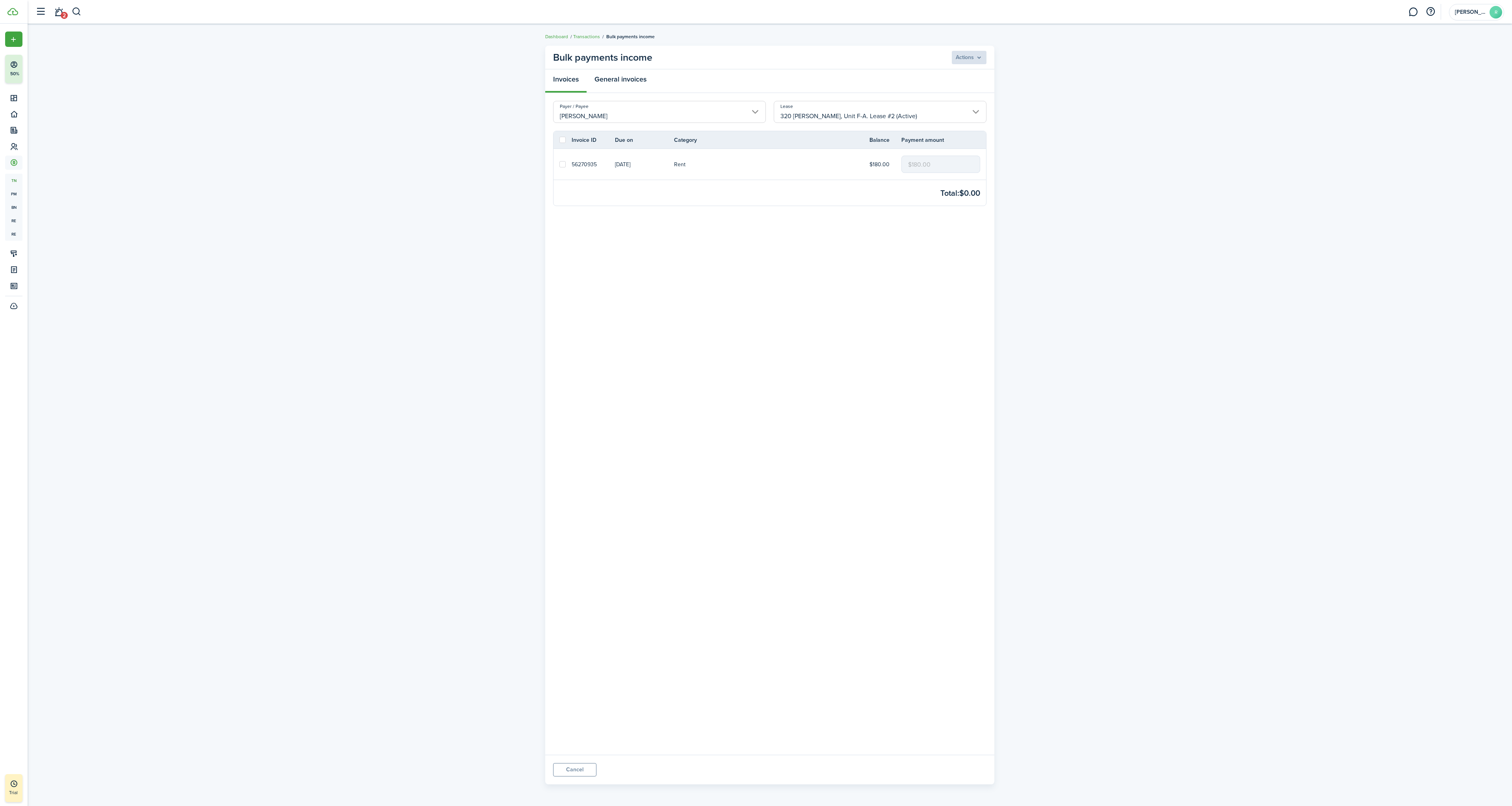
click at [624, 79] on link "General invoices" at bounding box center [620, 81] width 67 height 24
click at [566, 76] on link "Invoices" at bounding box center [566, 81] width 41 height 24
click at [585, 38] on link "Transactions" at bounding box center [586, 36] width 27 height 7
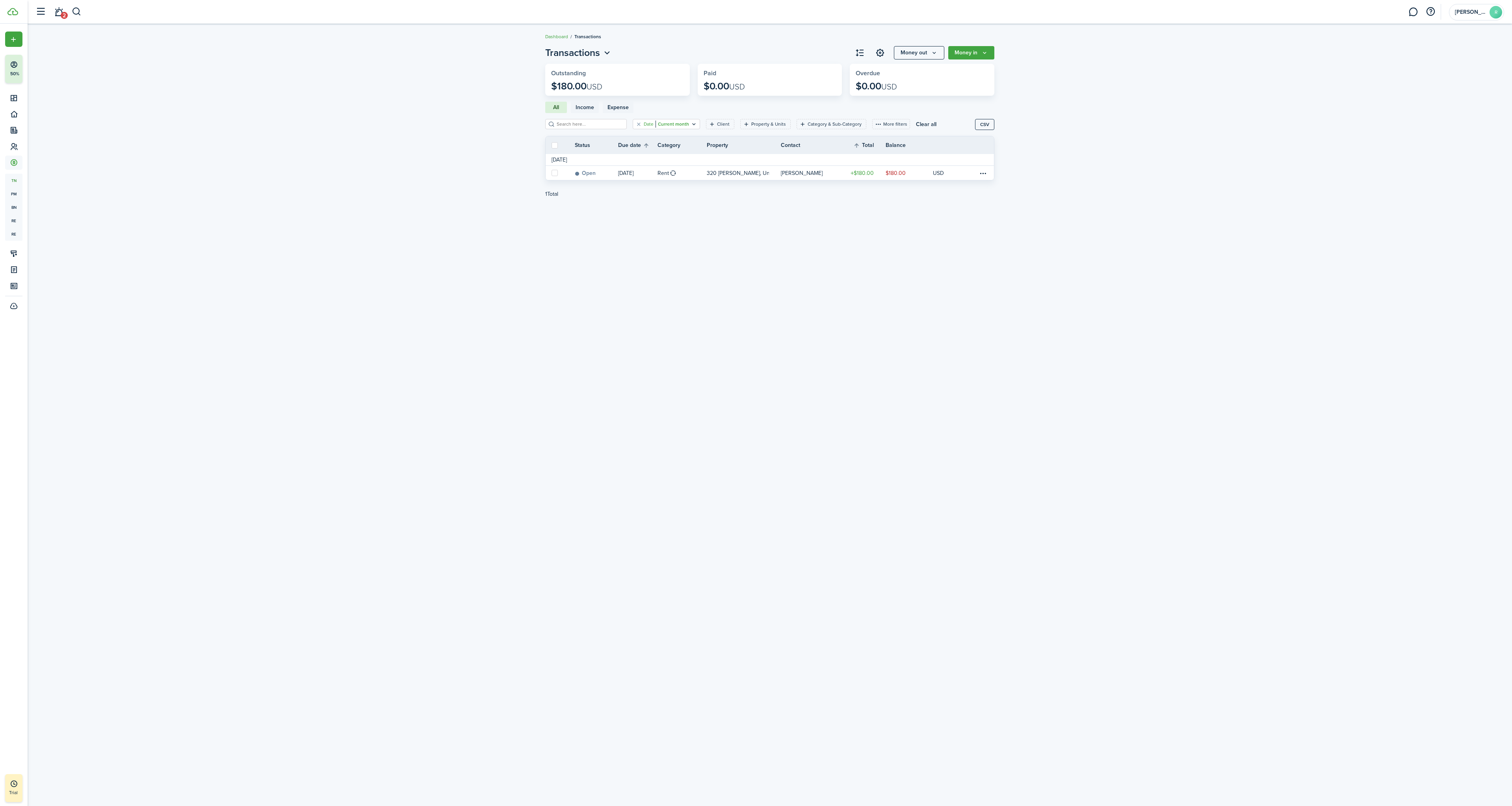
click at [642, 121] on filter-tag "Date Current month" at bounding box center [667, 124] width 67 height 10
click at [695, 162] on input "Current month" at bounding box center [665, 161] width 101 height 22
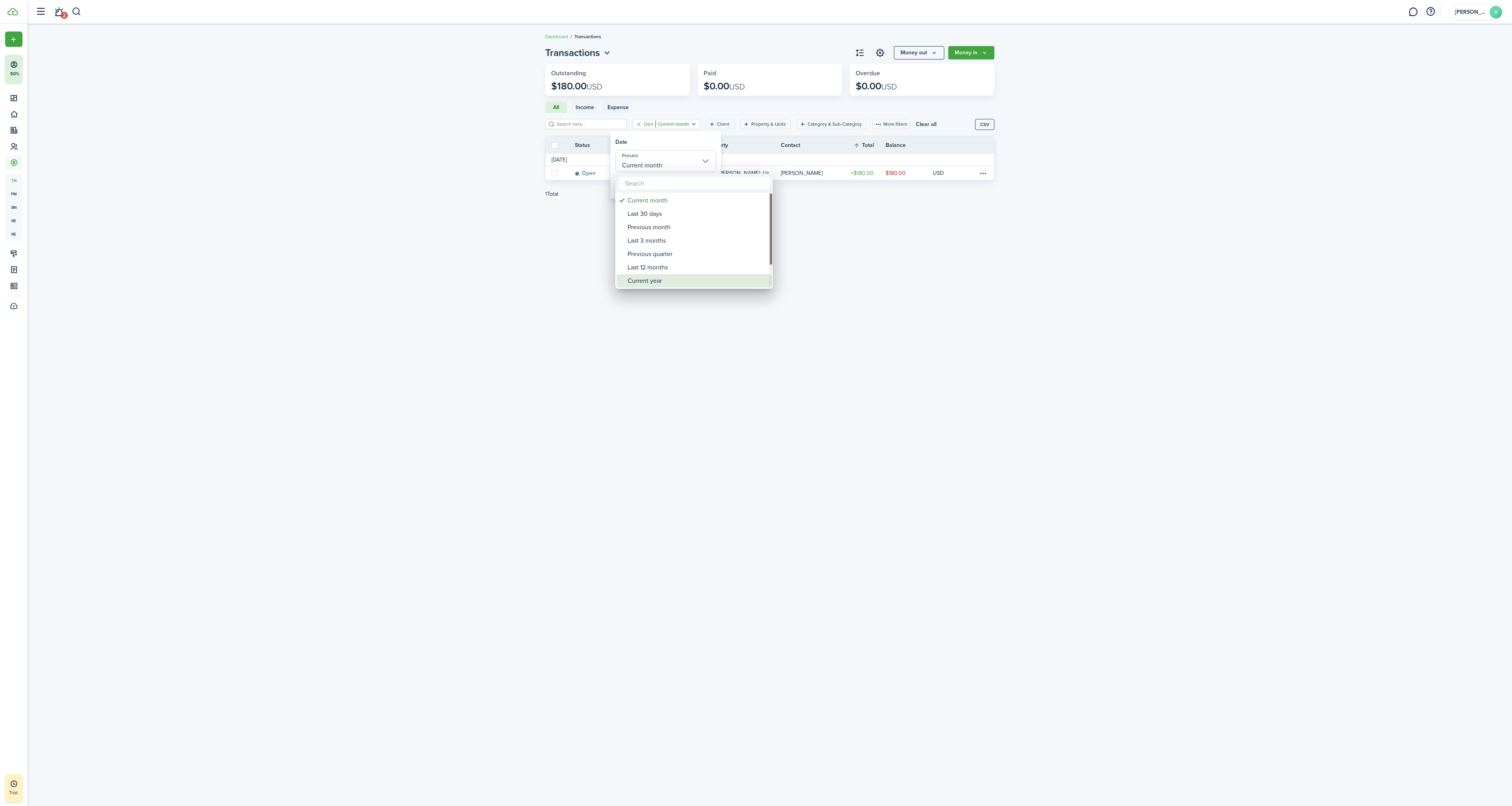
click at [640, 286] on div "Current year" at bounding box center [697, 281] width 139 height 13
type input "Current year"
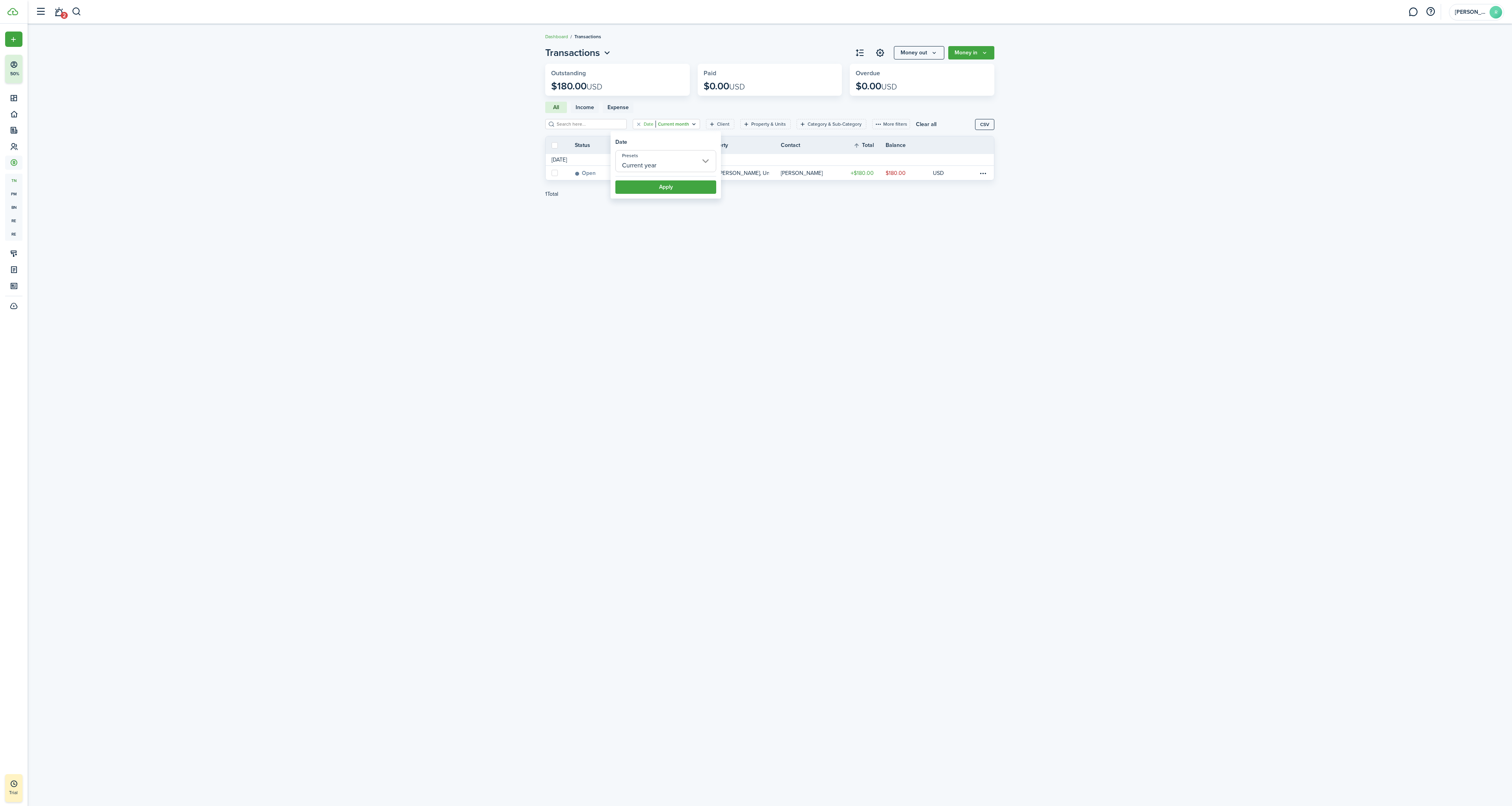
click at [659, 182] on button "Apply" at bounding box center [665, 187] width 101 height 13
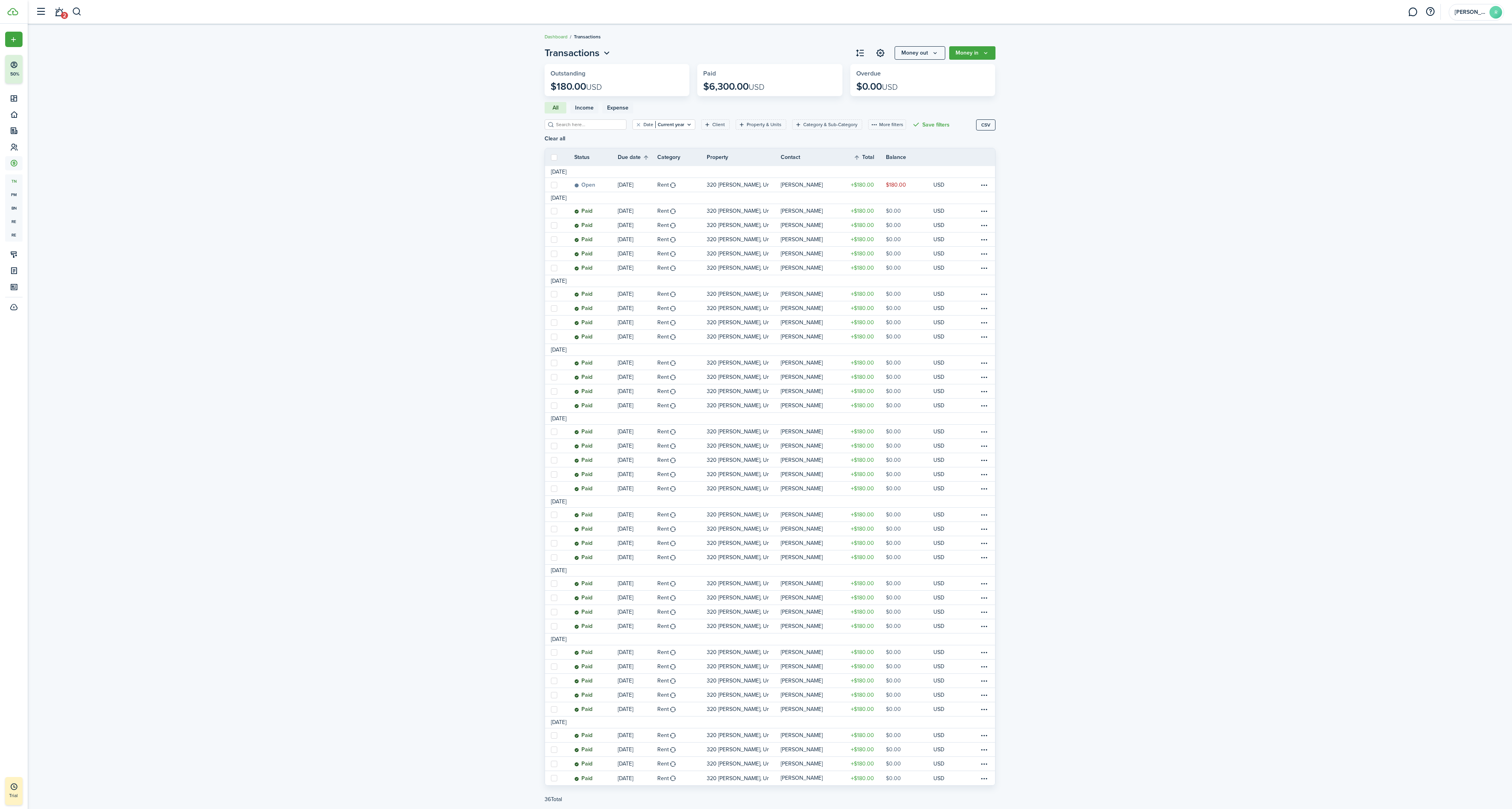
click at [555, 159] on label at bounding box center [554, 157] width 6 height 6
click at [551, 157] on input "checkbox" at bounding box center [551, 157] width 1 height 1
checkbox input "true"
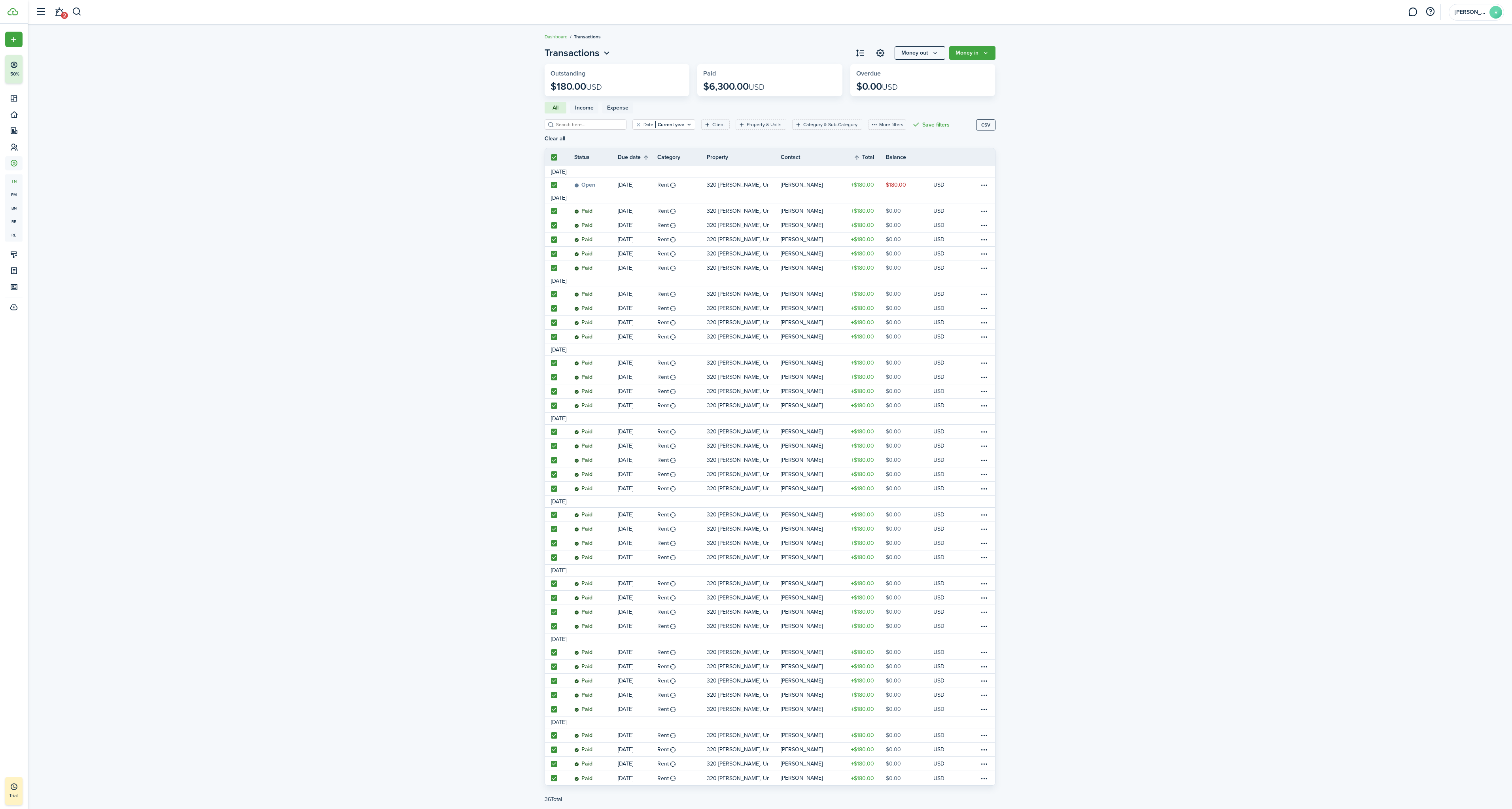
checkbox input "true"
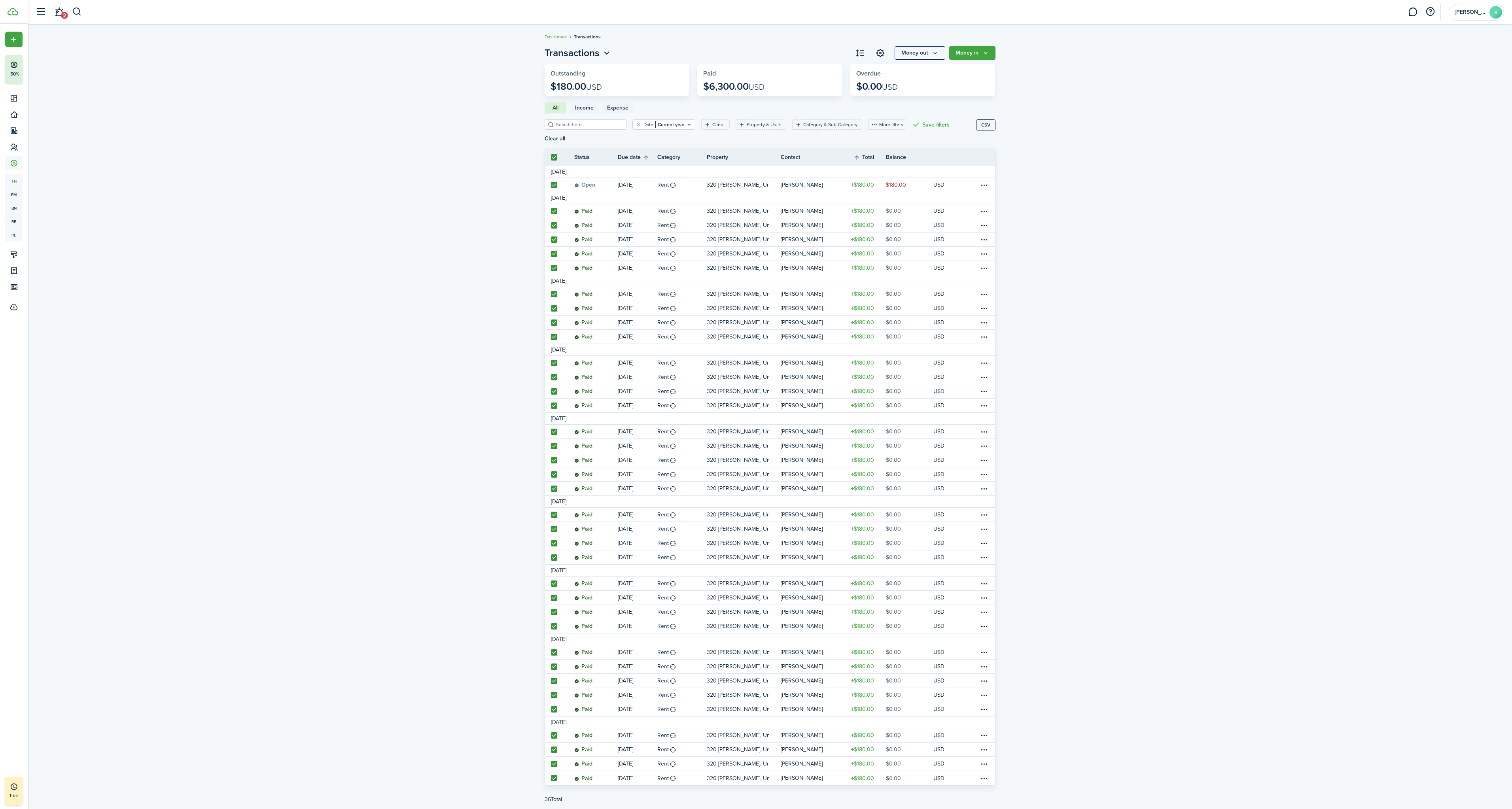
checkbox input "true"
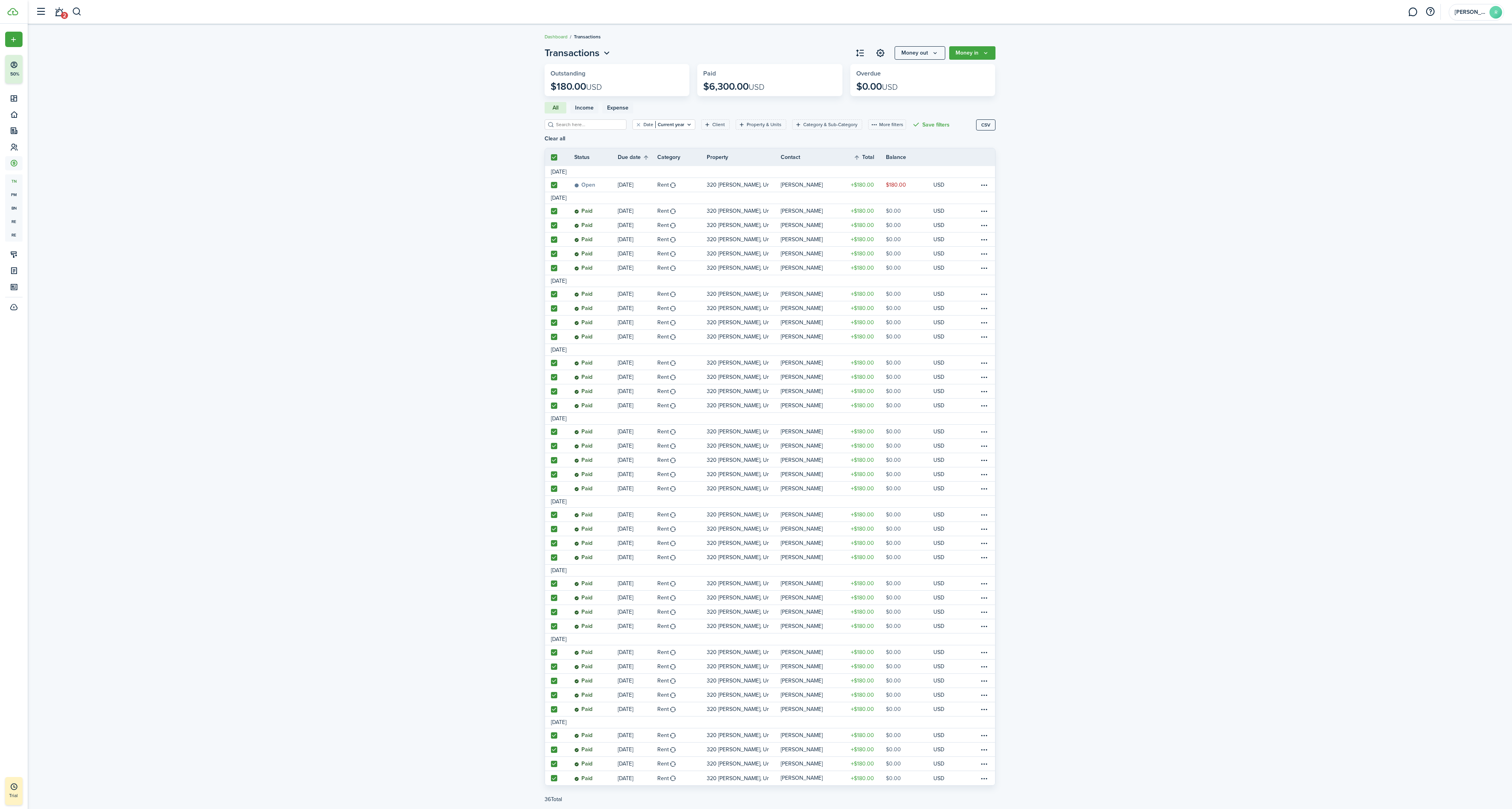
checkbox input "true"
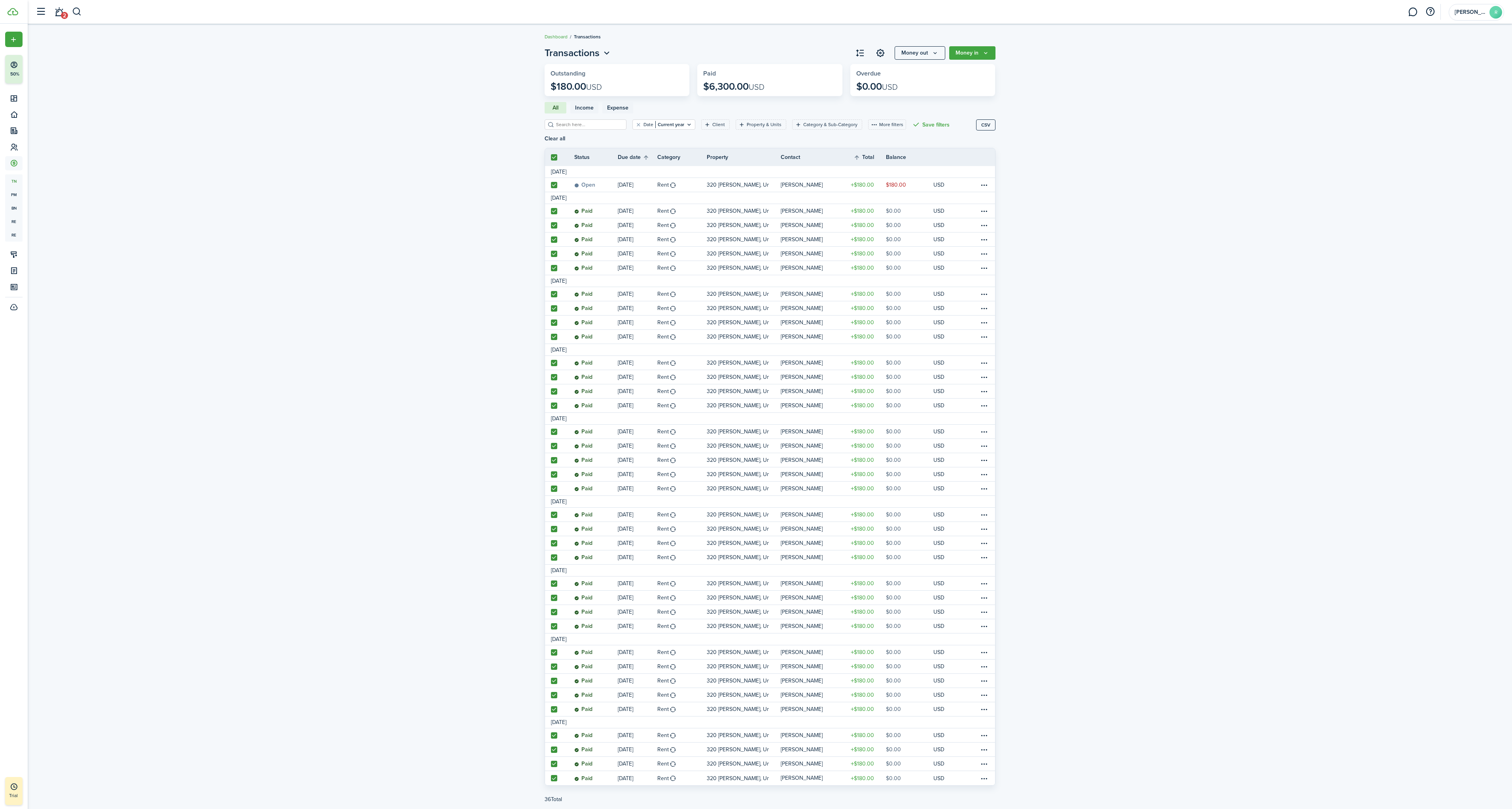
checkbox input "true"
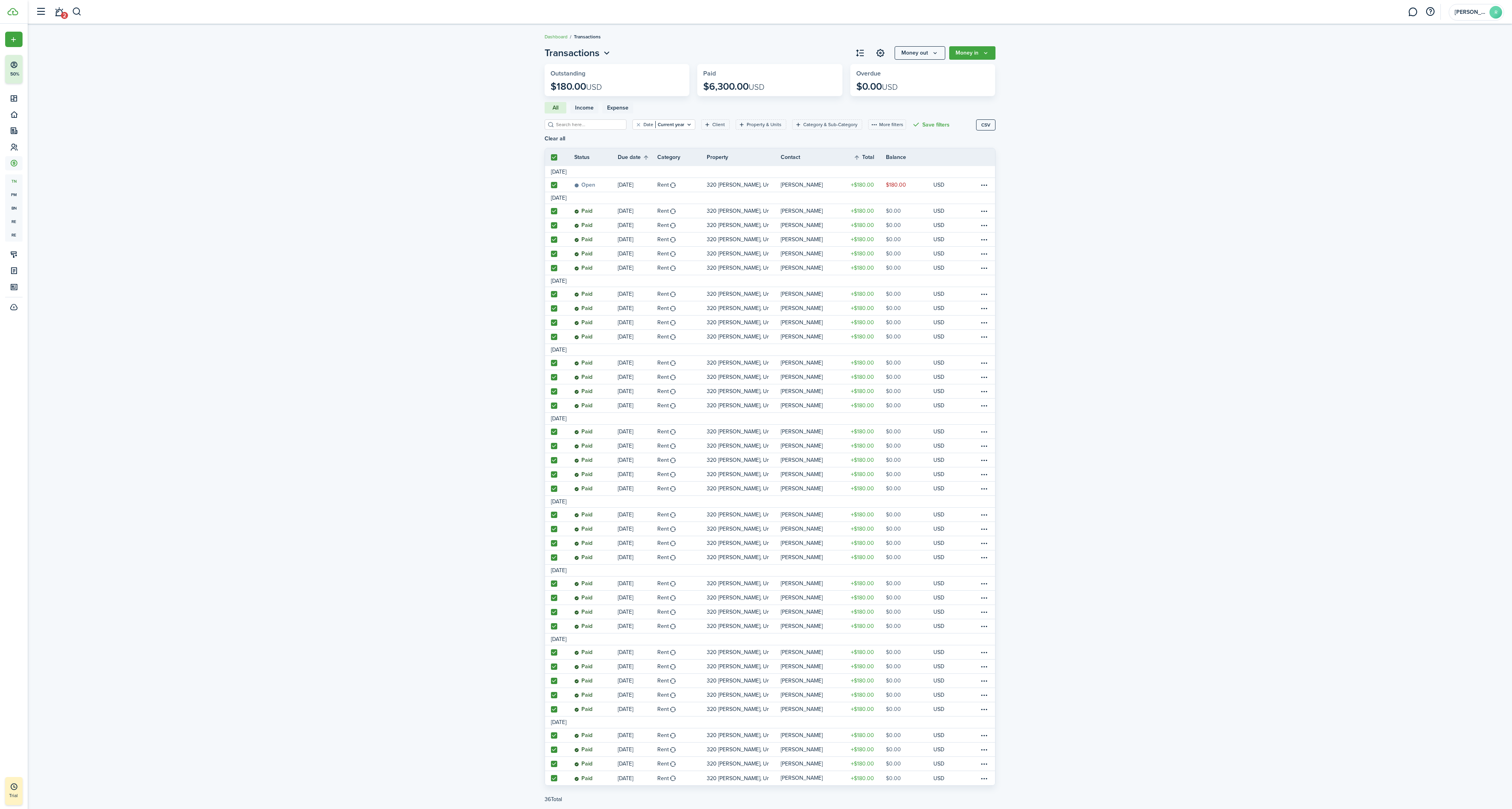
checkbox input "true"
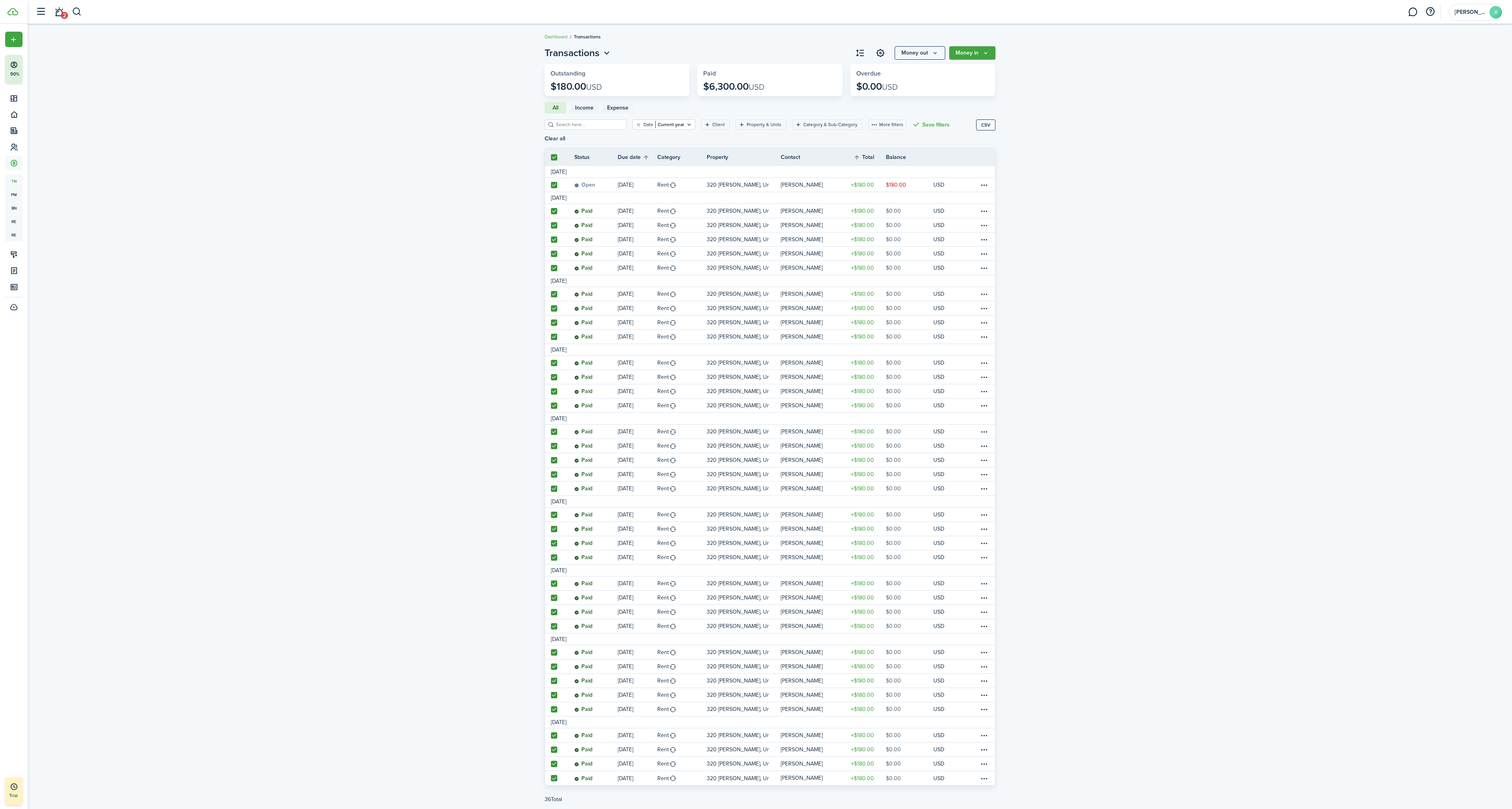
checkbox input "true"
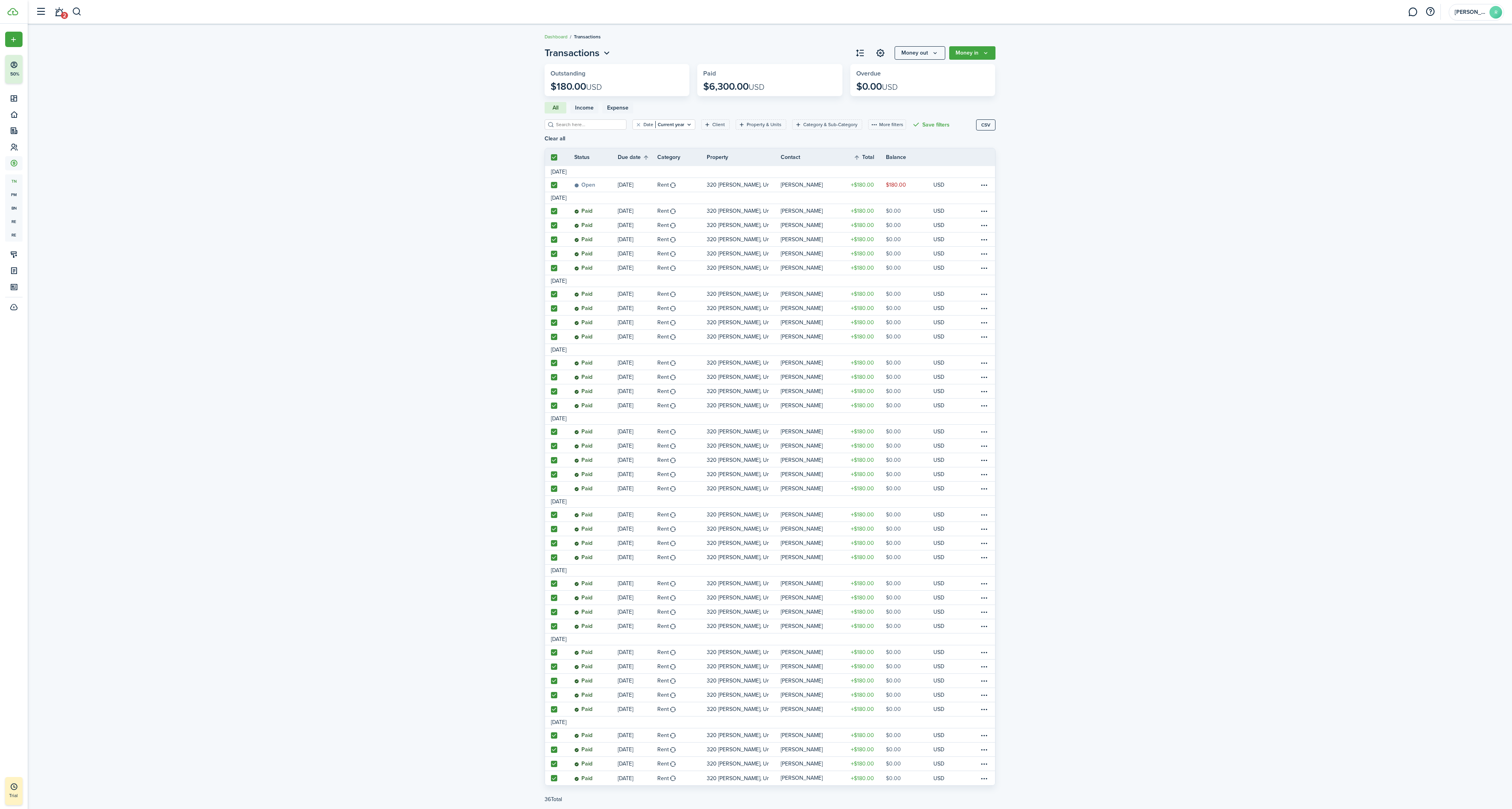
checkbox input "true"
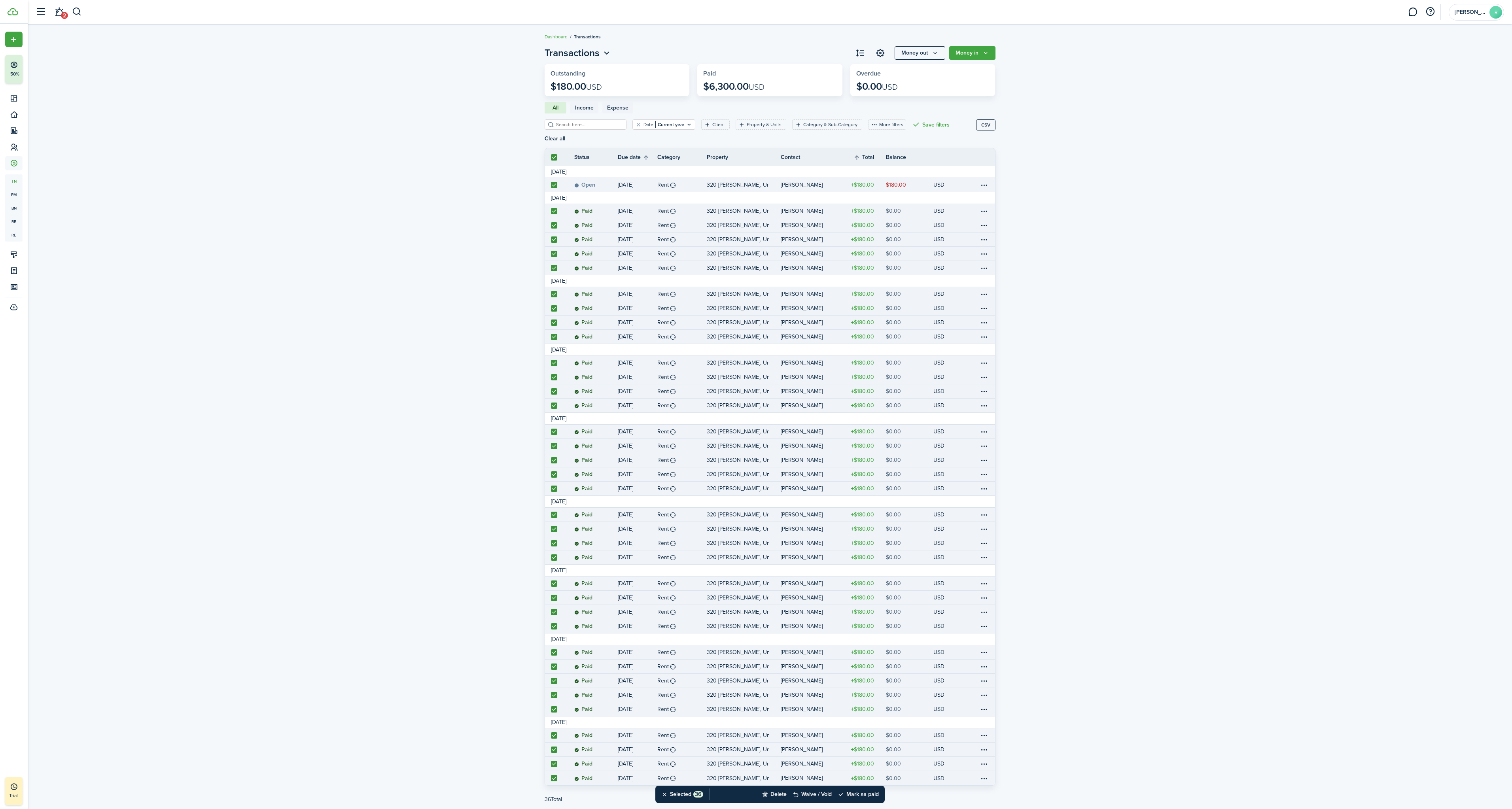
click at [971, 51] on button "Money in" at bounding box center [972, 53] width 46 height 13
click at [951, 110] on link "Bulk change" at bounding box center [961, 112] width 69 height 14
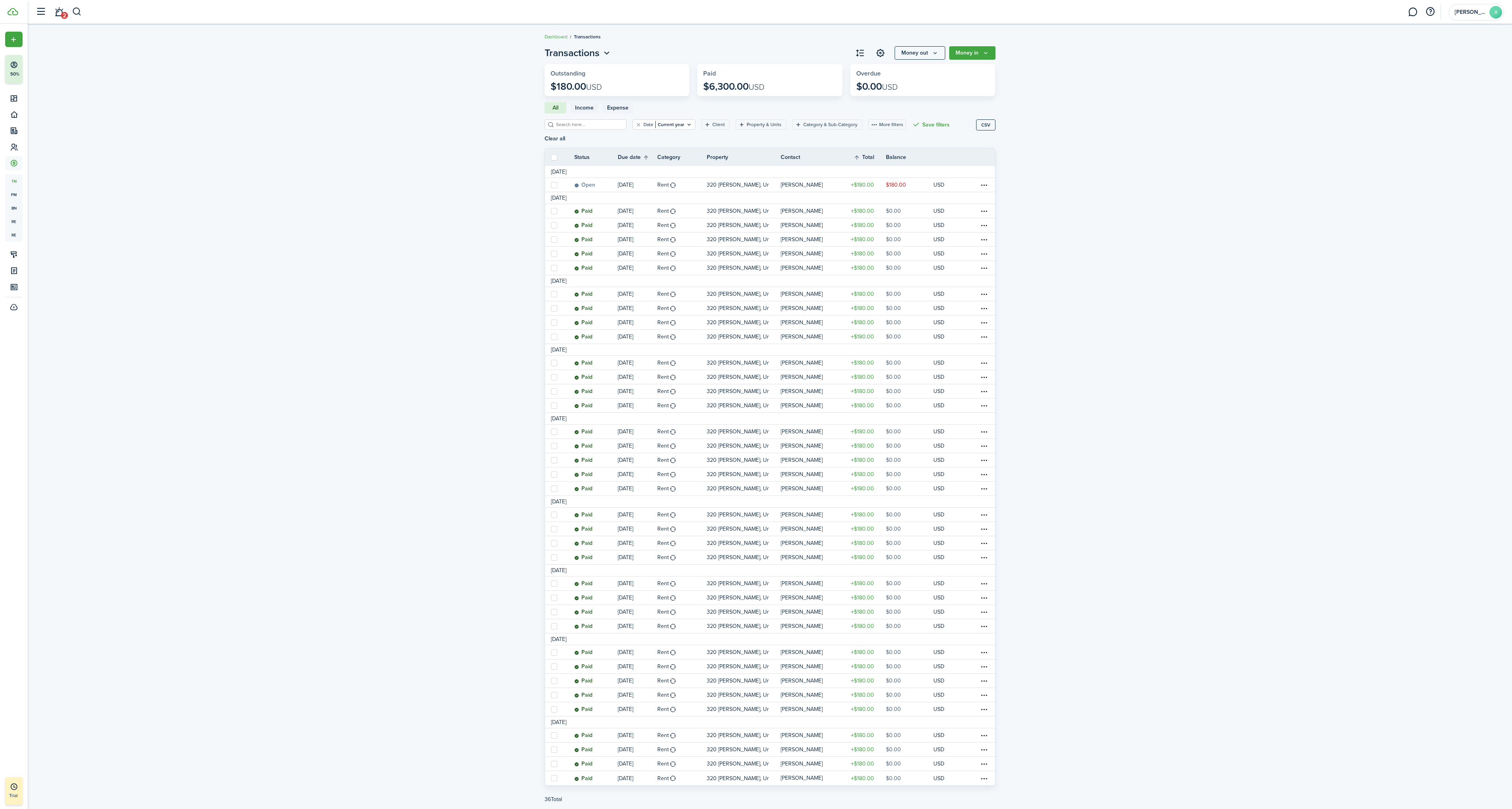
click at [930, 53] on button "Money out" at bounding box center [920, 53] width 51 height 13
click at [909, 114] on link "Bulk change" at bounding box center [911, 112] width 69 height 14
click at [554, 160] on label at bounding box center [554, 157] width 6 height 6
click at [551, 157] on input "checkbox" at bounding box center [551, 157] width 1 height 1
checkbox input "true"
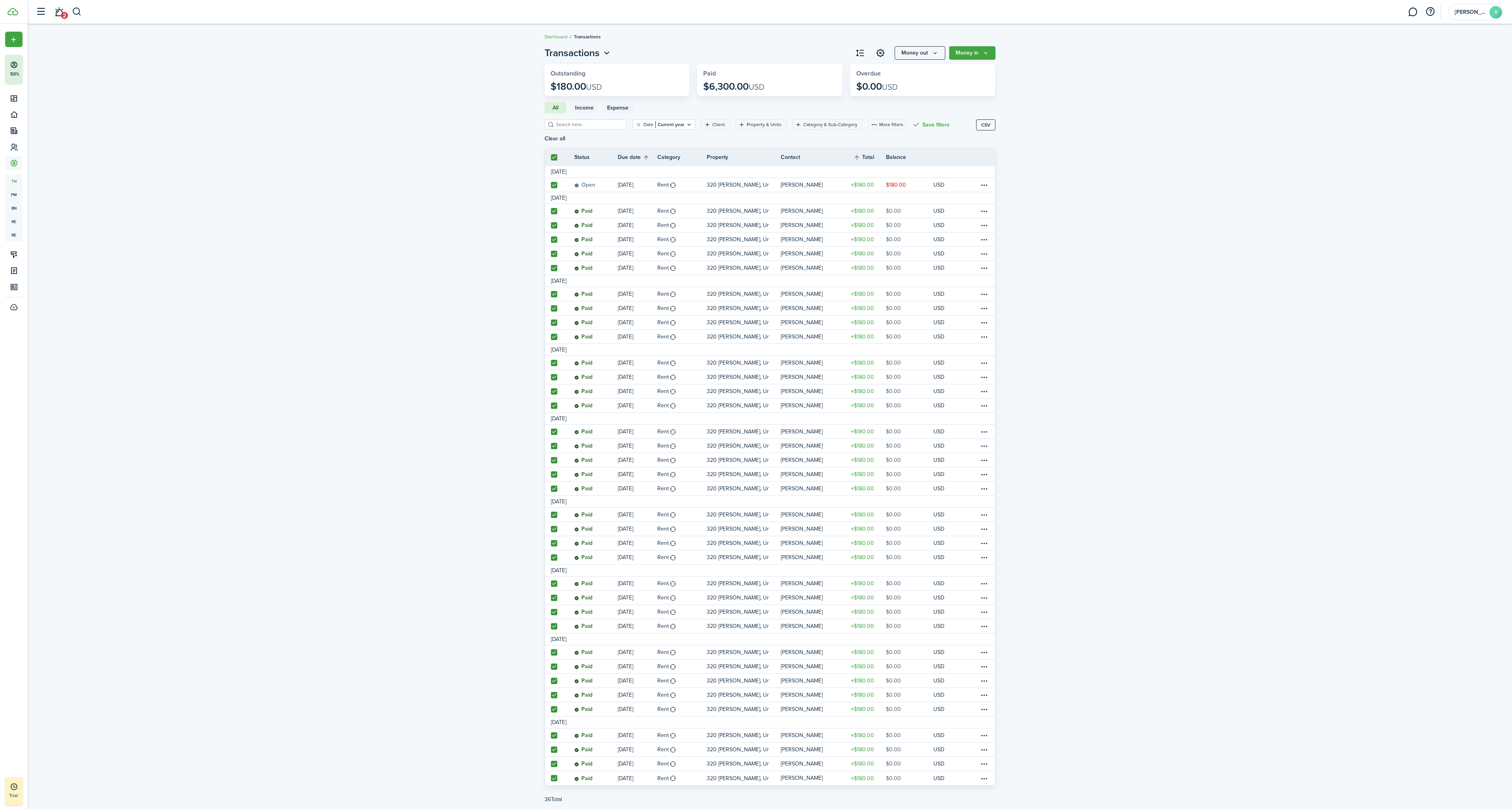
checkbox input "true"
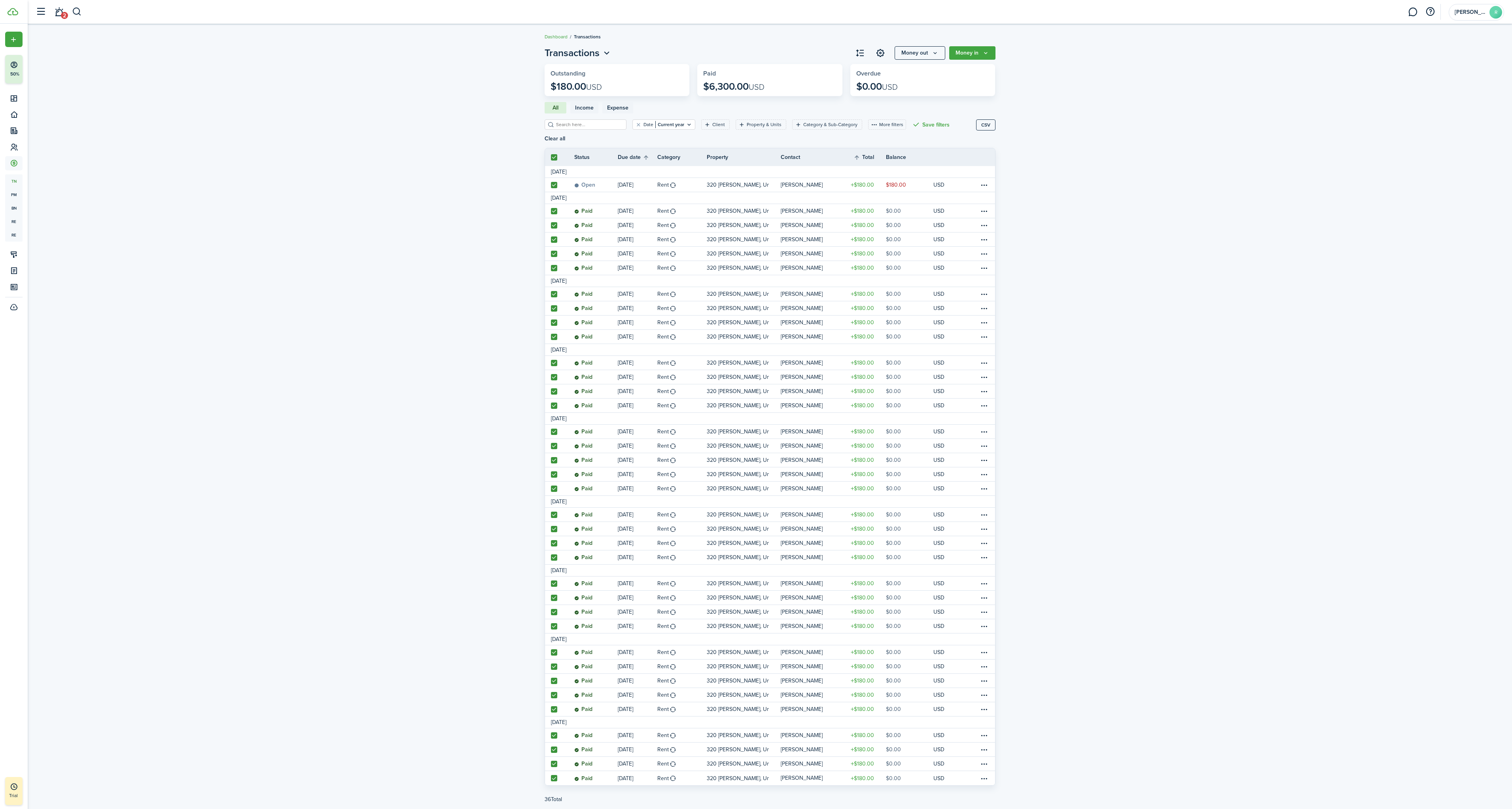
checkbox input "true"
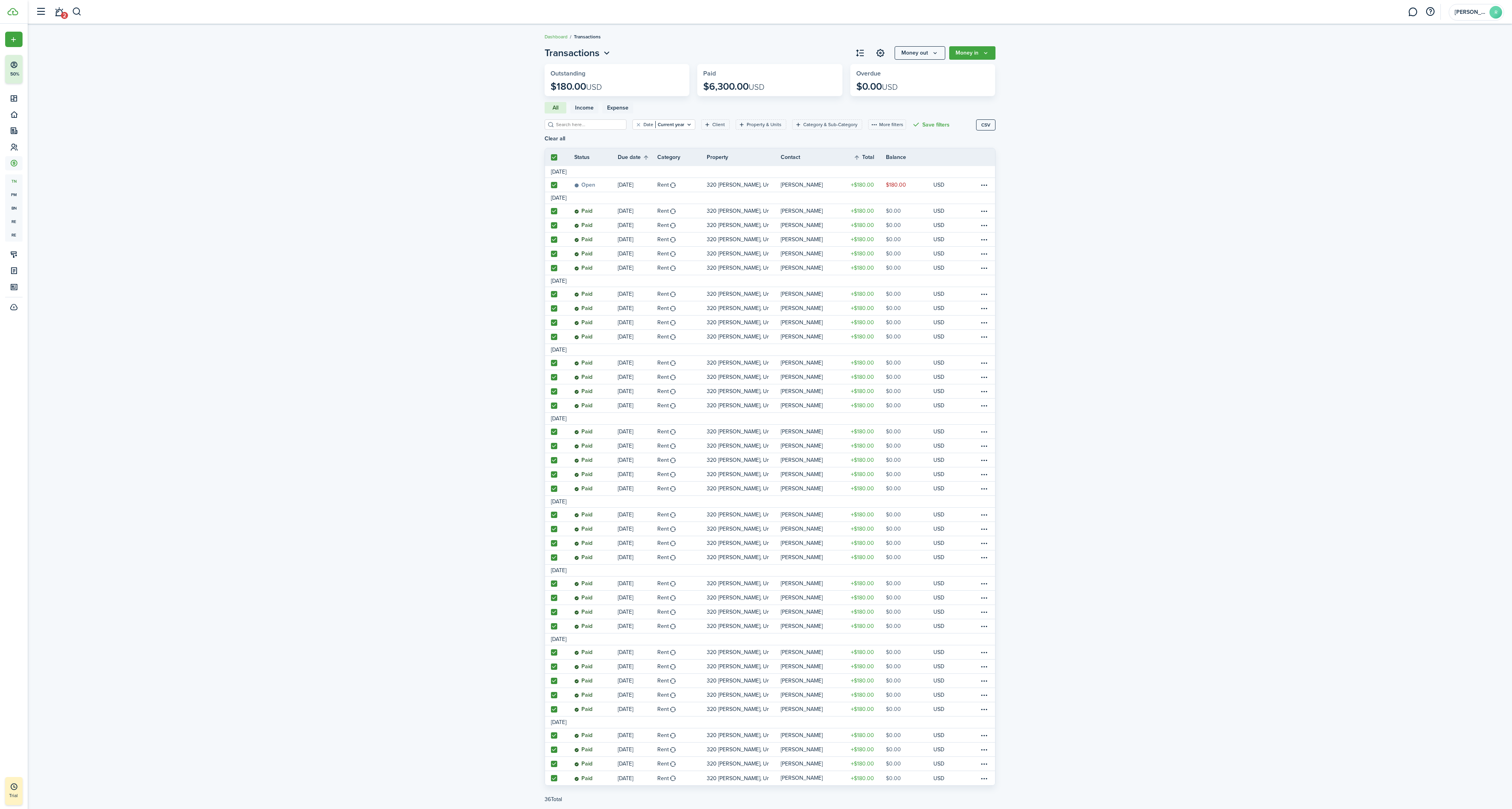
checkbox input "true"
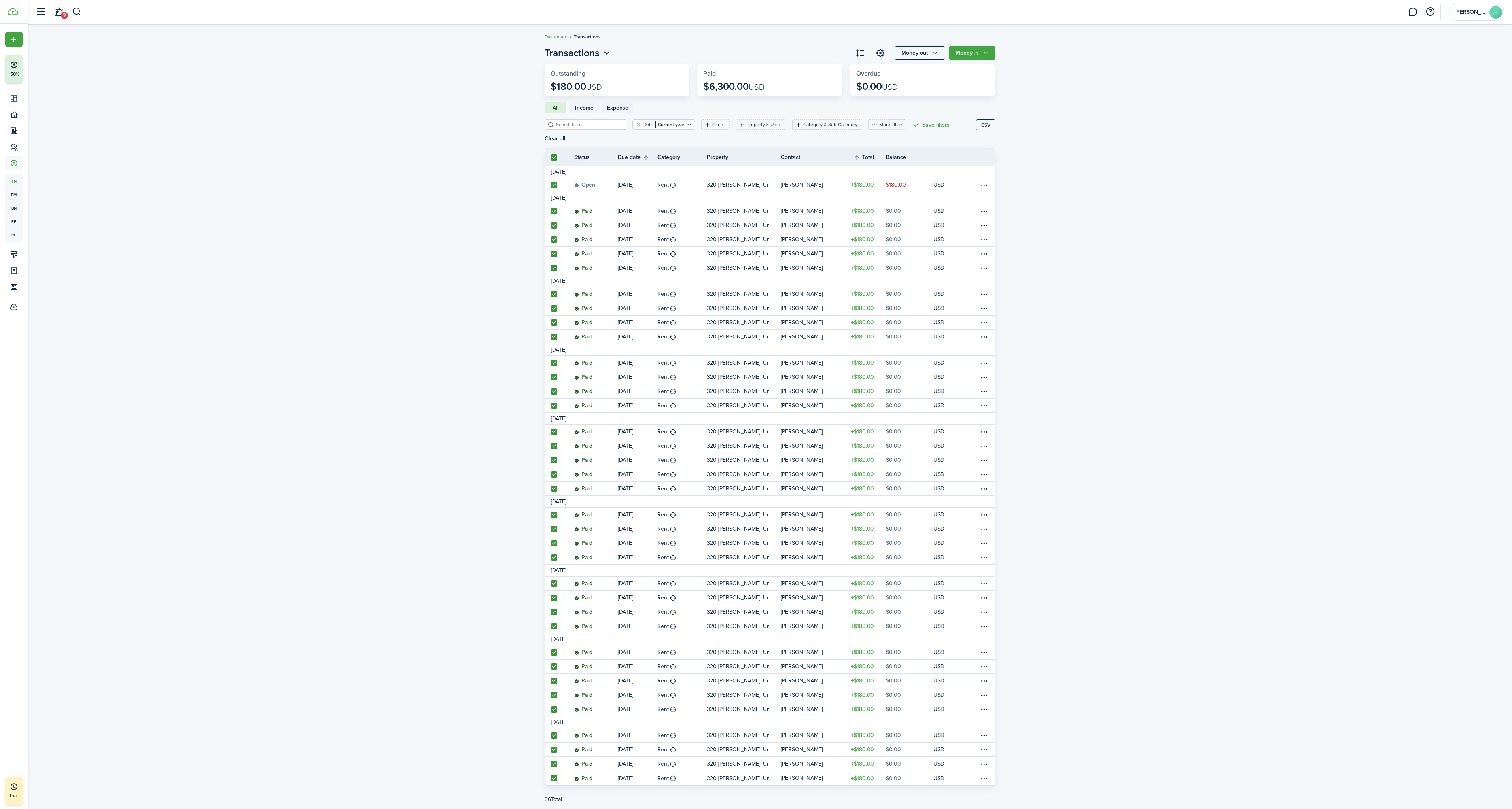
checkbox input "true"
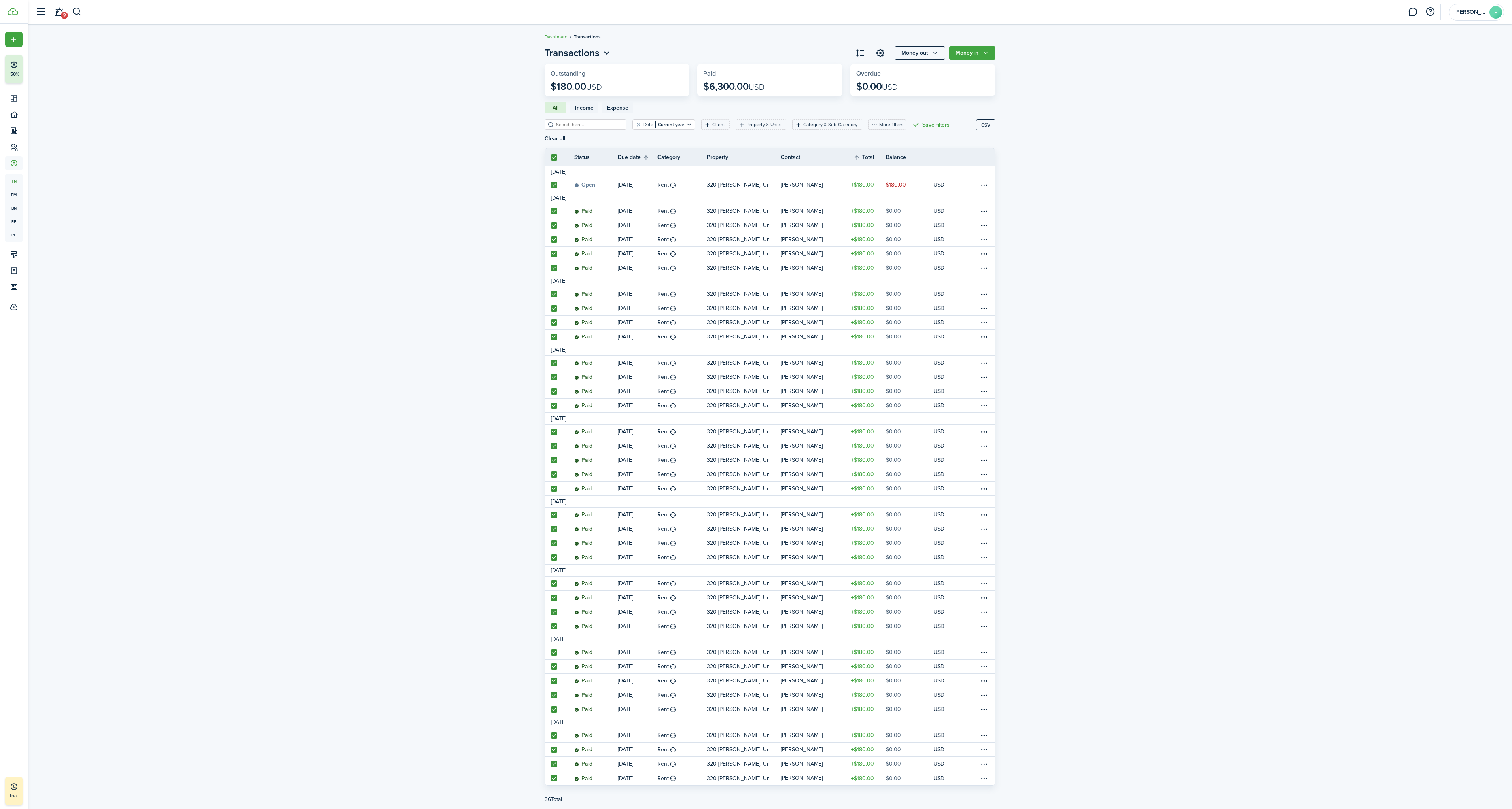
checkbox input "true"
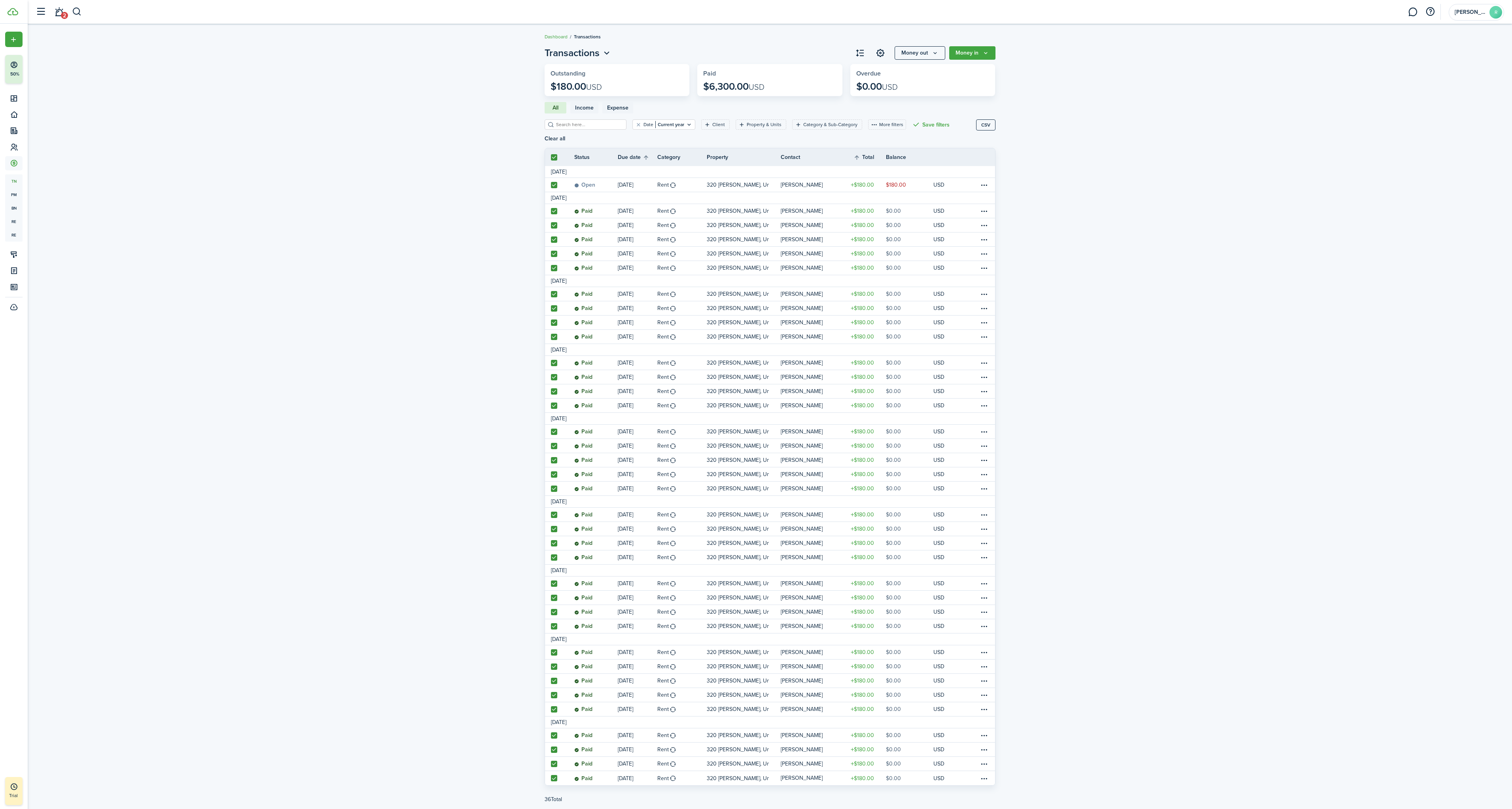
checkbox input "true"
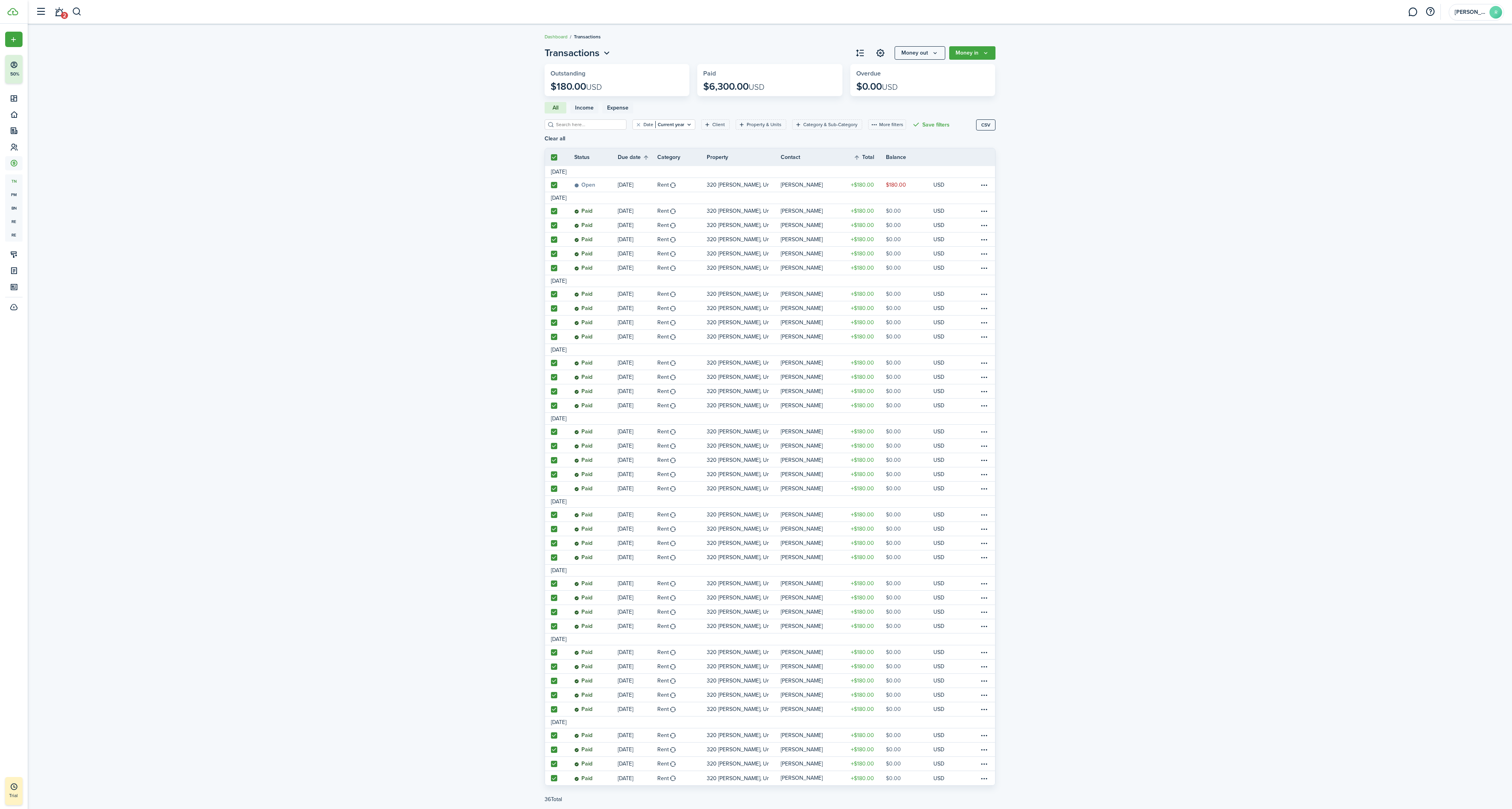
checkbox input "true"
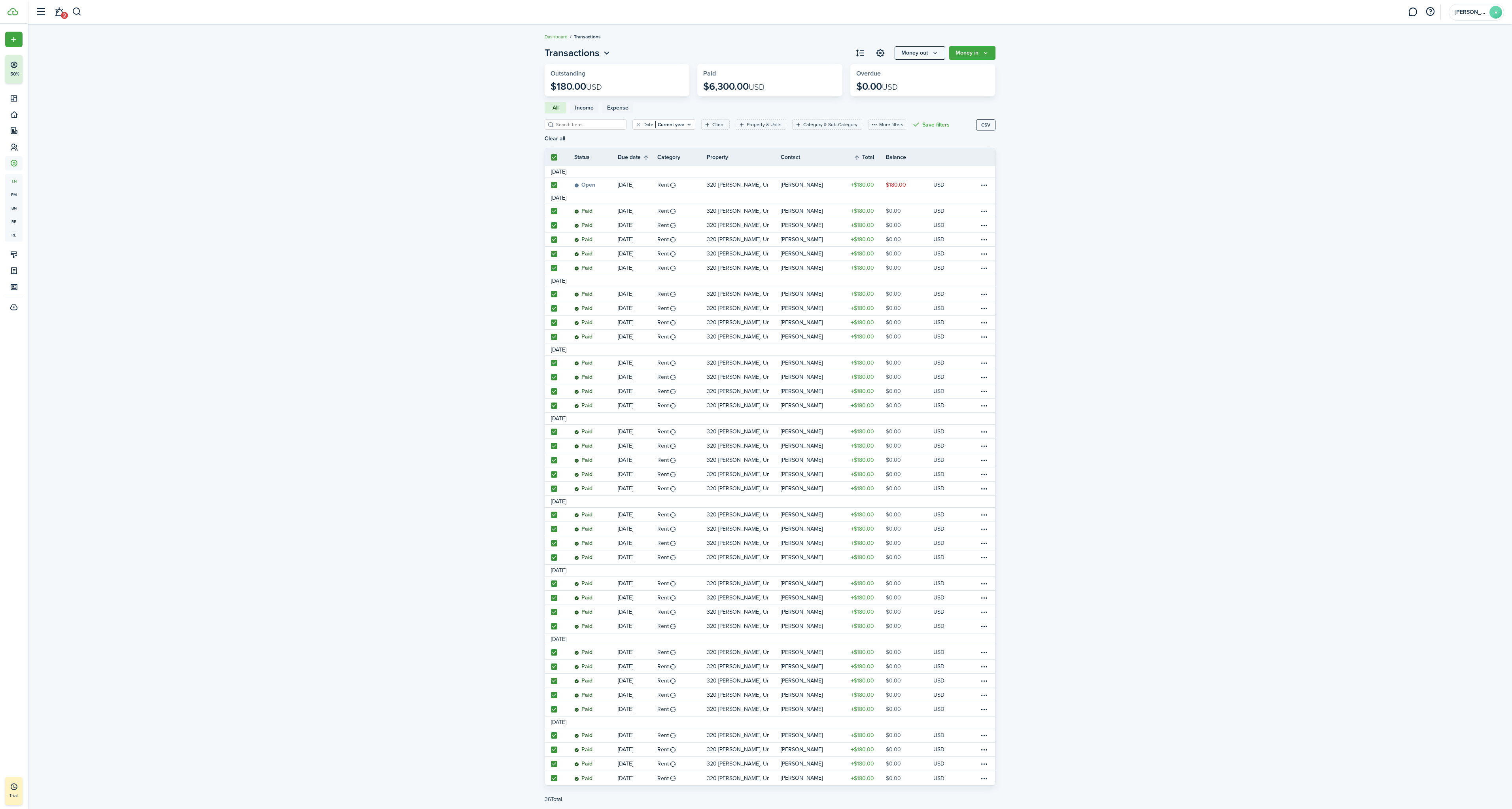
checkbox input "true"
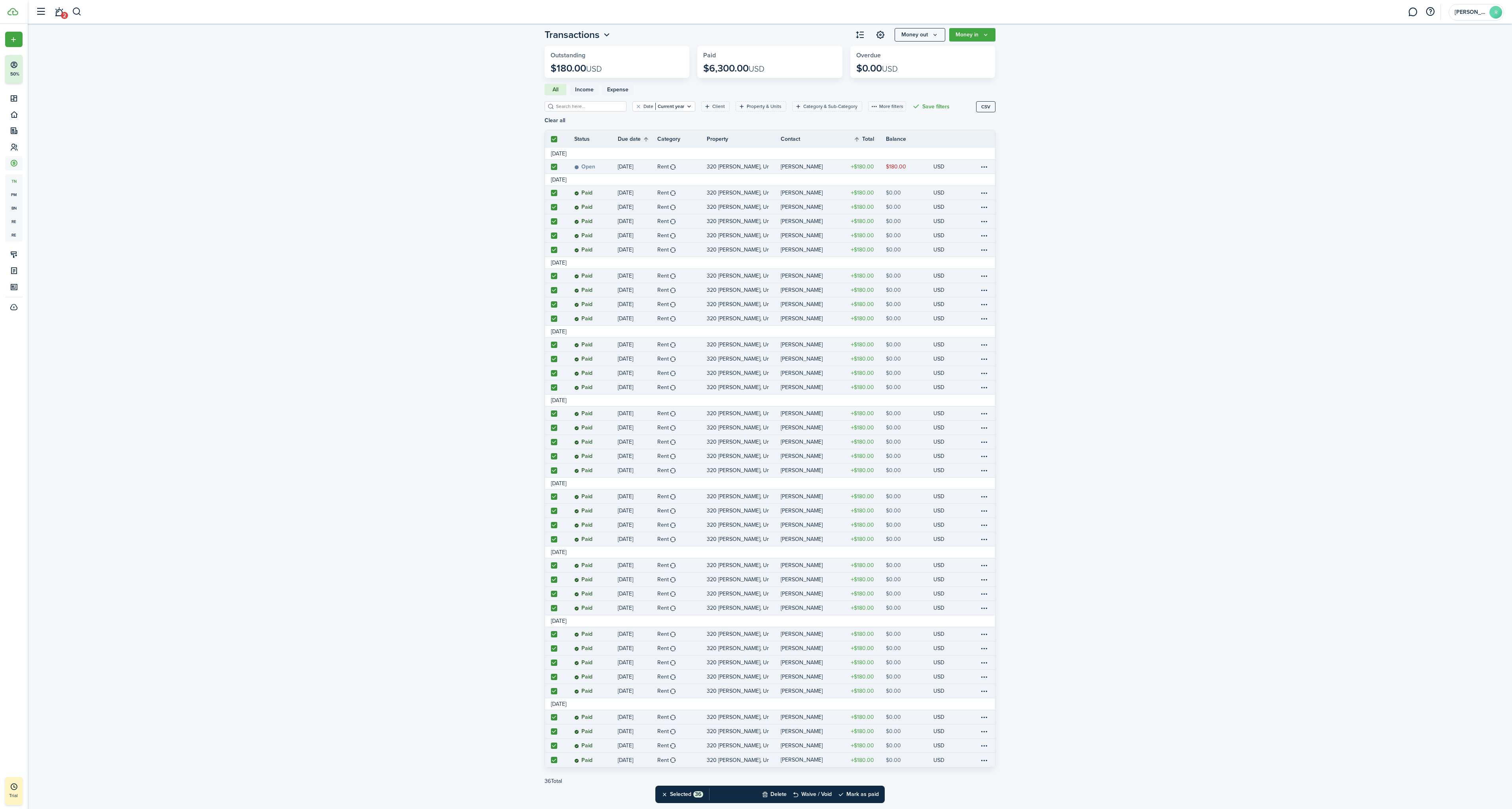
scroll to position [26, 0]
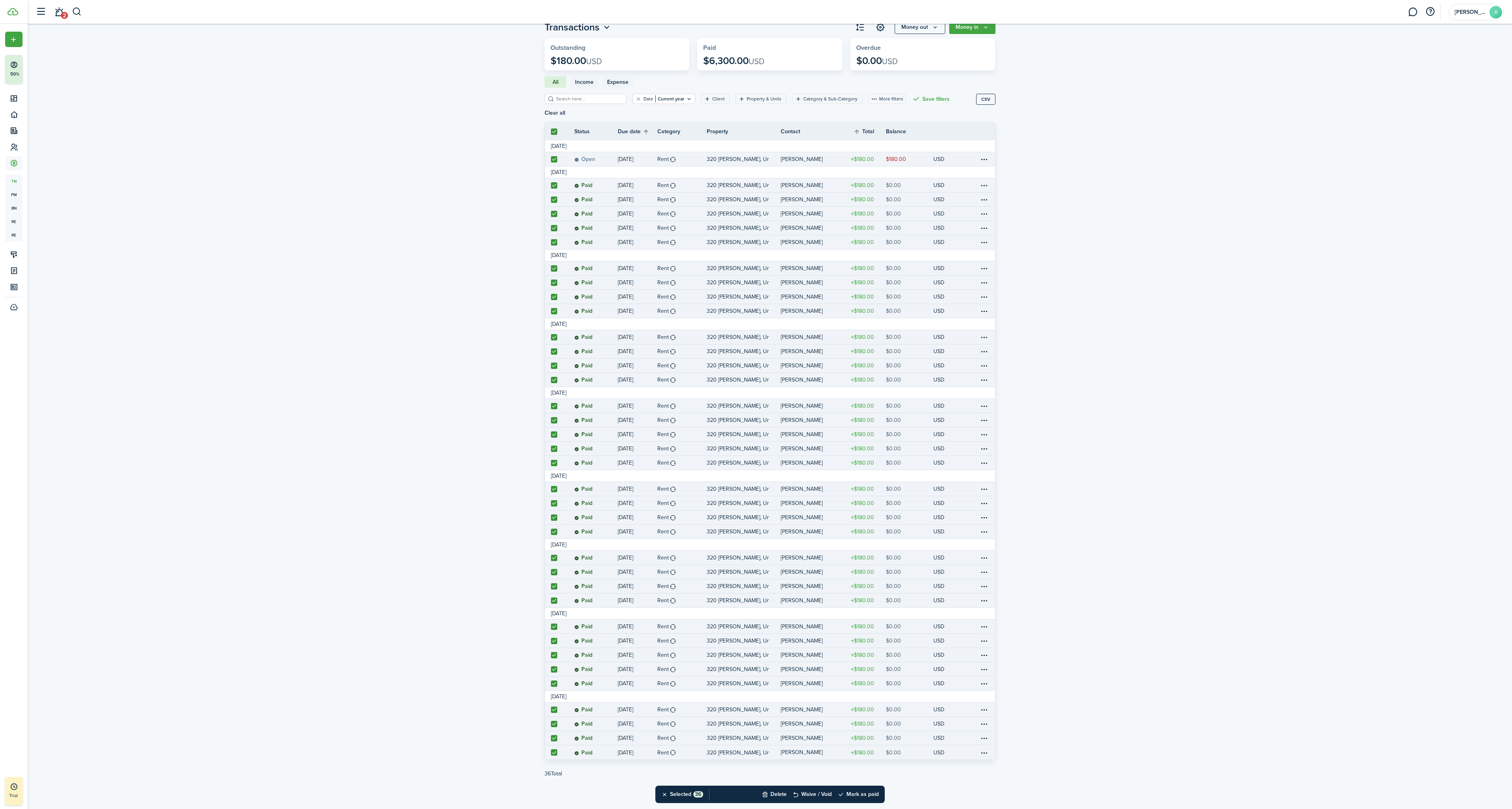
click at [589, 188] on status "Paid" at bounding box center [583, 186] width 18 height 6
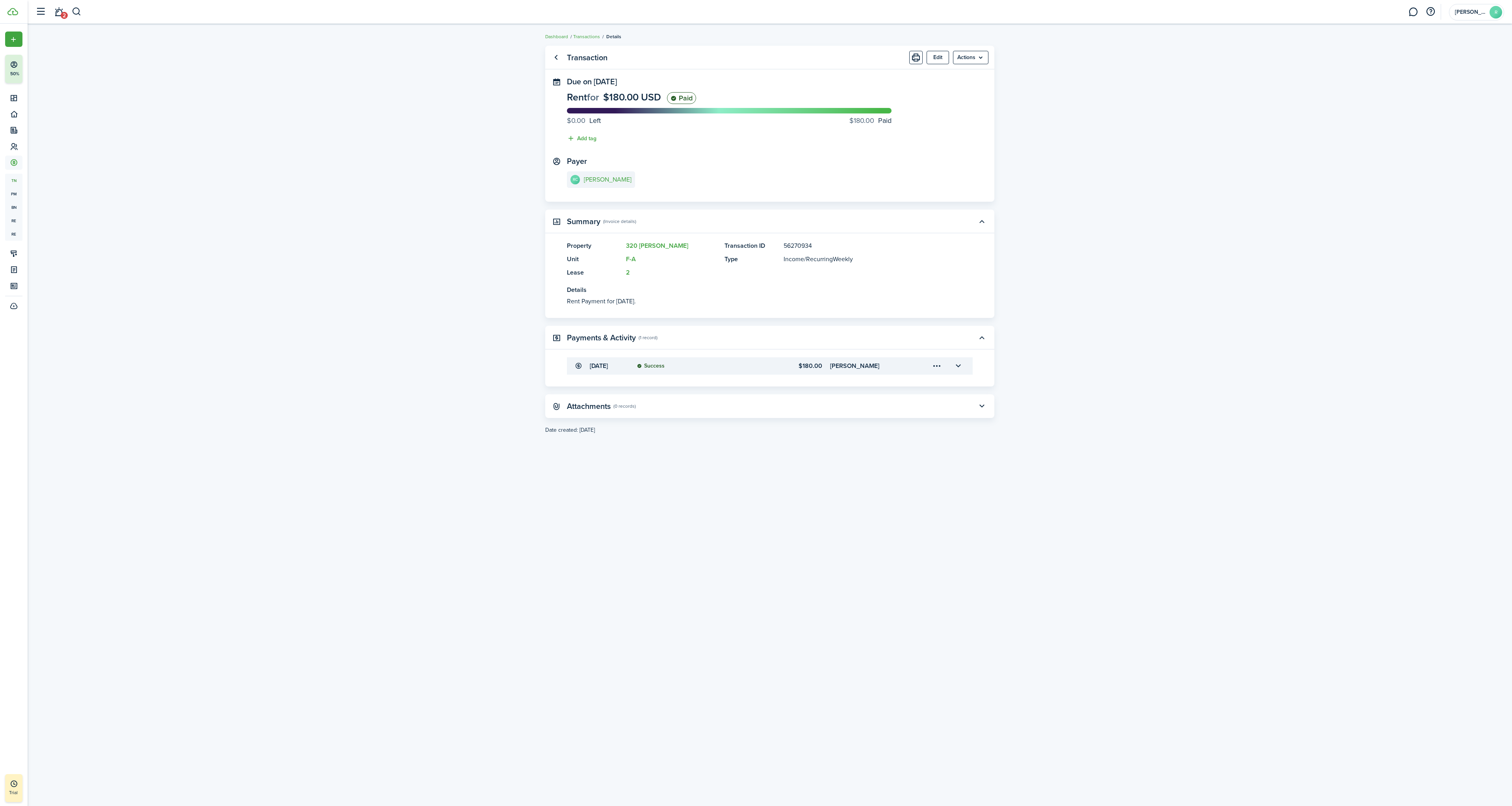
click at [965, 62] on menu-btn "Actions" at bounding box center [970, 57] width 36 height 13
click at [1058, 163] on transaction-view "Transaction Edit Actions Due on [DATE] Rent for $180.00 USD Paid $0.00 Left $18…" at bounding box center [770, 415] width 1485 height 747
click at [939, 362] on menu-trigger-card "Open menu" at bounding box center [937, 366] width 13 height 13
click at [1123, 368] on transaction-view "Transaction Edit Actions Due on [DATE] Rent for $180.00 USD Paid $0.00 Left $18…" at bounding box center [770, 415] width 1485 height 747
click at [558, 55] on link "Go back" at bounding box center [555, 57] width 13 height 13
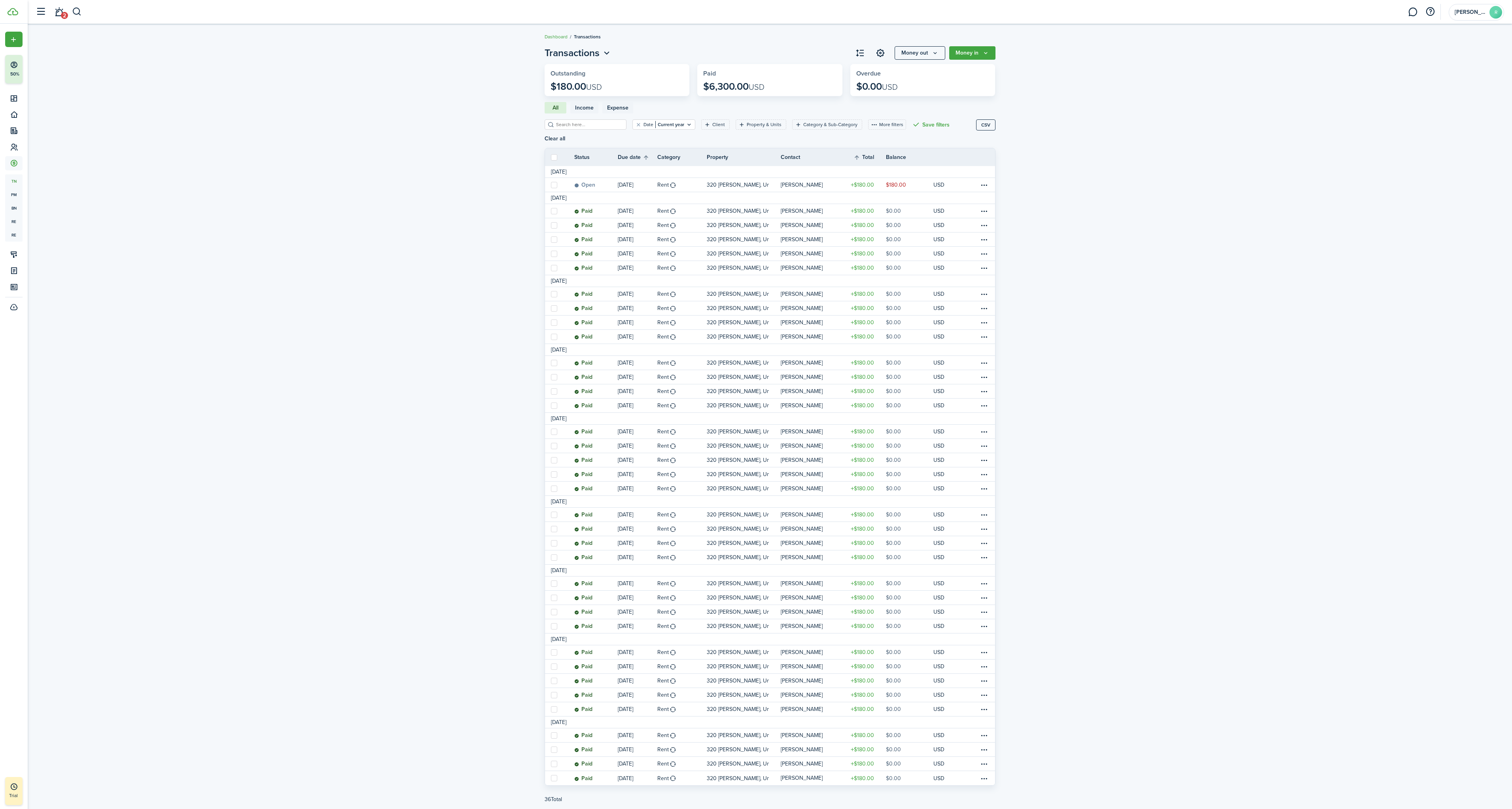
click at [553, 155] on label at bounding box center [554, 157] width 6 height 6
click at [551, 157] on input "checkbox" at bounding box center [551, 157] width 1 height 1
checkbox input "true"
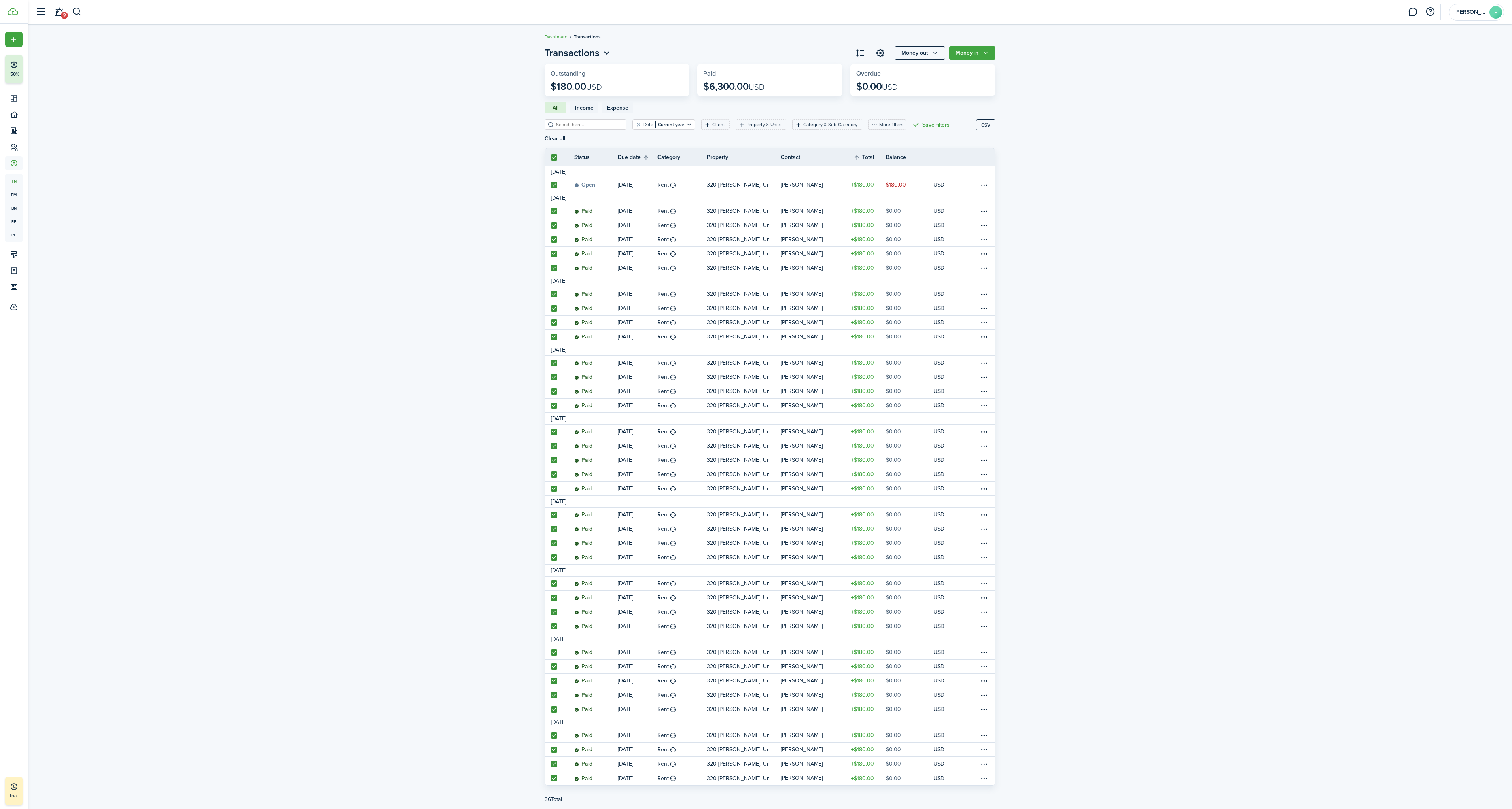
checkbox input "true"
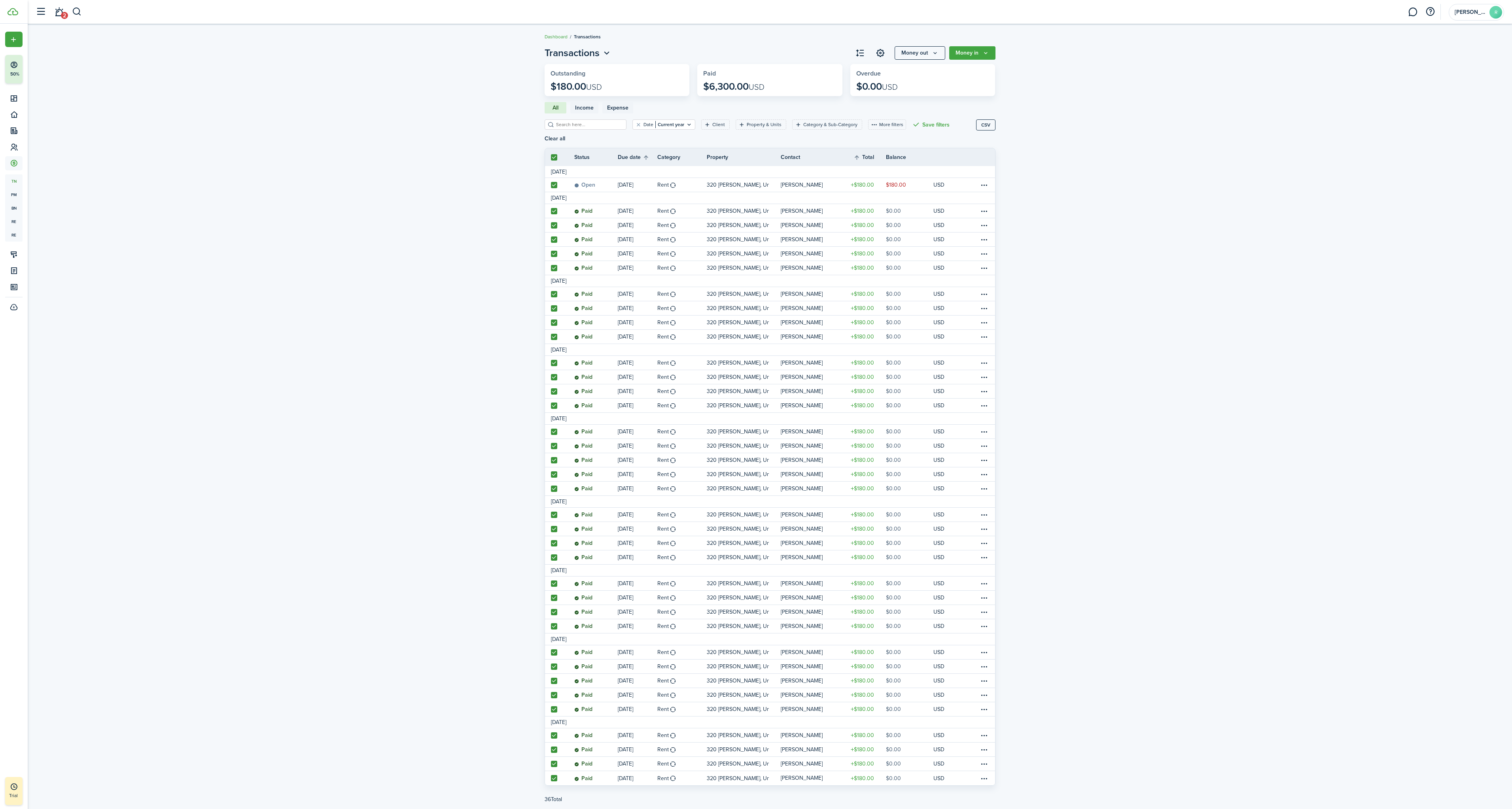
checkbox input "true"
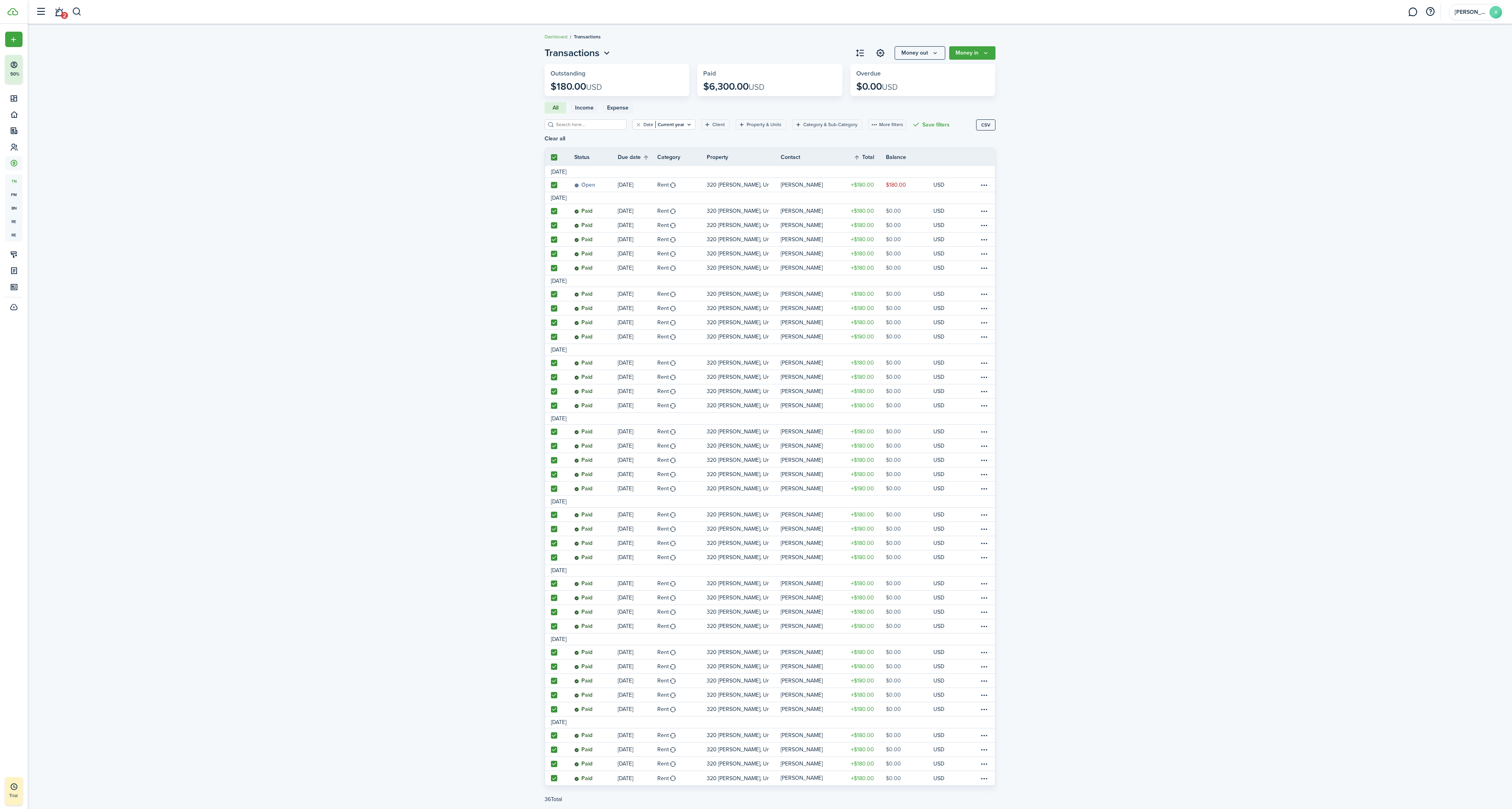
checkbox input "true"
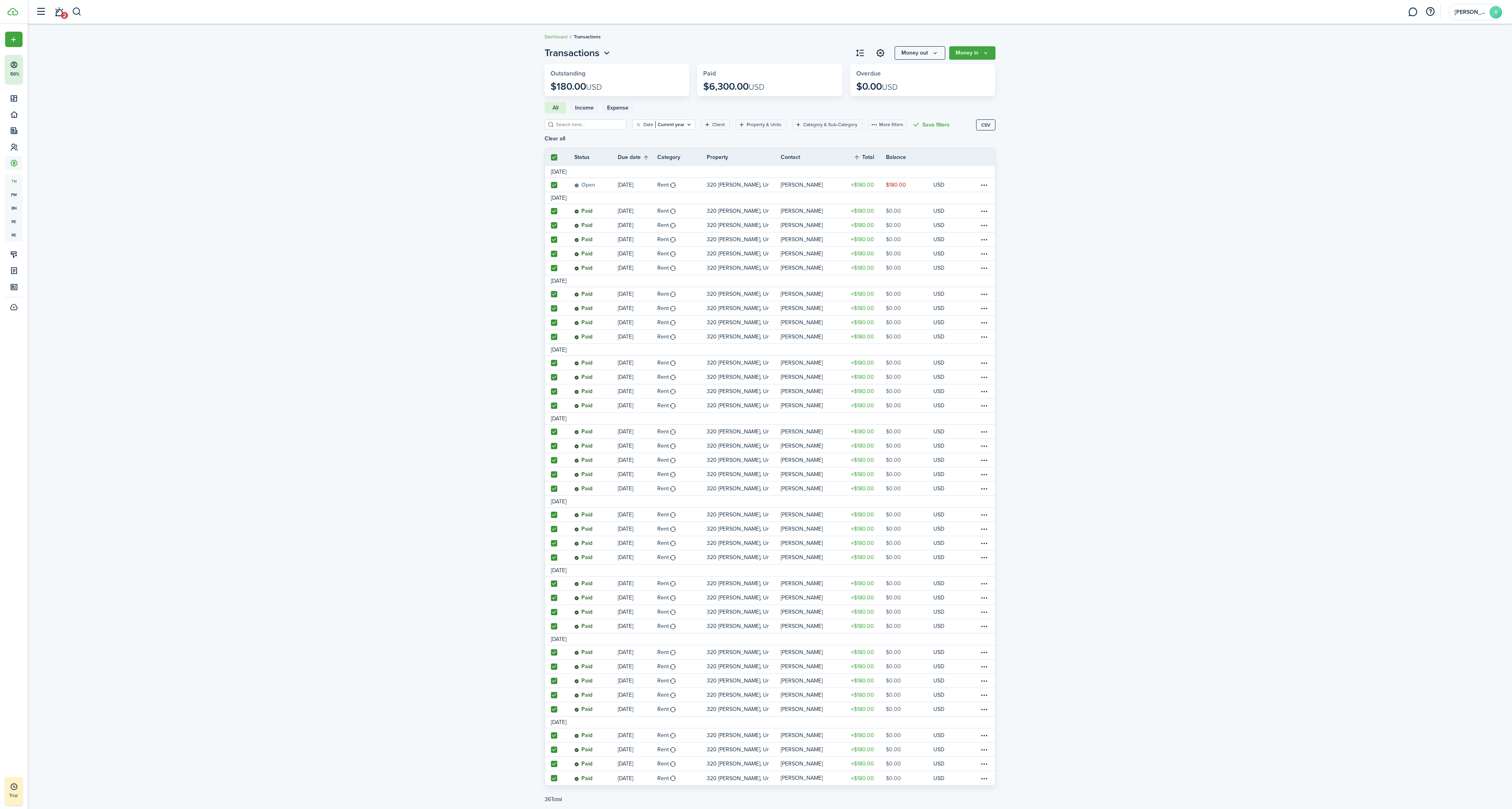
checkbox input "true"
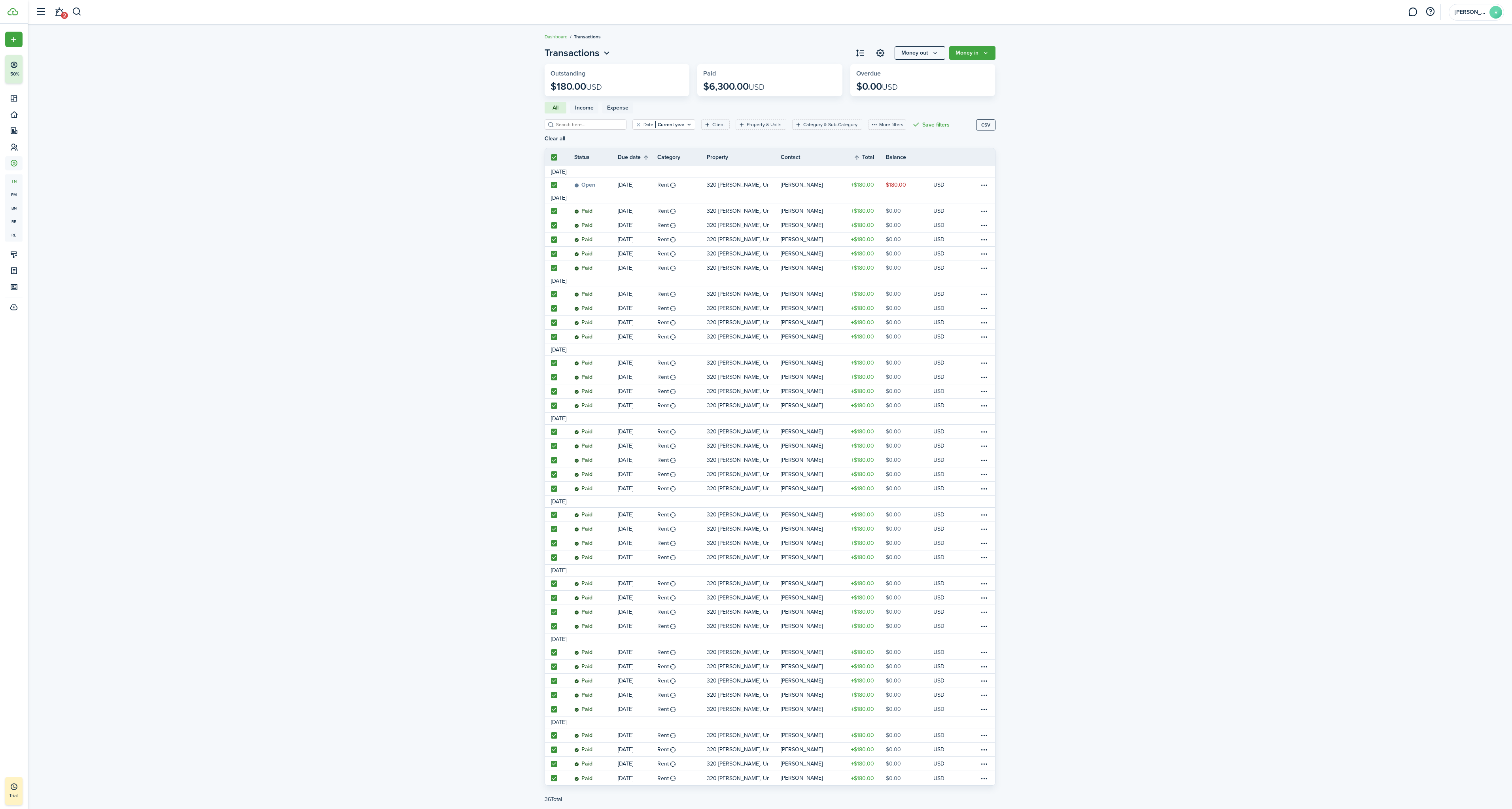
checkbox input "true"
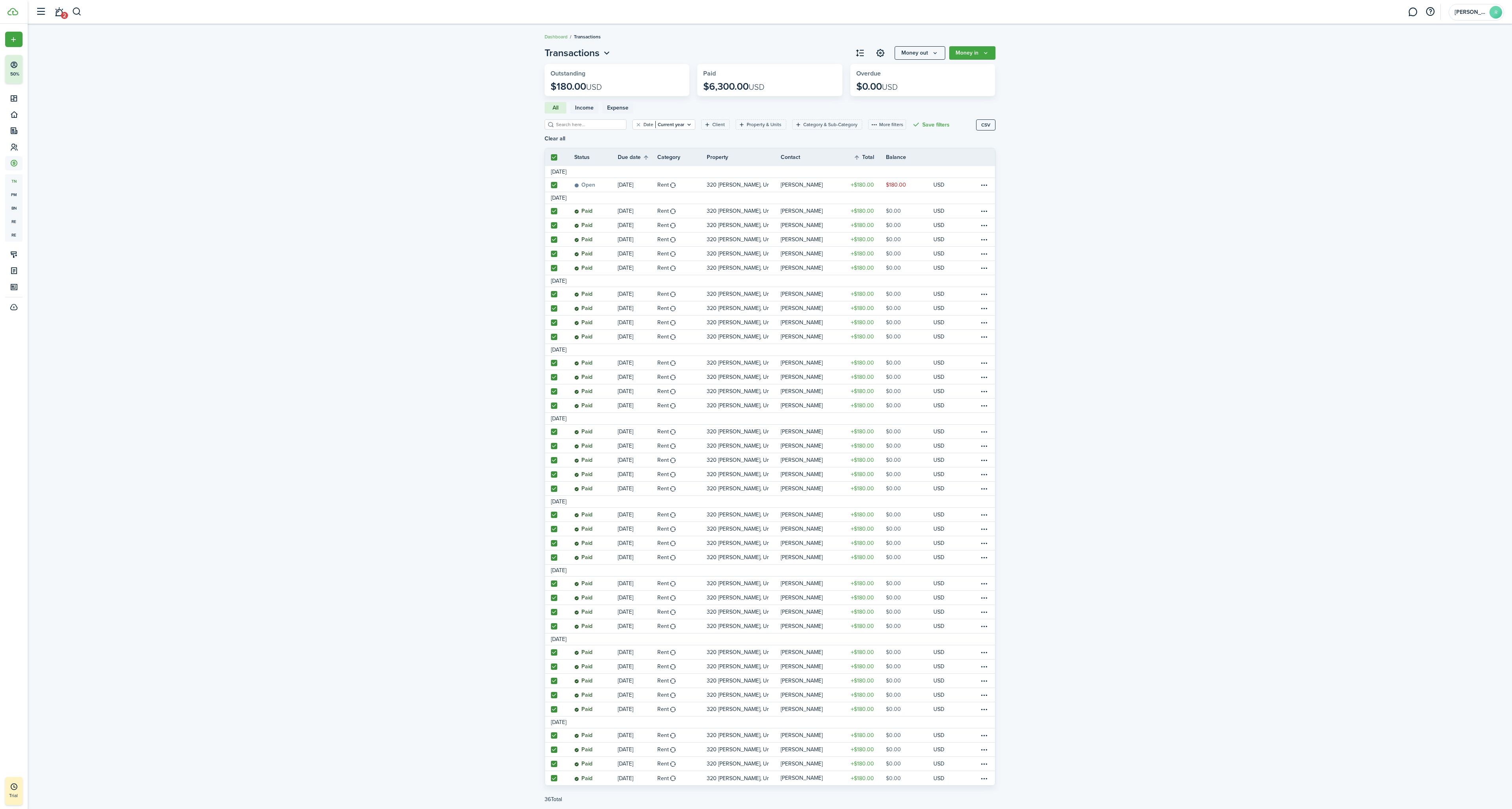
checkbox input "true"
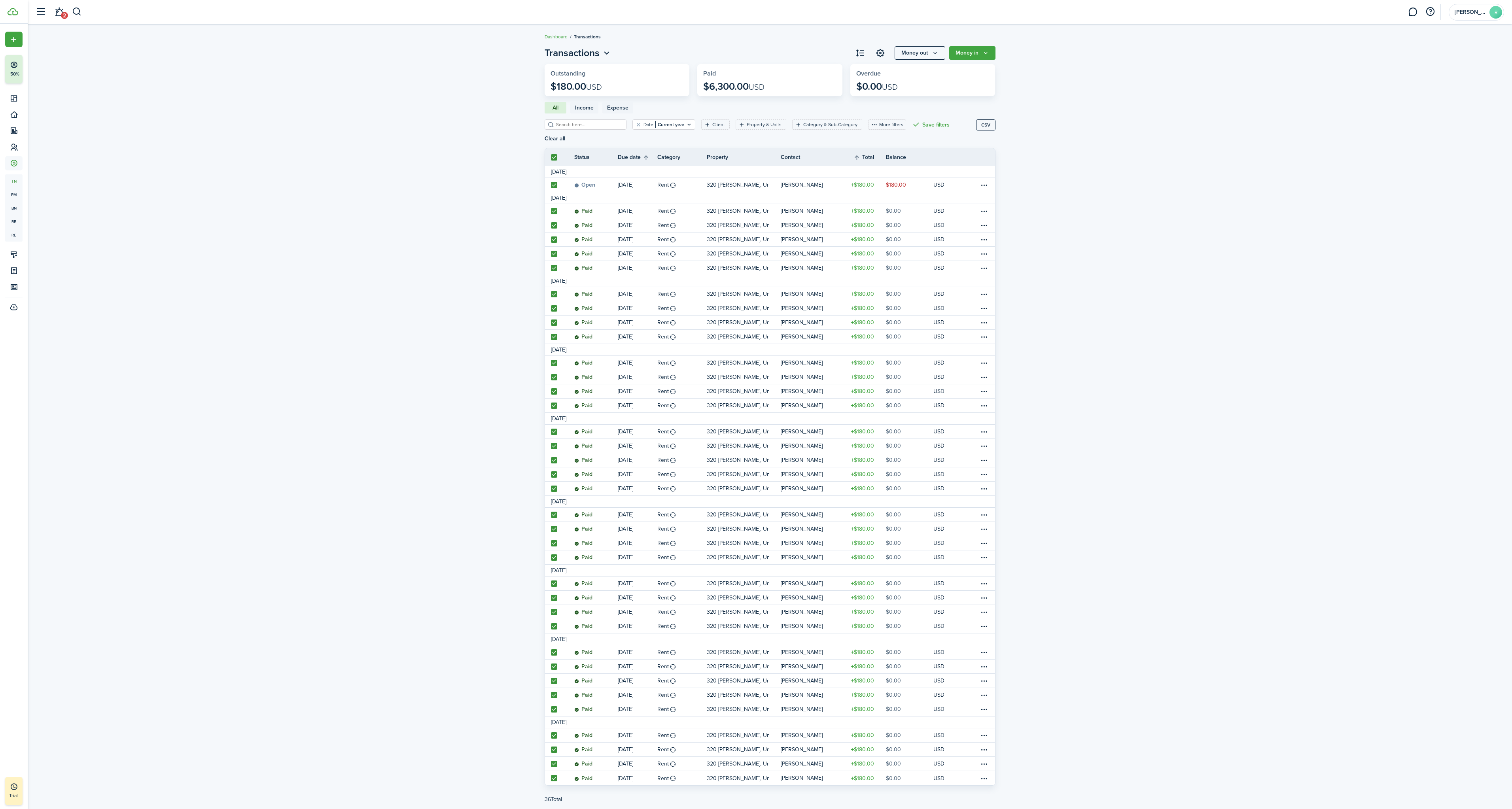
checkbox input "true"
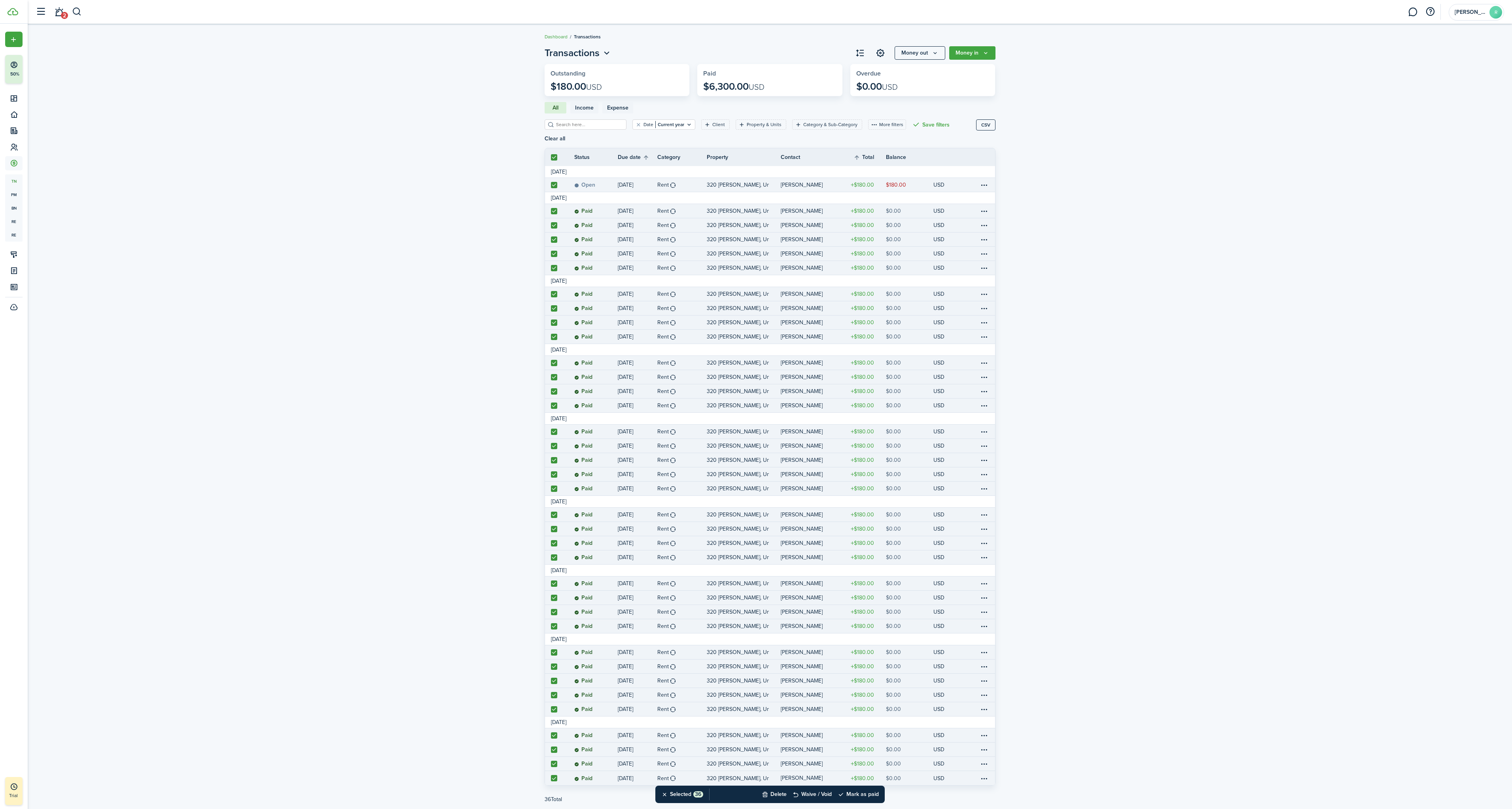
click at [553, 184] on label at bounding box center [554, 185] width 6 height 6
click at [551, 184] on input "checkbox" at bounding box center [551, 184] width 1 height 1
checkbox input "false"
click at [965, 52] on button "Money in" at bounding box center [972, 53] width 46 height 13
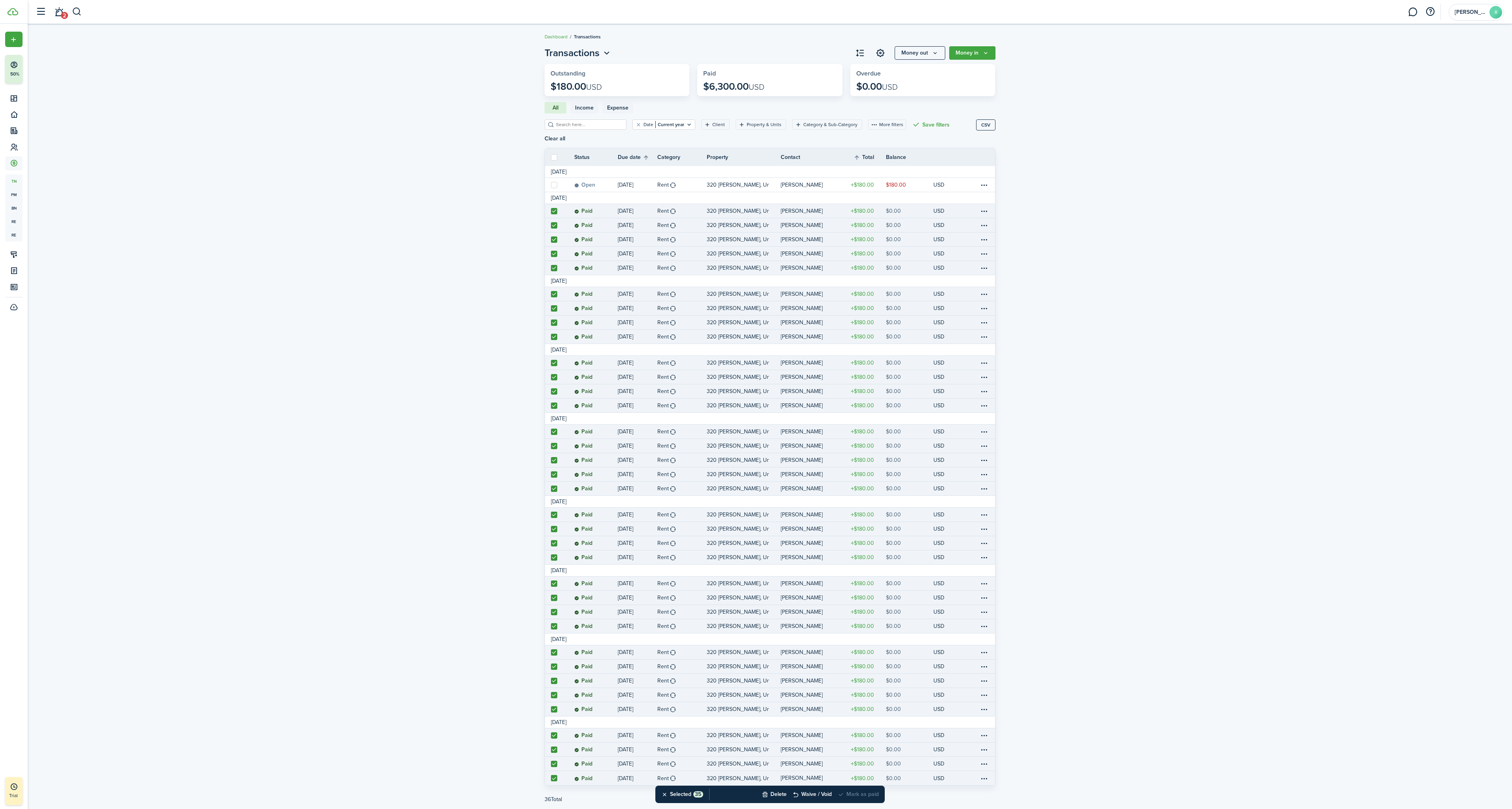
click at [1068, 238] on invoice-list "Transactions Money out Money in Outstanding $180.00 USD Paid $6,300.00 USD Over…" at bounding box center [770, 430] width 1484 height 775
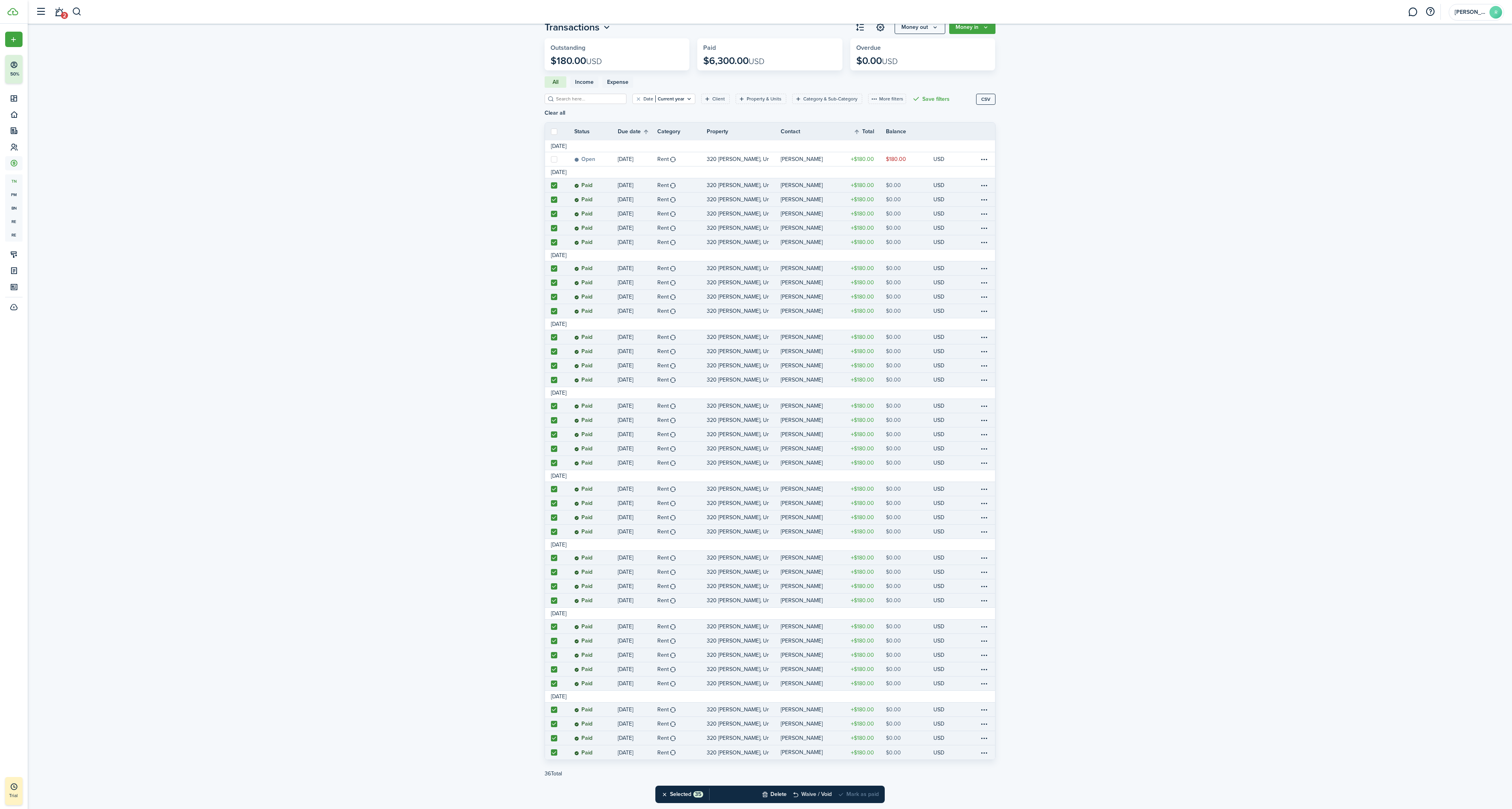
click at [797, 795] on button "Waive / Void" at bounding box center [812, 795] width 39 height 18
click at [858, 792] on button "Confirm" at bounding box center [858, 795] width 31 height 11
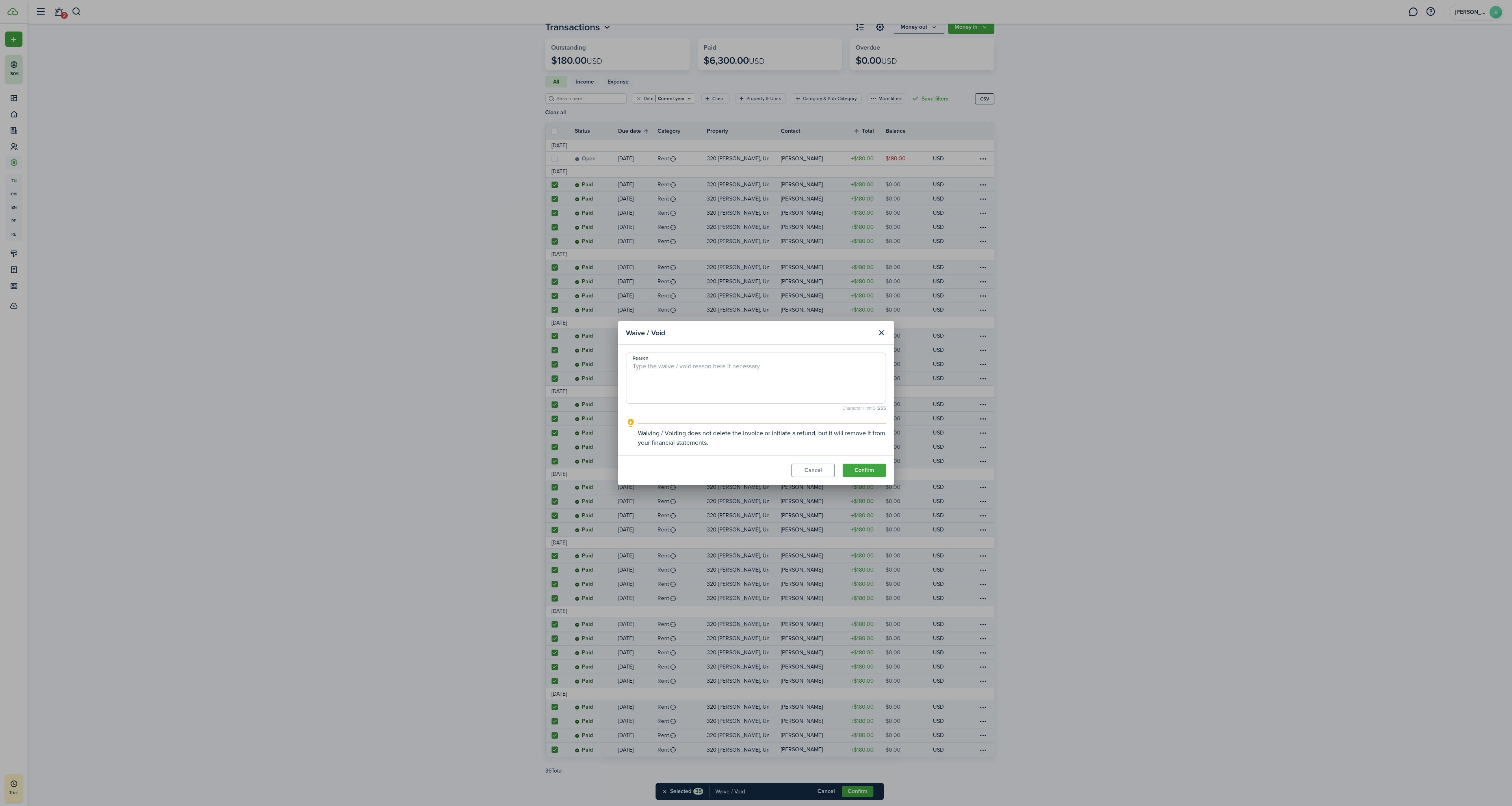
click at [813, 472] on button "Cancel" at bounding box center [813, 470] width 43 height 13
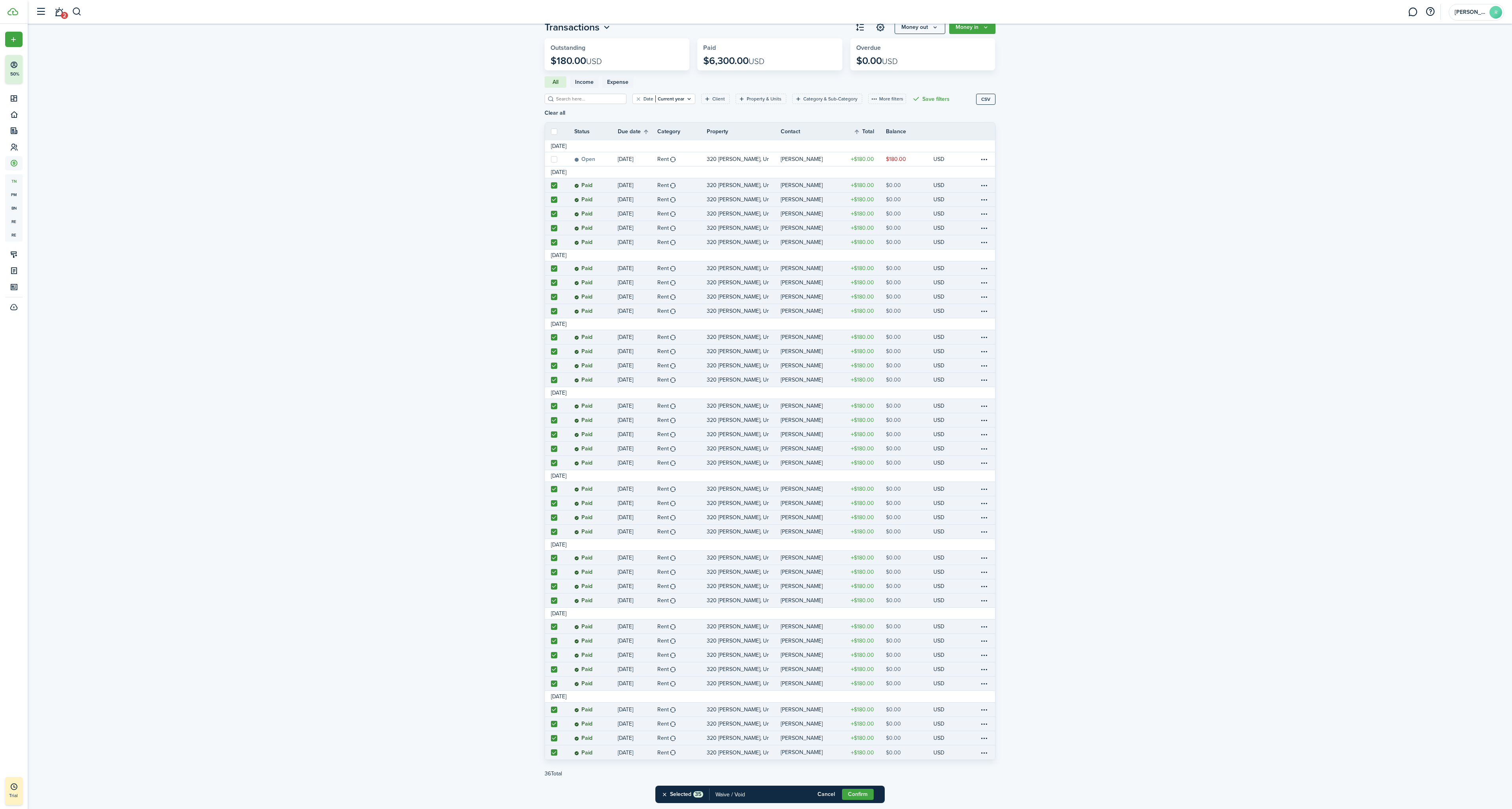
click at [429, 328] on invoice-list "Transactions Money out Money in Outstanding $180.00 USD Paid $6,300.00 USD Over…" at bounding box center [770, 404] width 1484 height 775
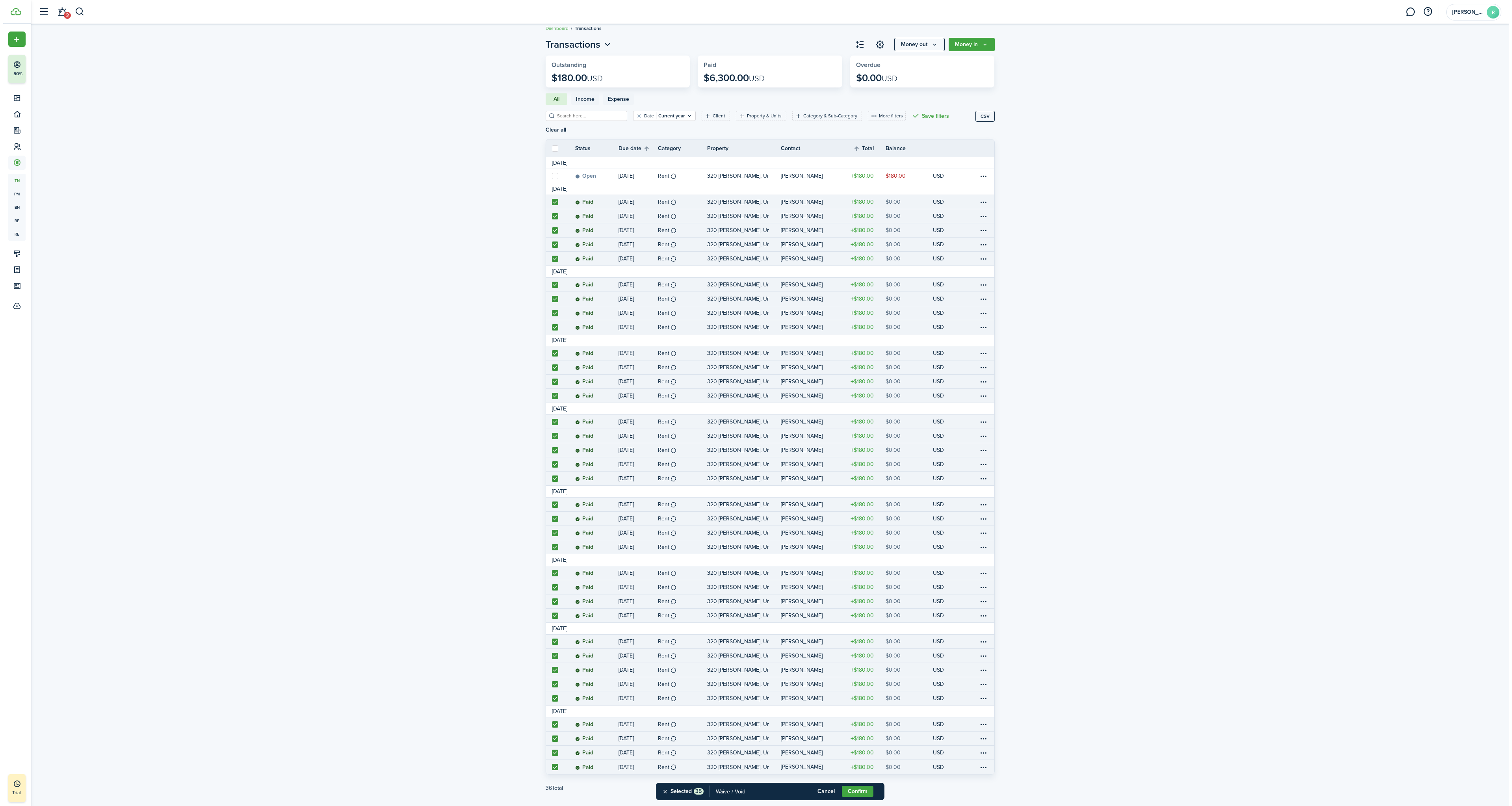
scroll to position [0, 0]
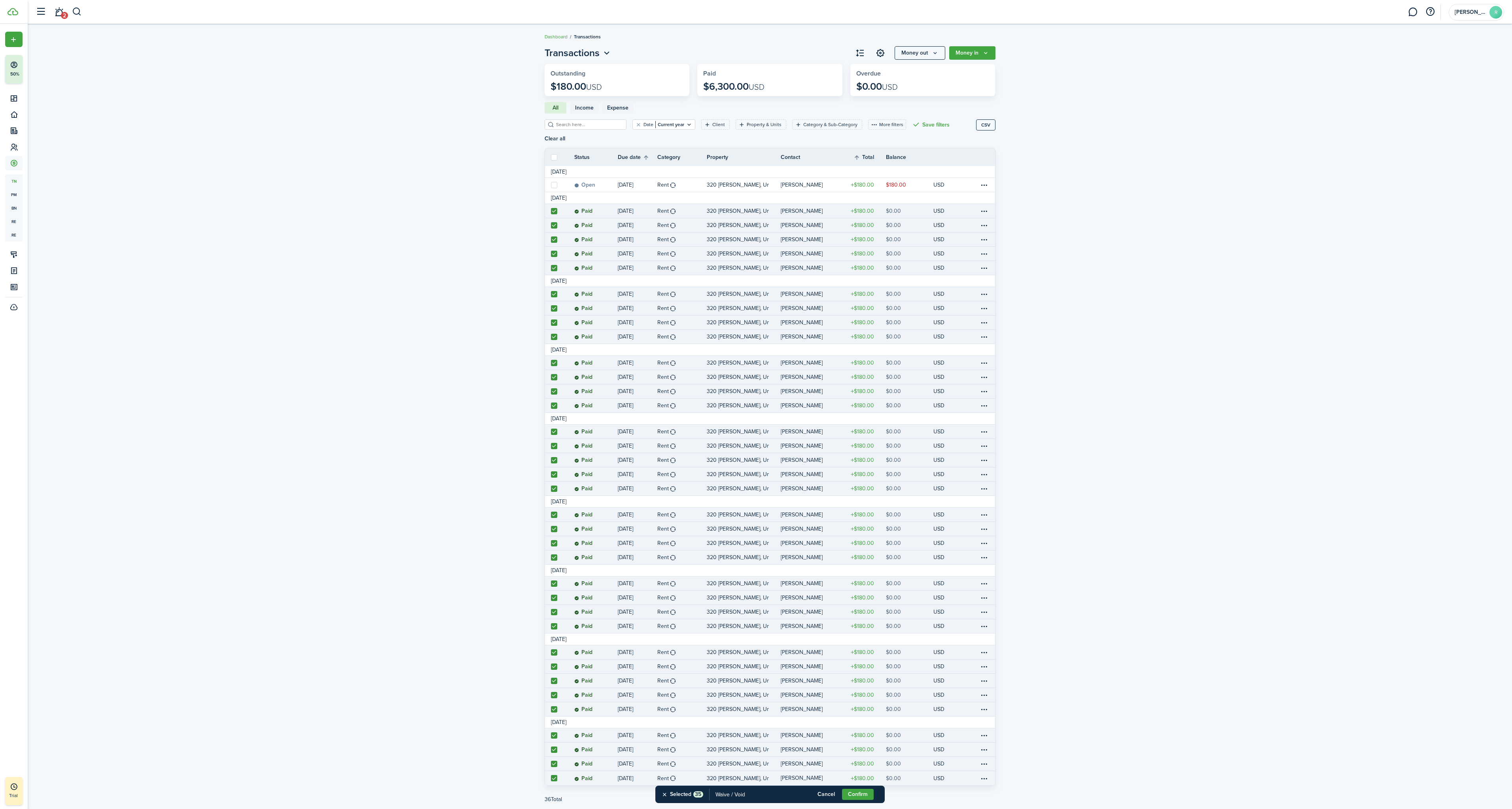
click at [980, 56] on button "Money in" at bounding box center [972, 53] width 46 height 13
click at [969, 114] on link "Bulk change" at bounding box center [961, 112] width 69 height 14
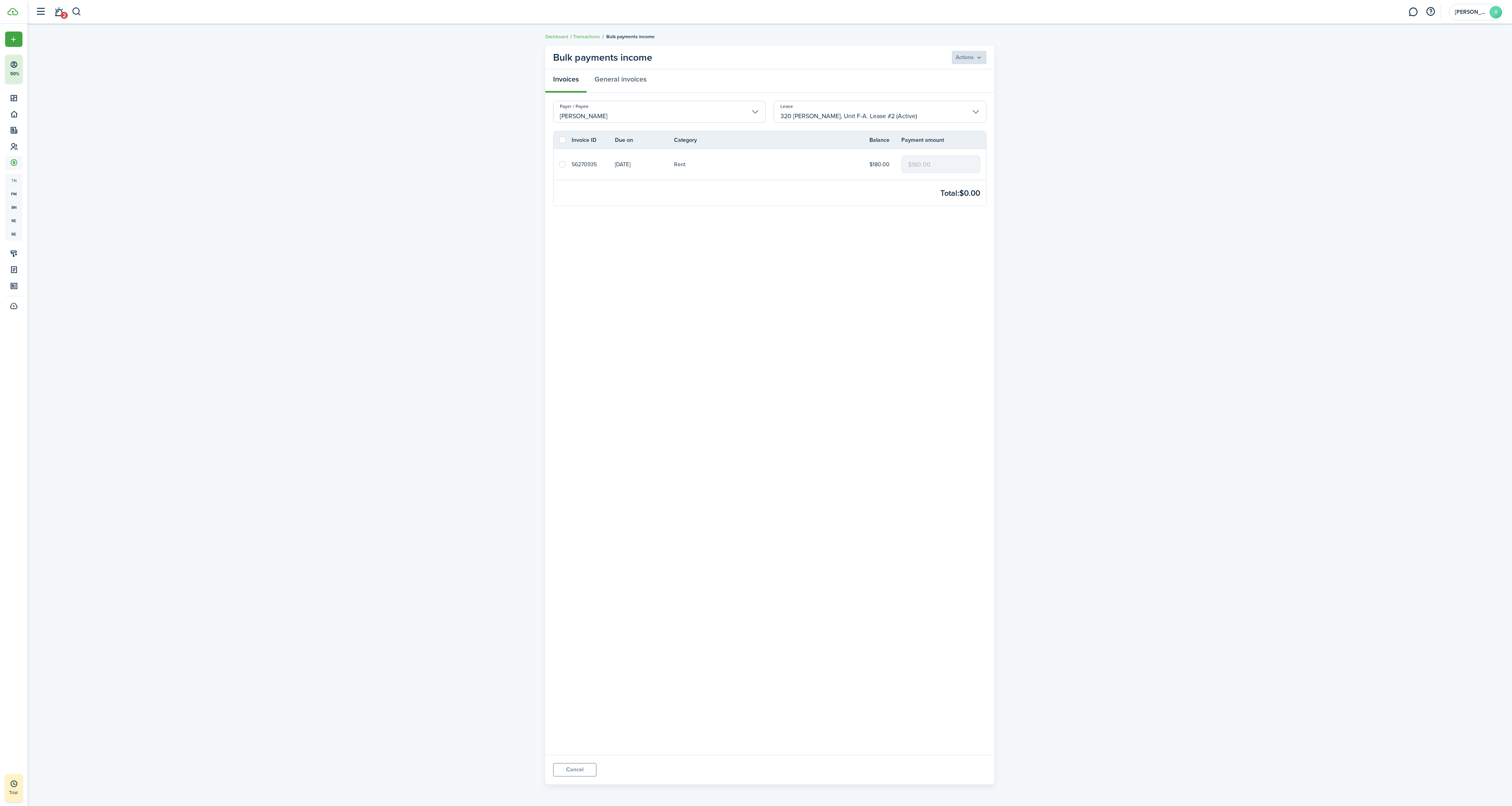
click at [948, 119] on input "320 [PERSON_NAME], Unit F-A. Lease #2 (Active)" at bounding box center [880, 111] width 212 height 22
click at [948, 119] on div at bounding box center [756, 403] width 1638 height 932
click at [983, 51] on bulk-payment-actions "Actions" at bounding box center [968, 57] width 34 height 13
click at [567, 165] on link at bounding box center [562, 164] width 18 height 31
click at [563, 163] on label at bounding box center [562, 164] width 6 height 6
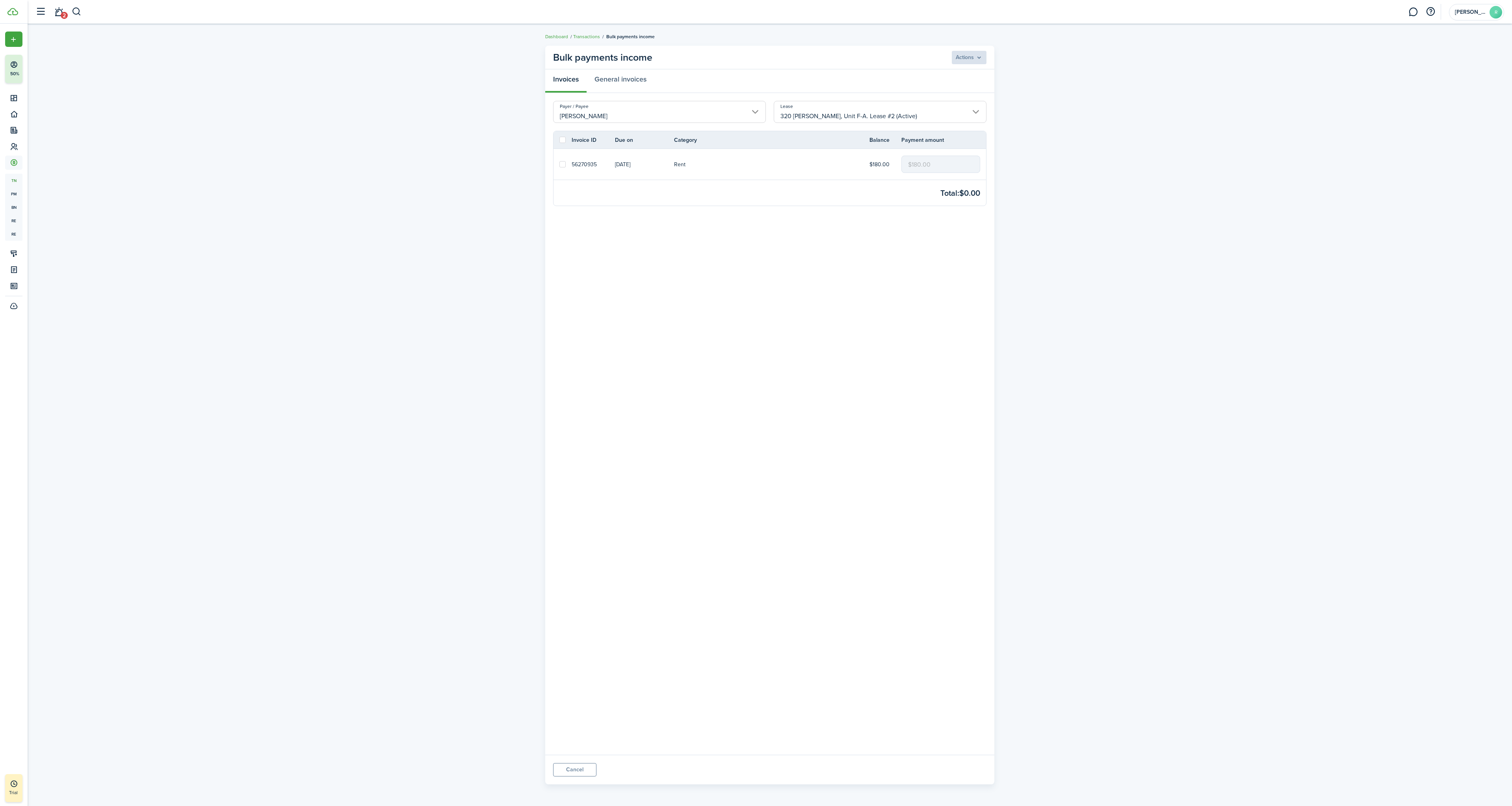
click at [559, 164] on input "checkbox" at bounding box center [559, 164] width 1 height 1
checkbox input "true"
click at [983, 59] on menu-btn "Actions" at bounding box center [968, 57] width 36 height 13
click at [1073, 112] on bulk-payment "Bulk payments income Actions Invoices General invoices Payer / Payee [PERSON_NA…" at bounding box center [770, 415] width 1485 height 747
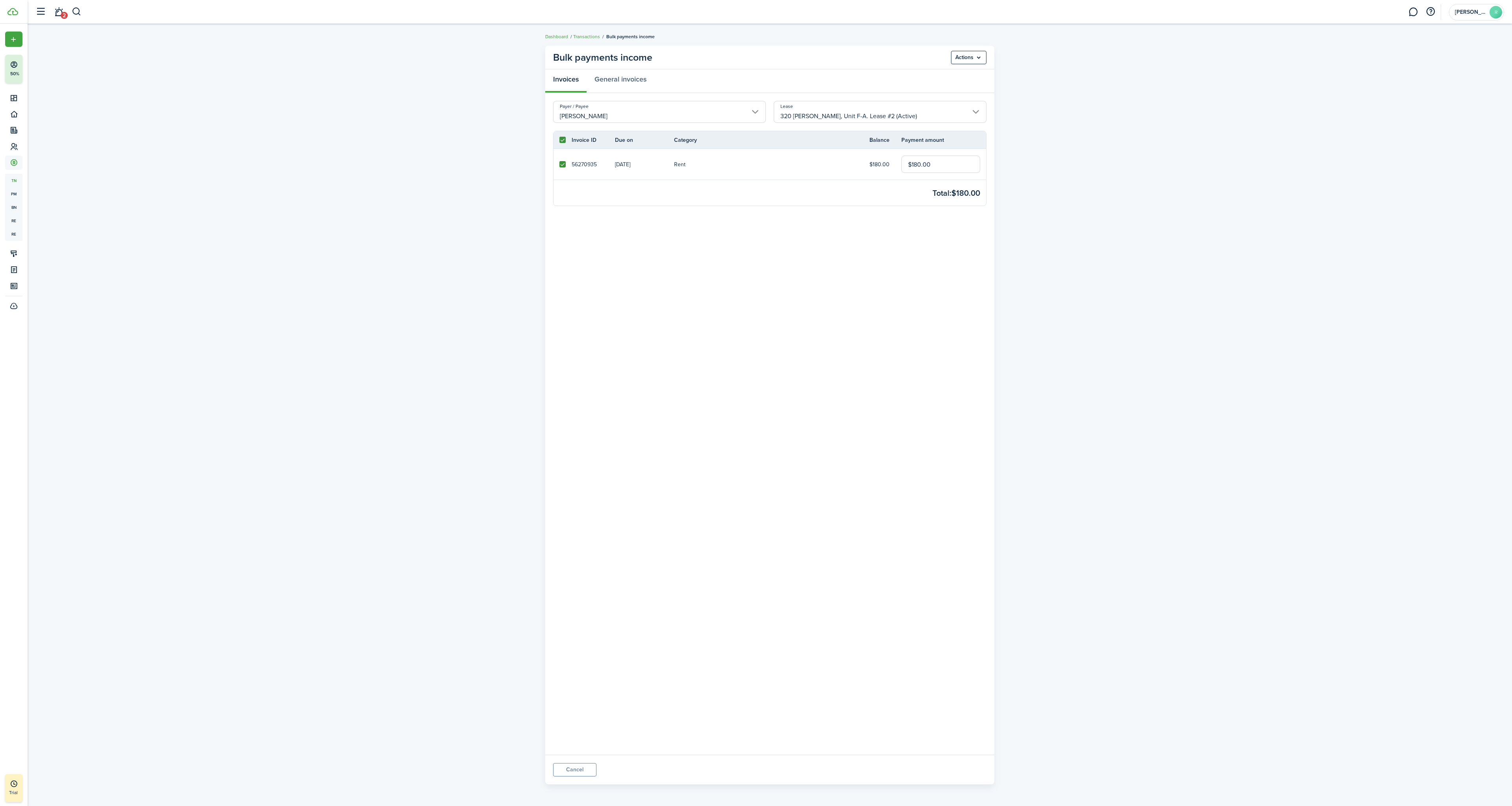
click at [578, 36] on link "Transactions" at bounding box center [586, 36] width 27 height 7
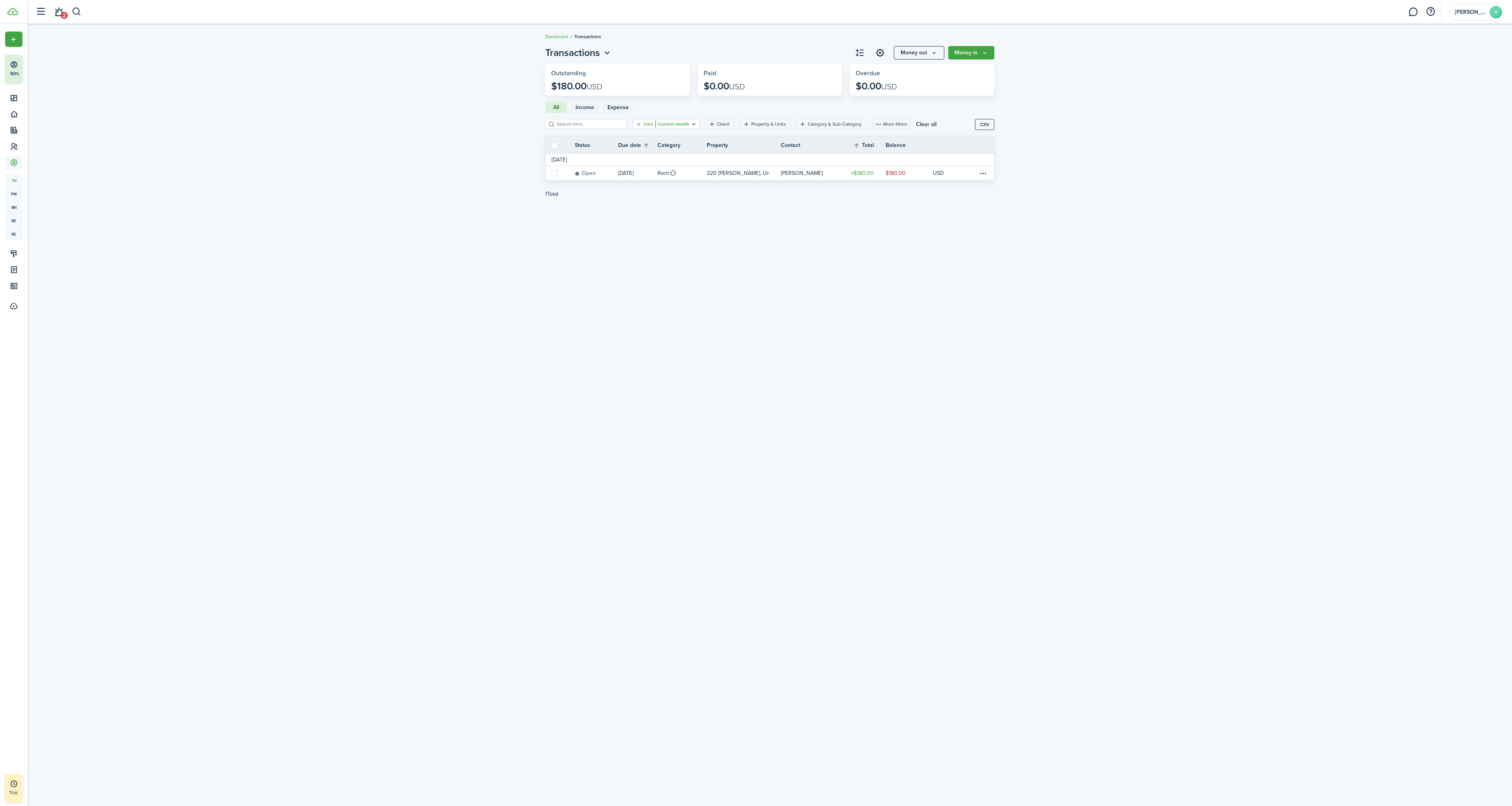
click at [644, 124] on filter-tag-label "Date" at bounding box center [649, 124] width 10 height 7
click at [665, 125] on filter-tag-value "Current month" at bounding box center [672, 124] width 34 height 7
click at [672, 127] on filter-tag-value "Current month" at bounding box center [672, 124] width 34 height 7
click at [667, 168] on input "Current month" at bounding box center [665, 161] width 101 height 22
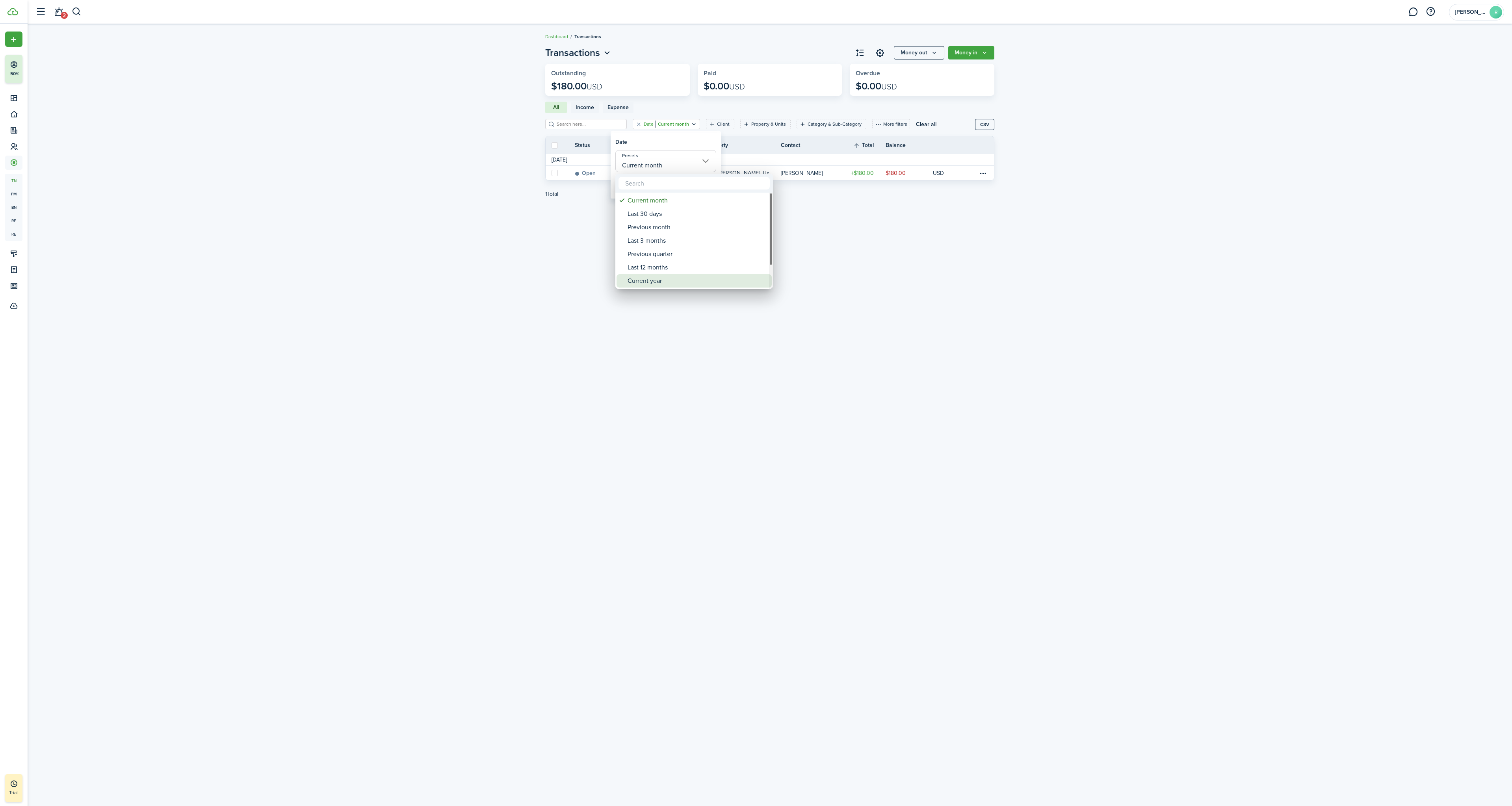
click at [650, 279] on div "Current year" at bounding box center [697, 281] width 139 height 13
type input "Current year"
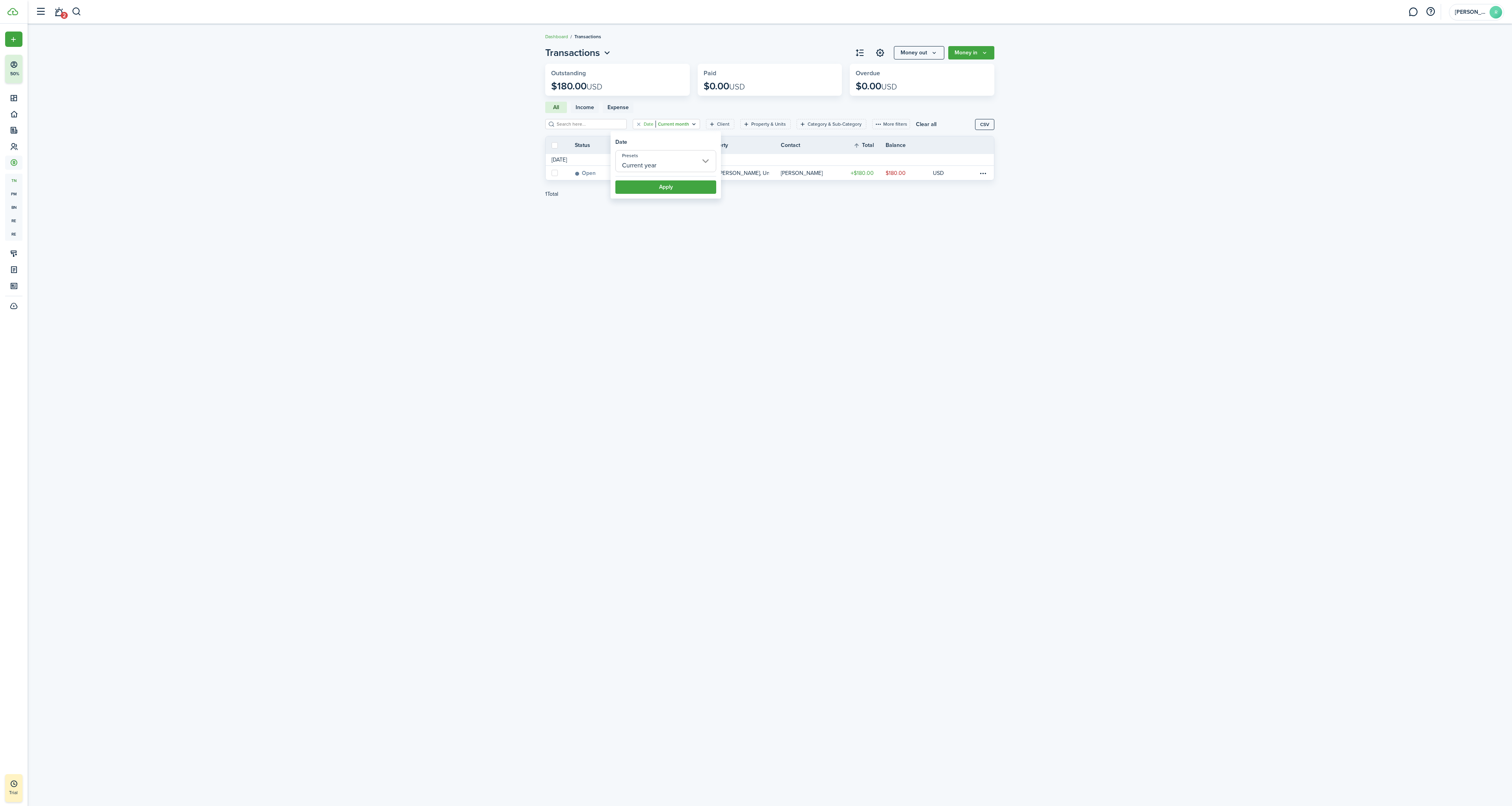
click at [670, 187] on button "Apply" at bounding box center [665, 187] width 101 height 13
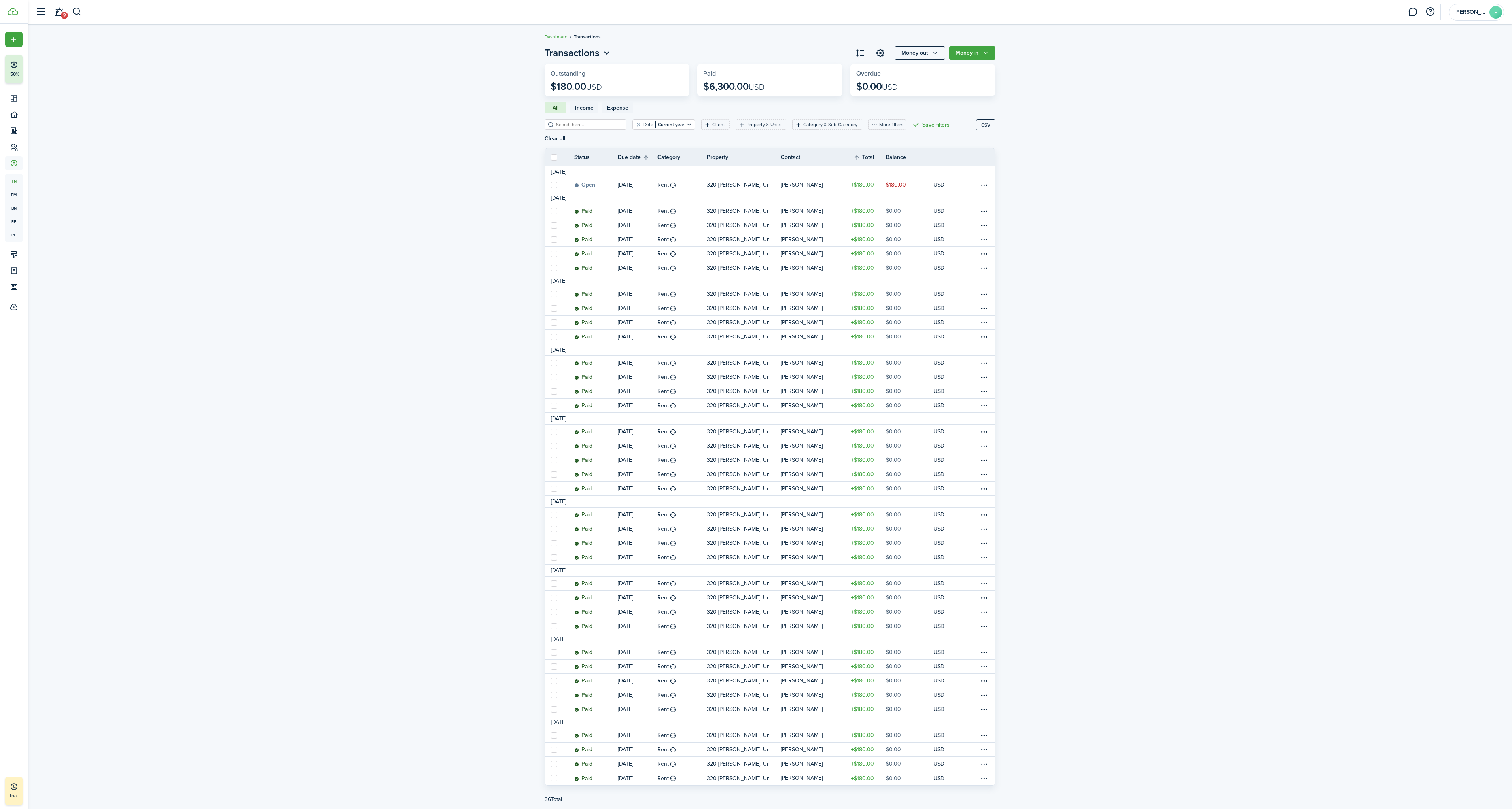
click at [928, 57] on button "Money out" at bounding box center [920, 53] width 51 height 13
click at [1117, 86] on invoice-list "Transactions Money out Money in Outstanding $180.00 USD Paid $6,300.00 USD Over…" at bounding box center [770, 430] width 1484 height 775
click at [881, 52] on link at bounding box center [880, 53] width 13 height 13
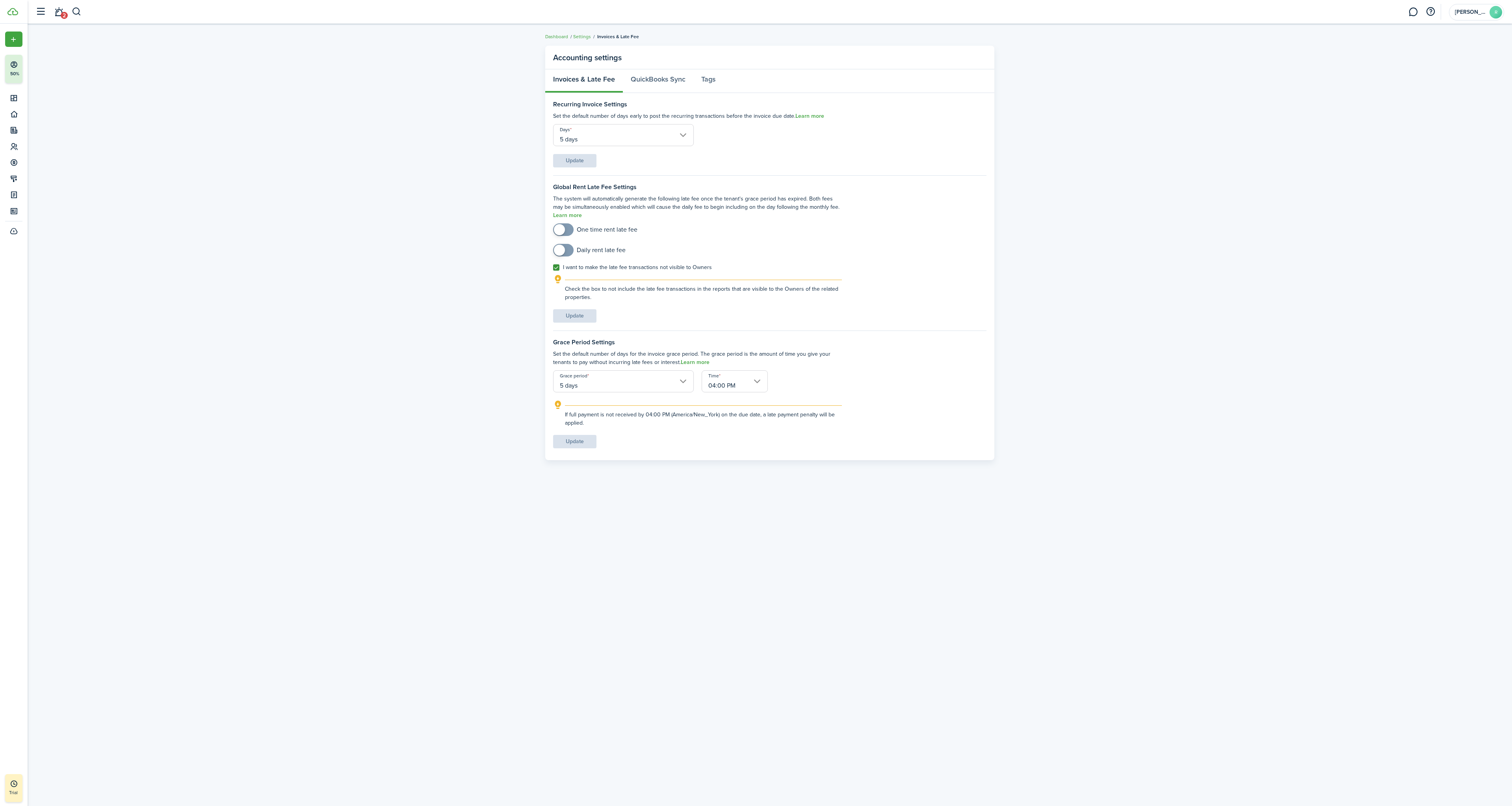
click at [559, 34] on link "Dashboard" at bounding box center [557, 36] width 23 height 7
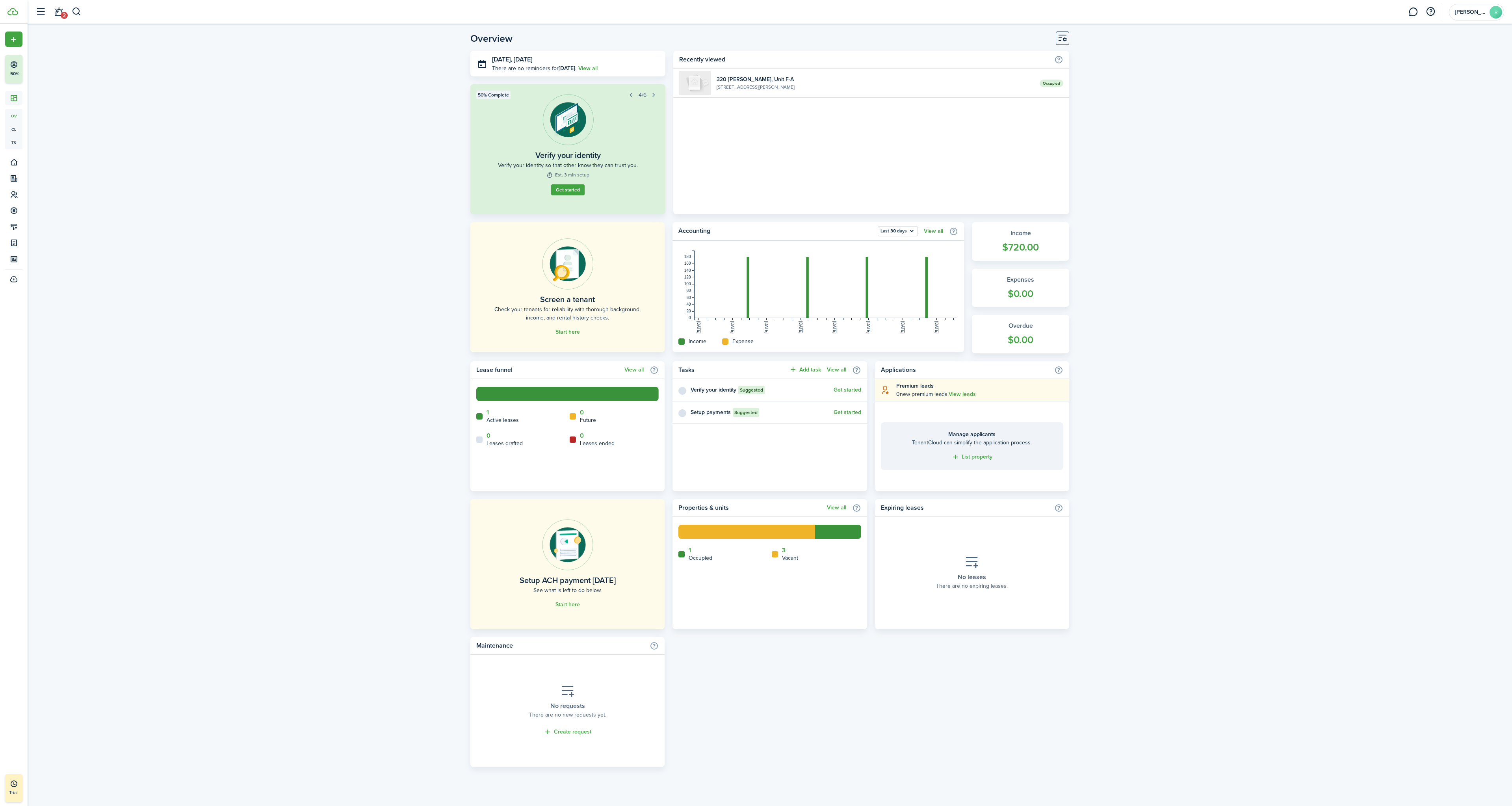
click at [729, 84] on widget-list-item-description "[STREET_ADDRESS][PERSON_NAME]" at bounding box center [875, 87] width 317 height 7
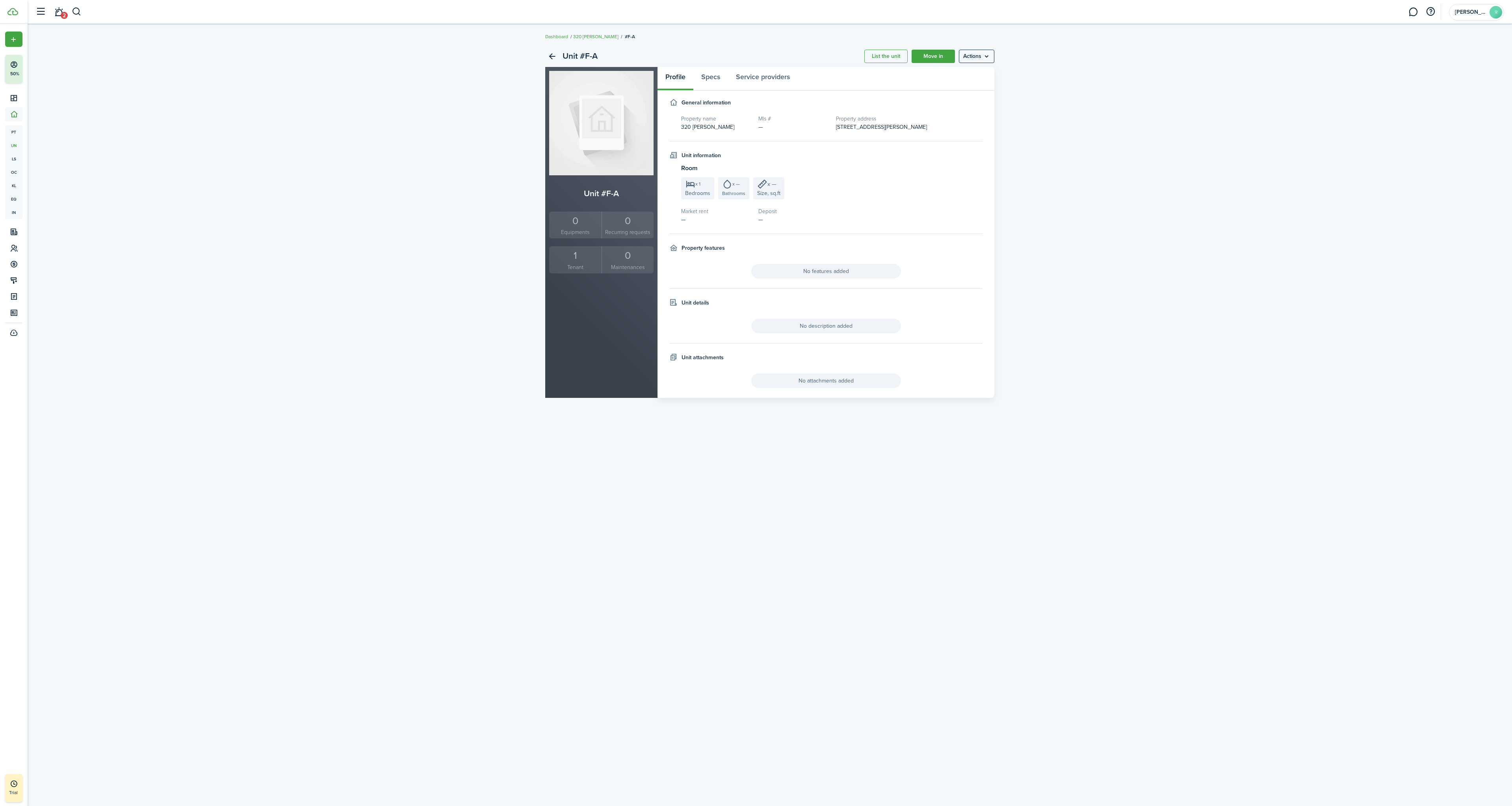
click at [572, 261] on div "1" at bounding box center [575, 256] width 49 height 15
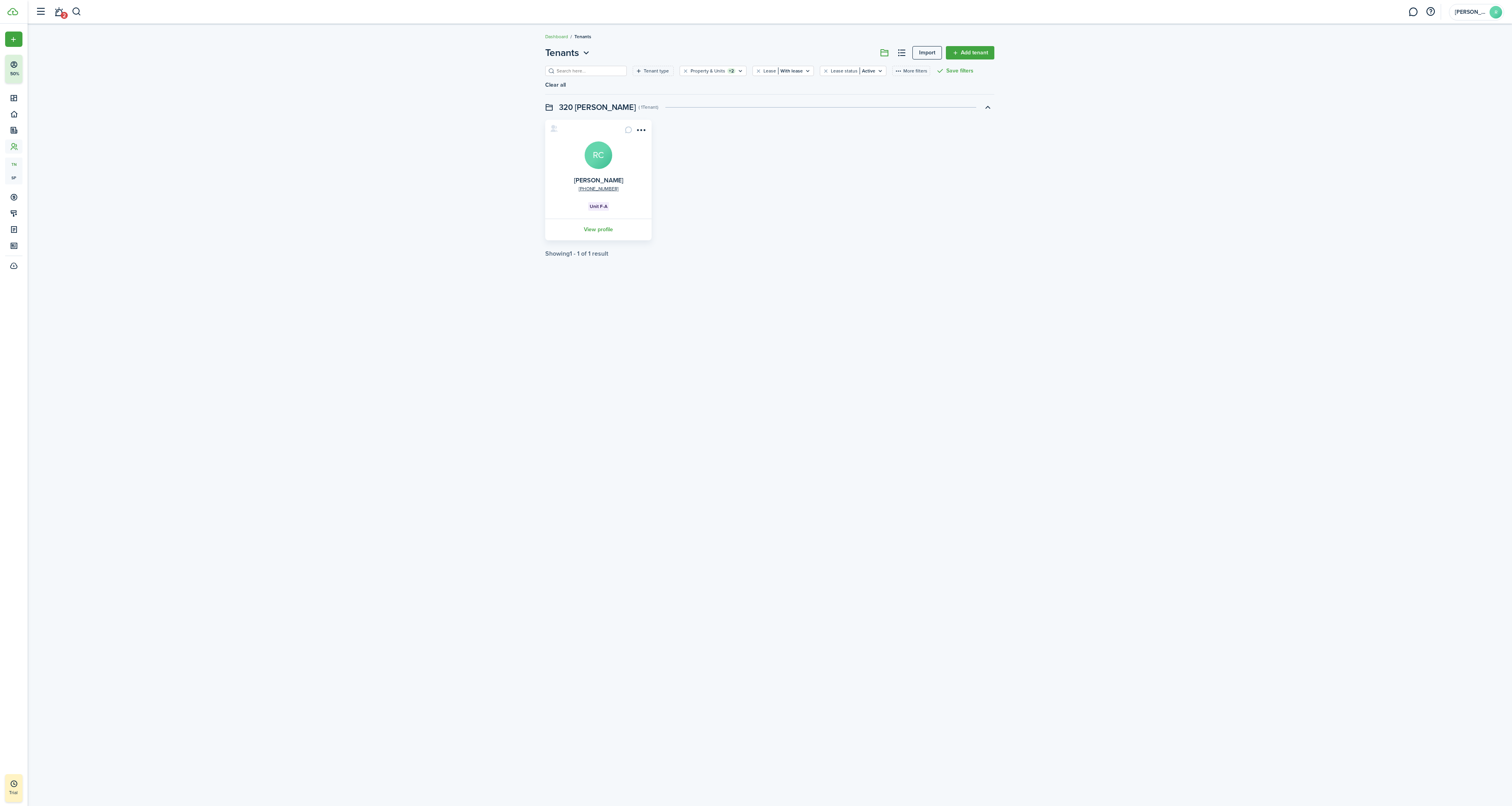
click at [599, 157] on avatar-text "RC" at bounding box center [599, 155] width 27 height 27
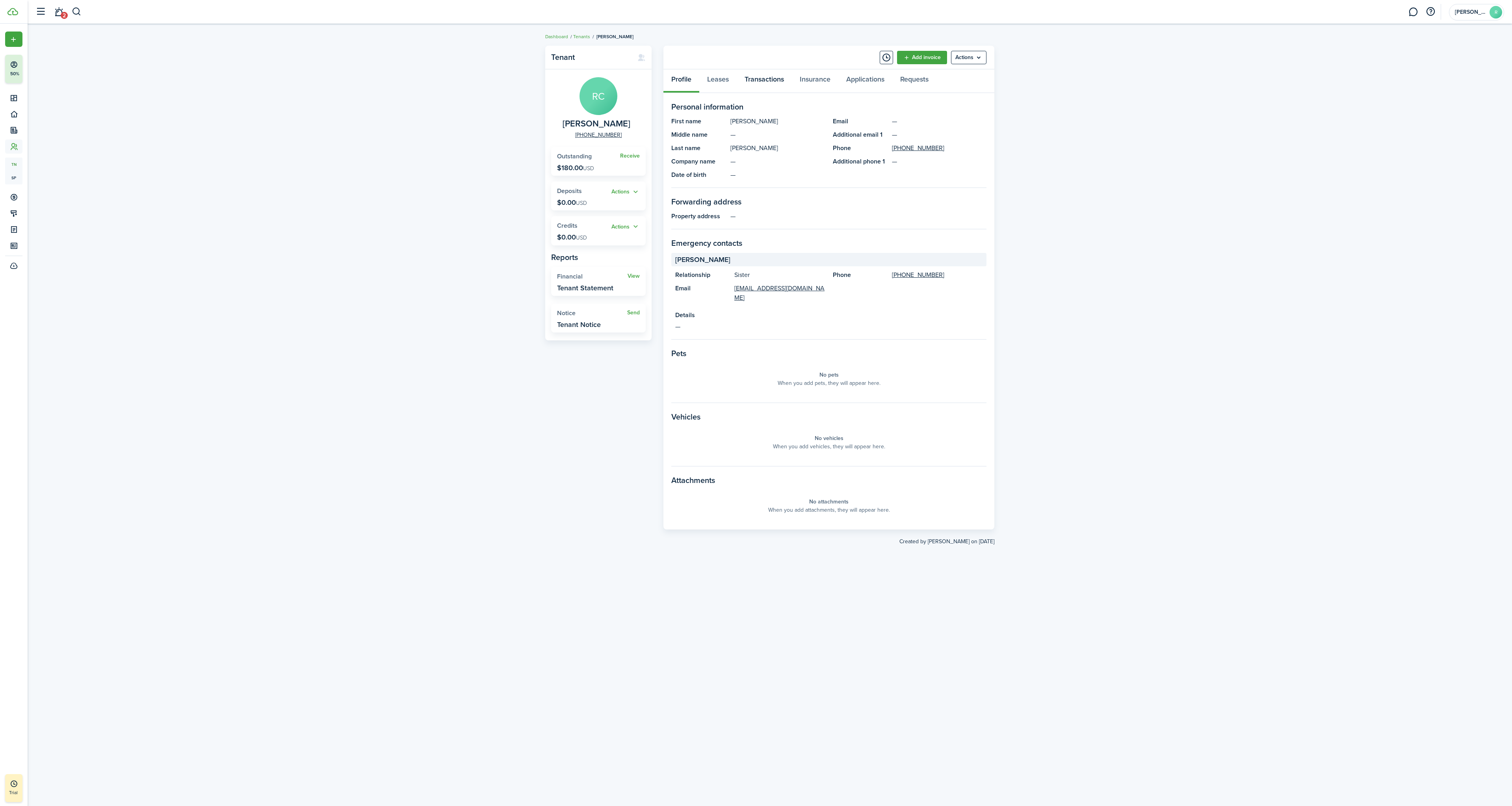
click at [750, 86] on link "Transactions" at bounding box center [764, 81] width 55 height 24
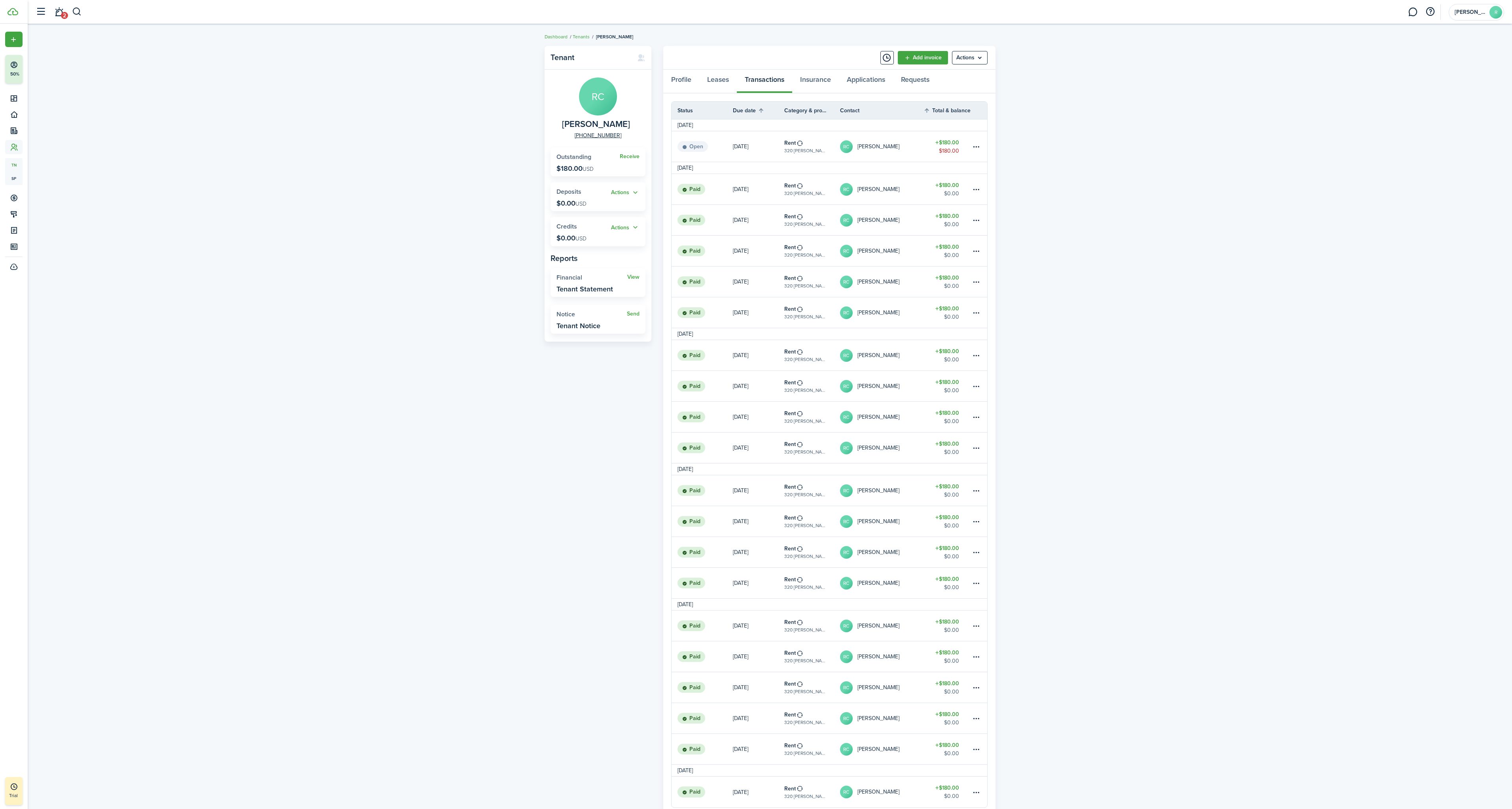
click at [966, 55] on menu-btn "Actions" at bounding box center [970, 57] width 36 height 13
click at [956, 117] on link "Manage bulk invoices" at bounding box center [953, 116] width 69 height 13
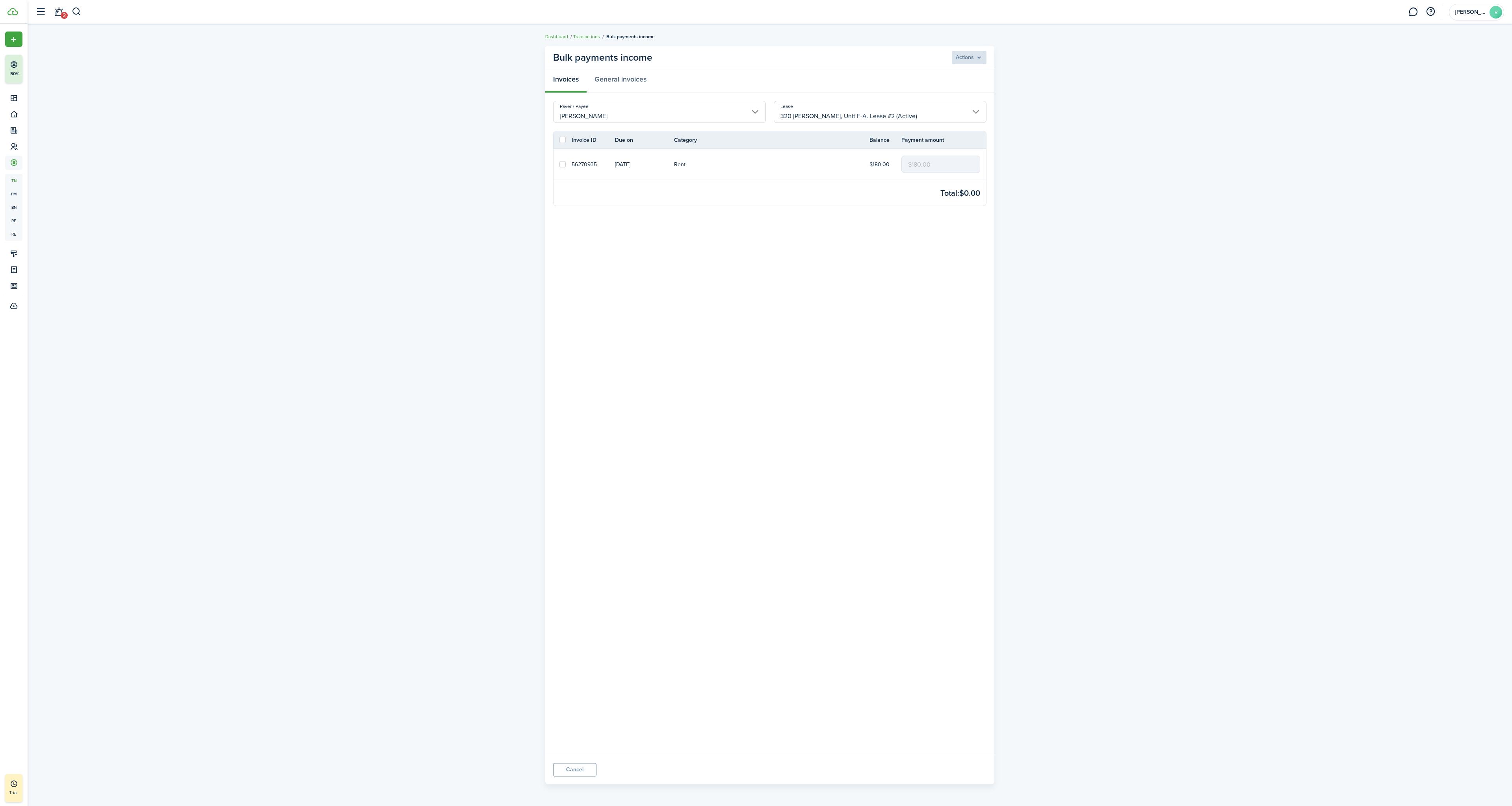
click at [872, 109] on input "320 [PERSON_NAME], Unit F-A. Lease #2 (Active)" at bounding box center [880, 111] width 212 height 22
click at [872, 109] on div at bounding box center [756, 403] width 1638 height 932
click at [689, 116] on input "[PERSON_NAME]" at bounding box center [659, 111] width 212 height 22
click at [689, 116] on div at bounding box center [756, 403] width 1638 height 932
click at [884, 351] on panel-main-body "Payer / Payee [PERSON_NAME] Lease 320 [PERSON_NAME], Unit F-A. Lease #2 (Active…" at bounding box center [770, 424] width 449 height 662
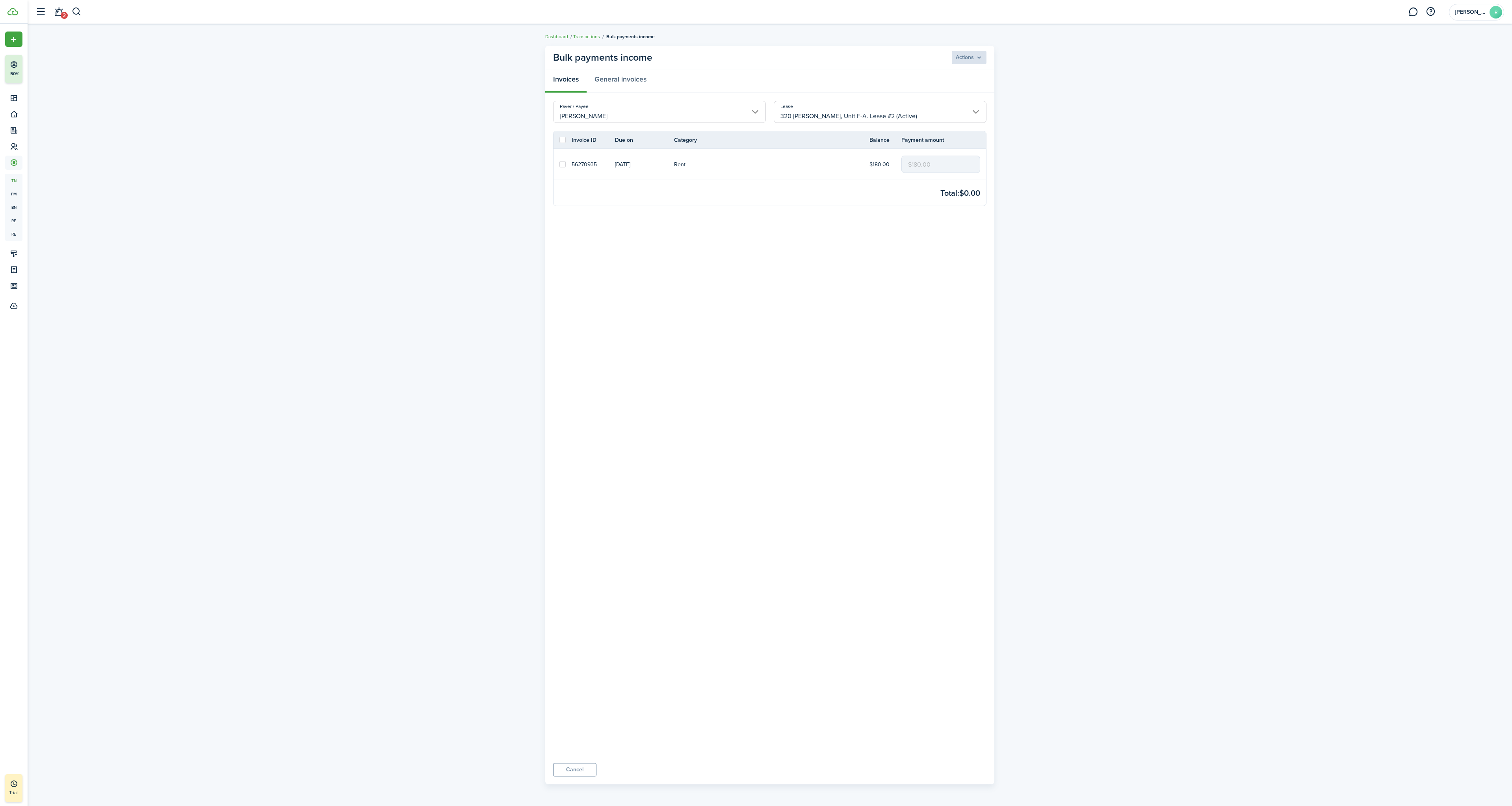
click at [584, 36] on link "Transactions" at bounding box center [586, 36] width 27 height 7
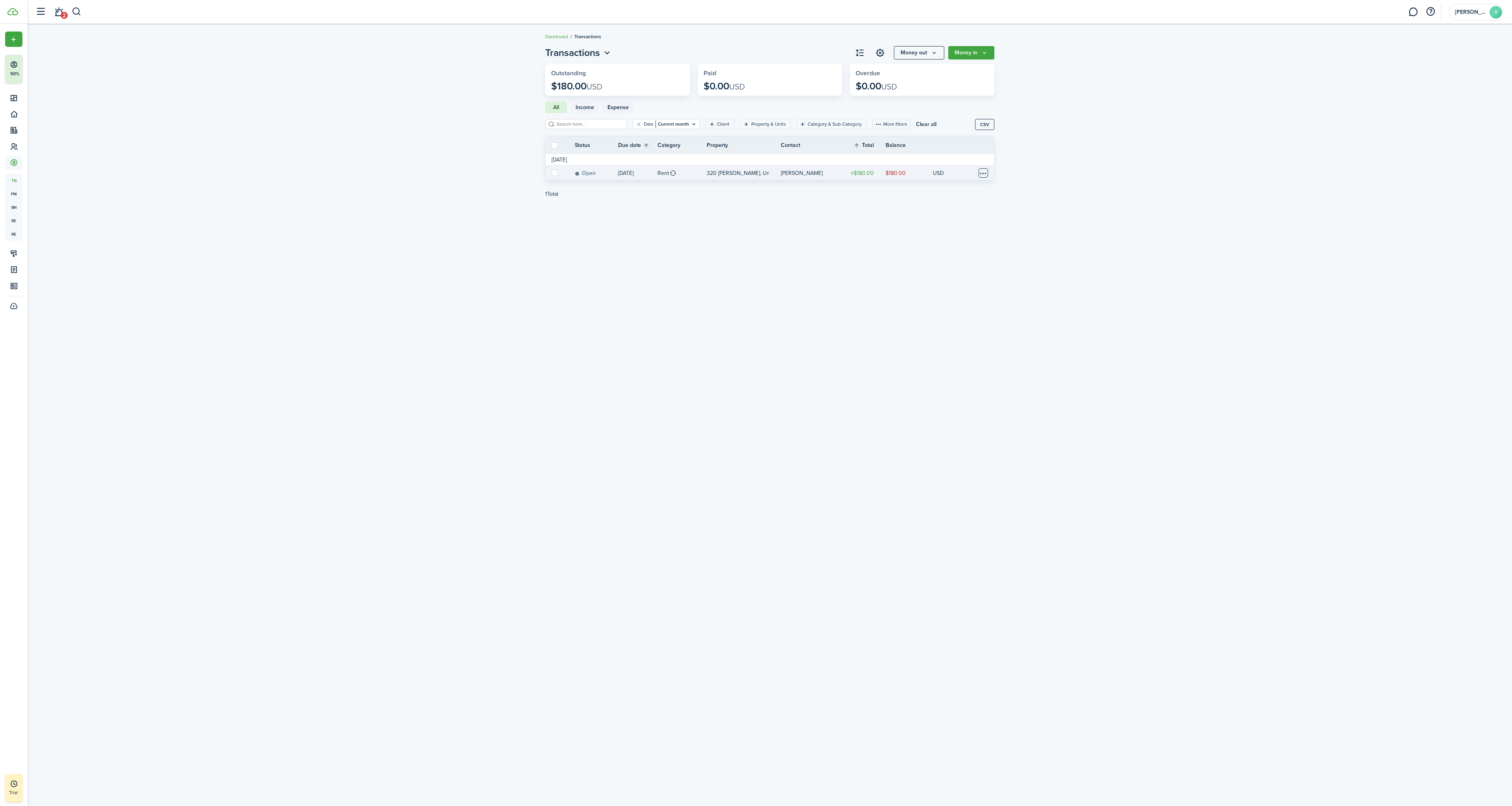
click at [987, 176] on table-menu-btn-icon at bounding box center [983, 172] width 9 height 9
click at [1104, 191] on invoice-list "Transactions Money out Money in Outstanding $180.00 USD Paid $0.00 USD Overdue …" at bounding box center [770, 127] width 1485 height 170
click at [681, 124] on filter-tag-value "Current month" at bounding box center [672, 124] width 34 height 7
click at [671, 162] on input "Current month" at bounding box center [665, 161] width 101 height 22
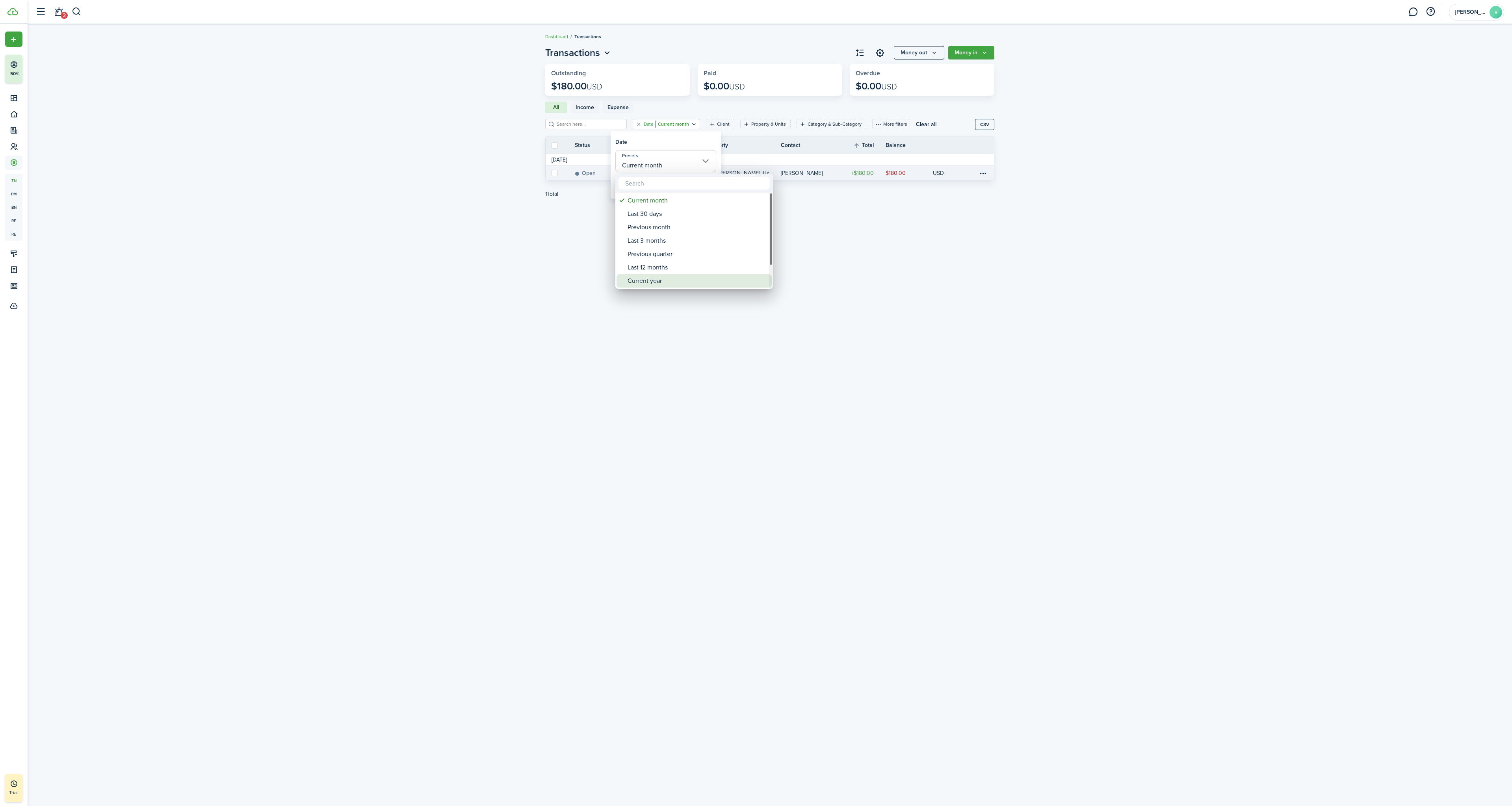
click at [655, 281] on div "Current year" at bounding box center [697, 281] width 139 height 13
type input "Current year"
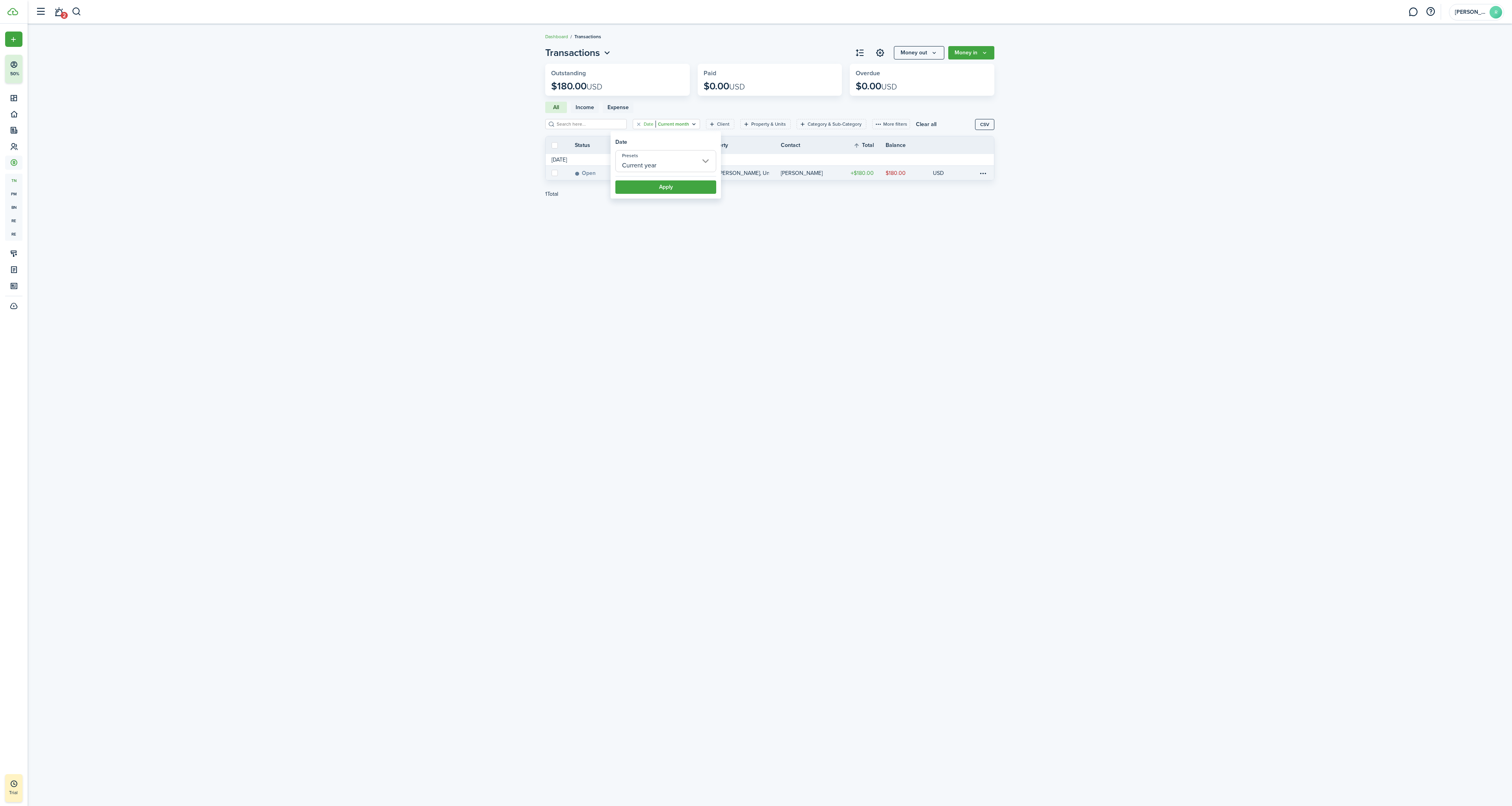
click at [664, 191] on button "Apply" at bounding box center [665, 187] width 101 height 13
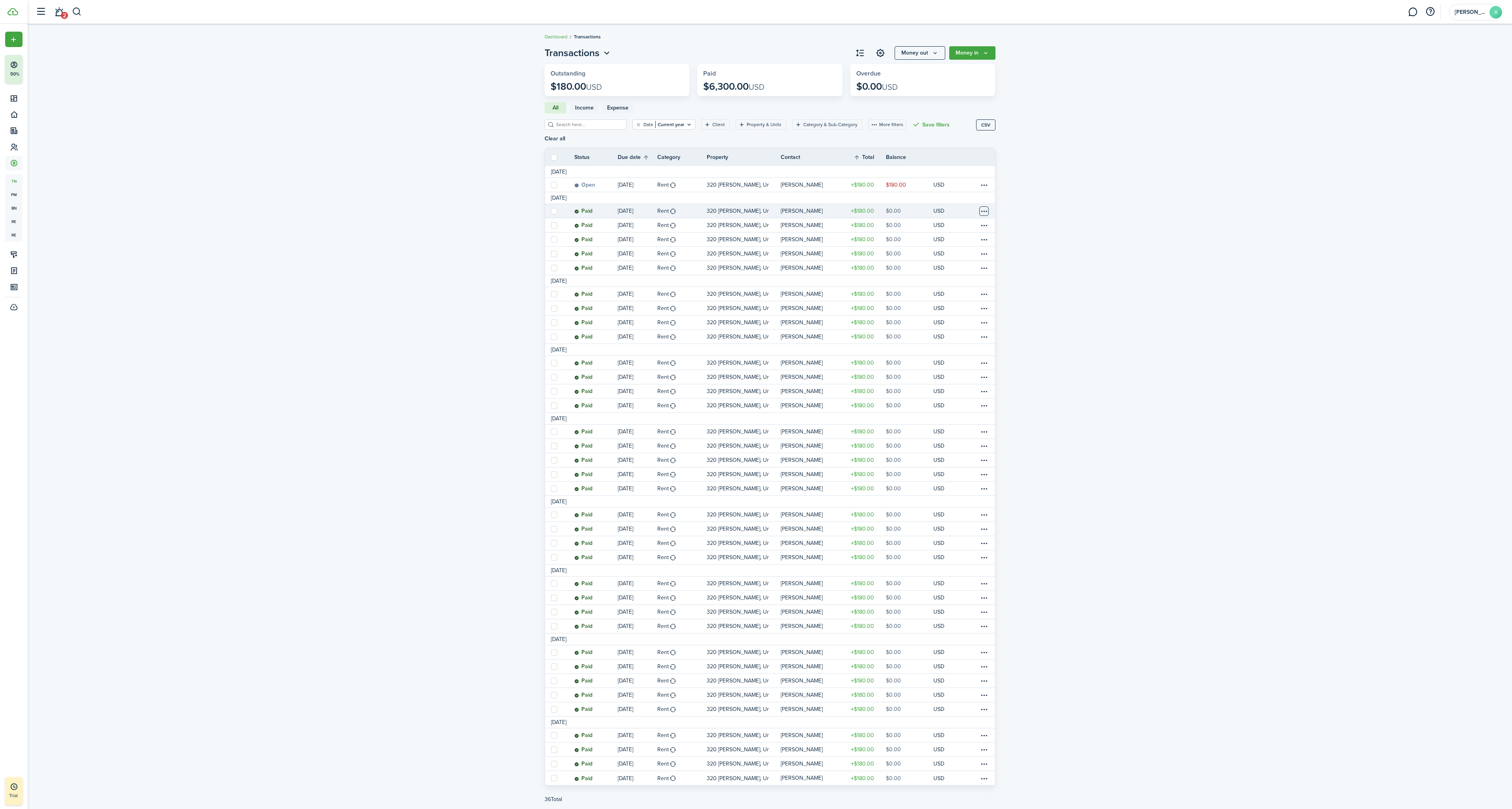
click at [984, 211] on table-menu-btn-icon at bounding box center [984, 211] width 9 height 9
click at [930, 309] on button "Void" at bounding box center [954, 309] width 69 height 13
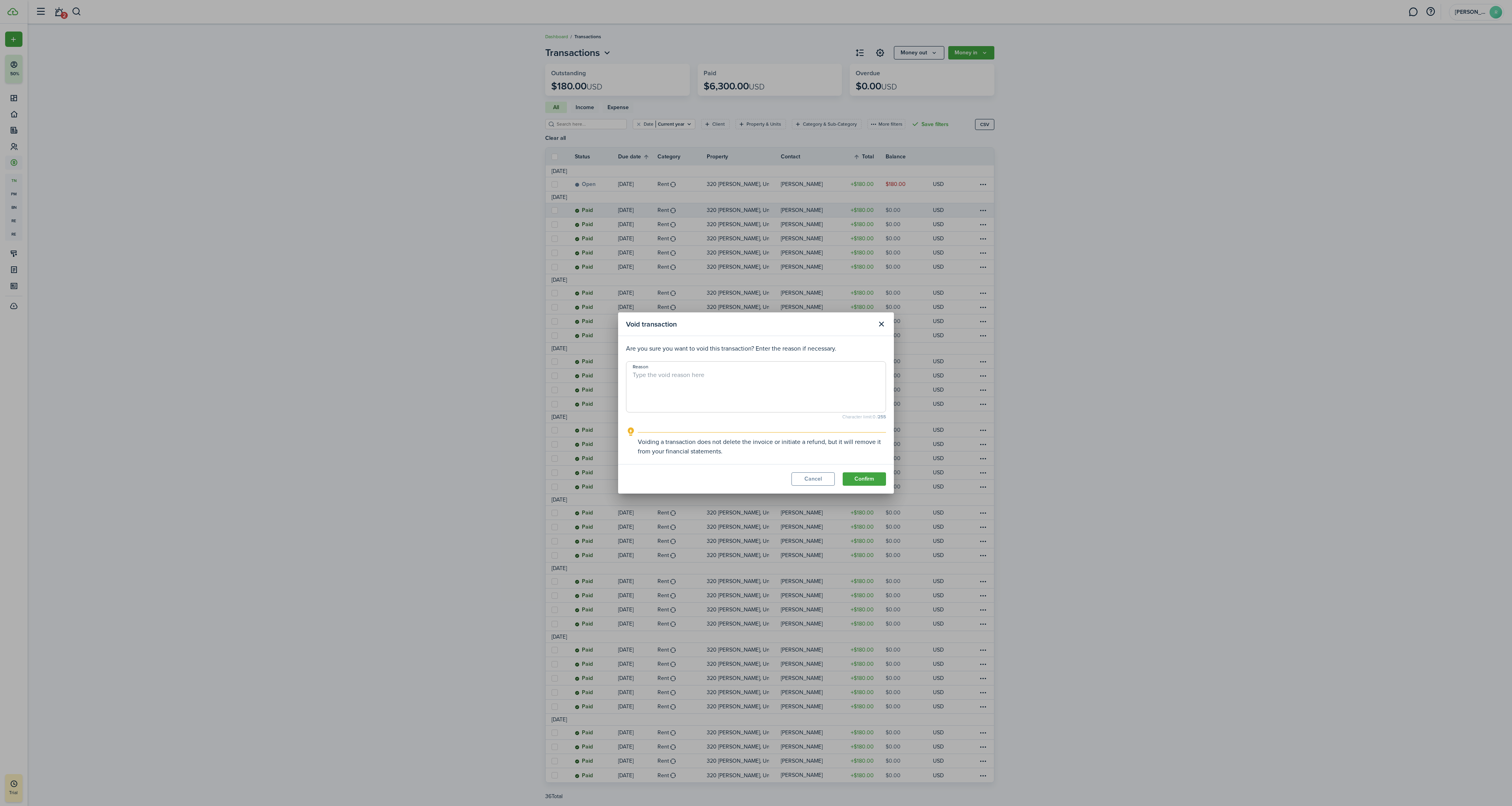
click at [727, 364] on span at bounding box center [756, 387] width 260 height 51
click at [724, 386] on textarea "Reason" at bounding box center [756, 389] width 259 height 38
type textarea "wtf"
click at [857, 479] on button "Confirm" at bounding box center [864, 479] width 43 height 13
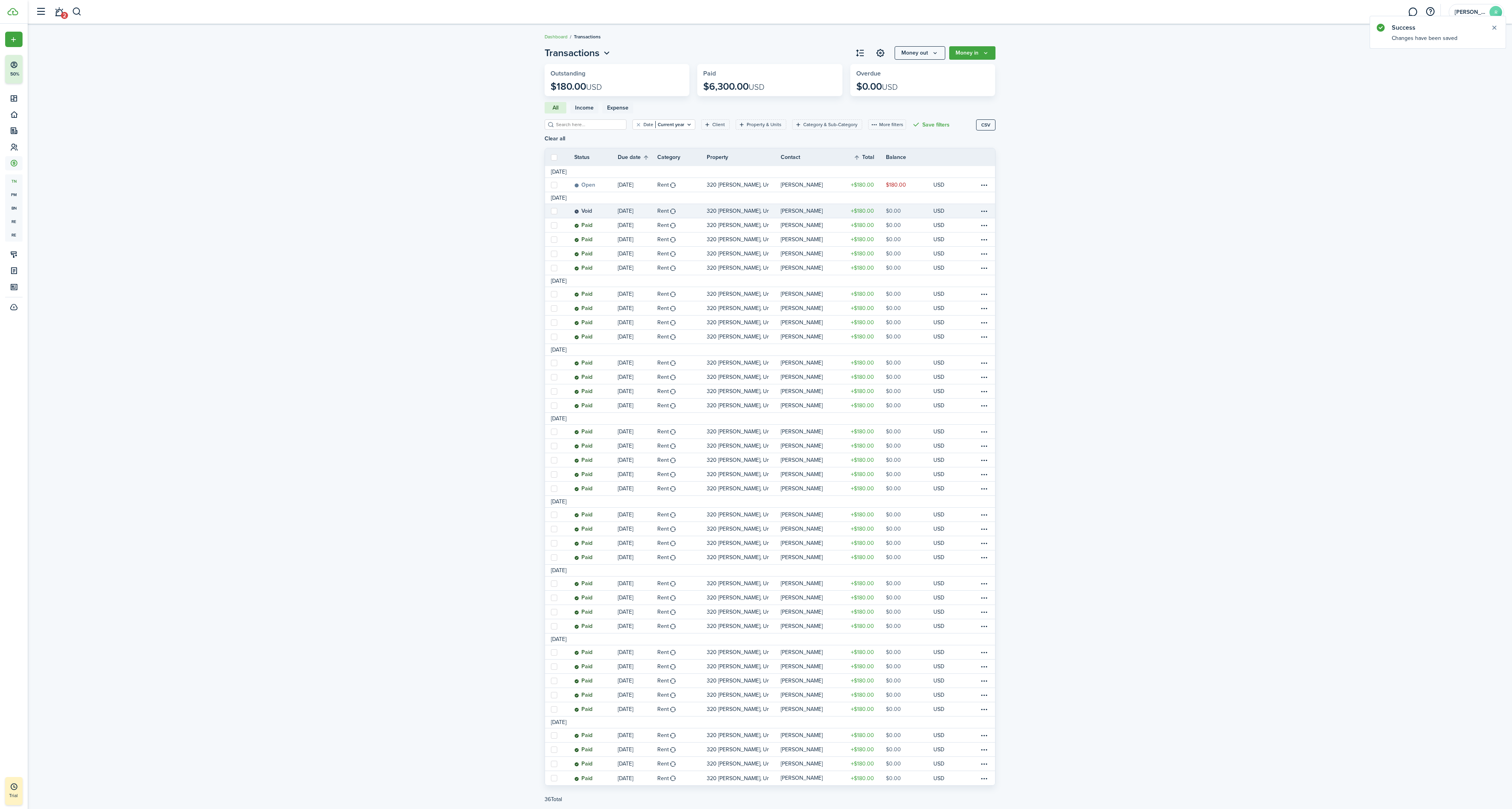
click at [977, 211] on link at bounding box center [973, 211] width 12 height 14
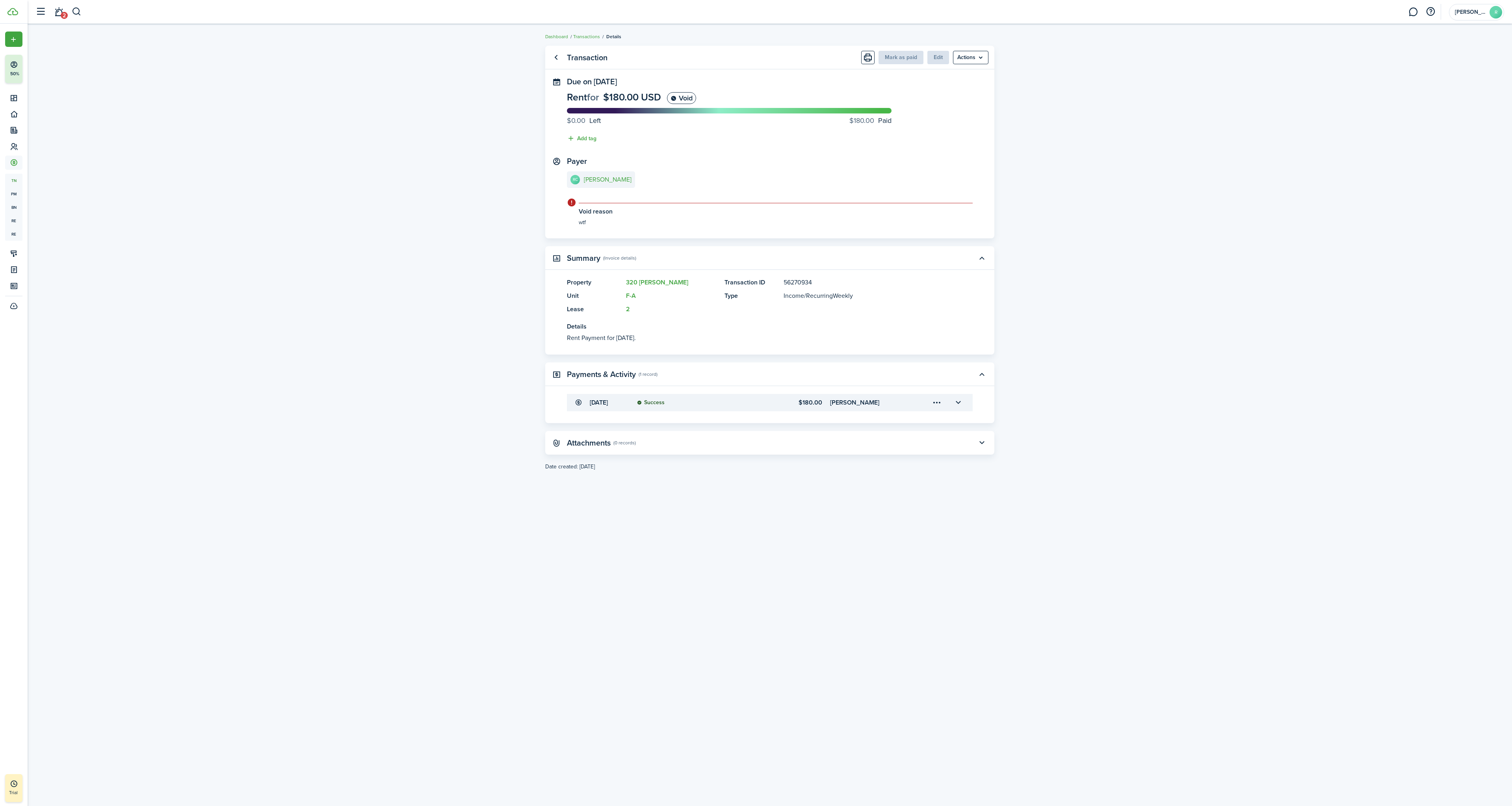
click at [957, 55] on menu-btn "Actions" at bounding box center [970, 57] width 36 height 13
click at [937, 142] on button "Unvoid" at bounding box center [954, 143] width 69 height 13
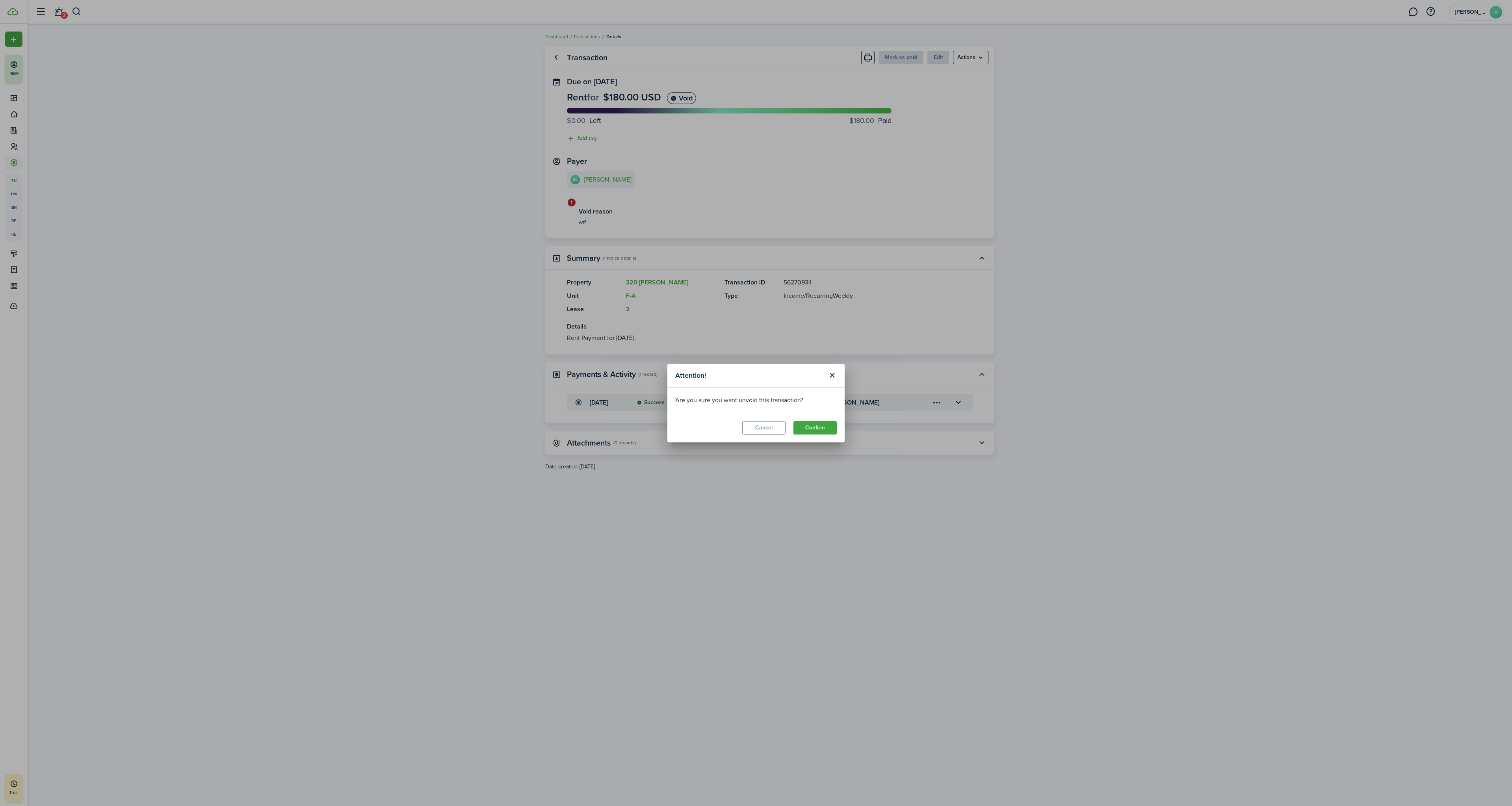
click at [811, 425] on button "Confirm" at bounding box center [815, 427] width 43 height 13
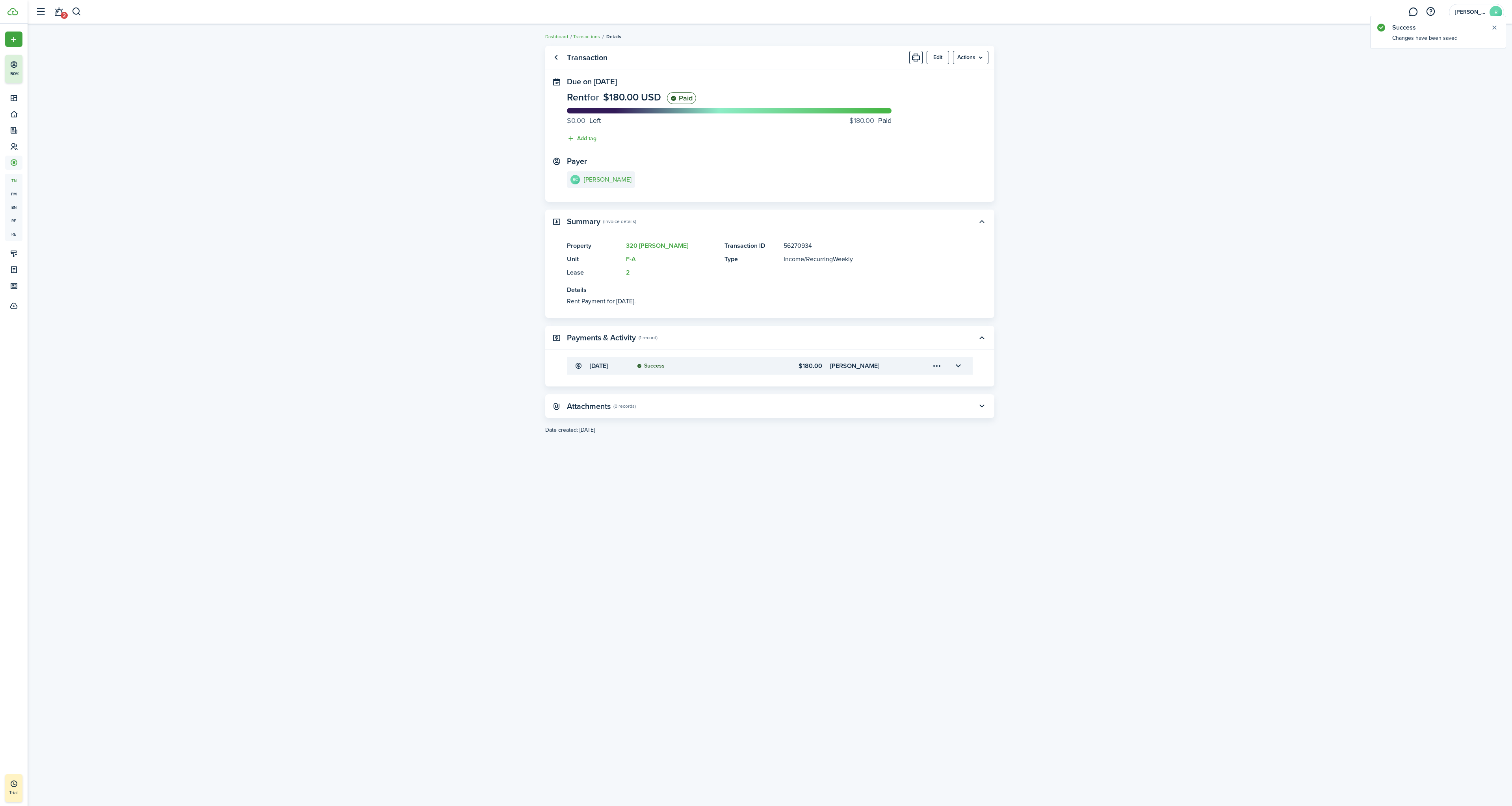
click at [965, 57] on menu-btn "Actions" at bounding box center [970, 57] width 36 height 13
click at [1085, 141] on transaction-view "Transaction Edit Actions Due on [DATE] Rent for $180.00 USD Paid $0.00 Left $18…" at bounding box center [770, 415] width 1485 height 747
click at [559, 59] on link "Go back" at bounding box center [555, 57] width 13 height 13
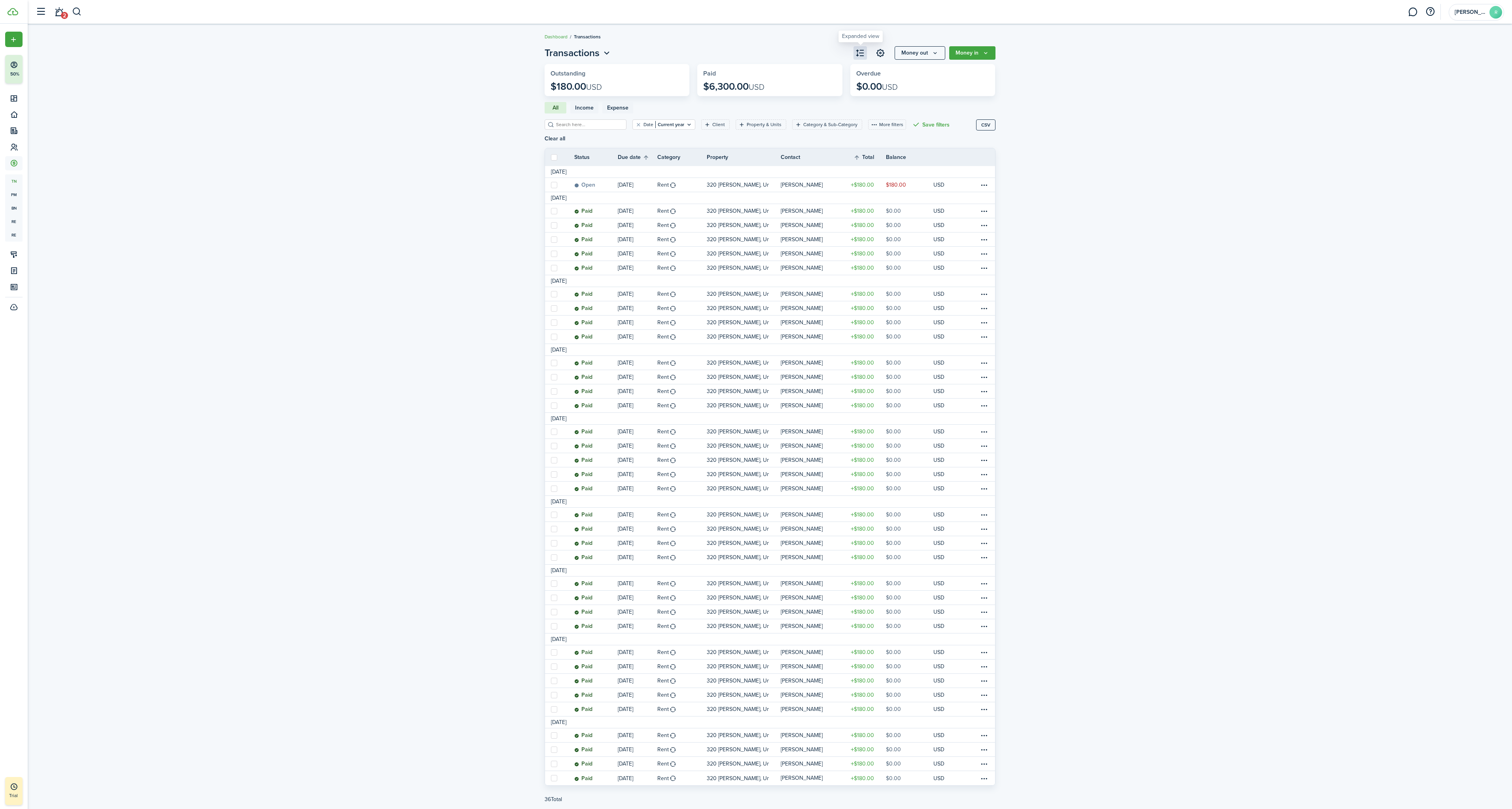
click at [858, 56] on button "button" at bounding box center [860, 53] width 13 height 13
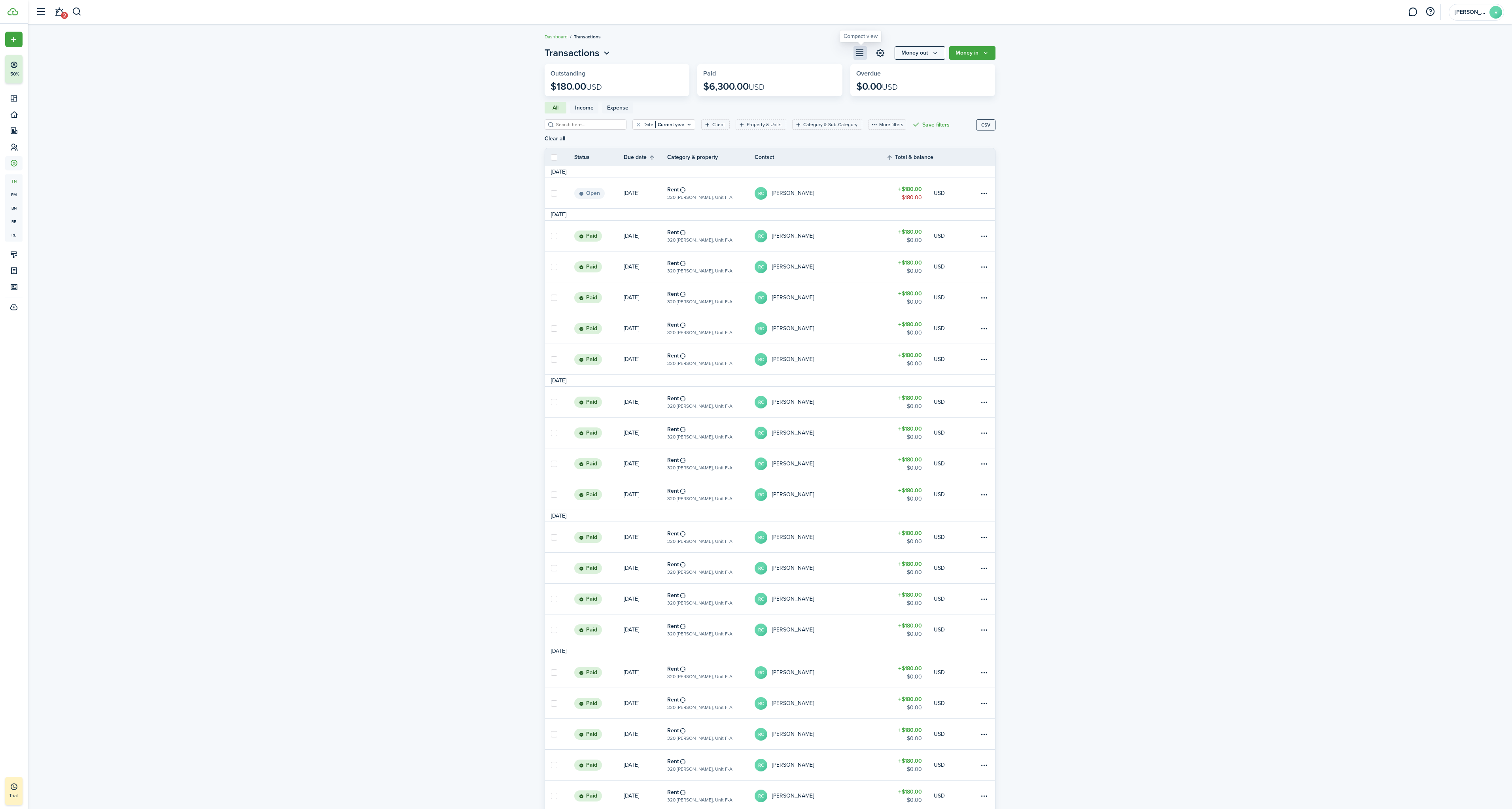
click at [858, 56] on button "button" at bounding box center [860, 53] width 13 height 13
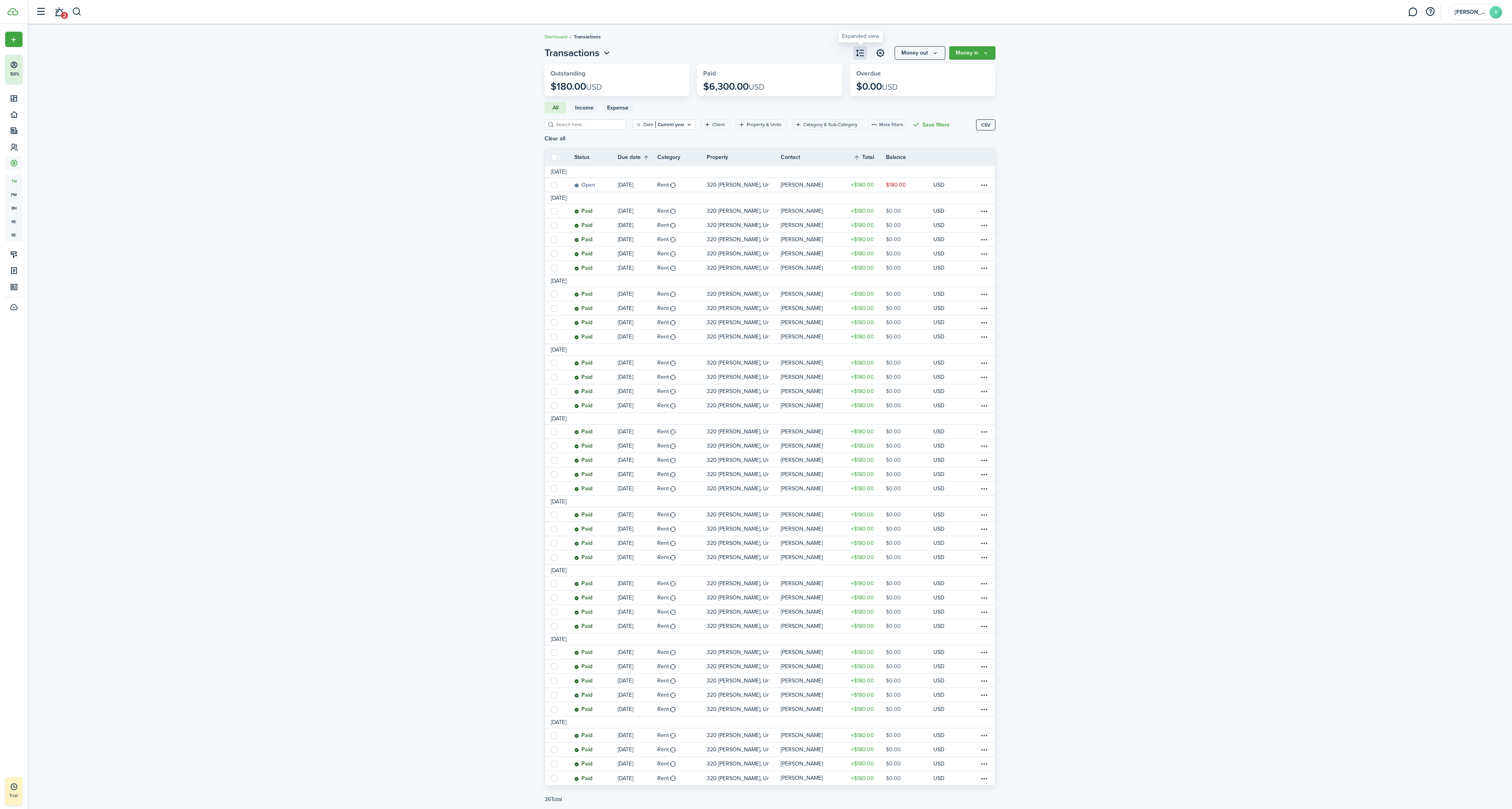
click at [858, 56] on button "button" at bounding box center [860, 53] width 13 height 13
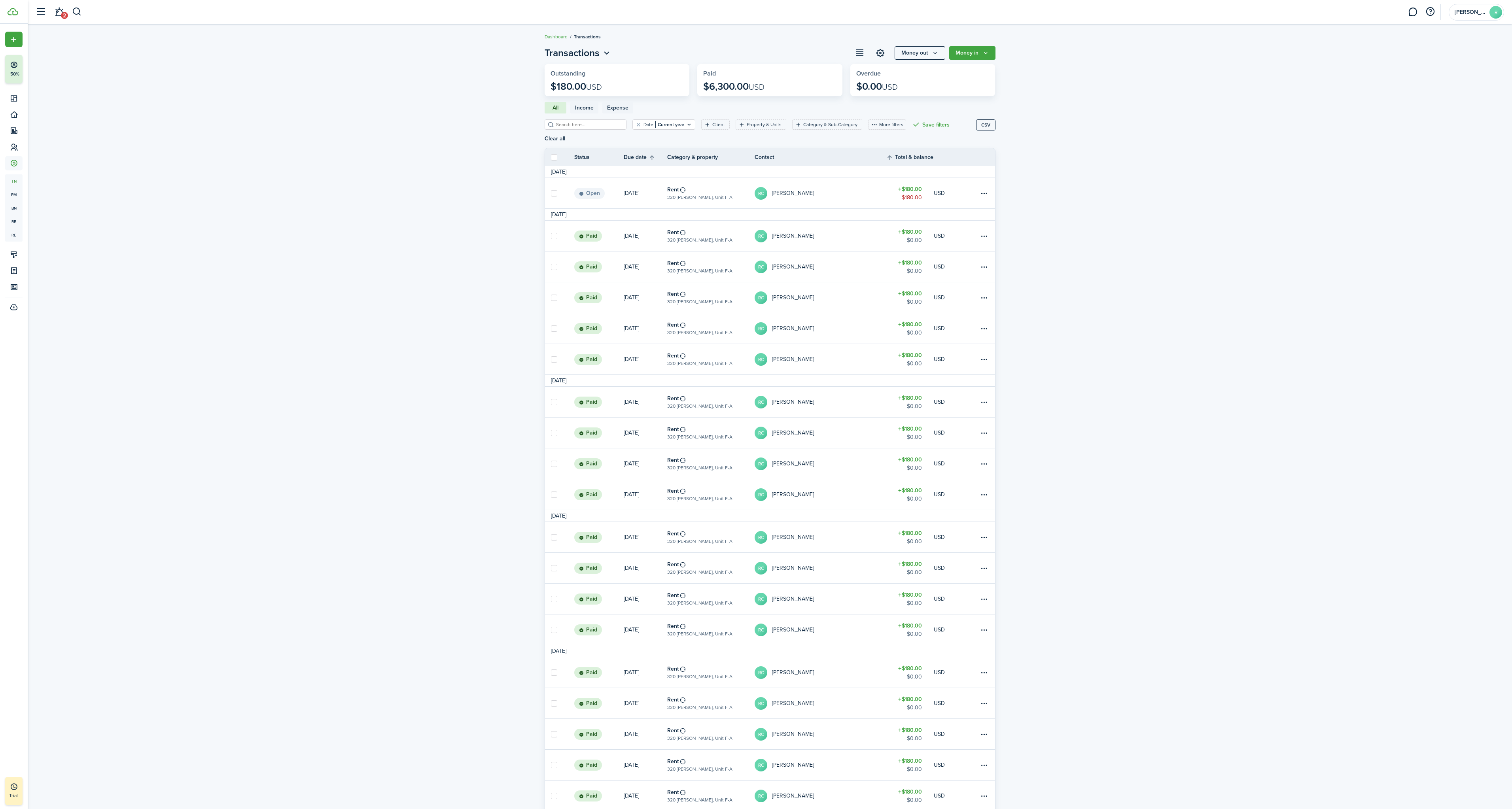
click at [553, 154] on label at bounding box center [554, 157] width 6 height 6
click at [551, 157] on input "checkbox" at bounding box center [551, 157] width 1 height 1
checkbox input "true"
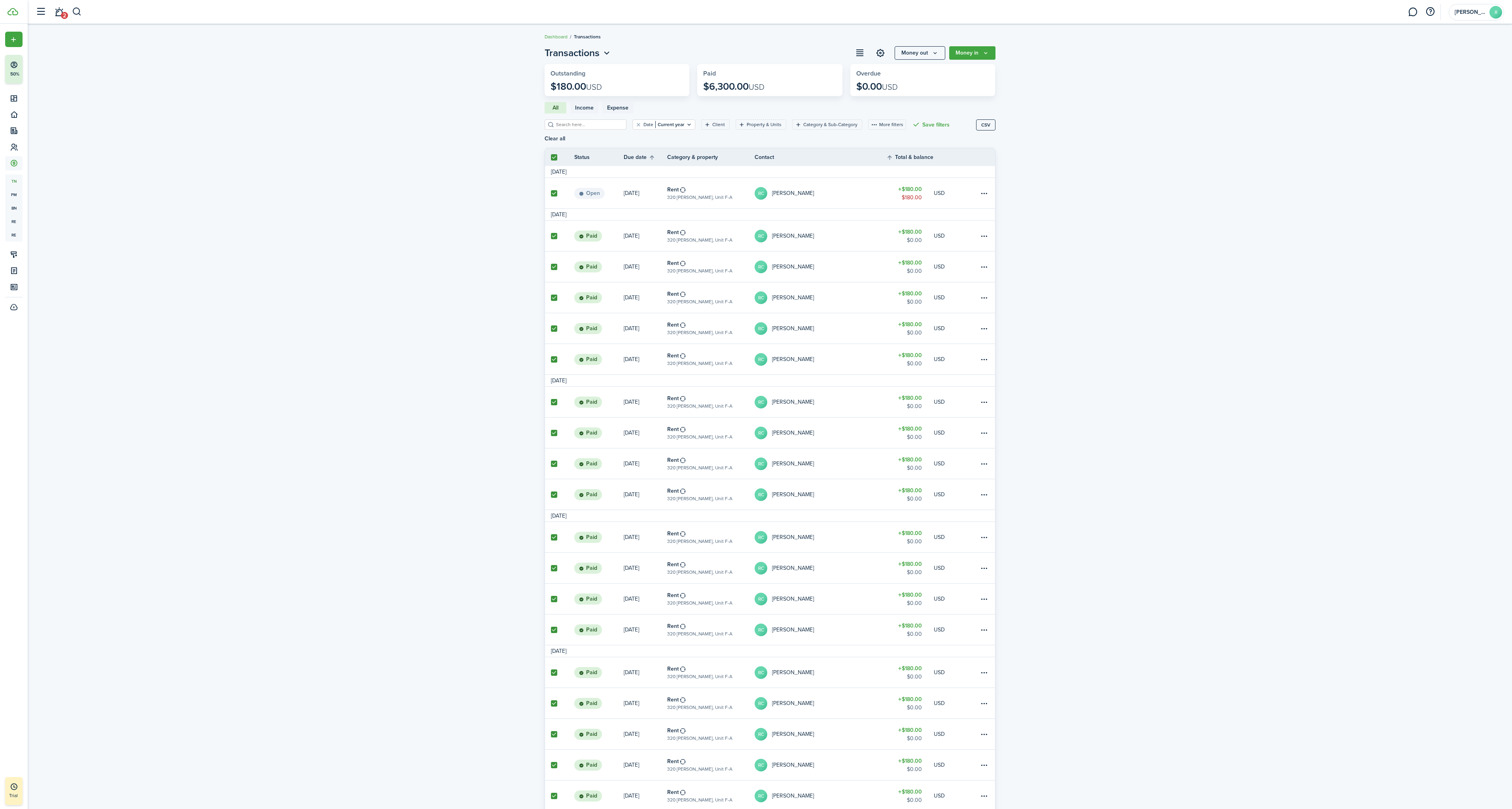
checkbox input "true"
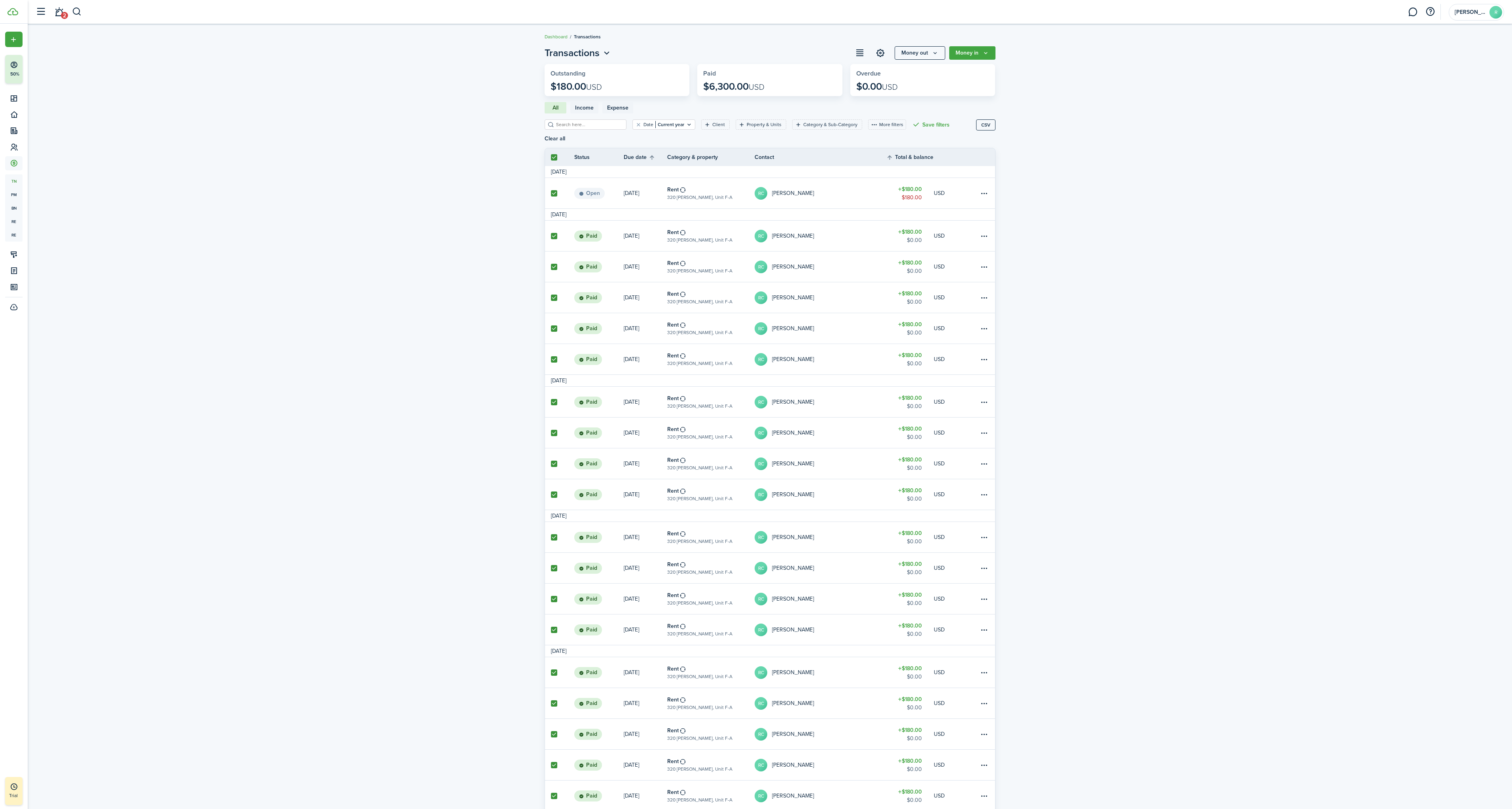
checkbox input "true"
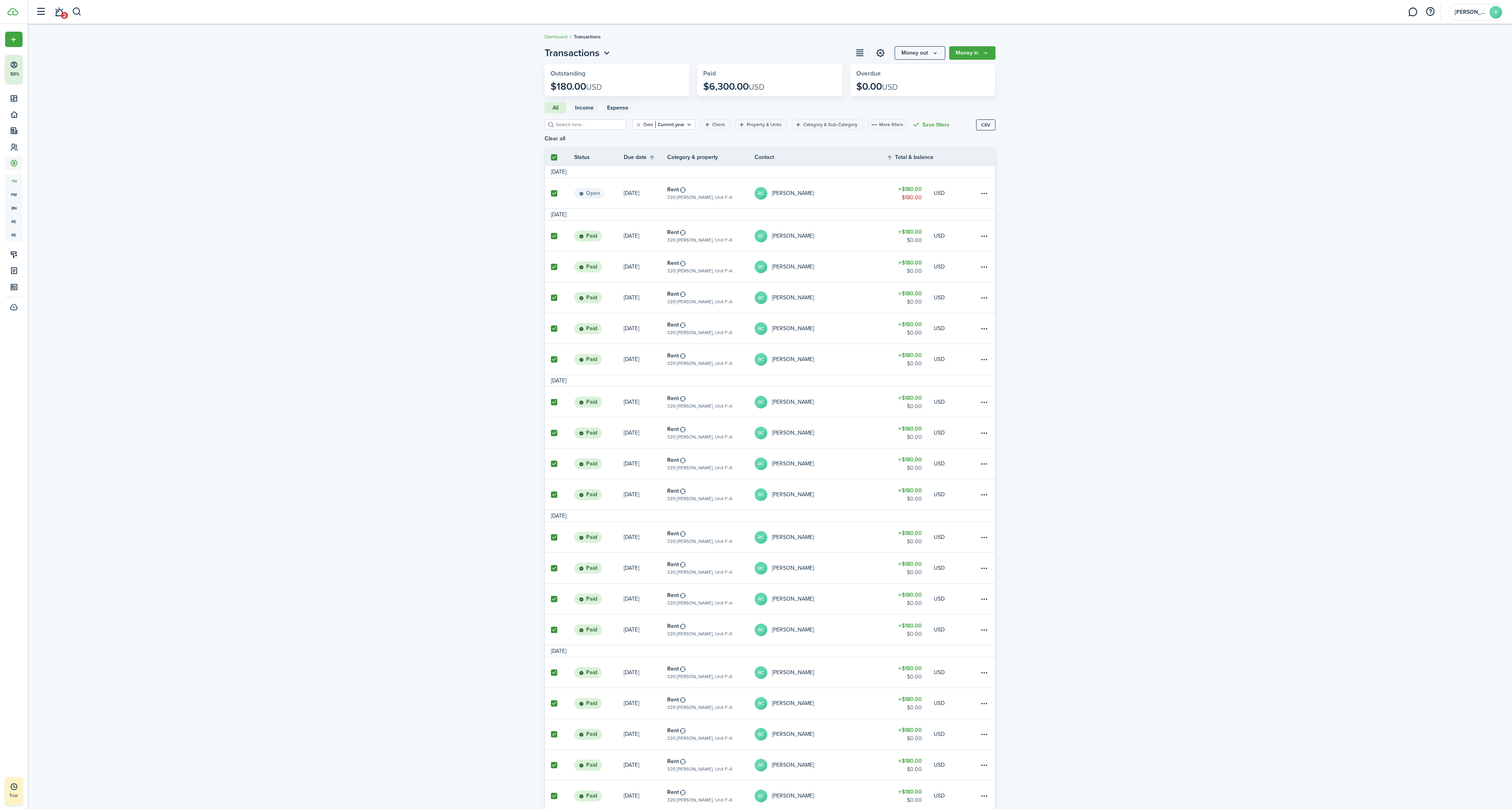
checkbox input "true"
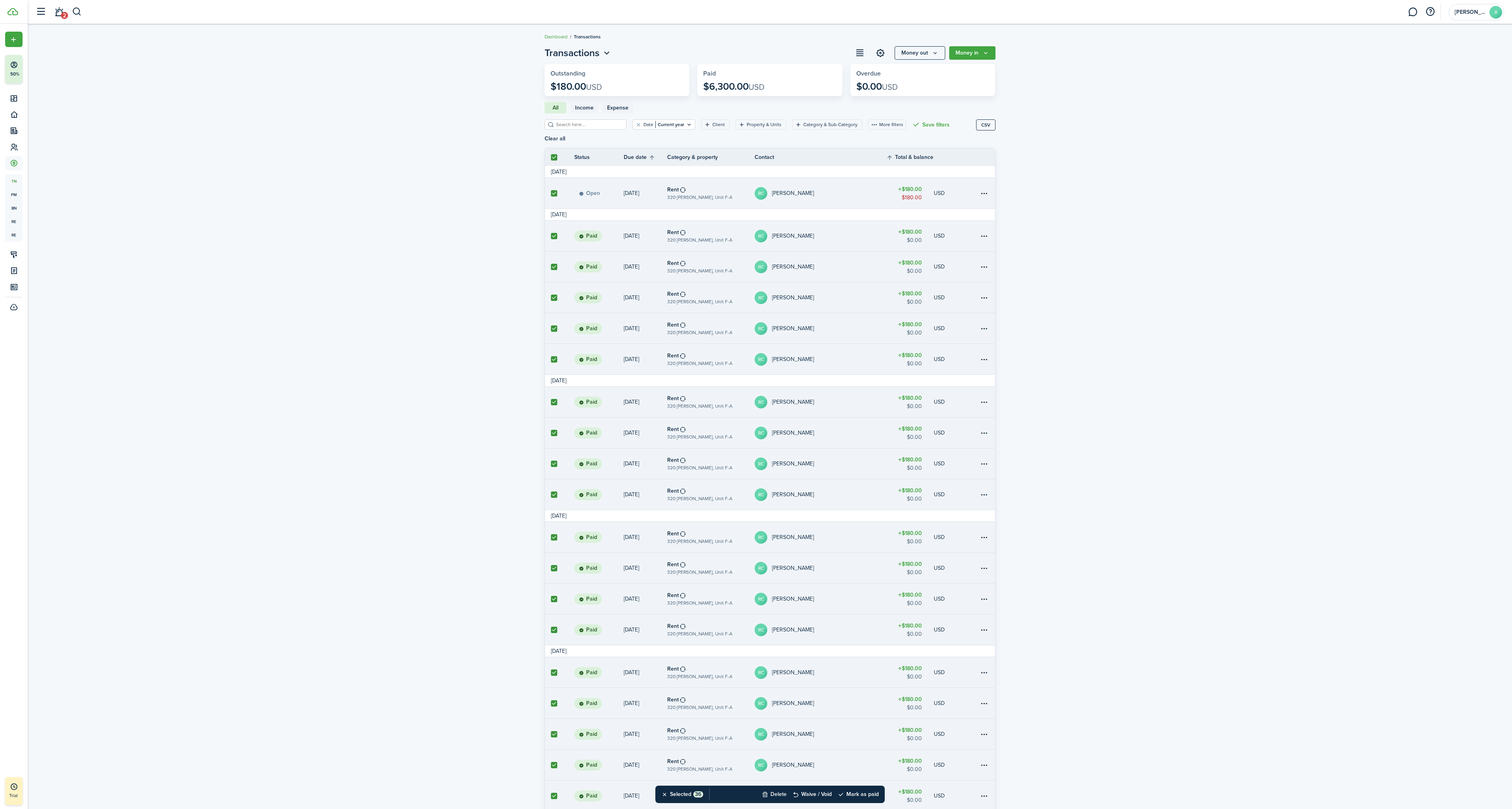
click at [777, 796] on button "Delete" at bounding box center [774, 795] width 25 height 18
click at [870, 793] on button "Confirm" at bounding box center [858, 795] width 31 height 11
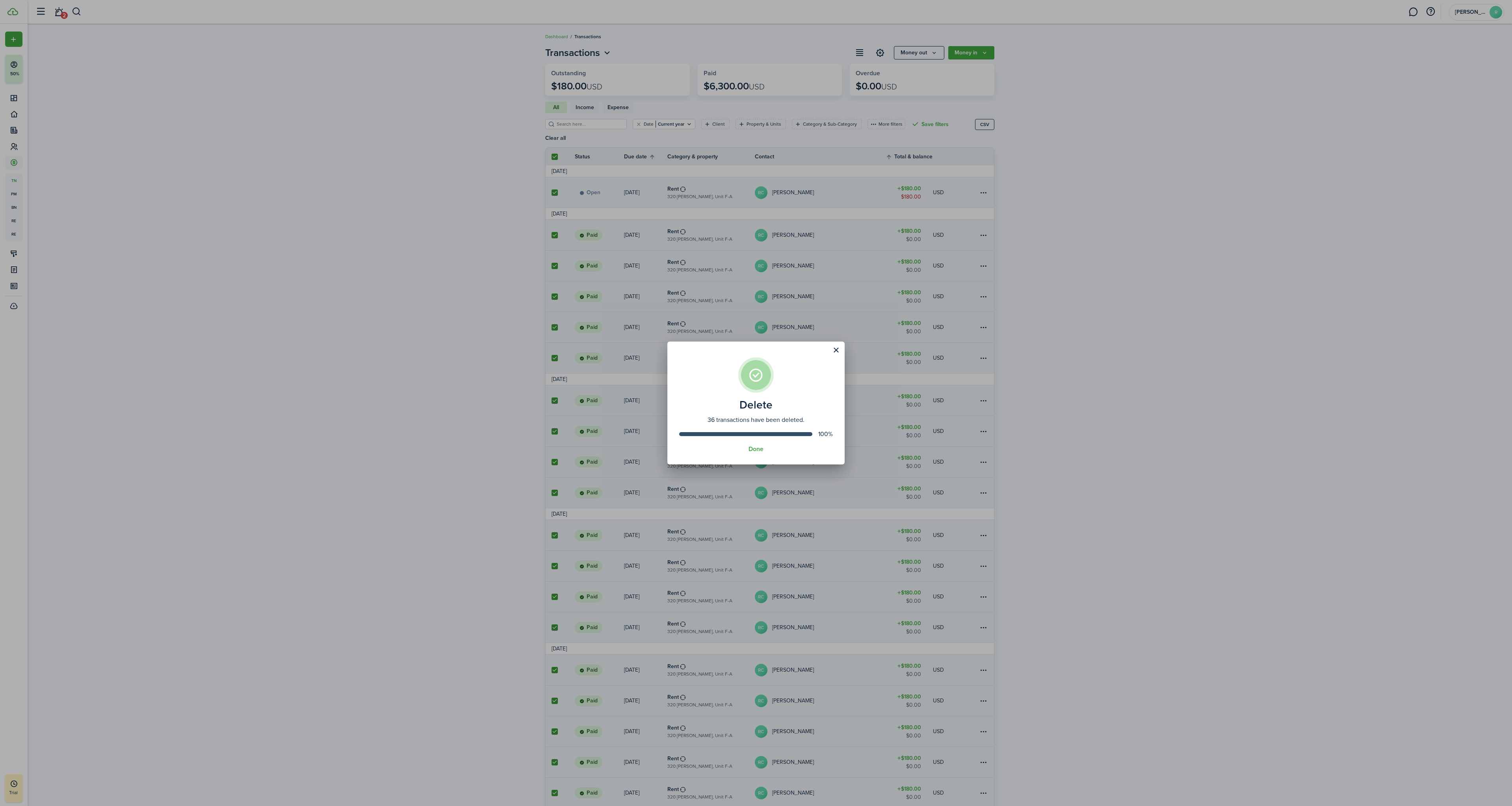
click at [749, 449] on button "Done" at bounding box center [756, 449] width 15 height 7
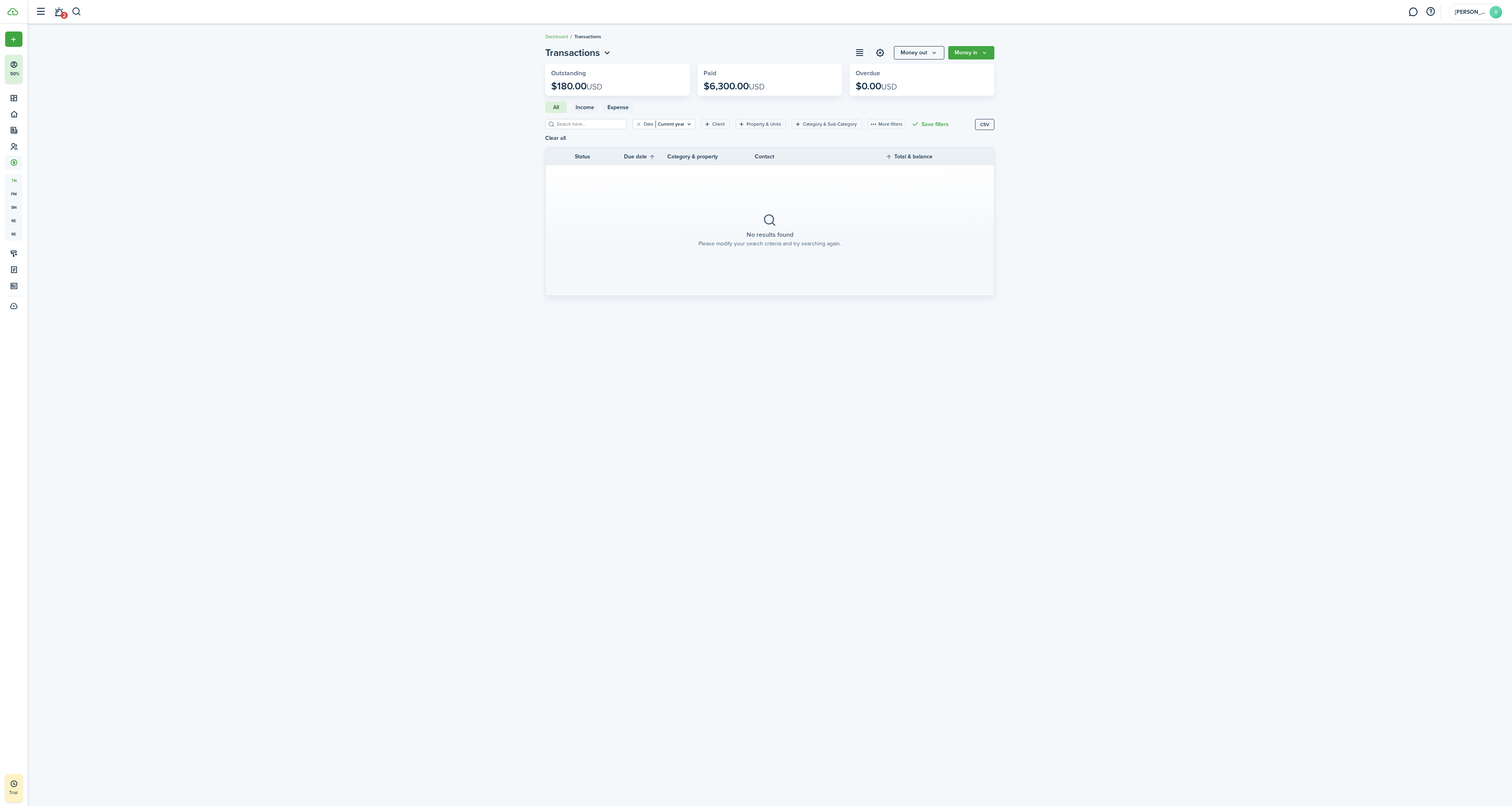
click at [793, 364] on div "Transactions Money out Money in Outstanding $180.00 USD Paid $6,300.00 USD Over…" at bounding box center [770, 415] width 1485 height 747
